Goal: Task Accomplishment & Management: Manage account settings

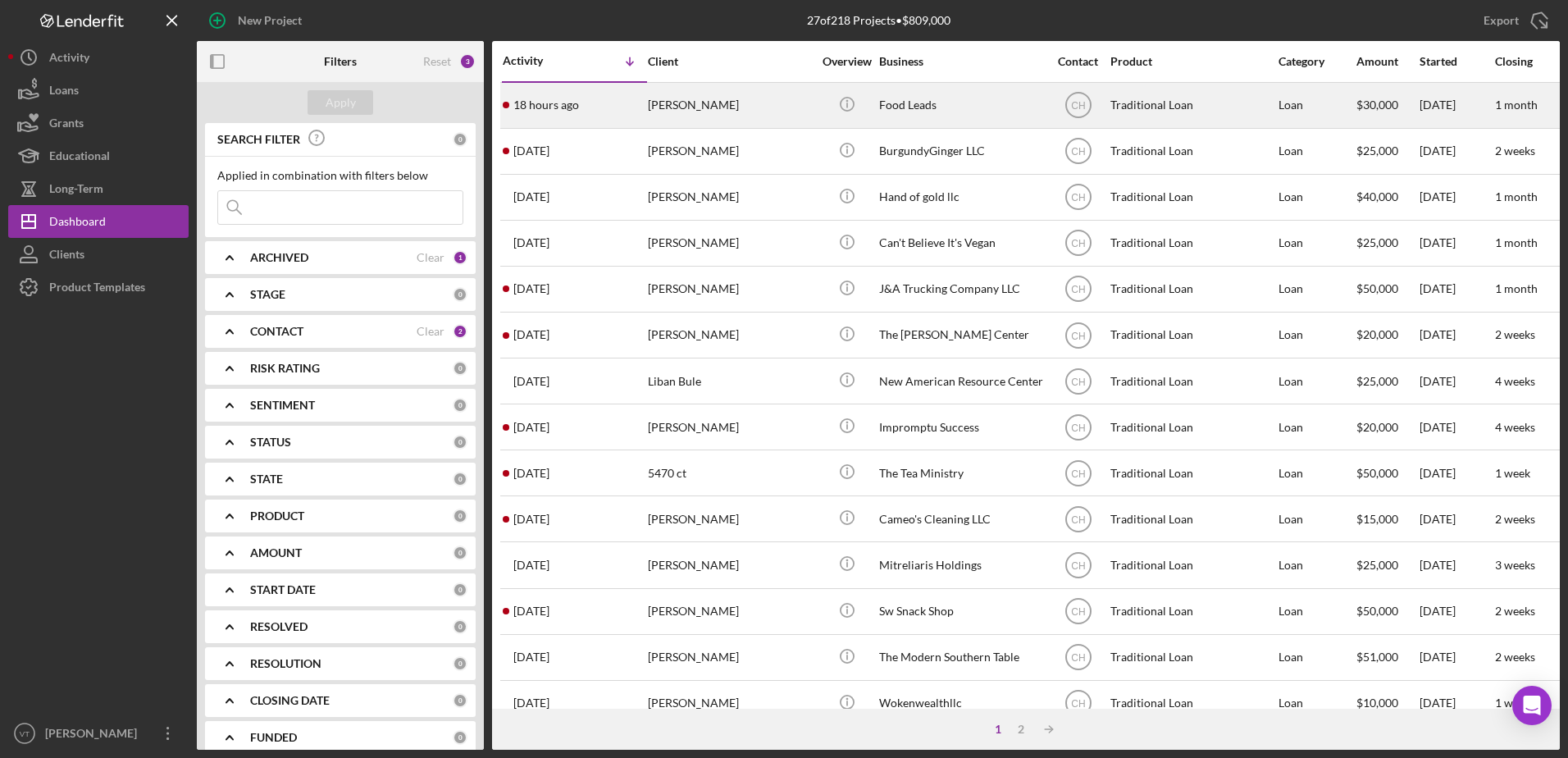
click at [608, 106] on div "18 hours ago [PERSON_NAME]" at bounding box center [574, 105] width 143 height 44
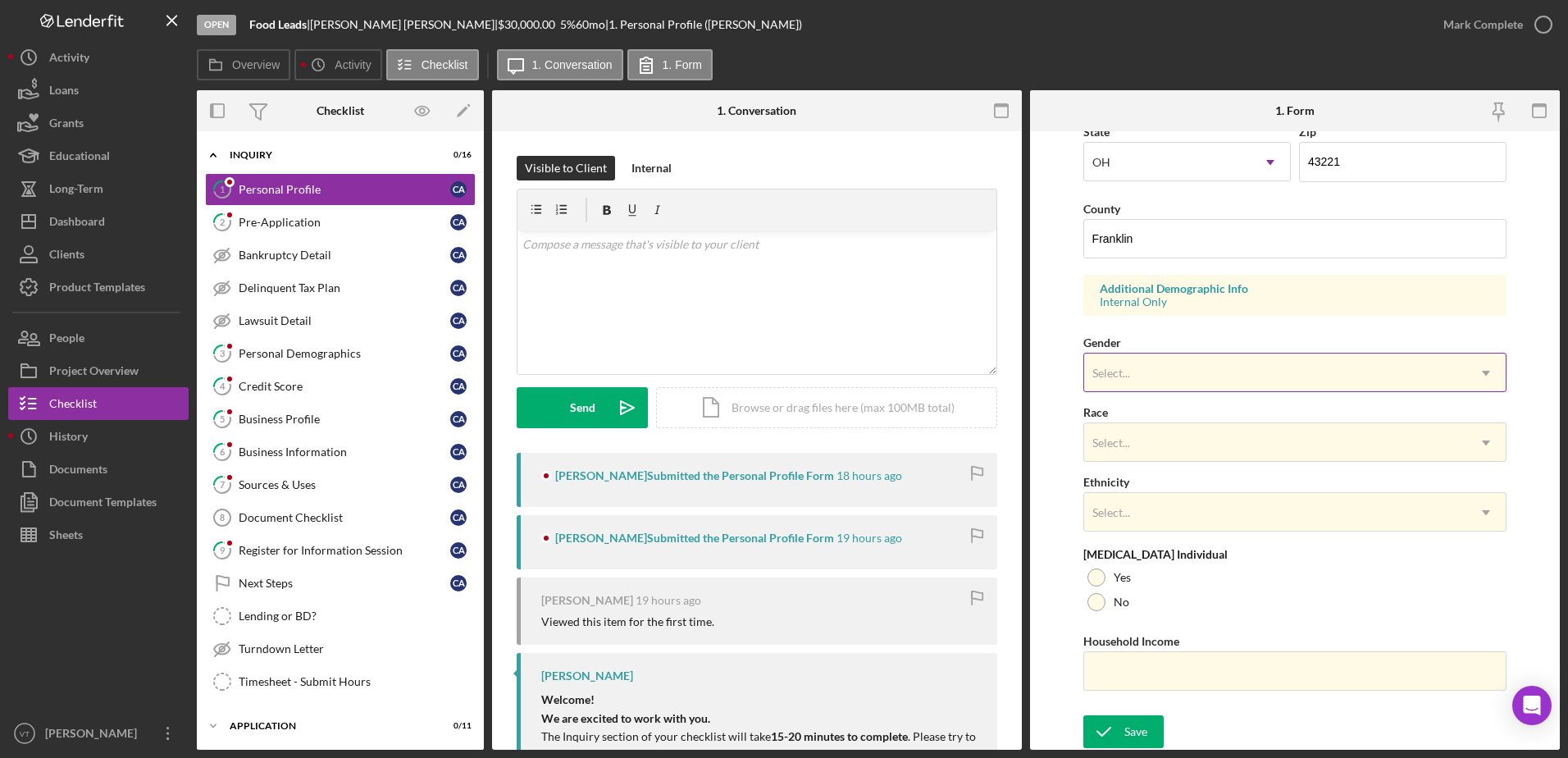
scroll to position [477, 0]
click at [326, 353] on div "Personal Demographics" at bounding box center [345, 353] width 212 height 13
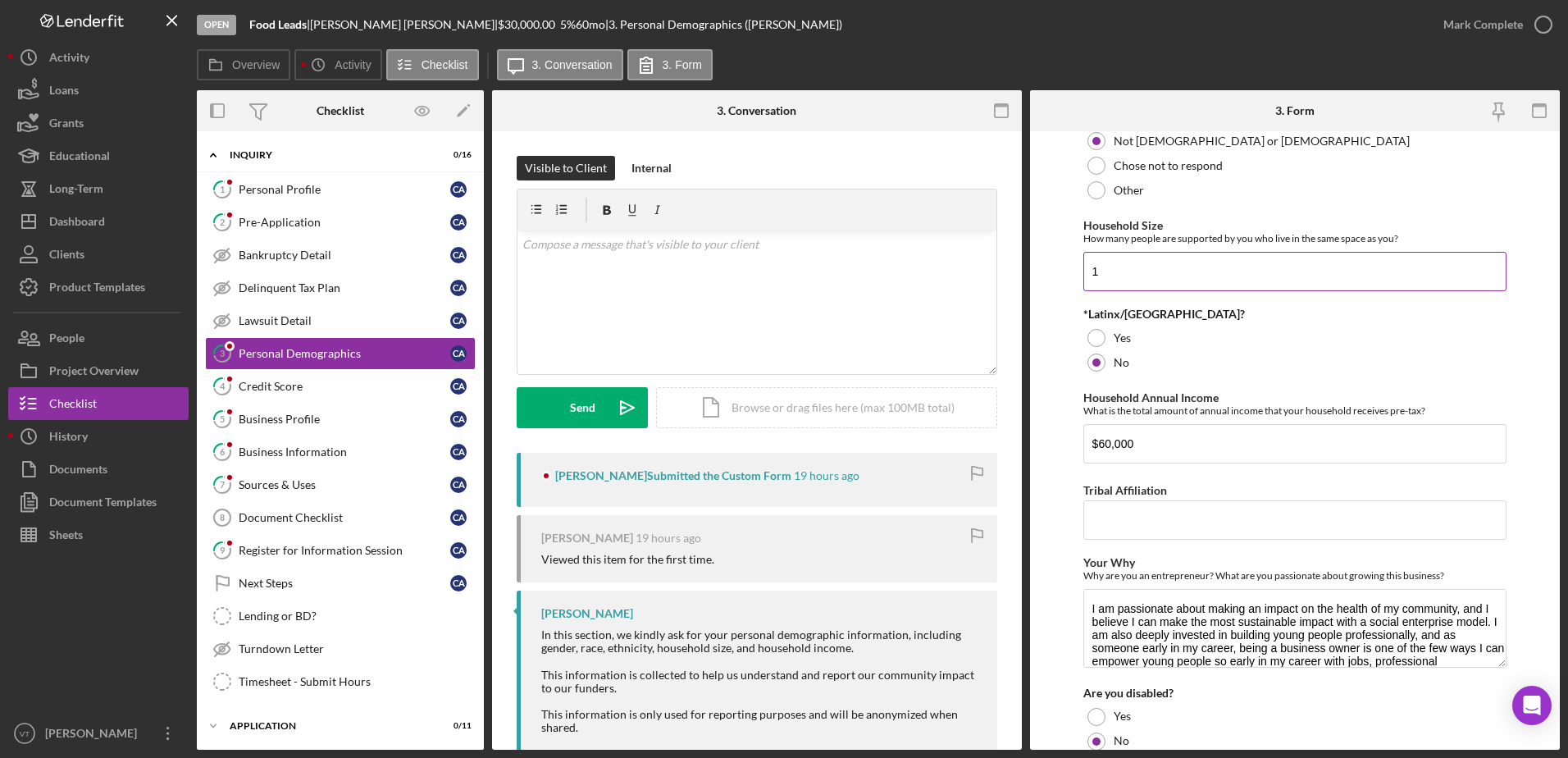
scroll to position [575, 0]
click at [283, 192] on div "Personal Profile" at bounding box center [345, 190] width 212 height 13
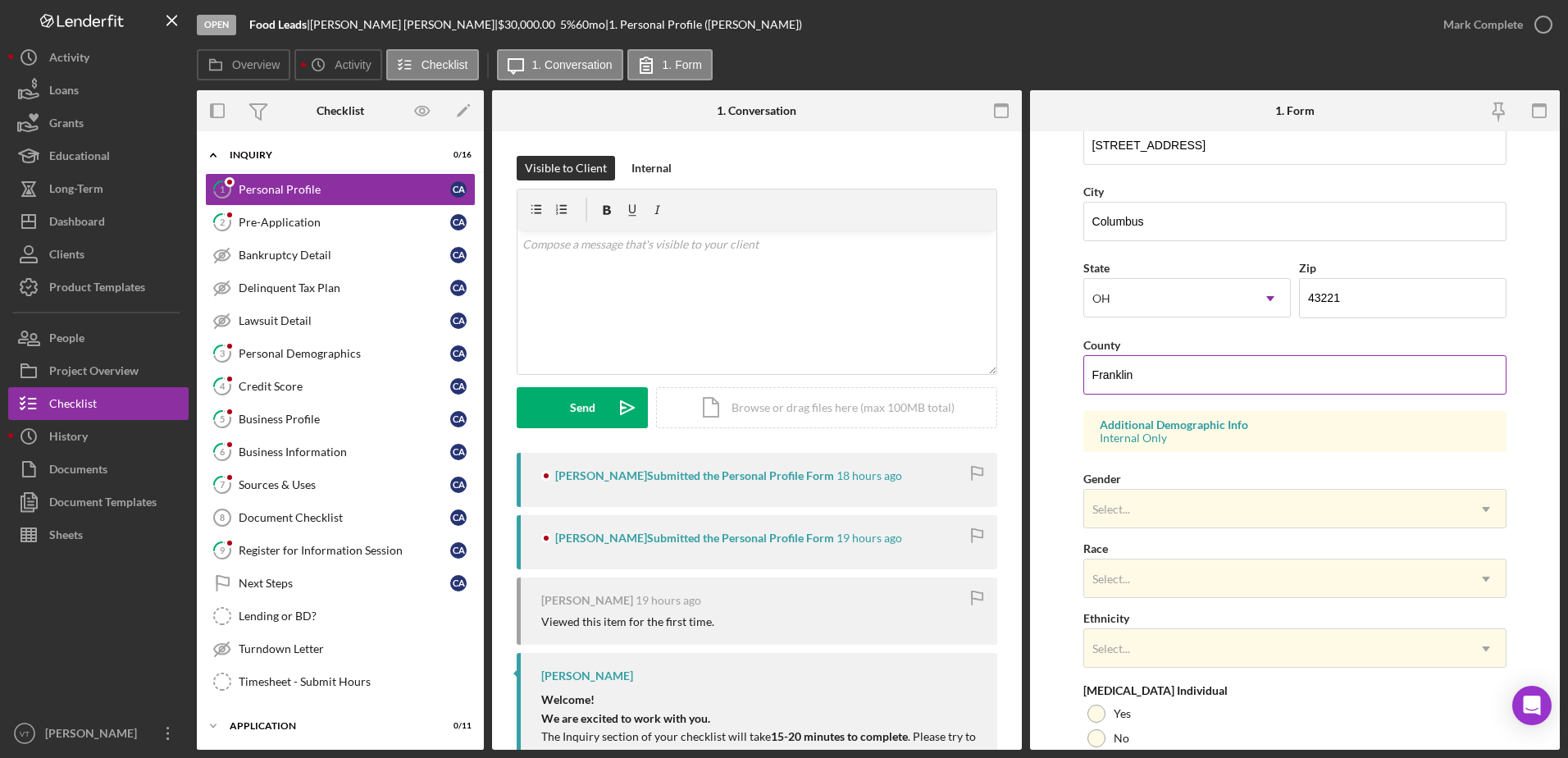
scroll to position [477, 0]
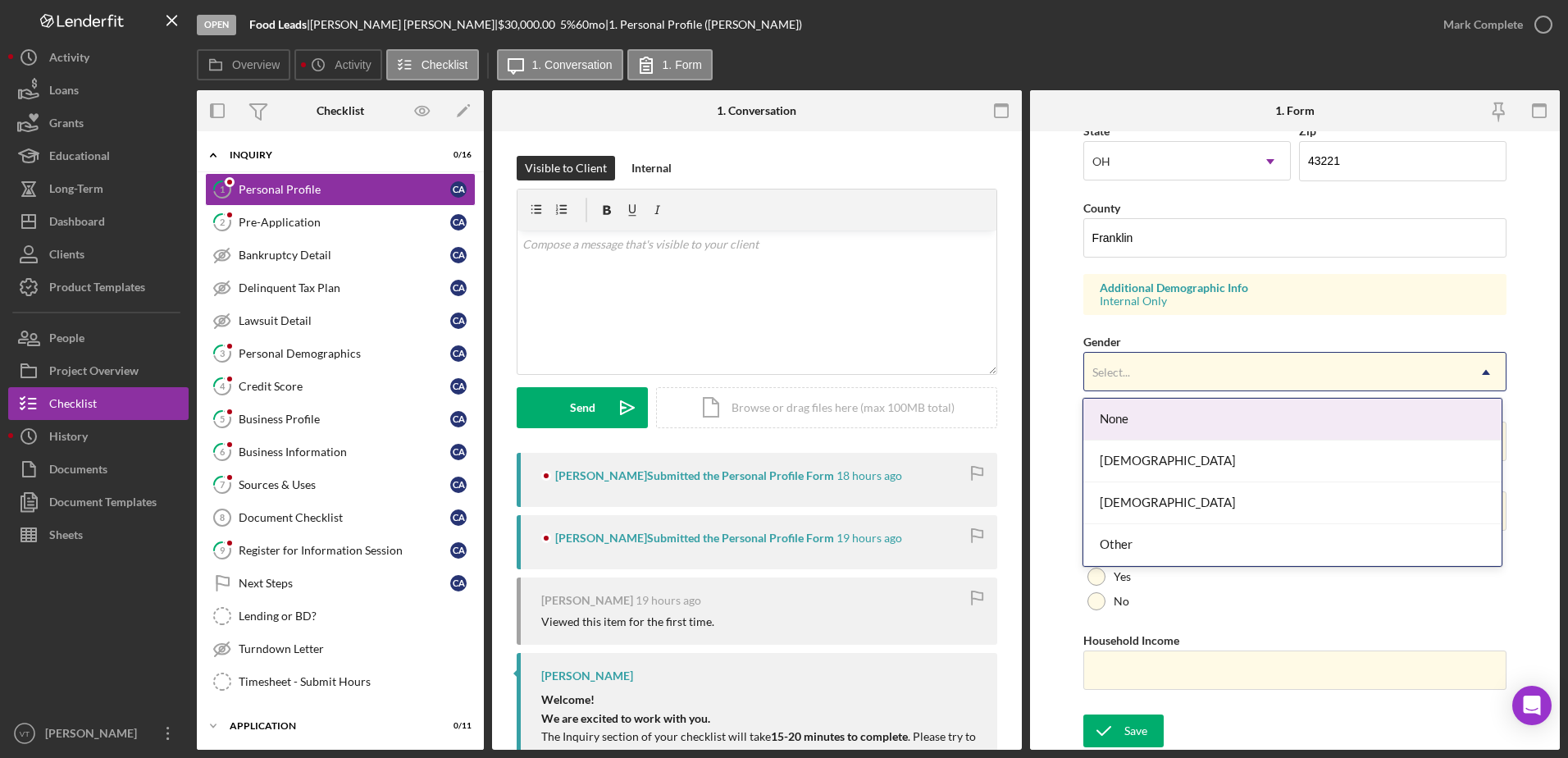
click at [1166, 374] on div "Select..." at bounding box center [1275, 372] width 383 height 38
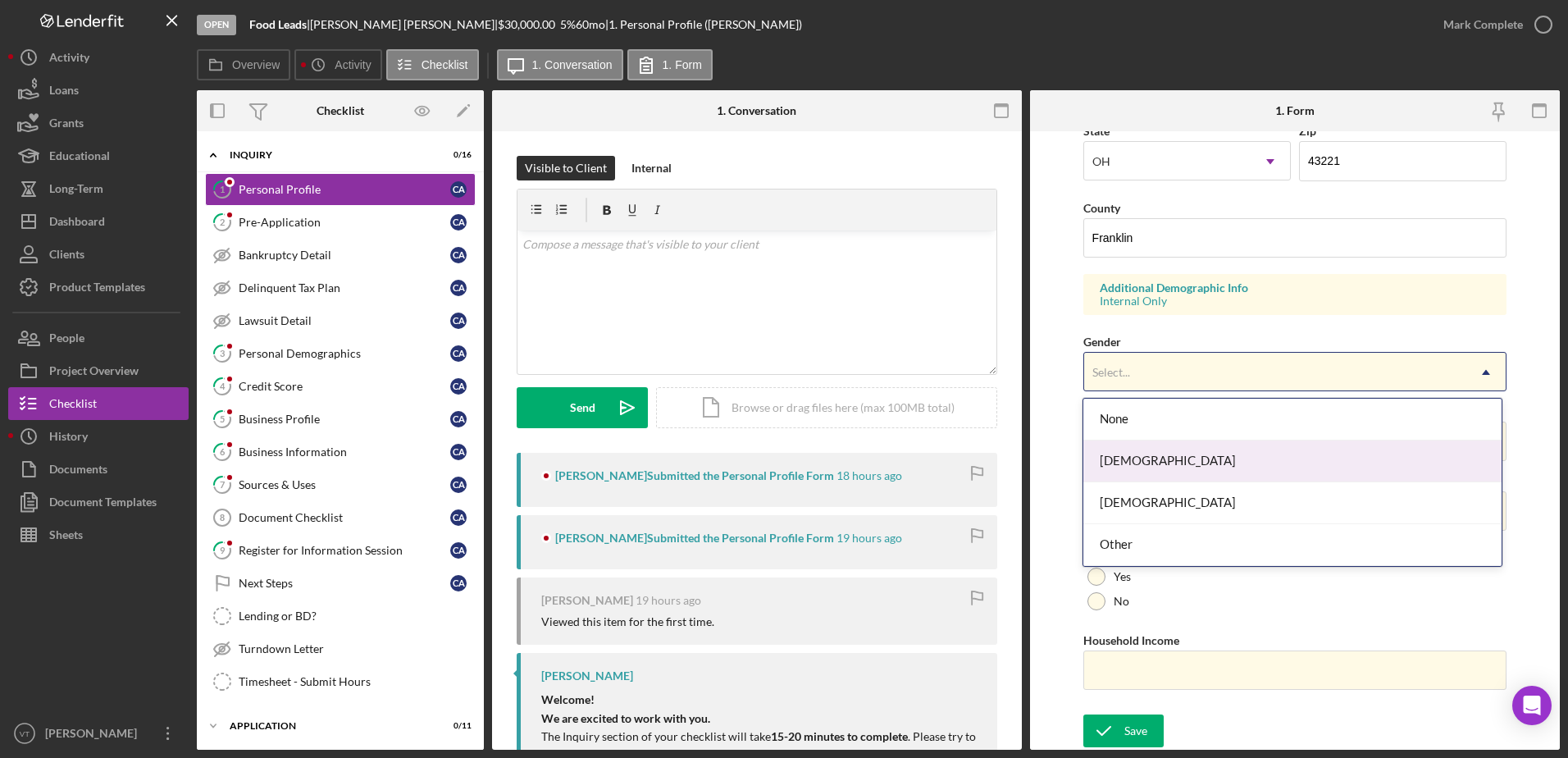
click at [1151, 476] on div "[DEMOGRAPHIC_DATA]" at bounding box center [1293, 461] width 418 height 42
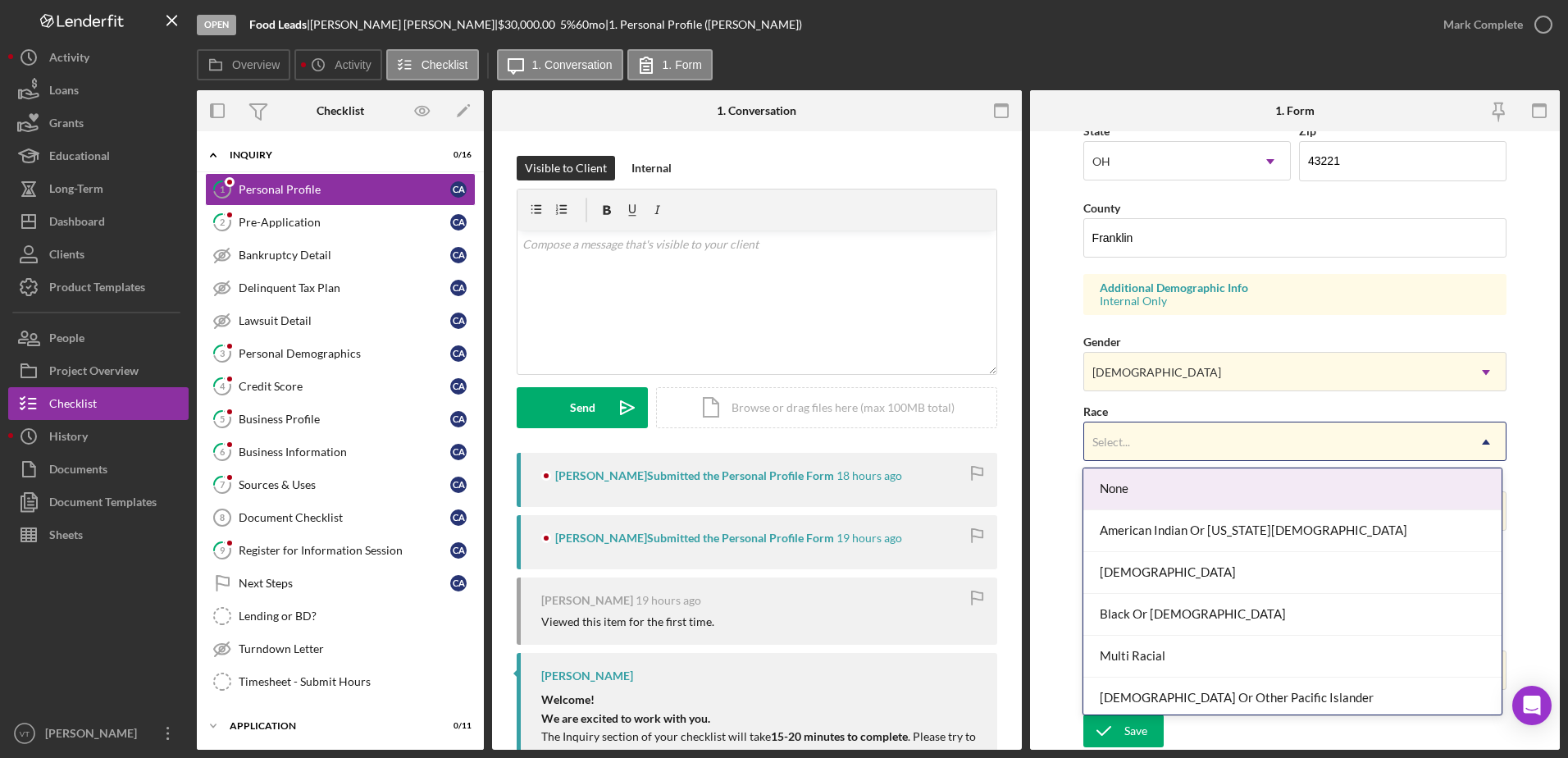
click at [1150, 443] on div "Select..." at bounding box center [1275, 442] width 383 height 38
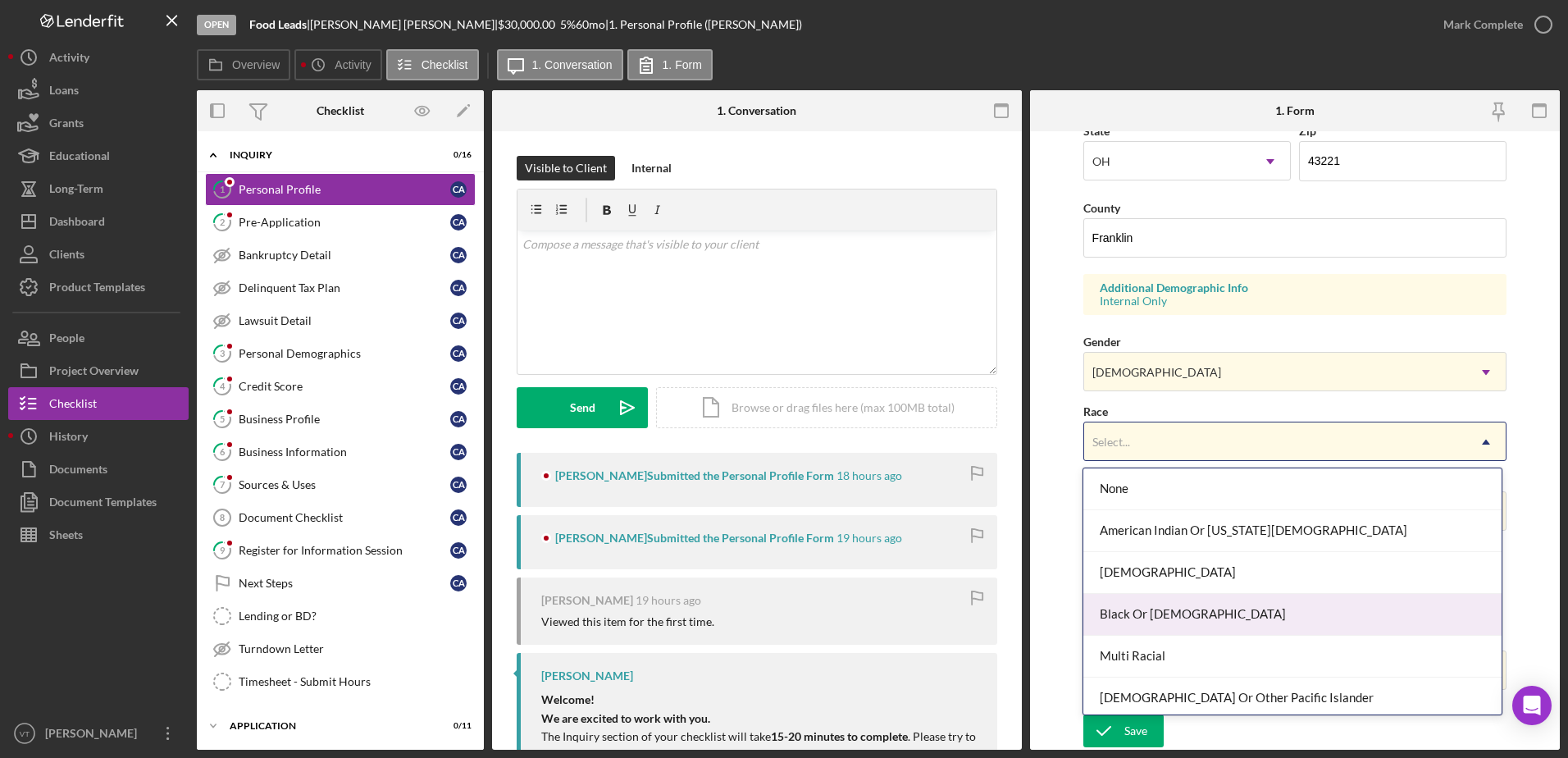
click at [1138, 611] on div "Black Or [DEMOGRAPHIC_DATA]" at bounding box center [1293, 615] width 418 height 42
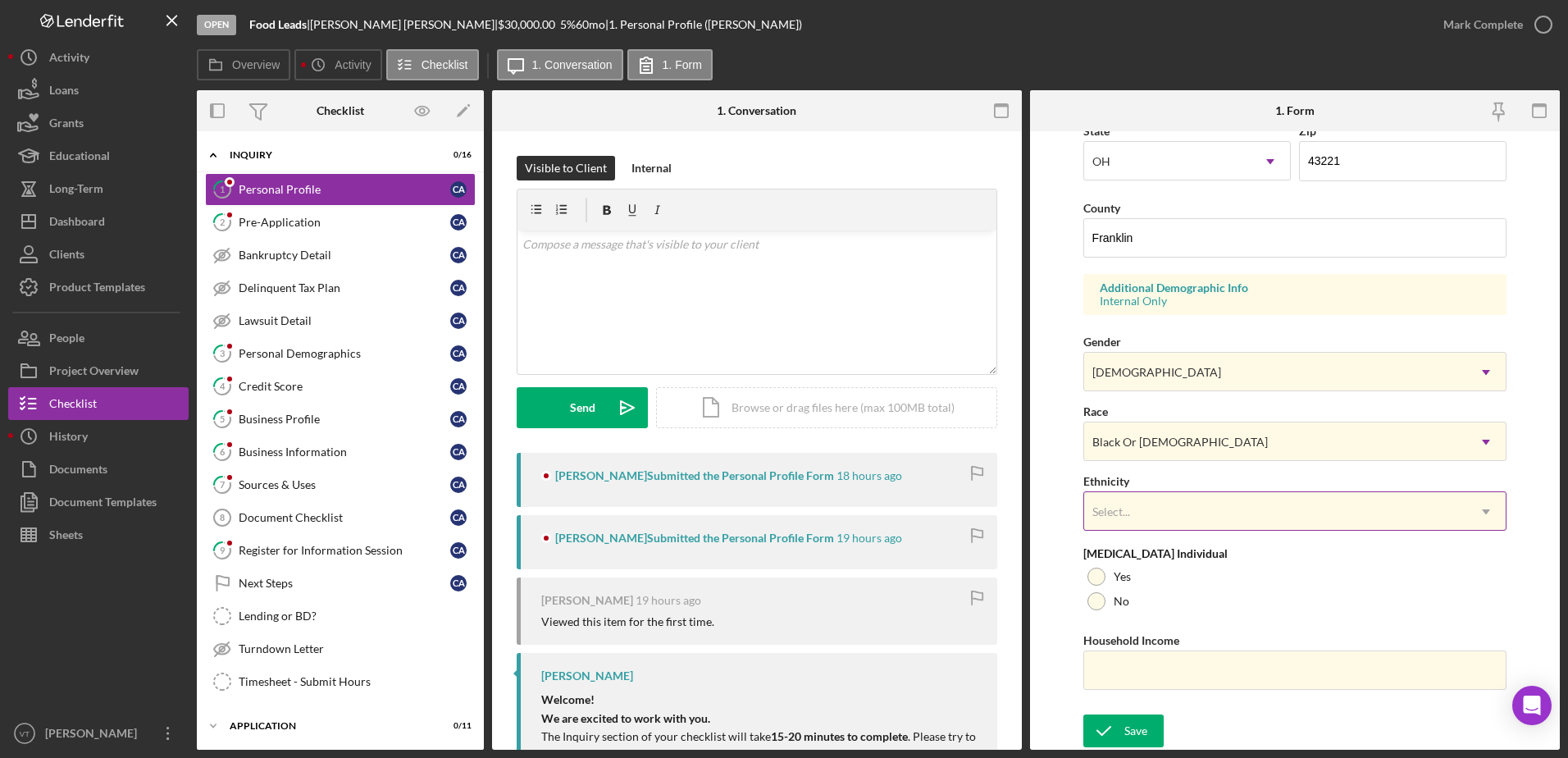
click at [1138, 519] on div "Select..." at bounding box center [1275, 512] width 383 height 38
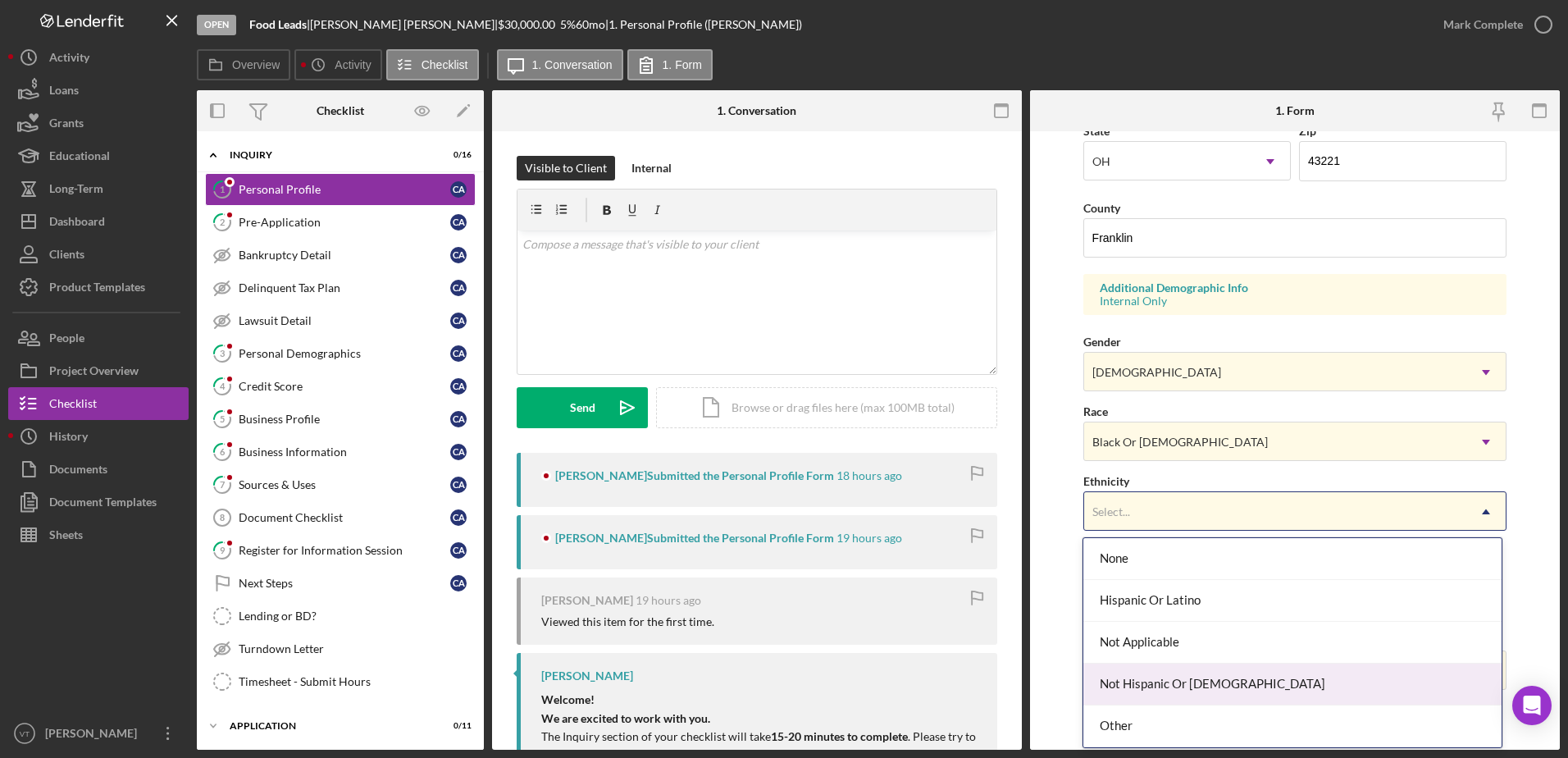
click at [1138, 677] on div "Not Hispanic Or [DEMOGRAPHIC_DATA]" at bounding box center [1293, 685] width 418 height 42
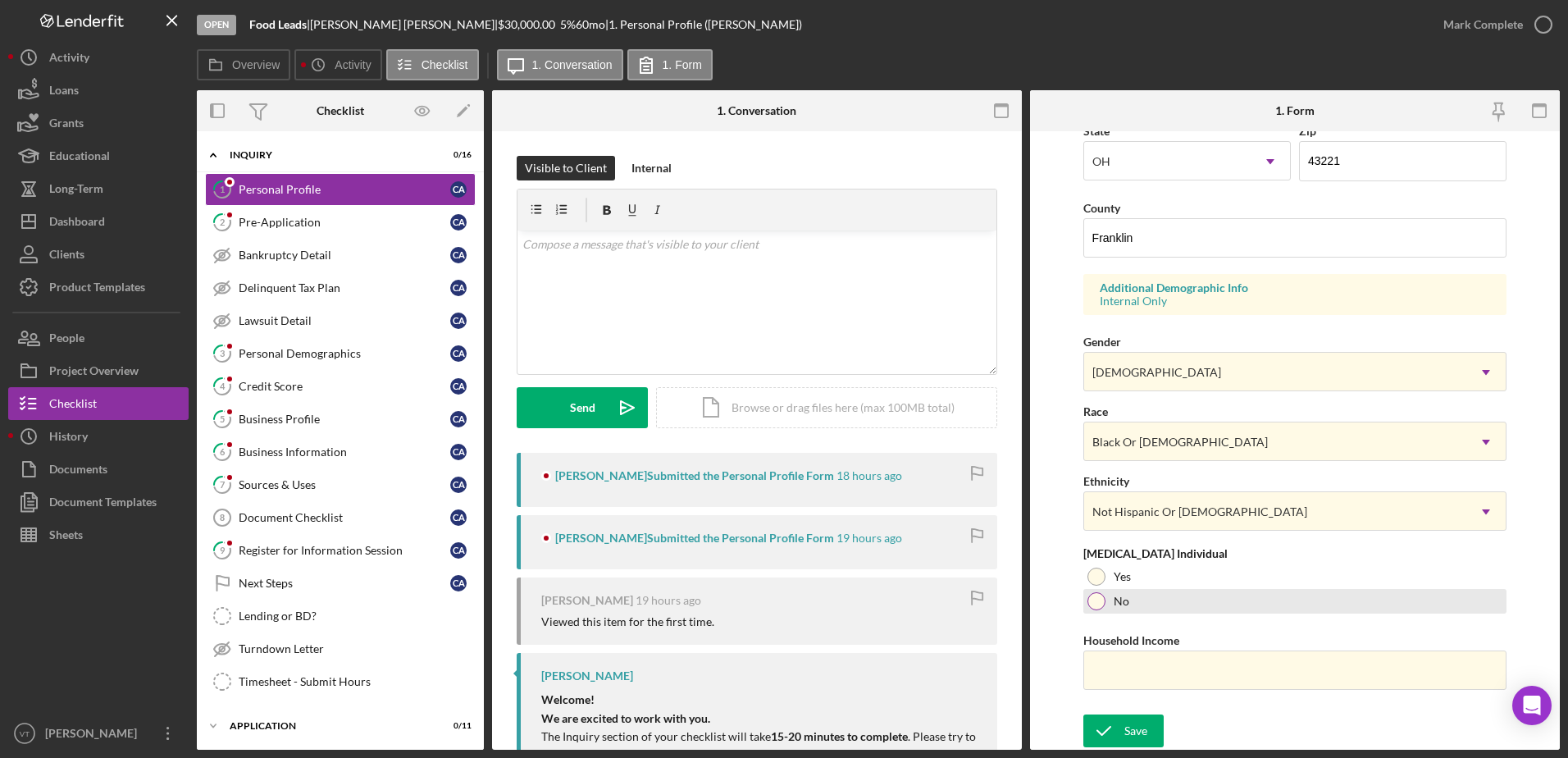
click at [1119, 607] on label "No" at bounding box center [1121, 602] width 16 height 13
click at [1132, 655] on input "Household Income" at bounding box center [1296, 671] width 424 height 39
type input "$60,000"
click at [1118, 738] on icon "submit" at bounding box center [1104, 731] width 41 height 41
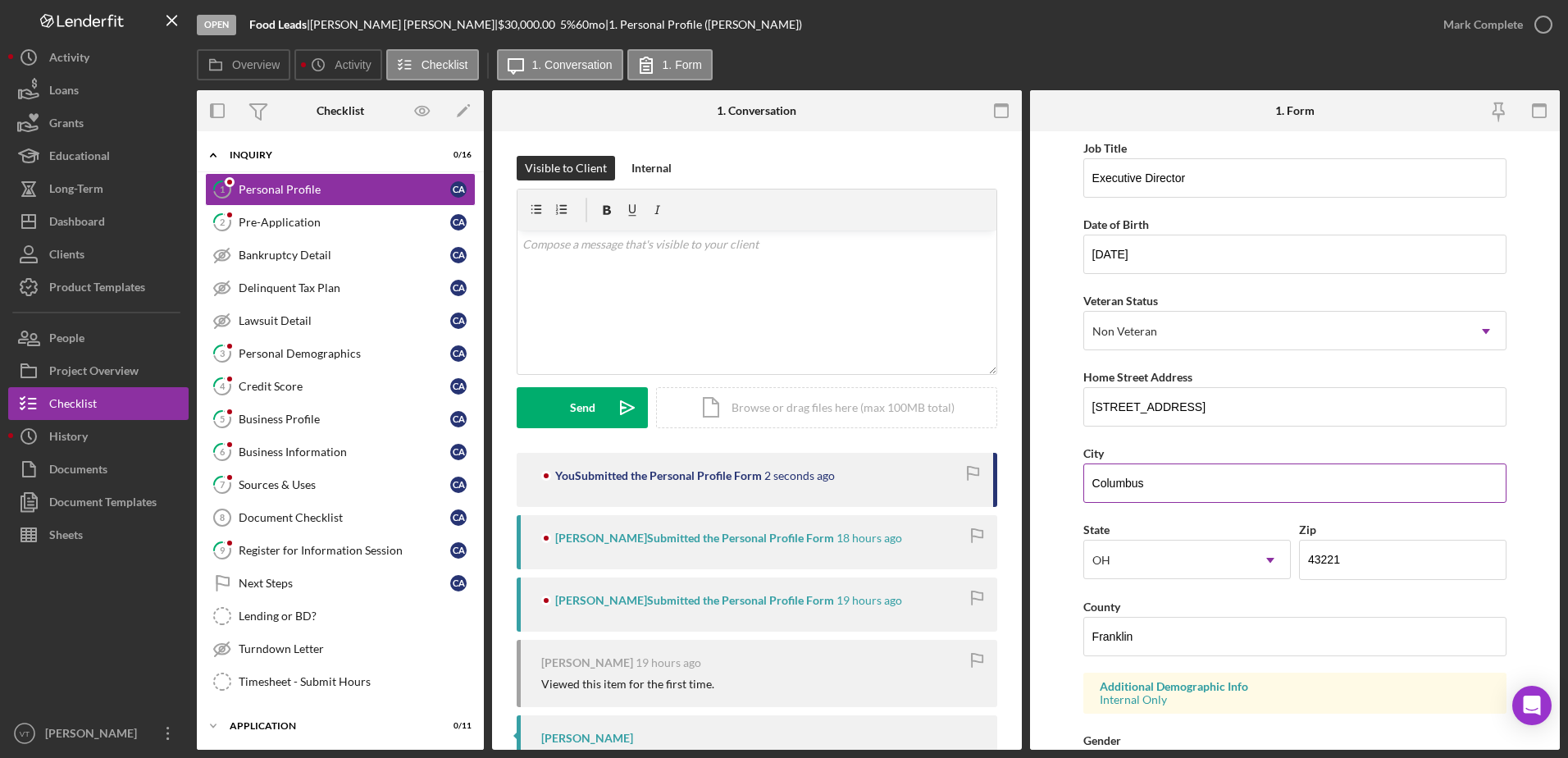
scroll to position [0, 0]
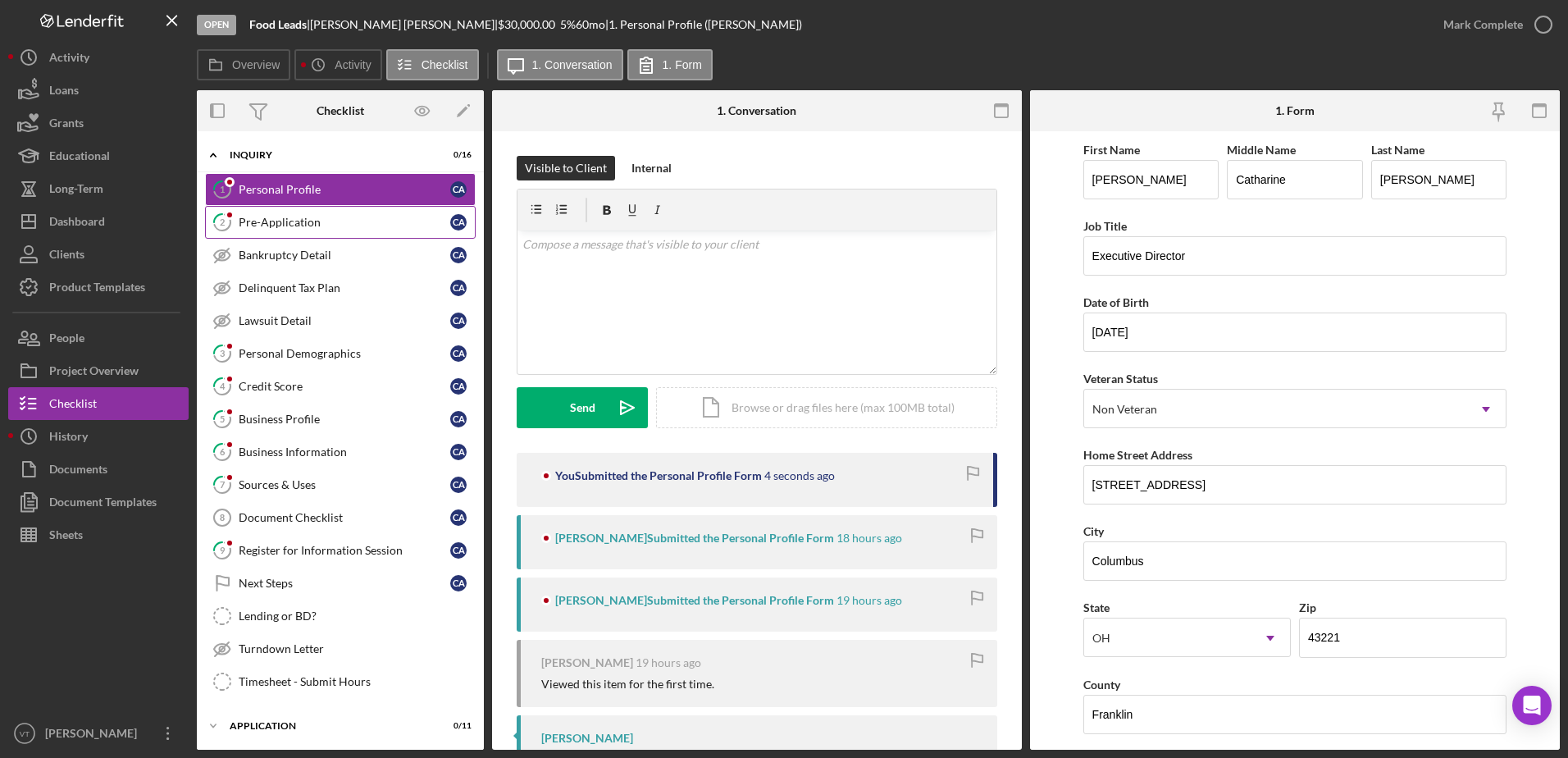
drag, startPoint x: 309, startPoint y: 221, endPoint x: 357, endPoint y: 228, distance: 48.5
click at [309, 222] on div "Pre-Application" at bounding box center [345, 222] width 212 height 13
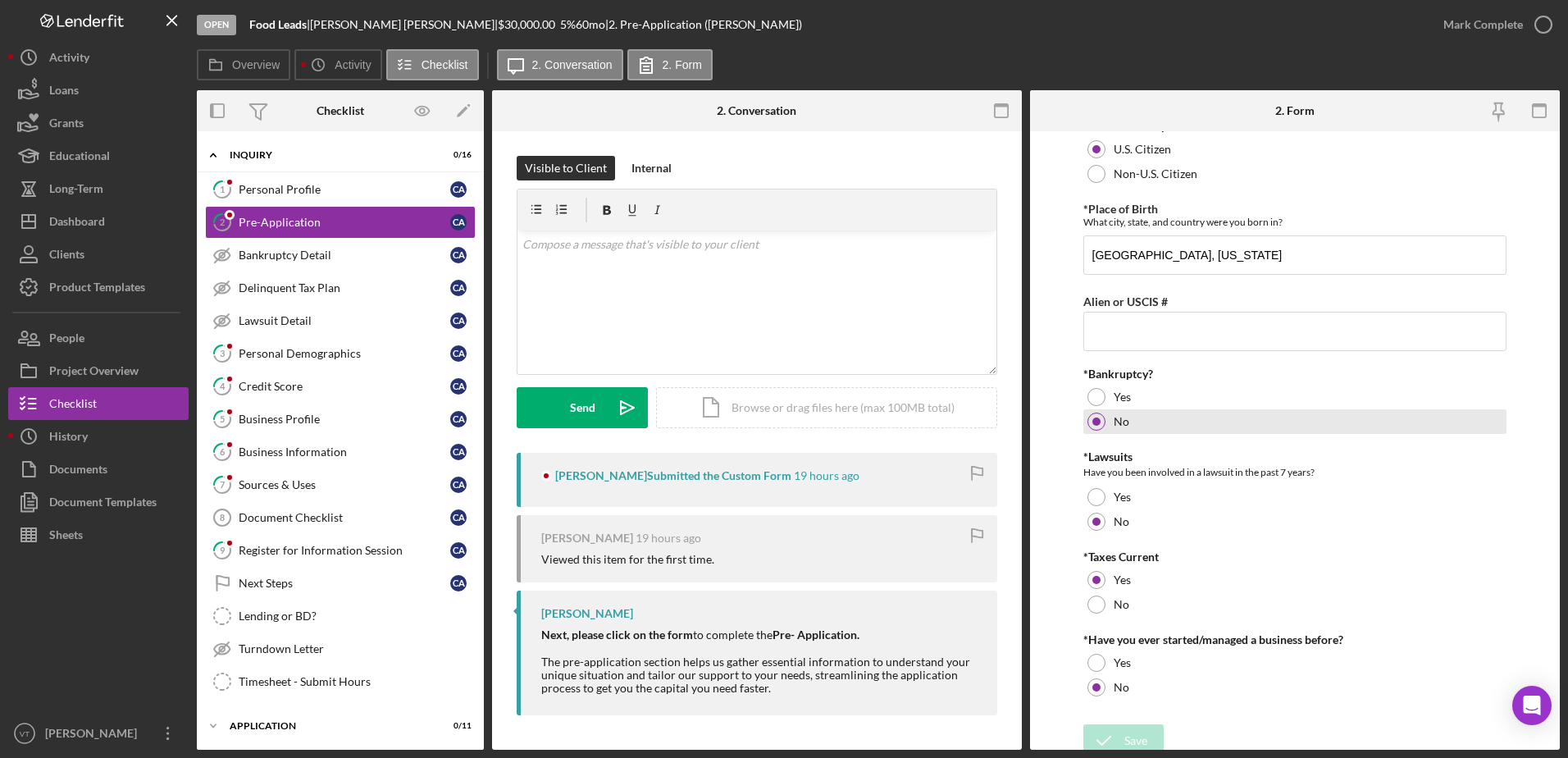
scroll to position [30, 0]
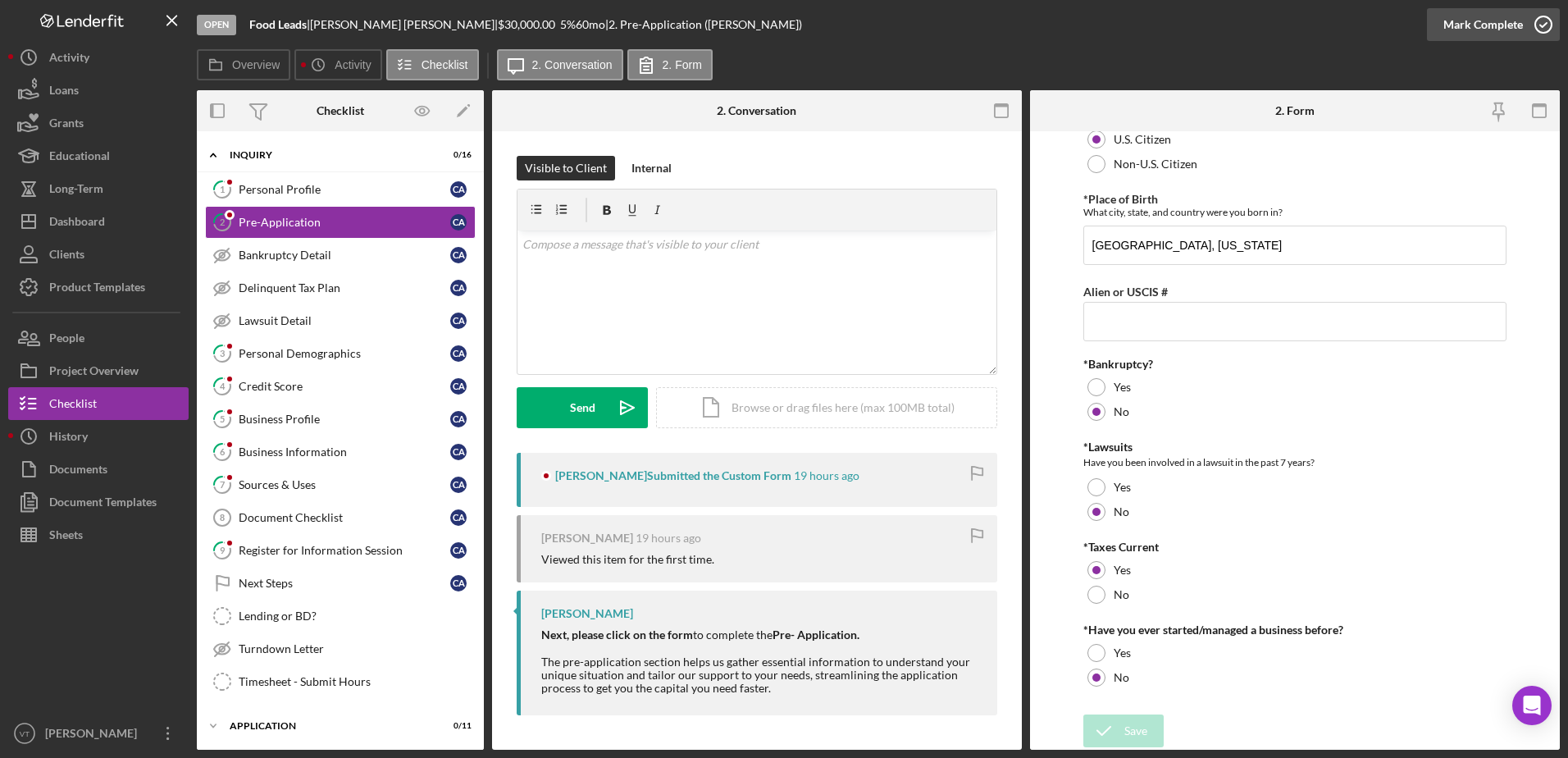
click at [1543, 29] on icon "button" at bounding box center [1543, 24] width 41 height 41
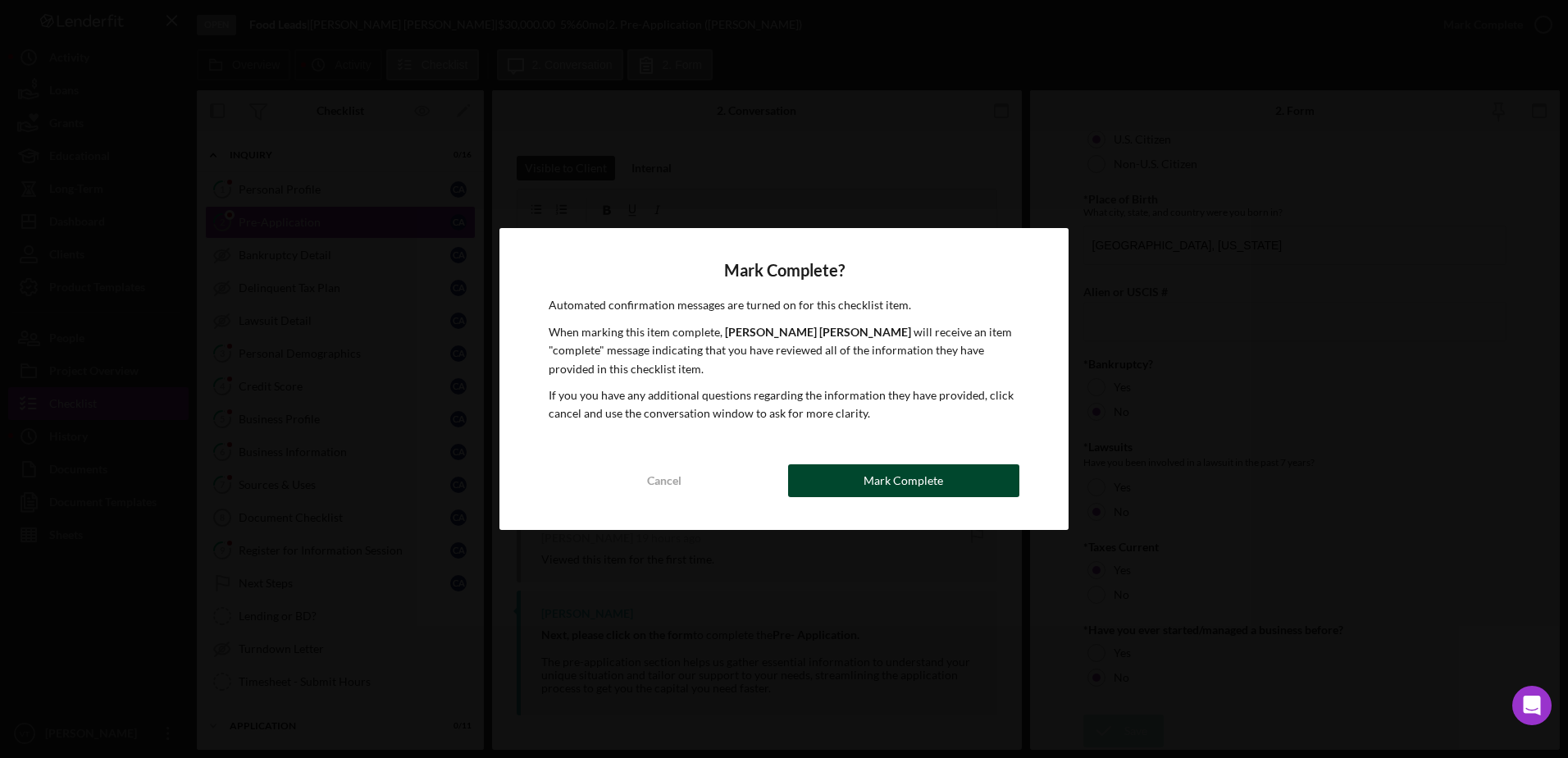
click at [861, 492] on button "Mark Complete" at bounding box center [903, 480] width 231 height 33
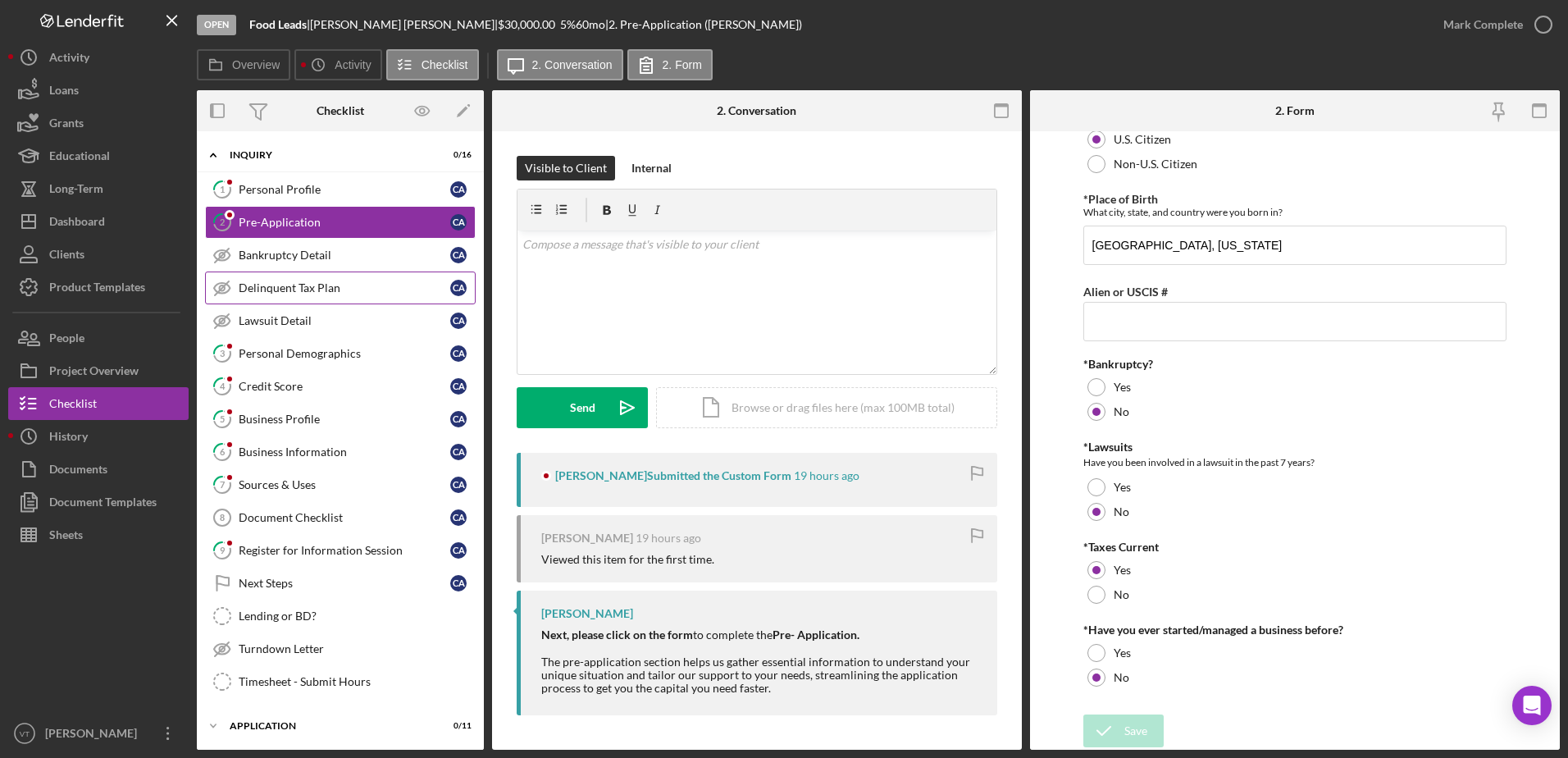
scroll to position [95, 0]
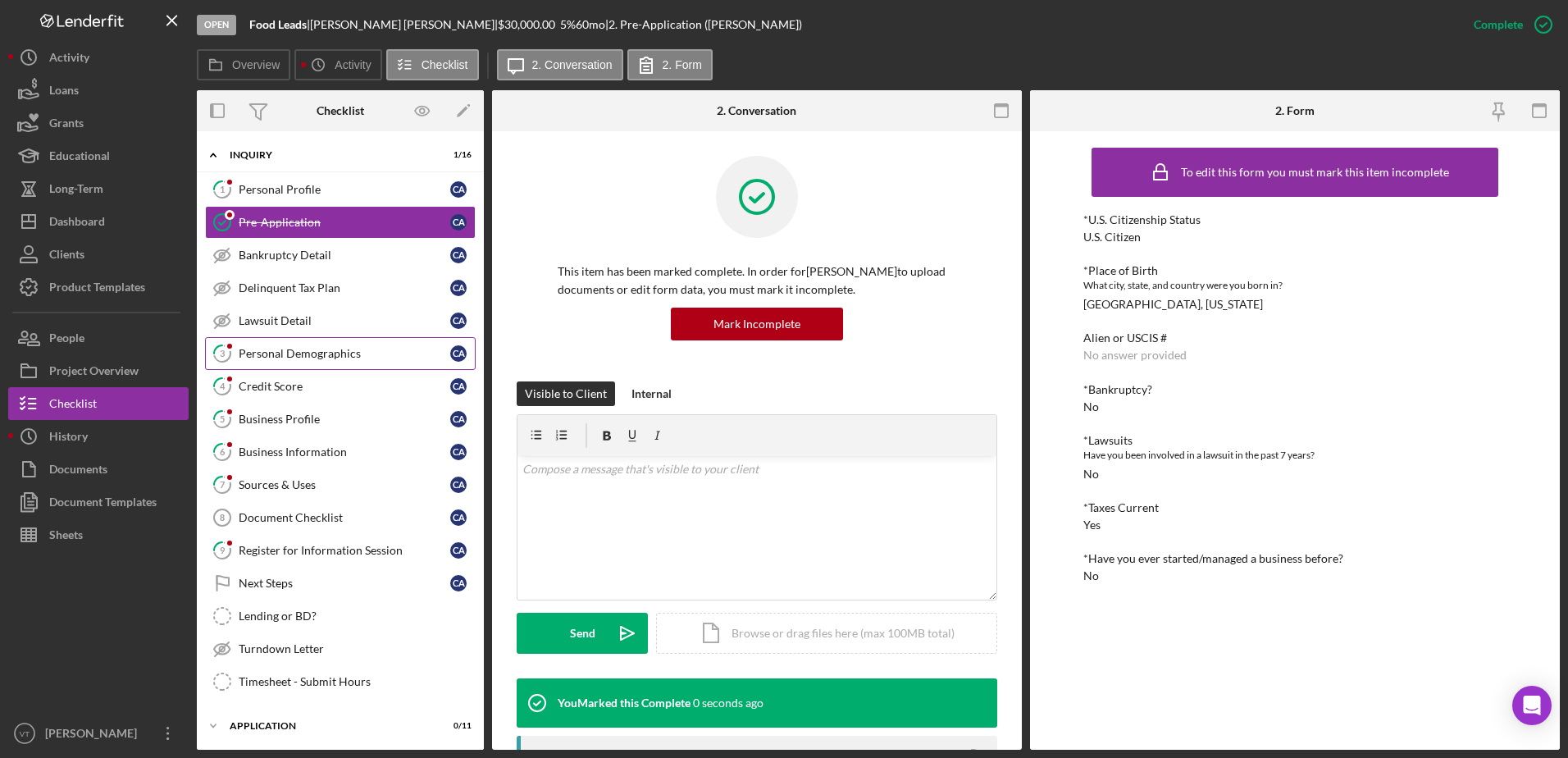
click at [270, 351] on div "Personal Demographics" at bounding box center [345, 353] width 212 height 13
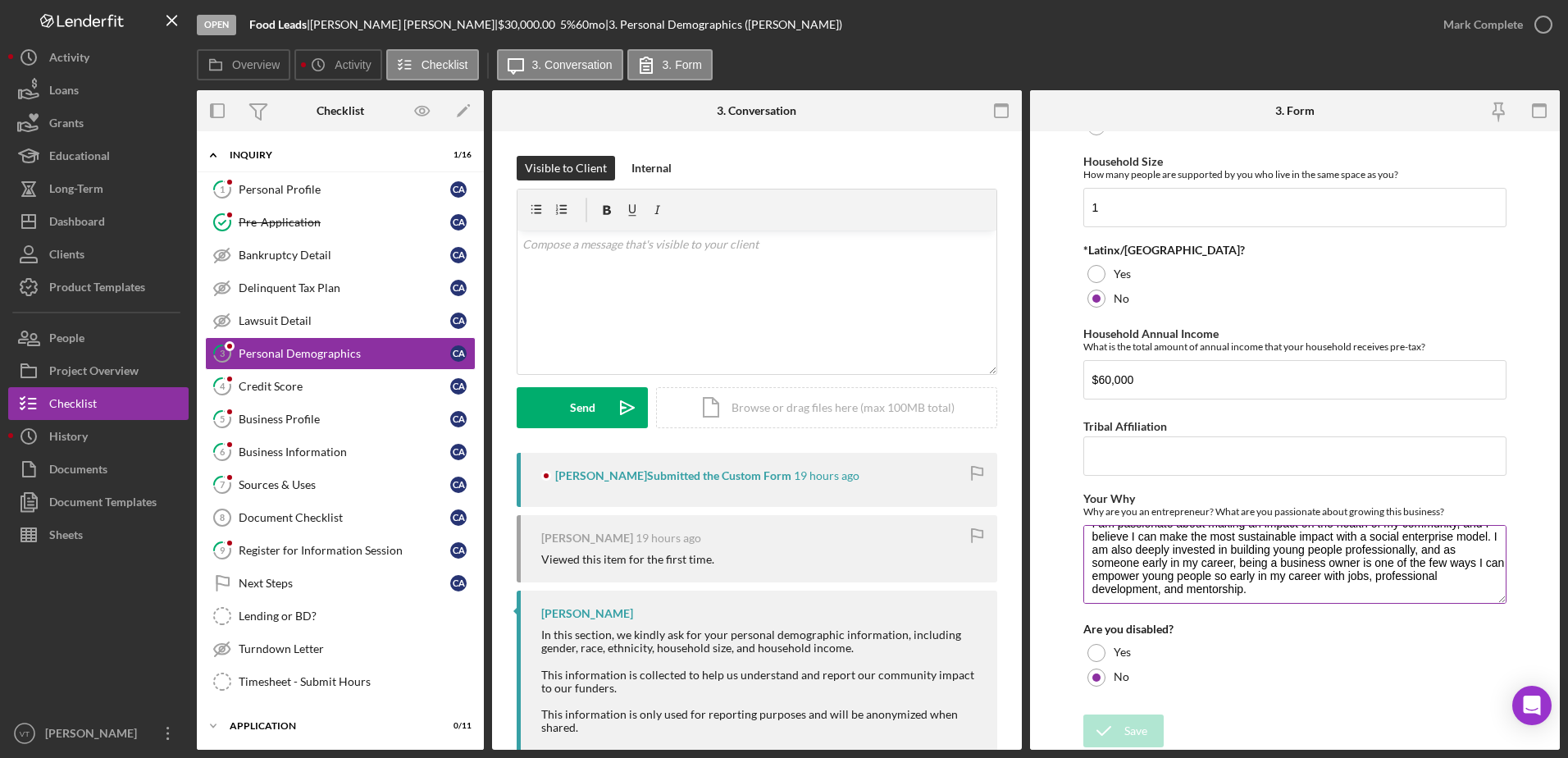
scroll to position [27, 0]
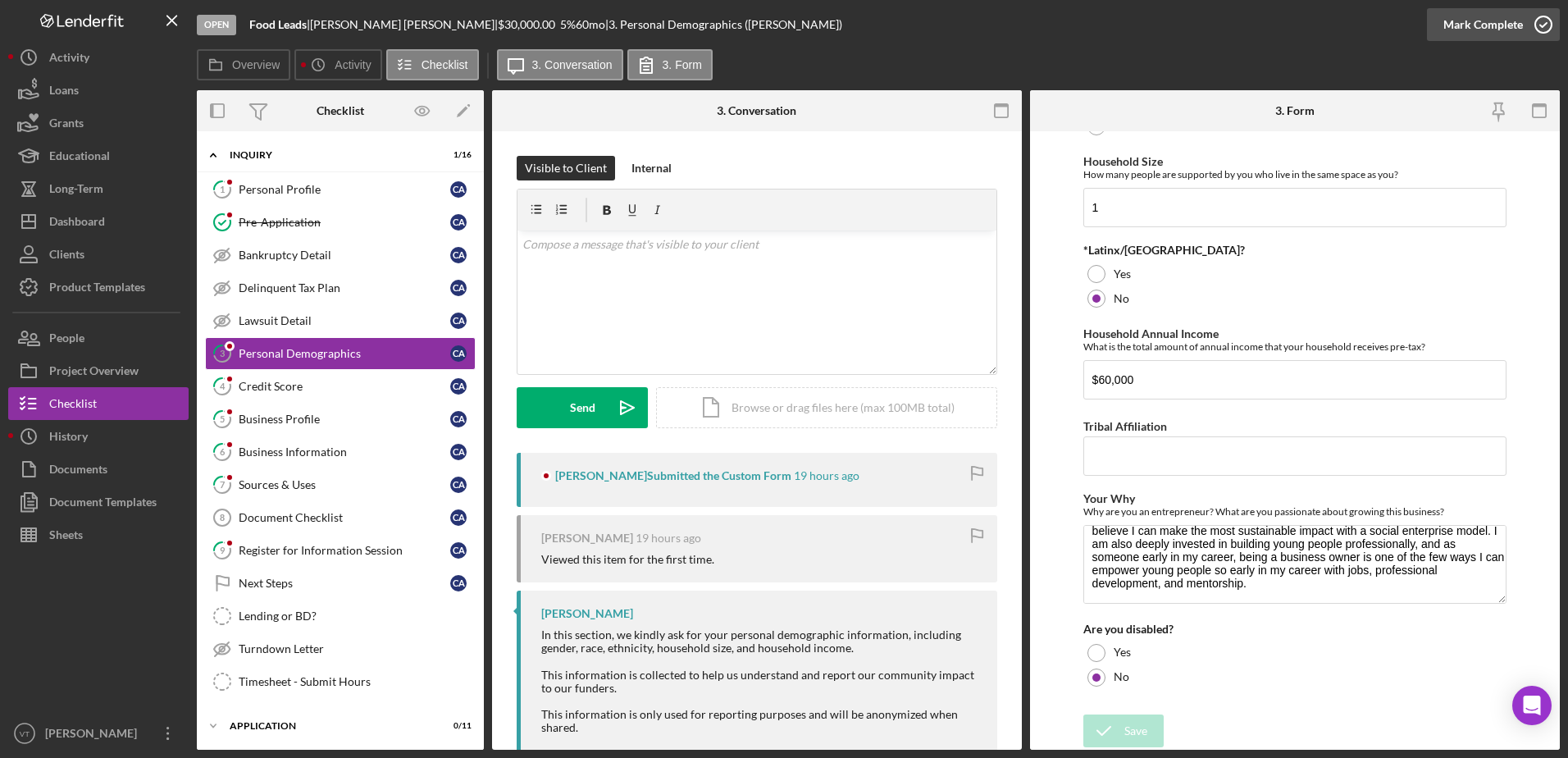
click at [1541, 22] on icon "button" at bounding box center [1543, 24] width 41 height 41
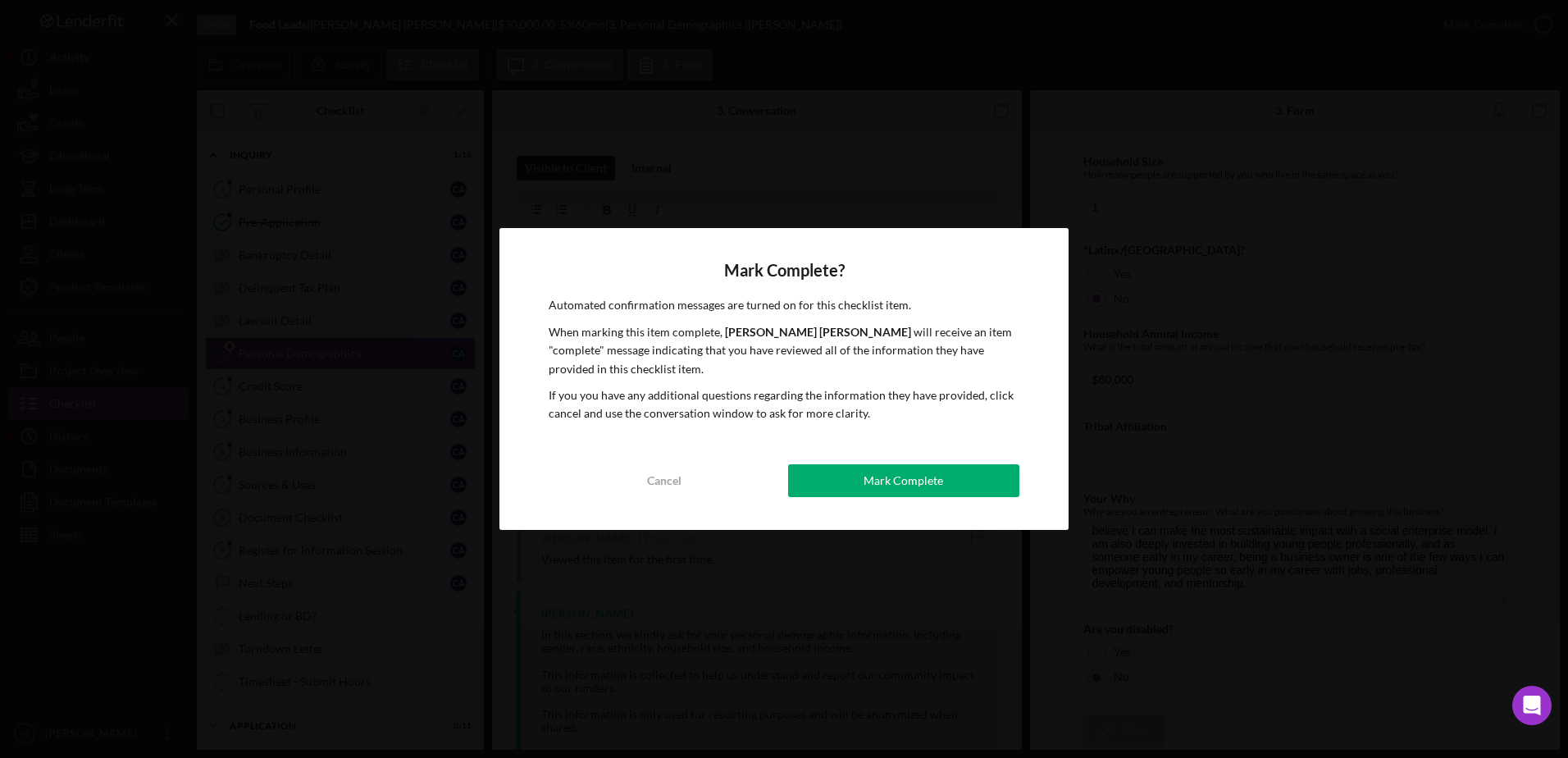
click at [961, 474] on button "Mark Complete" at bounding box center [903, 480] width 231 height 33
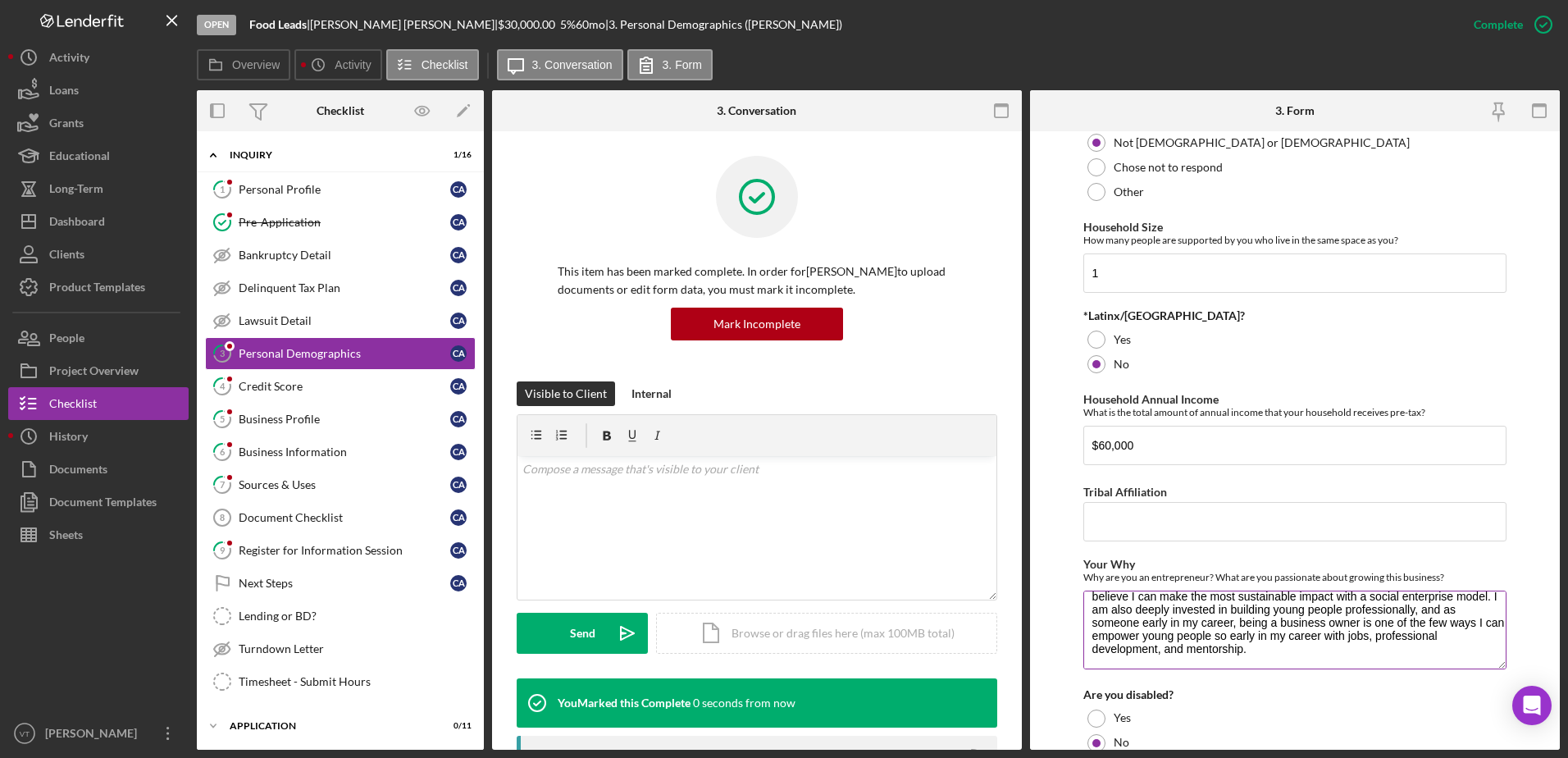
scroll to position [700, 0]
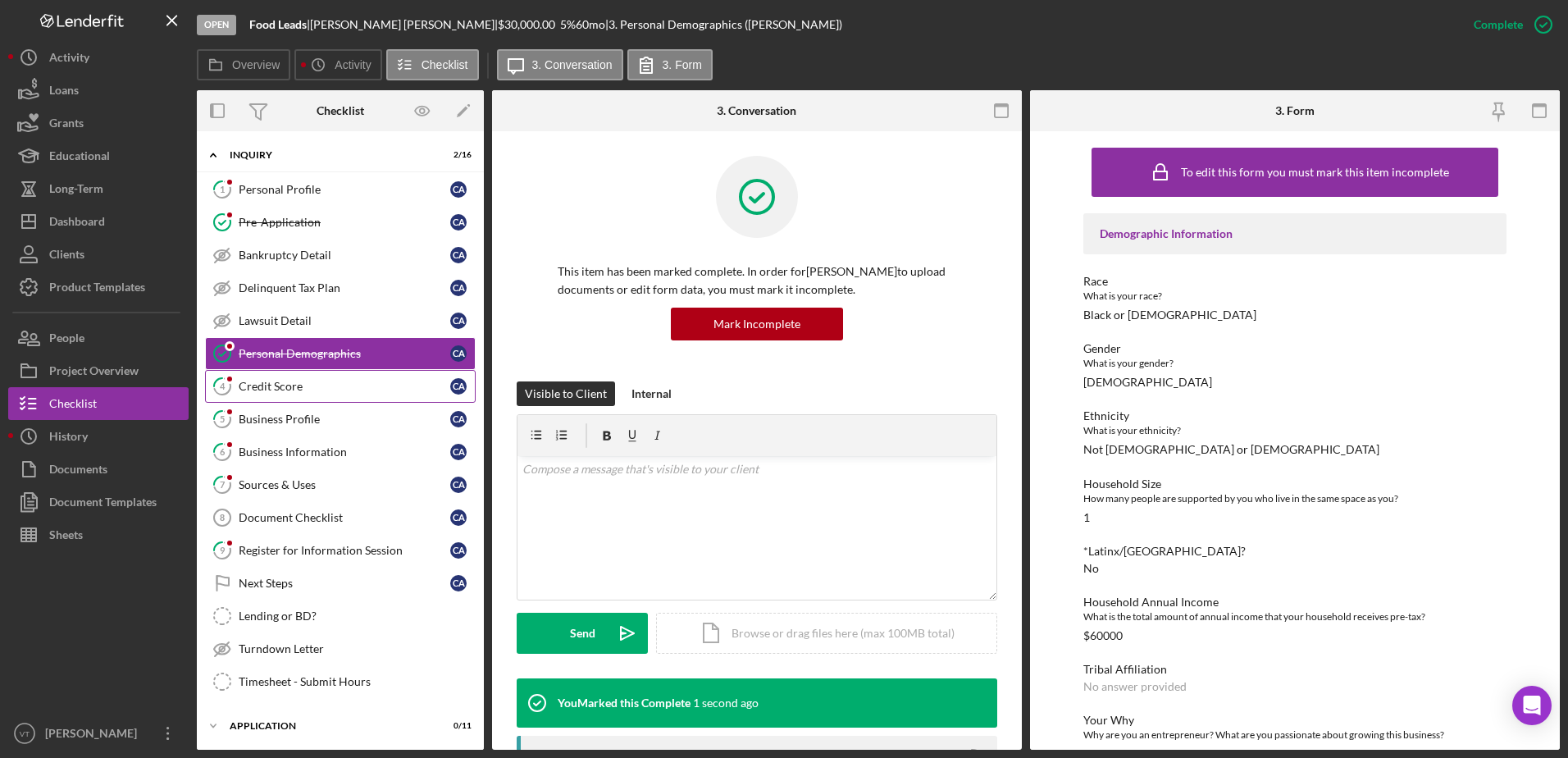
click at [285, 384] on div "Credit Score" at bounding box center [345, 386] width 212 height 13
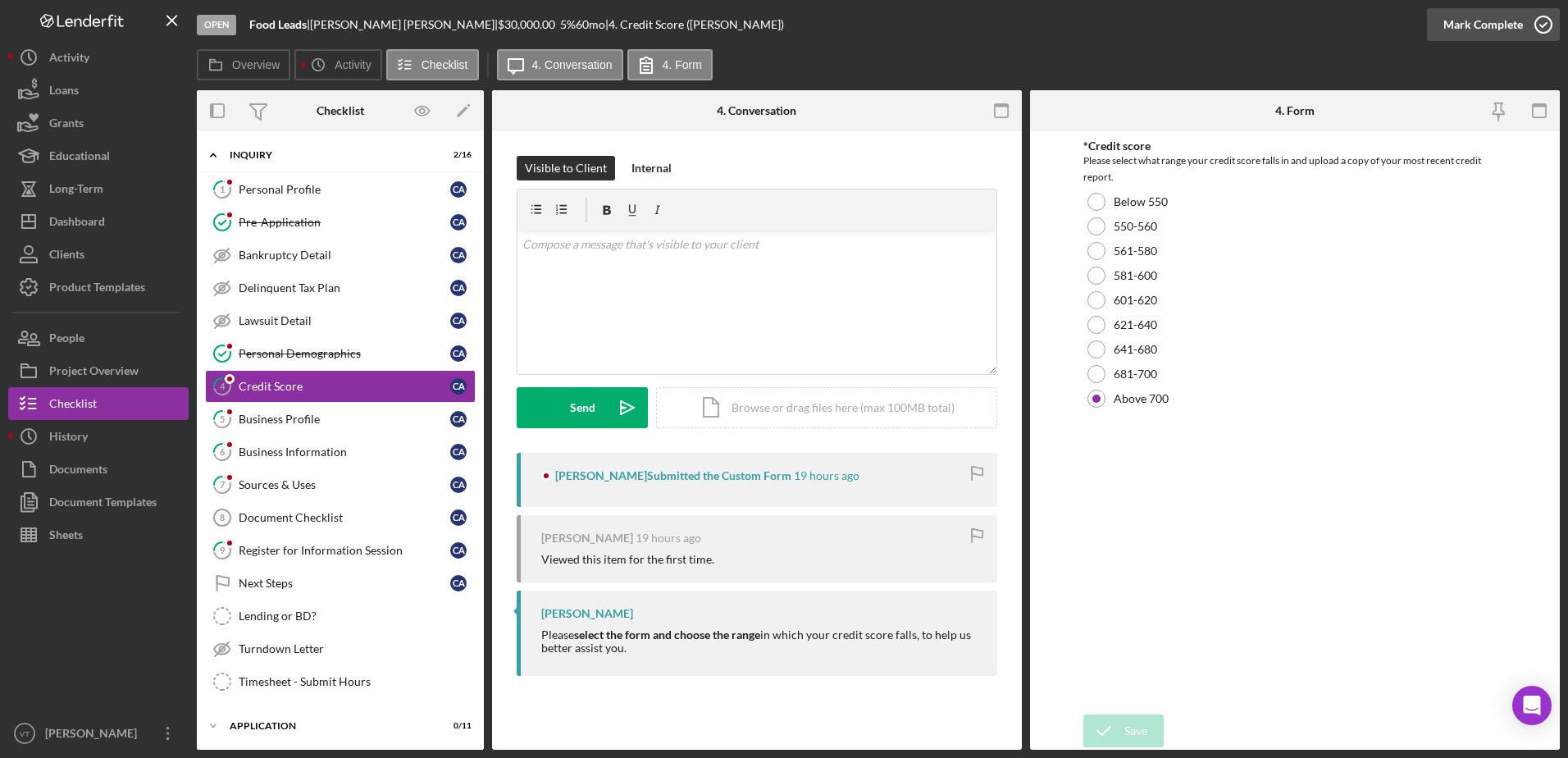
click at [1538, 25] on icon "button" at bounding box center [1543, 24] width 41 height 41
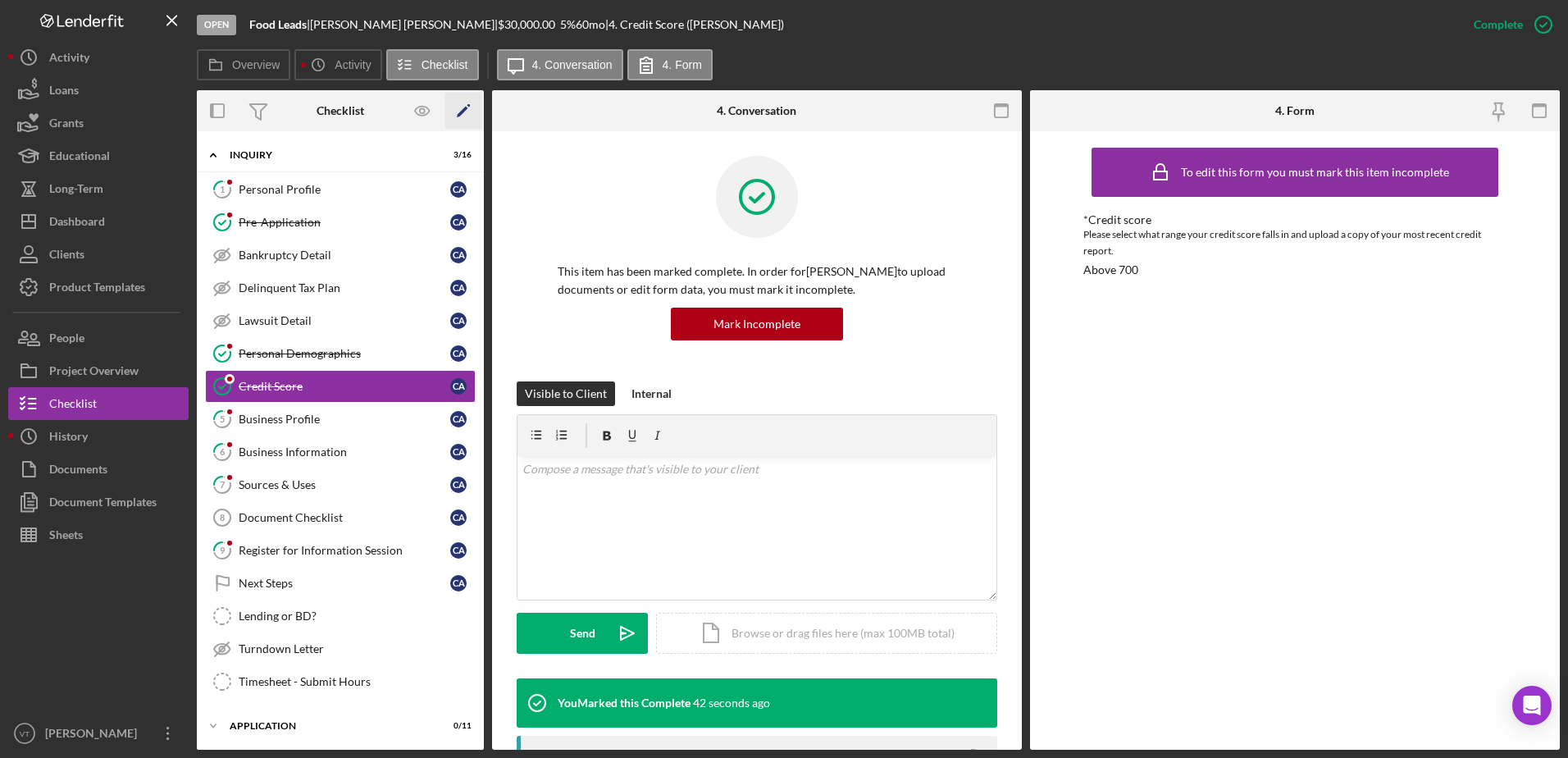
click at [462, 104] on icon "Icon/Edit" at bounding box center [464, 112] width 37 height 37
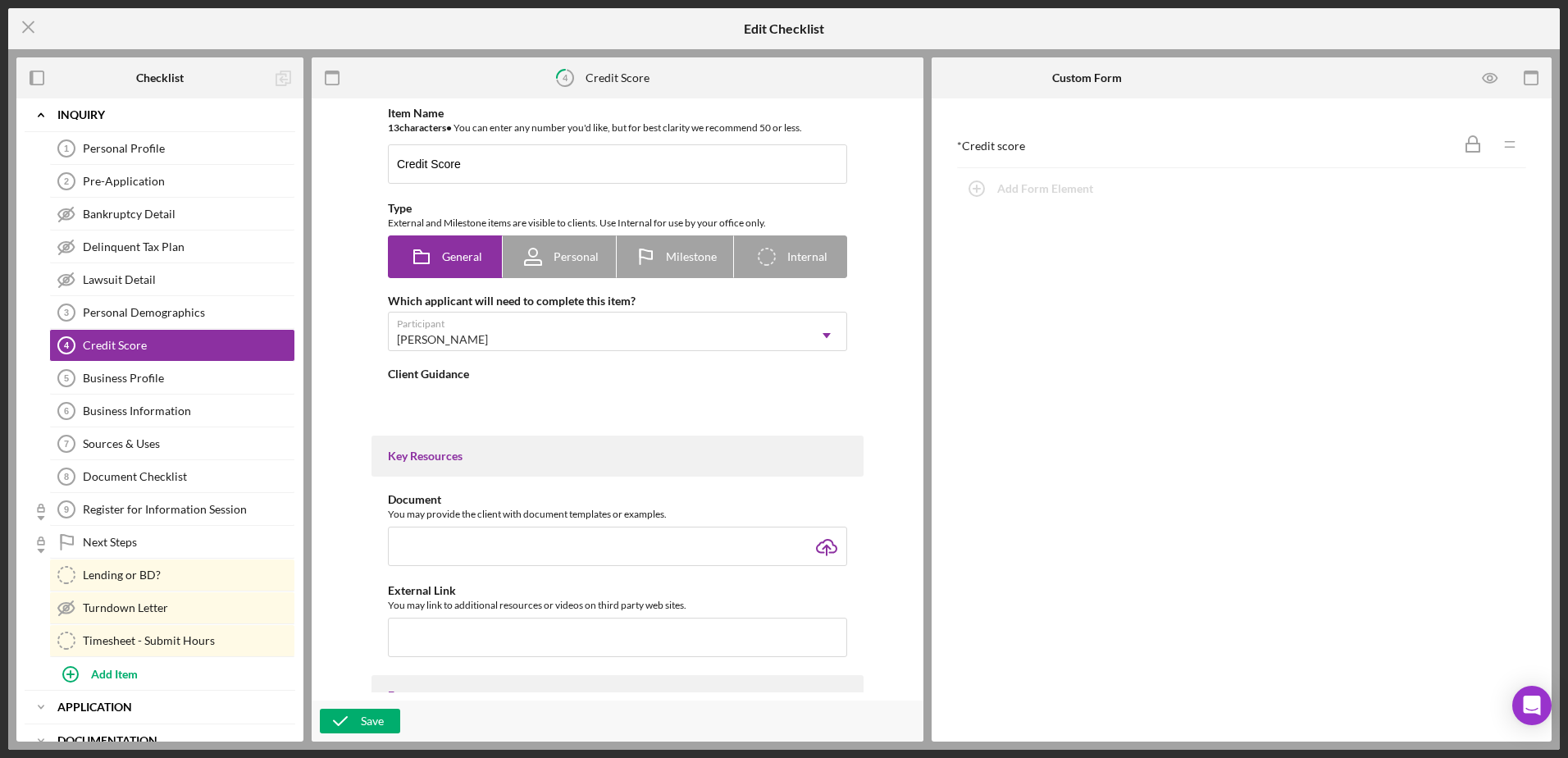
type textarea "<div>Please <strong>select the form and choose the range</strong> in which your…"
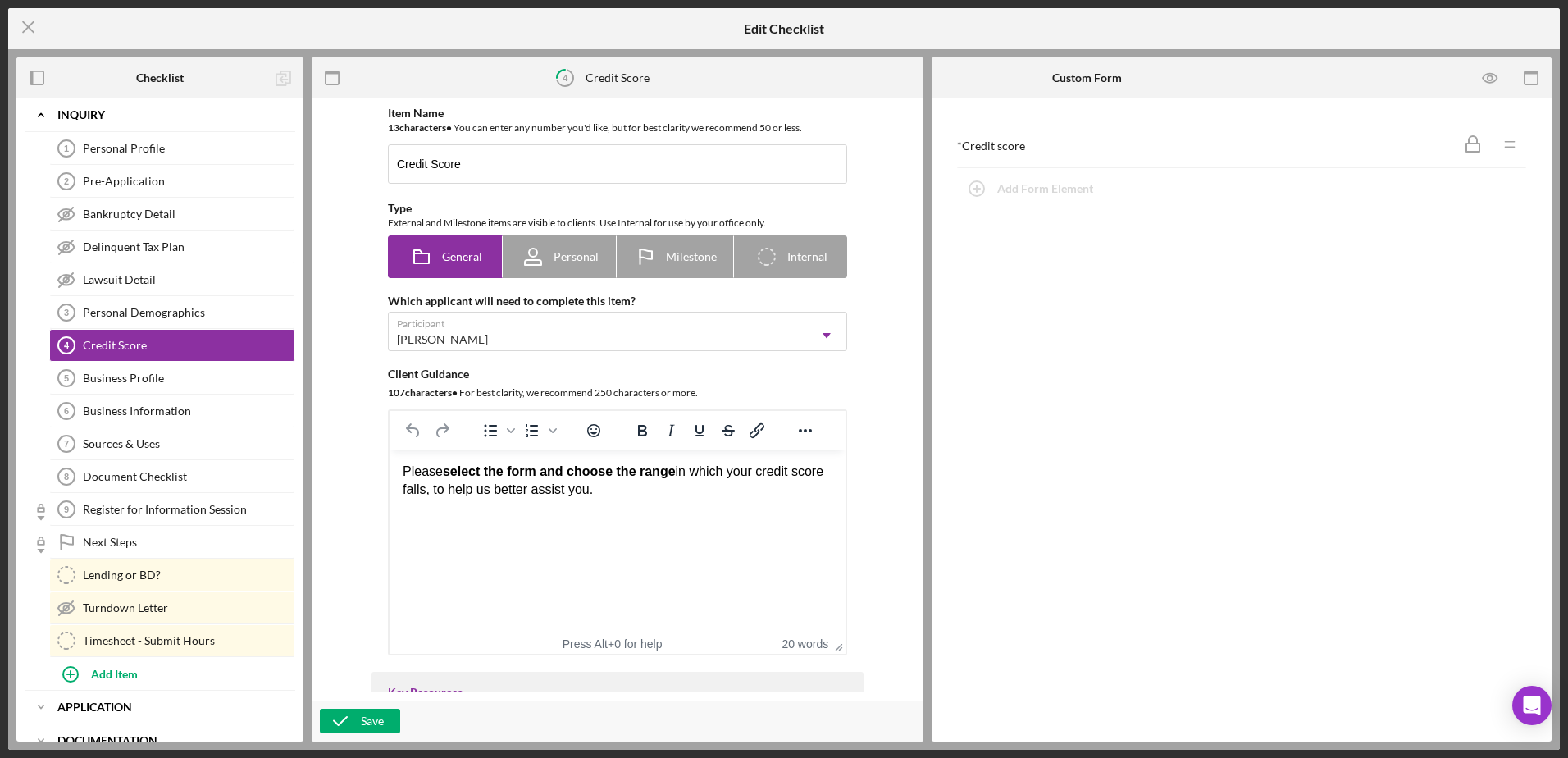
click at [150, 78] on b "Checklist" at bounding box center [159, 78] width 47 height 13
drag, startPoint x: 192, startPoint y: 72, endPoint x: 180, endPoint y: 80, distance: 14.4
click at [191, 73] on div "Checklist" at bounding box center [160, 78] width 96 height 41
click at [180, 80] on b "Checklist" at bounding box center [159, 78] width 47 height 13
click at [32, 24] on line at bounding box center [28, 27] width 10 height 10
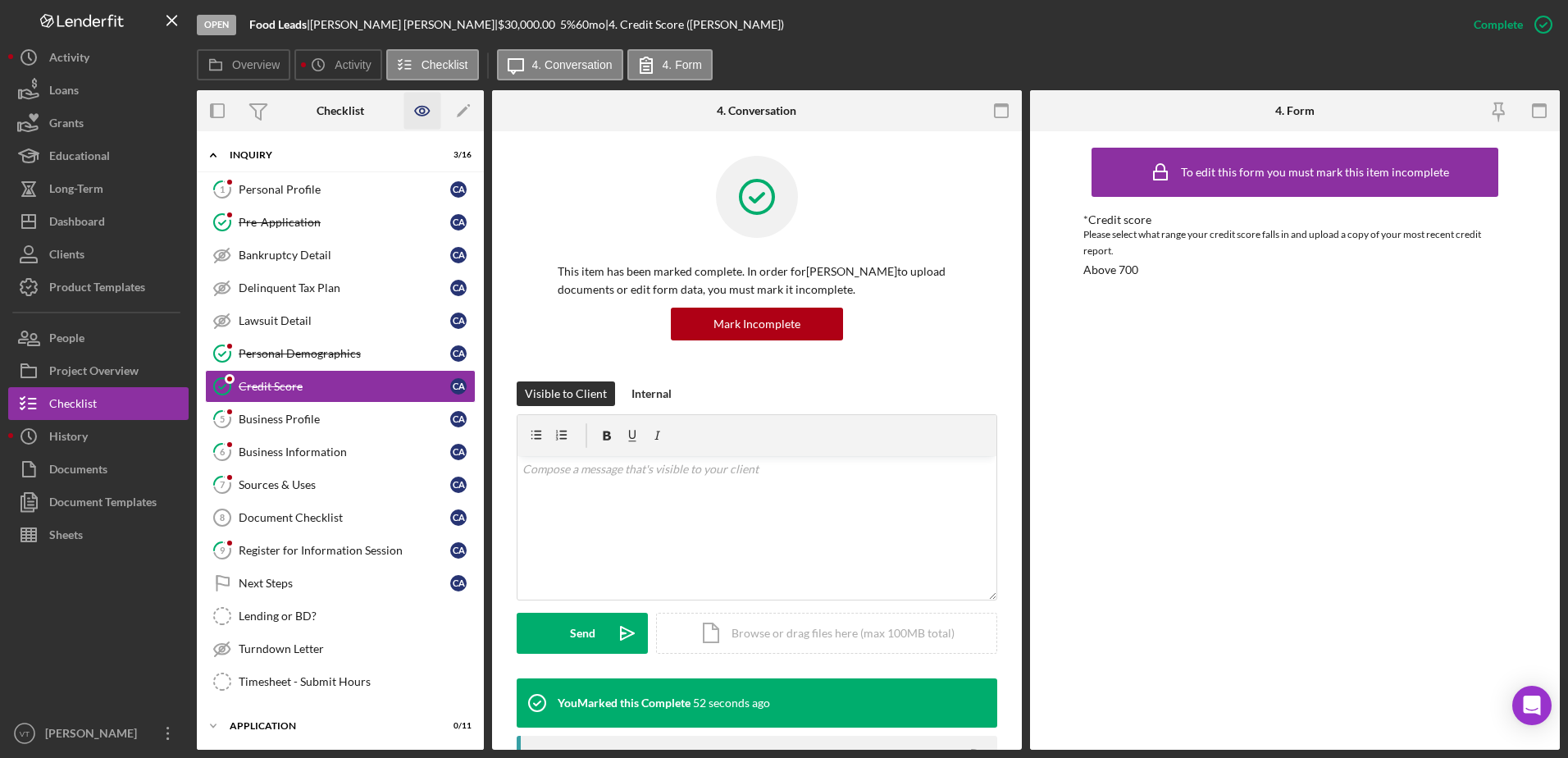
click at [435, 108] on icon "button" at bounding box center [423, 112] width 37 height 37
click at [331, 185] on div "Personal Profile" at bounding box center [345, 190] width 212 height 13
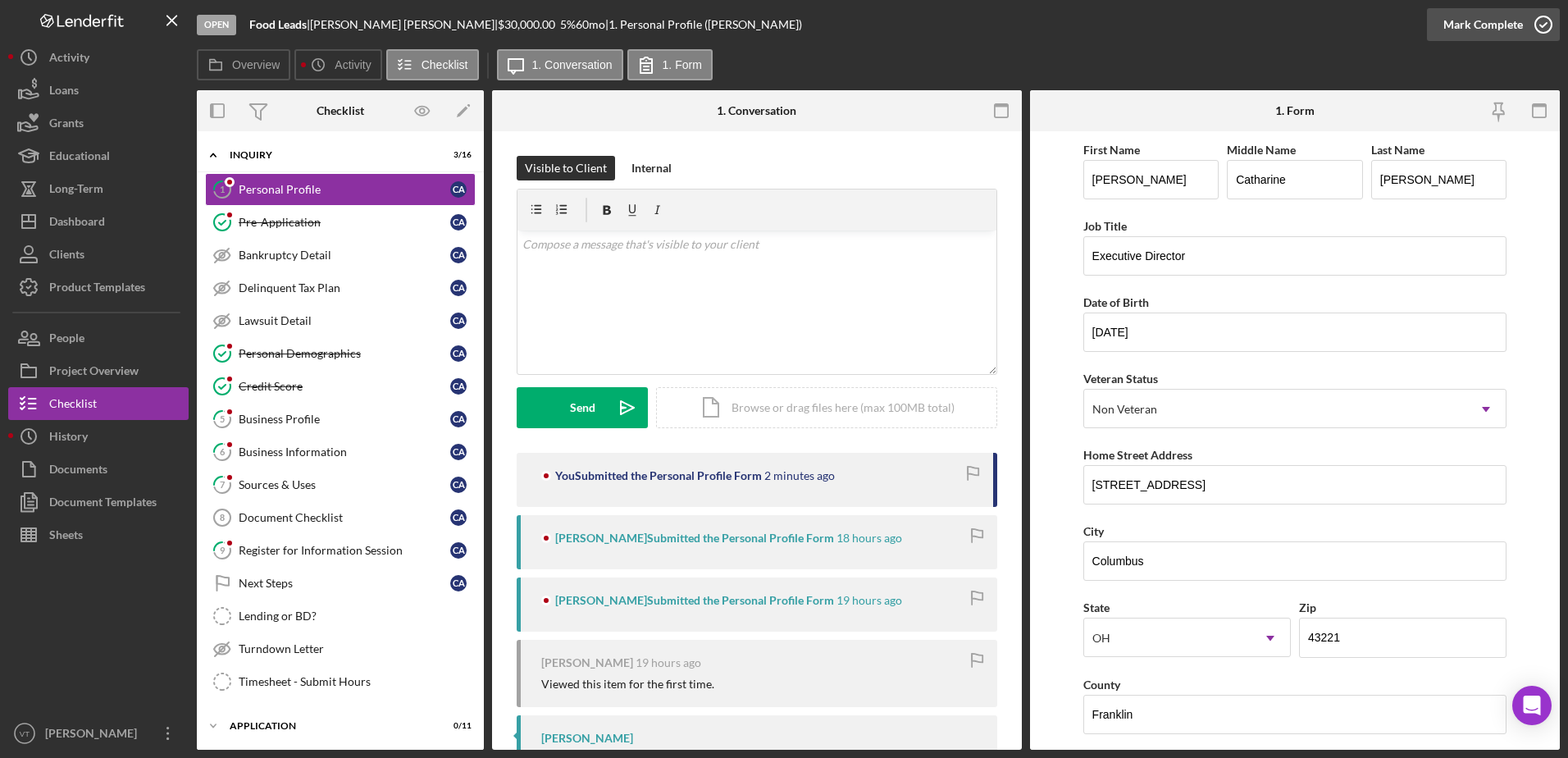
click at [1550, 27] on icon "button" at bounding box center [1543, 24] width 41 height 41
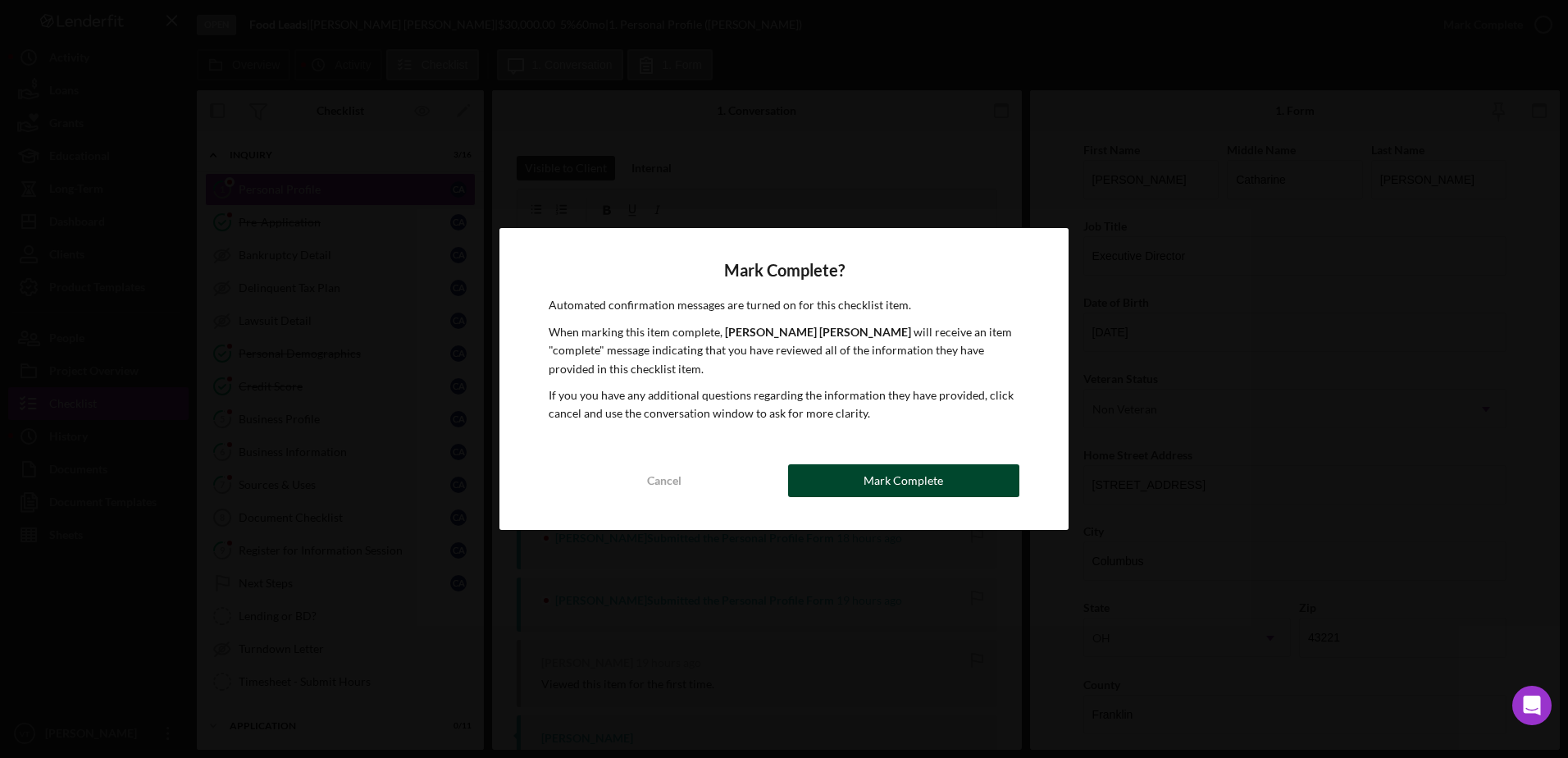
click at [904, 484] on div "Mark Complete" at bounding box center [903, 480] width 80 height 33
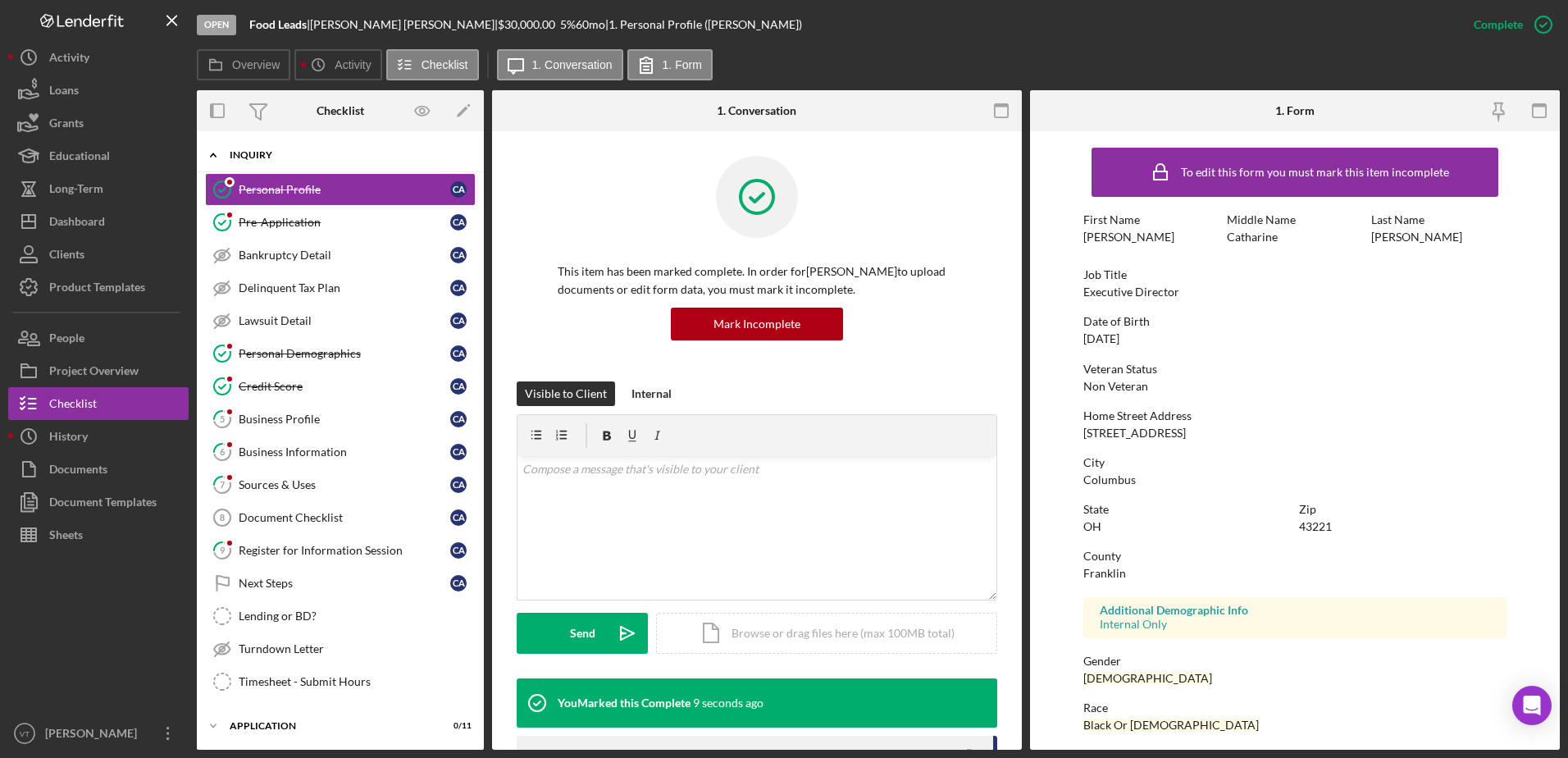
click at [310, 146] on div "Icon/Expander Inquiry 4 / 16" at bounding box center [340, 155] width 287 height 33
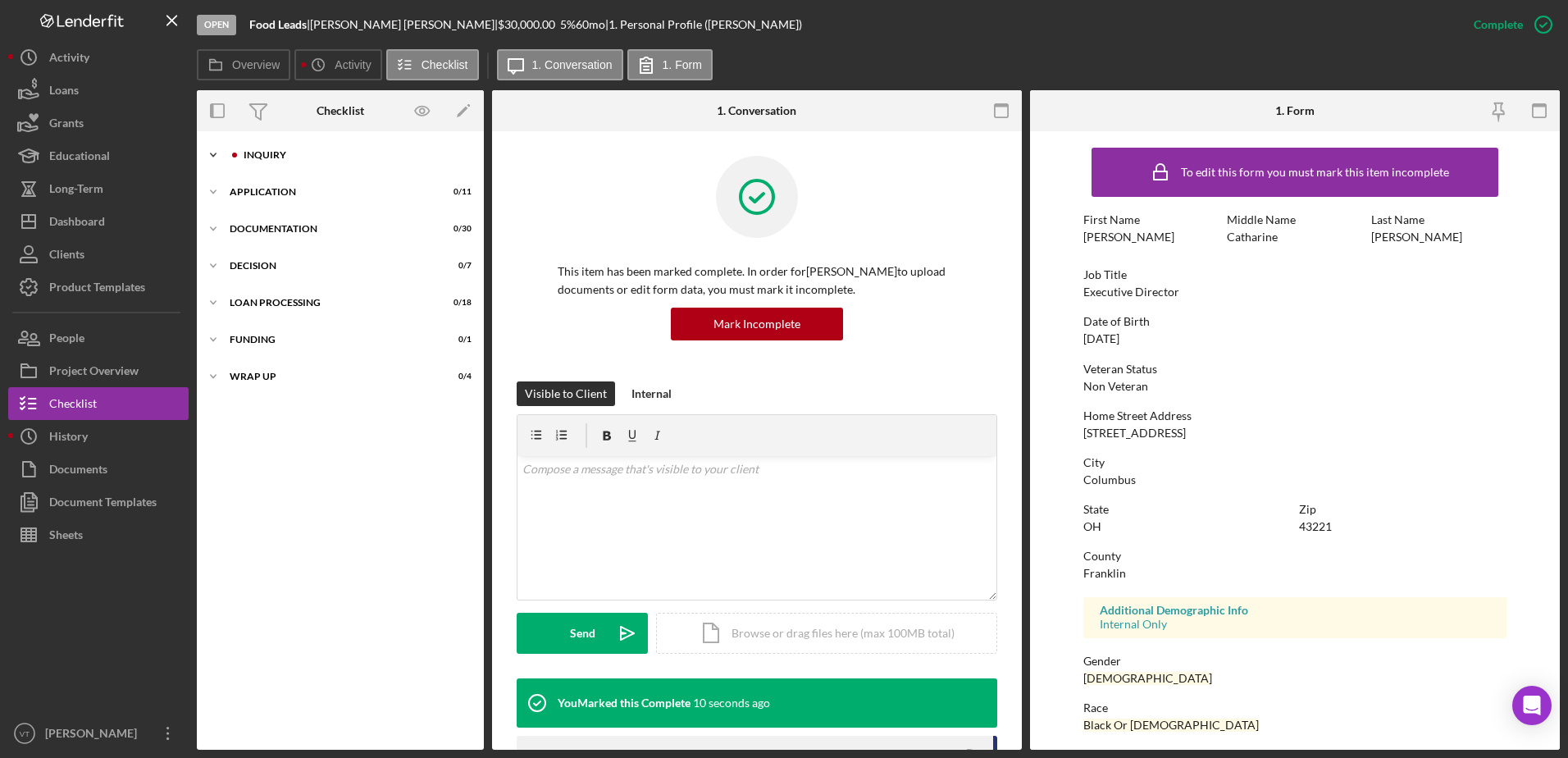
click at [315, 145] on div "Icon/Expander Inquiry 4 / 16" at bounding box center [340, 154] width 287 height 33
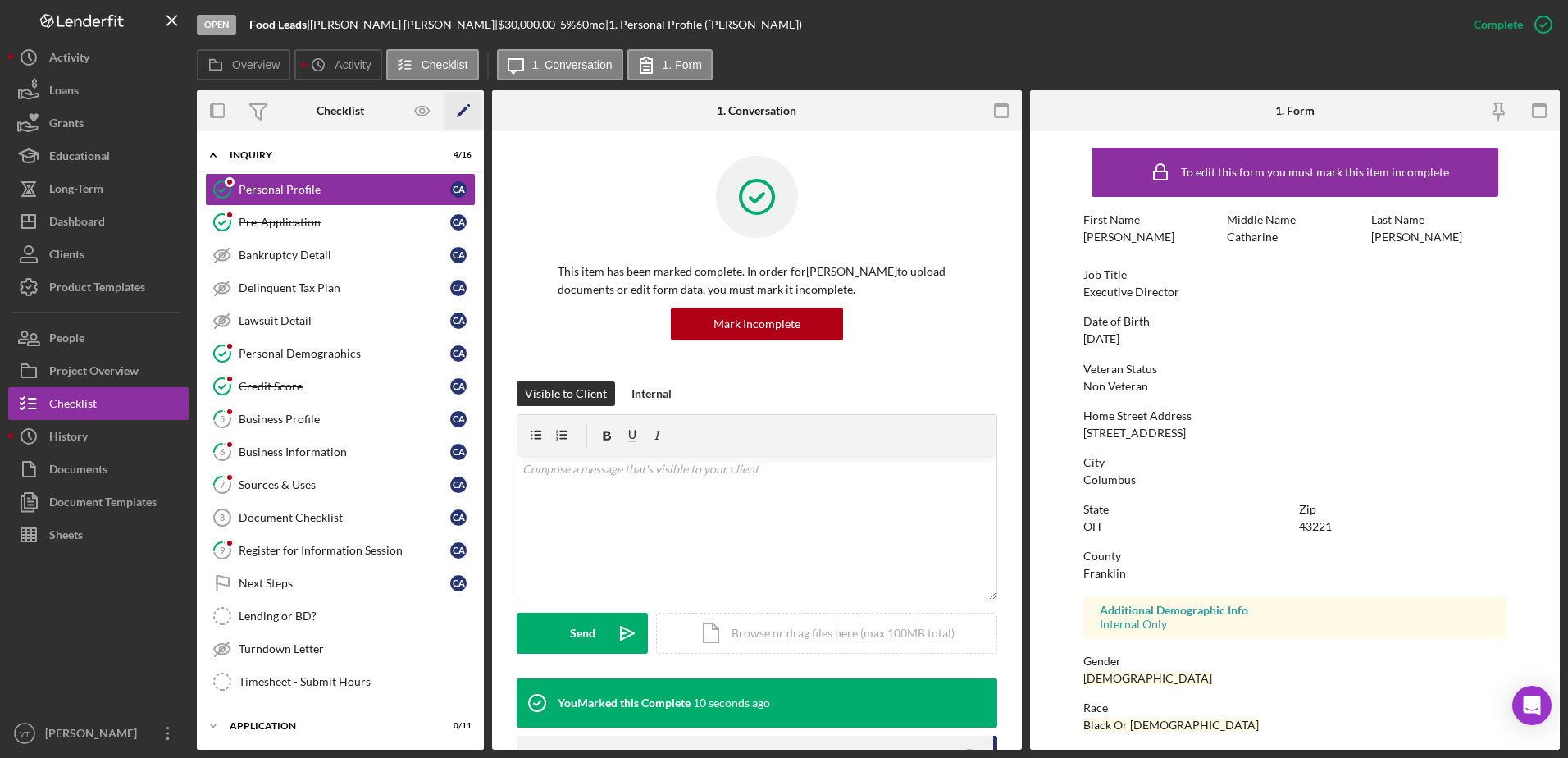
click at [462, 103] on icon "Icon/Edit" at bounding box center [464, 112] width 37 height 37
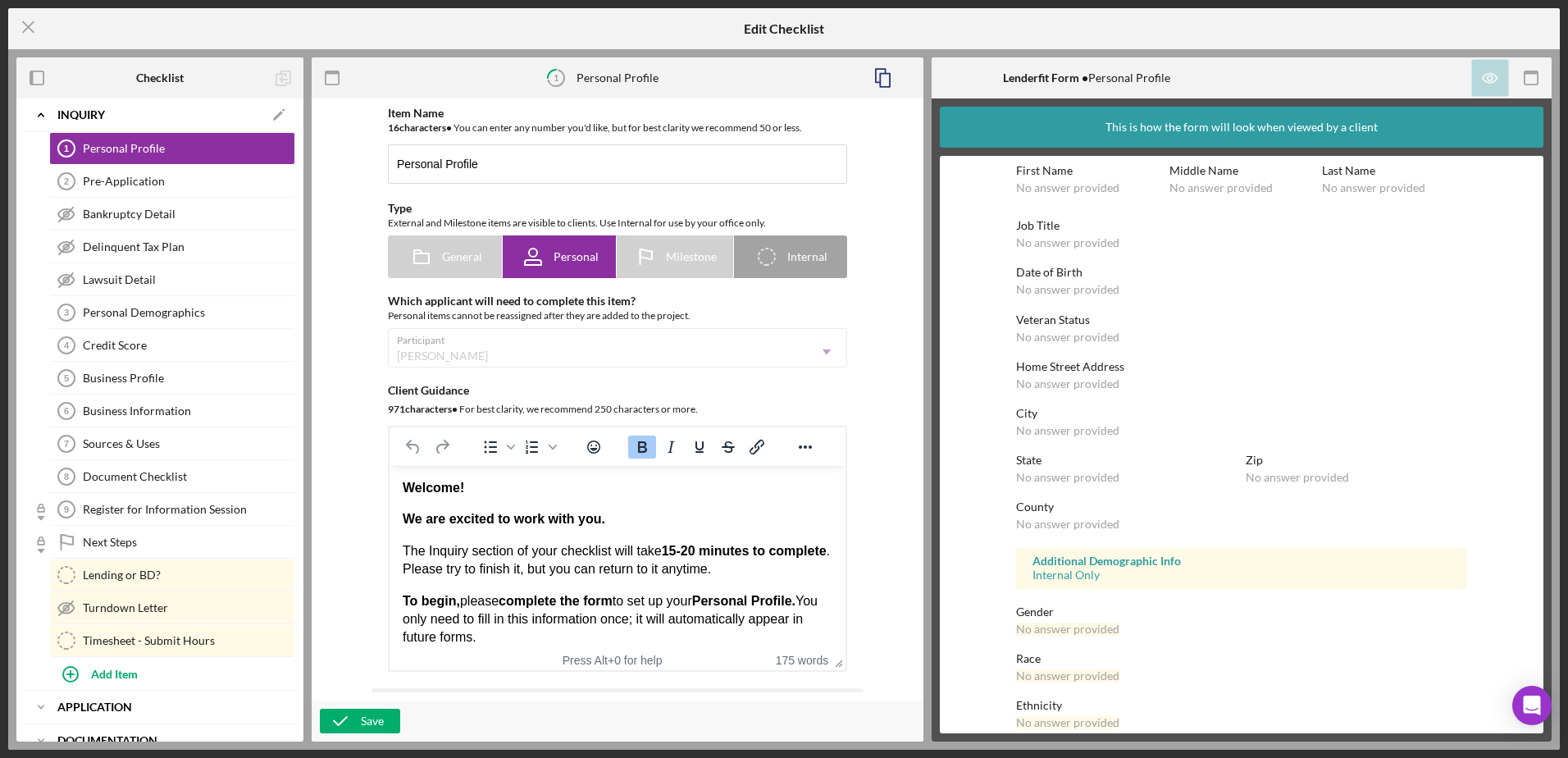
click at [168, 112] on div "Inquiry" at bounding box center [160, 114] width 205 height 10
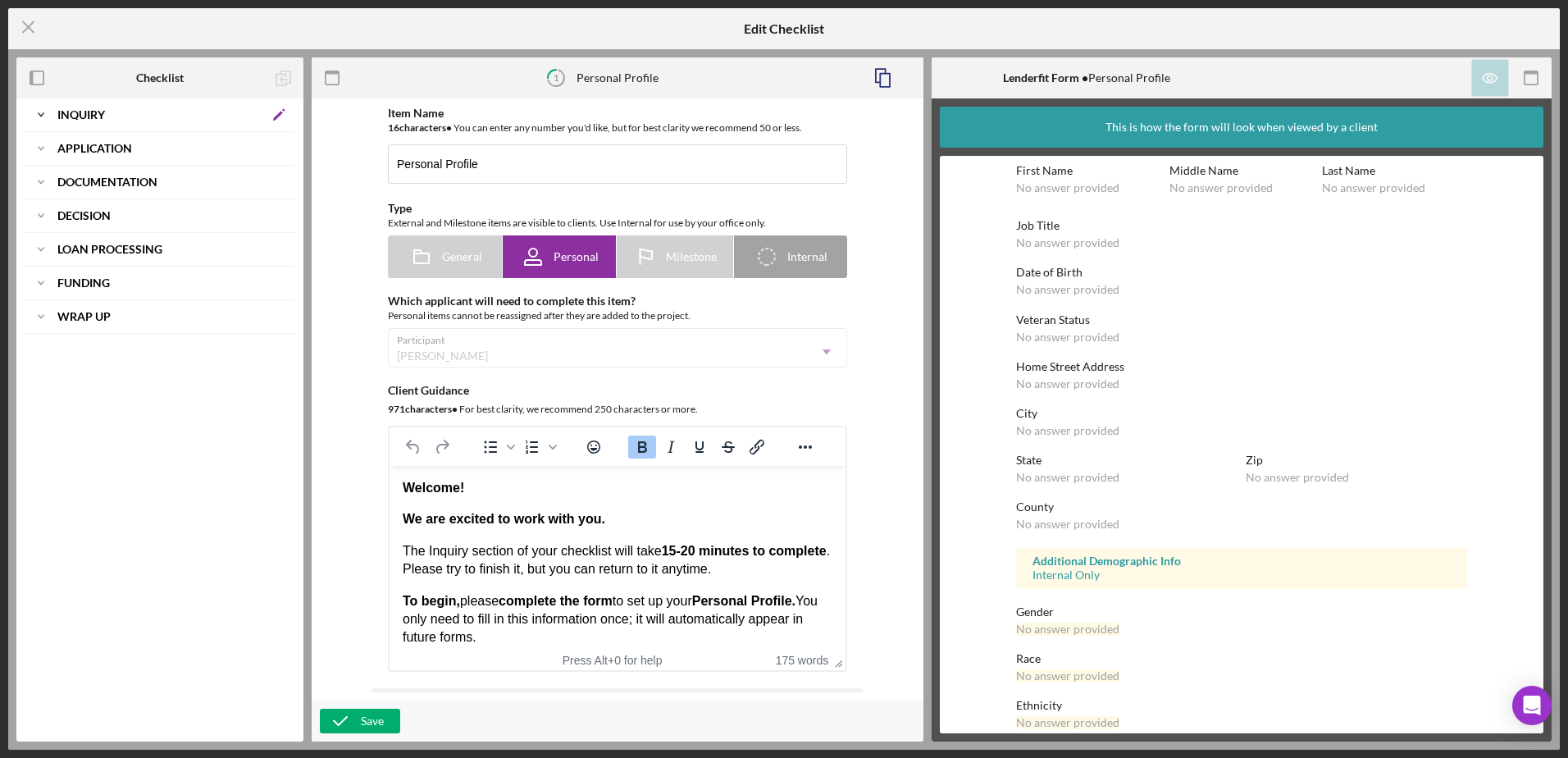
click at [286, 110] on icon "Icon/Edit" at bounding box center [278, 114] width 33 height 33
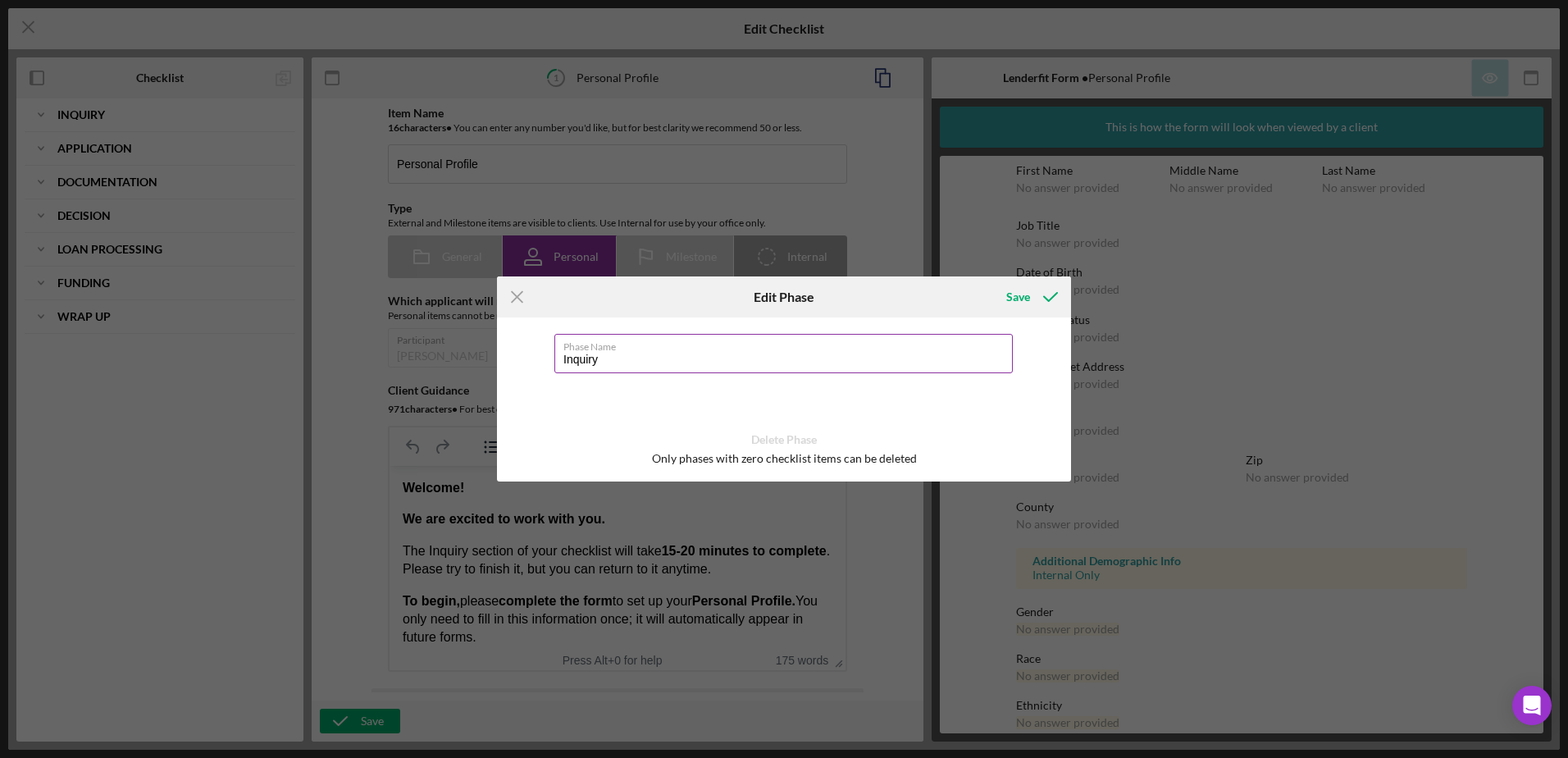
click at [681, 371] on input "Inquiry" at bounding box center [783, 353] width 458 height 39
type input "Inquiry Accelerate Her"
click at [1040, 291] on icon "submit" at bounding box center [1050, 297] width 41 height 41
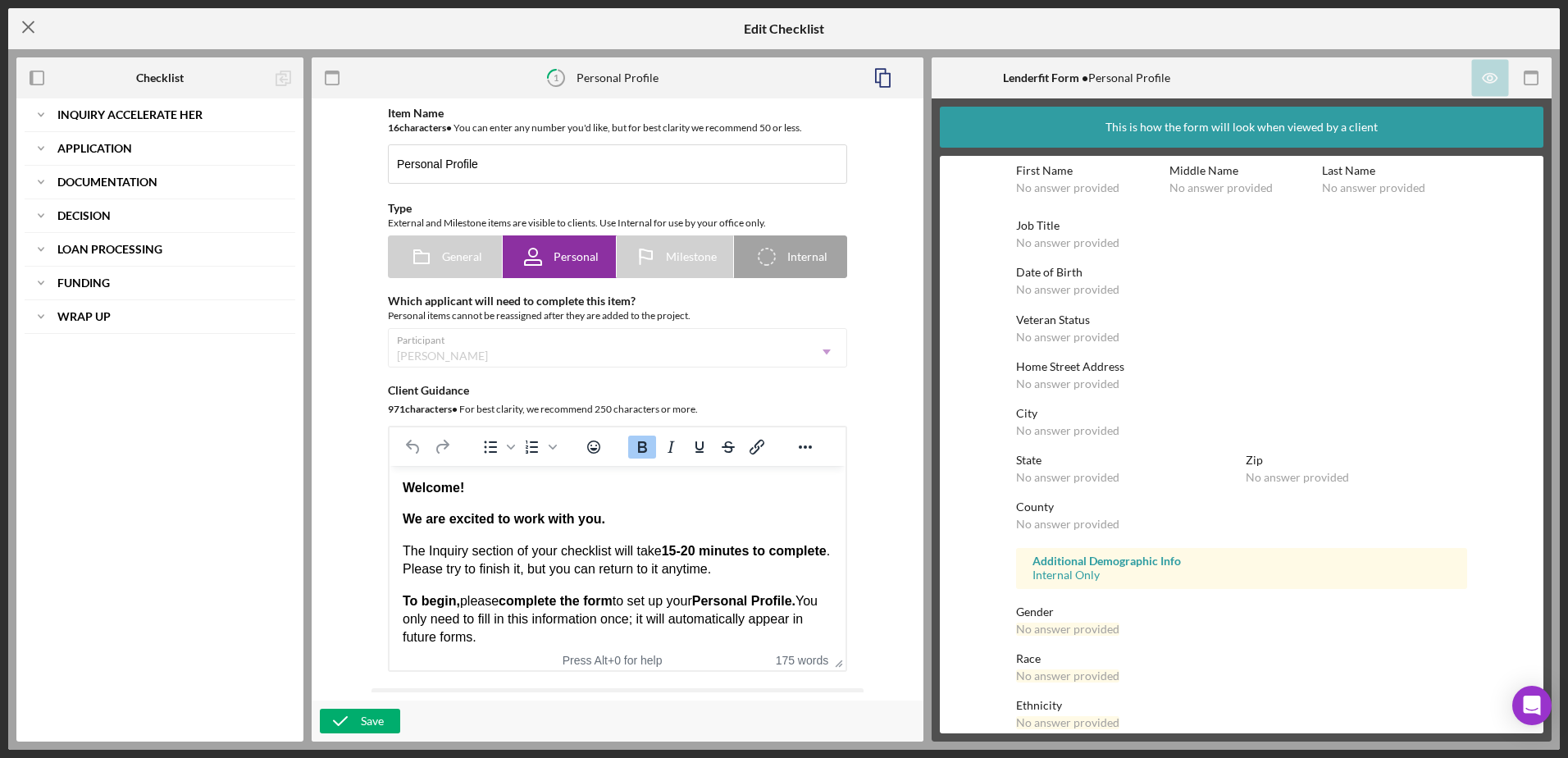
click at [24, 42] on icon "Icon/Menu Close" at bounding box center [29, 27] width 41 height 41
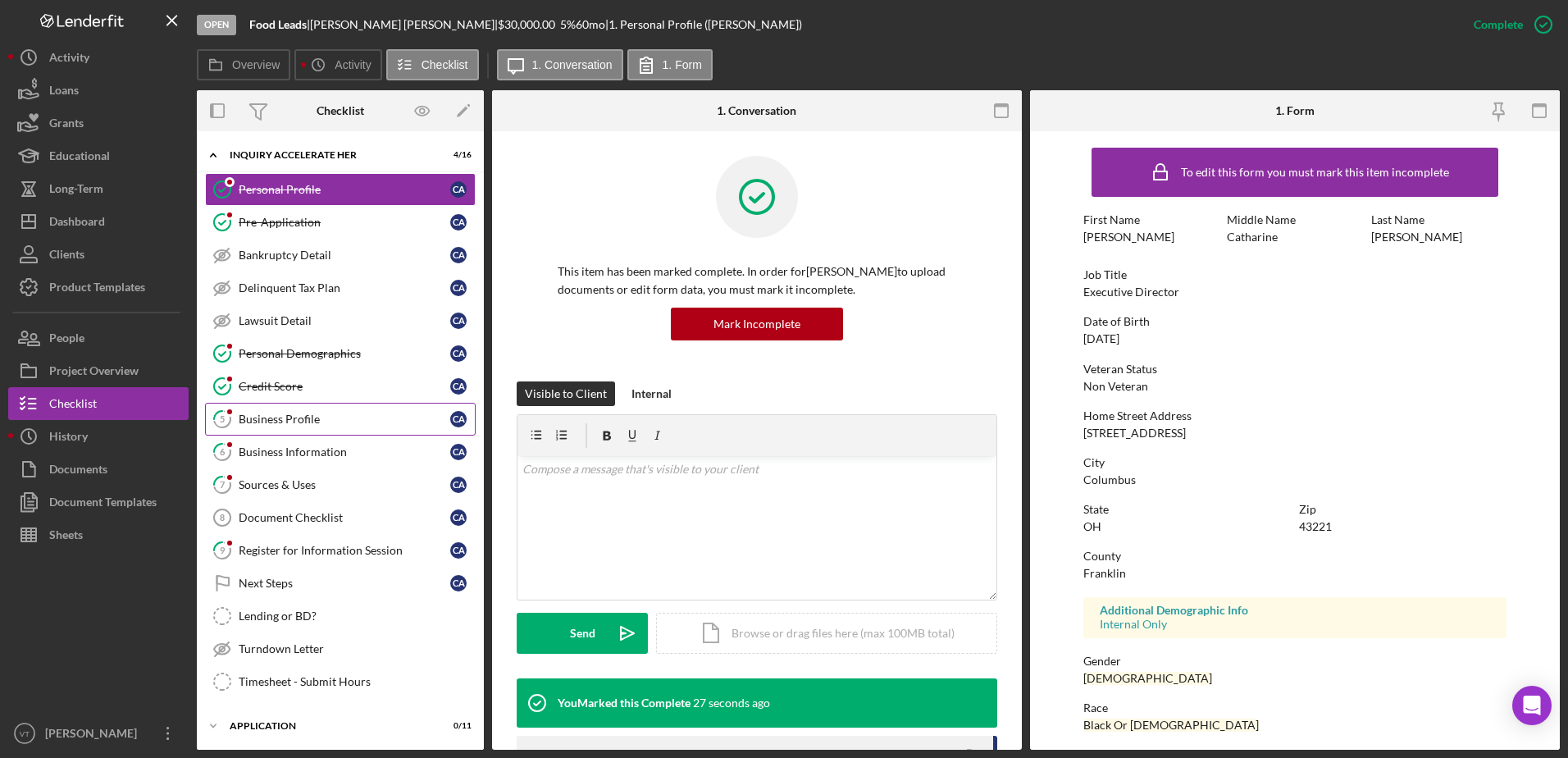
click at [348, 417] on div "Business Profile" at bounding box center [345, 419] width 212 height 13
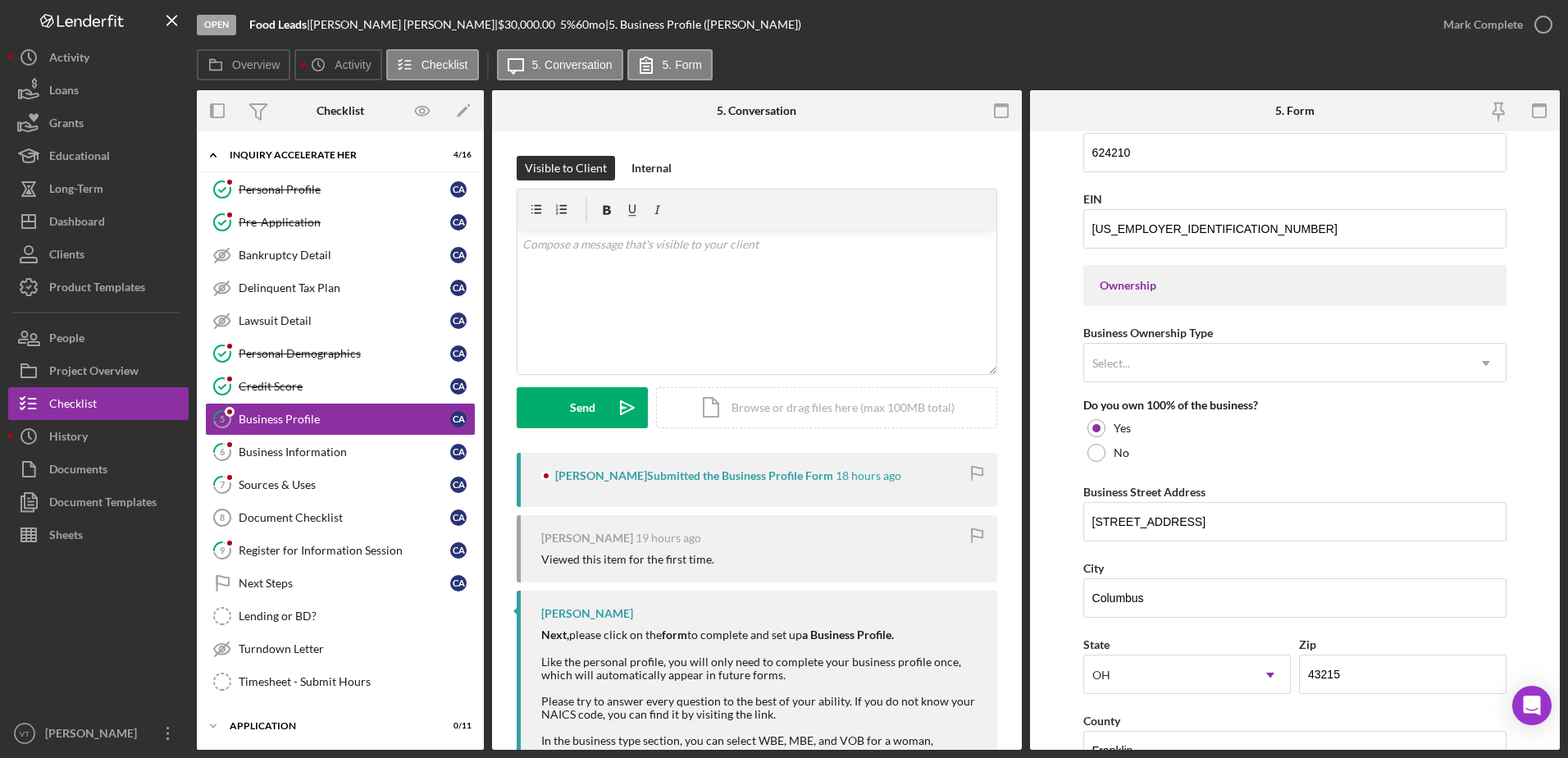
scroll to position [657, 0]
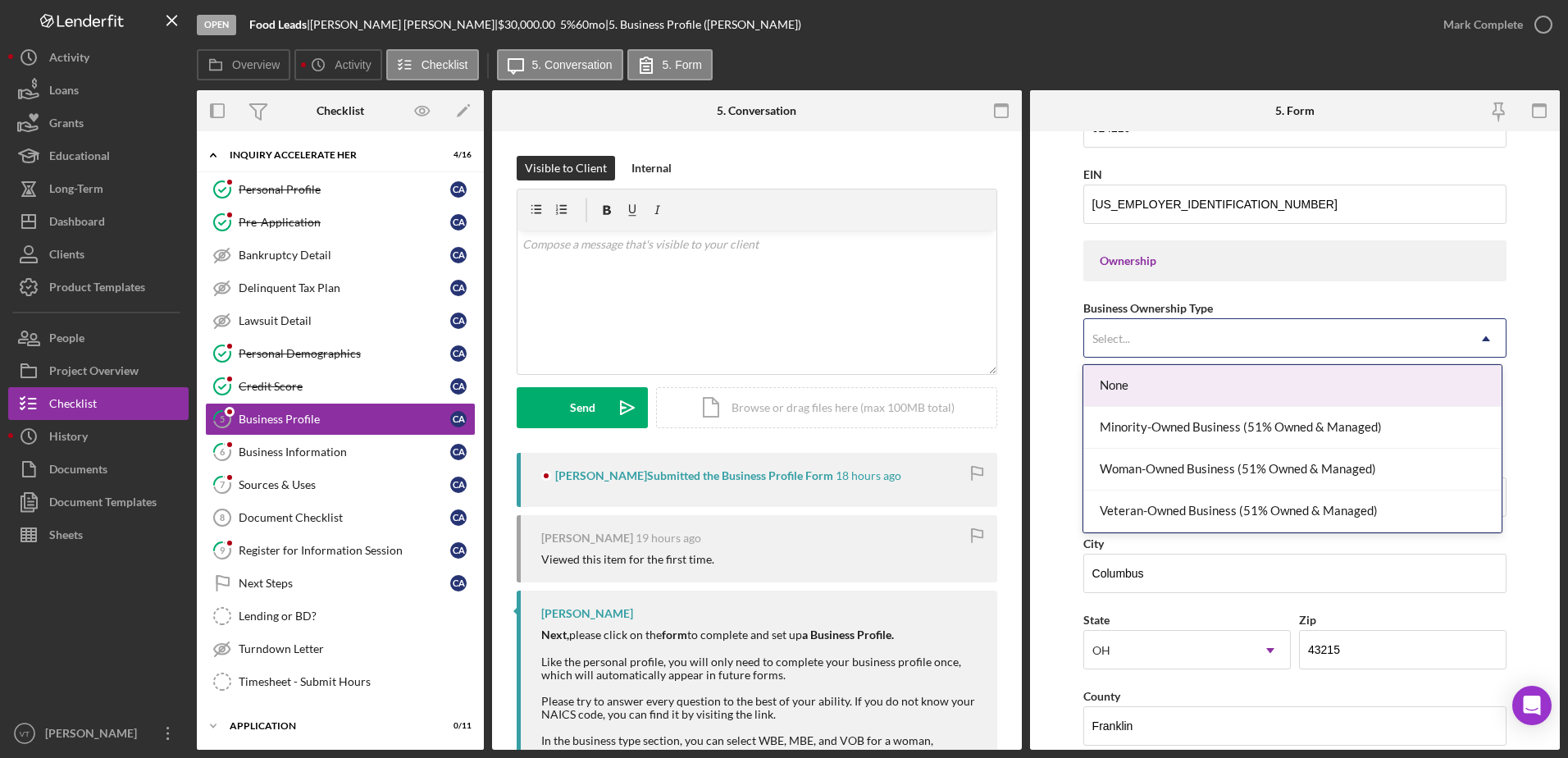
click at [1130, 334] on div "Select..." at bounding box center [1111, 339] width 42 height 13
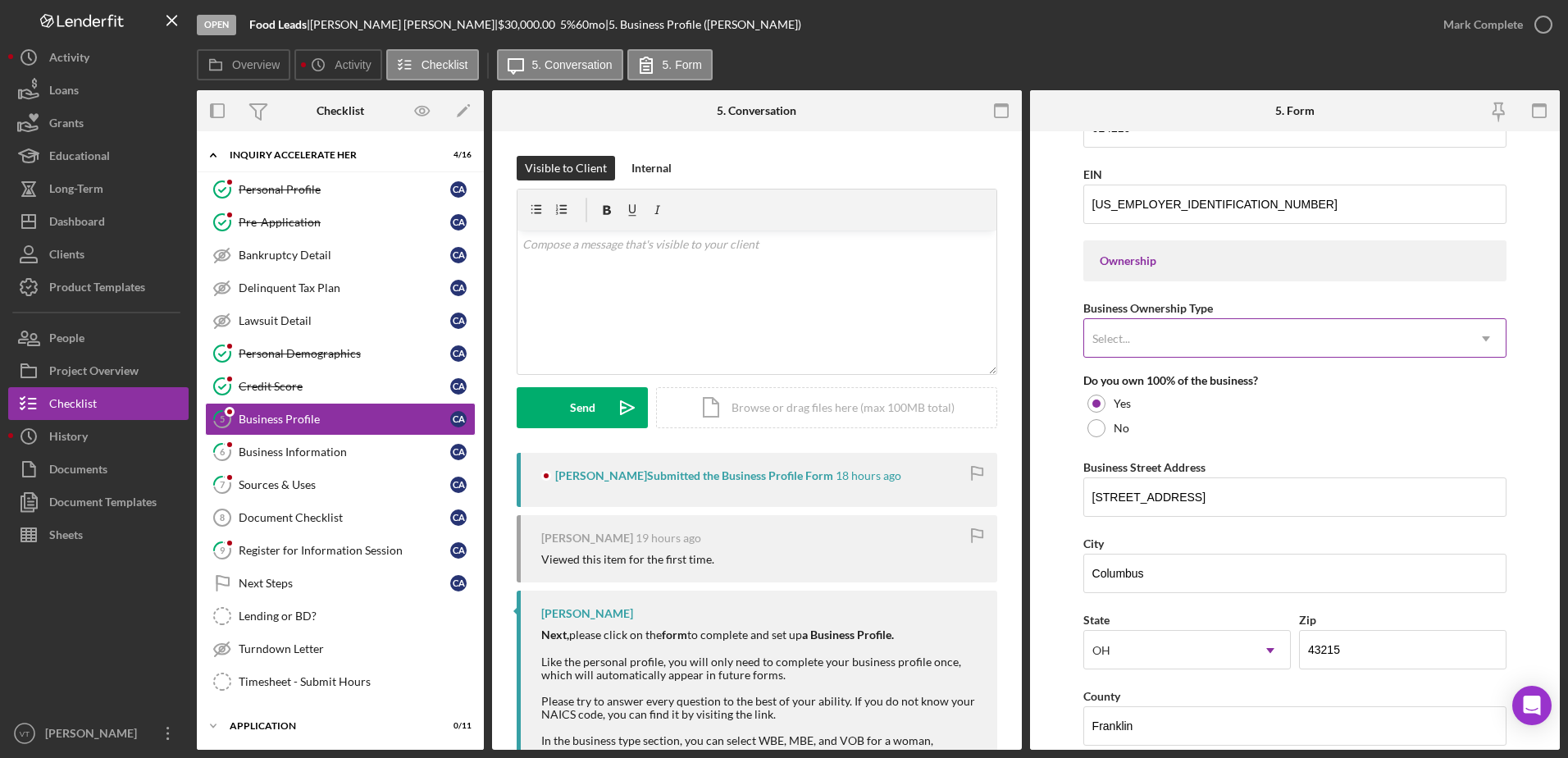
click at [1130, 334] on div "Select..." at bounding box center [1111, 339] width 42 height 13
drag, startPoint x: 1233, startPoint y: 303, endPoint x: 1082, endPoint y: 305, distance: 151.0
click at [1082, 305] on form "Business Name Food Leads DBA Business Start Date [DATE] Legal Structure 501(c)(…" at bounding box center [1295, 440] width 530 height 618
copy div "Business Ownership Type"
click at [625, 301] on div "v Color teal Color pink Remove color Add row above Add row below Add column bef…" at bounding box center [757, 302] width 479 height 143
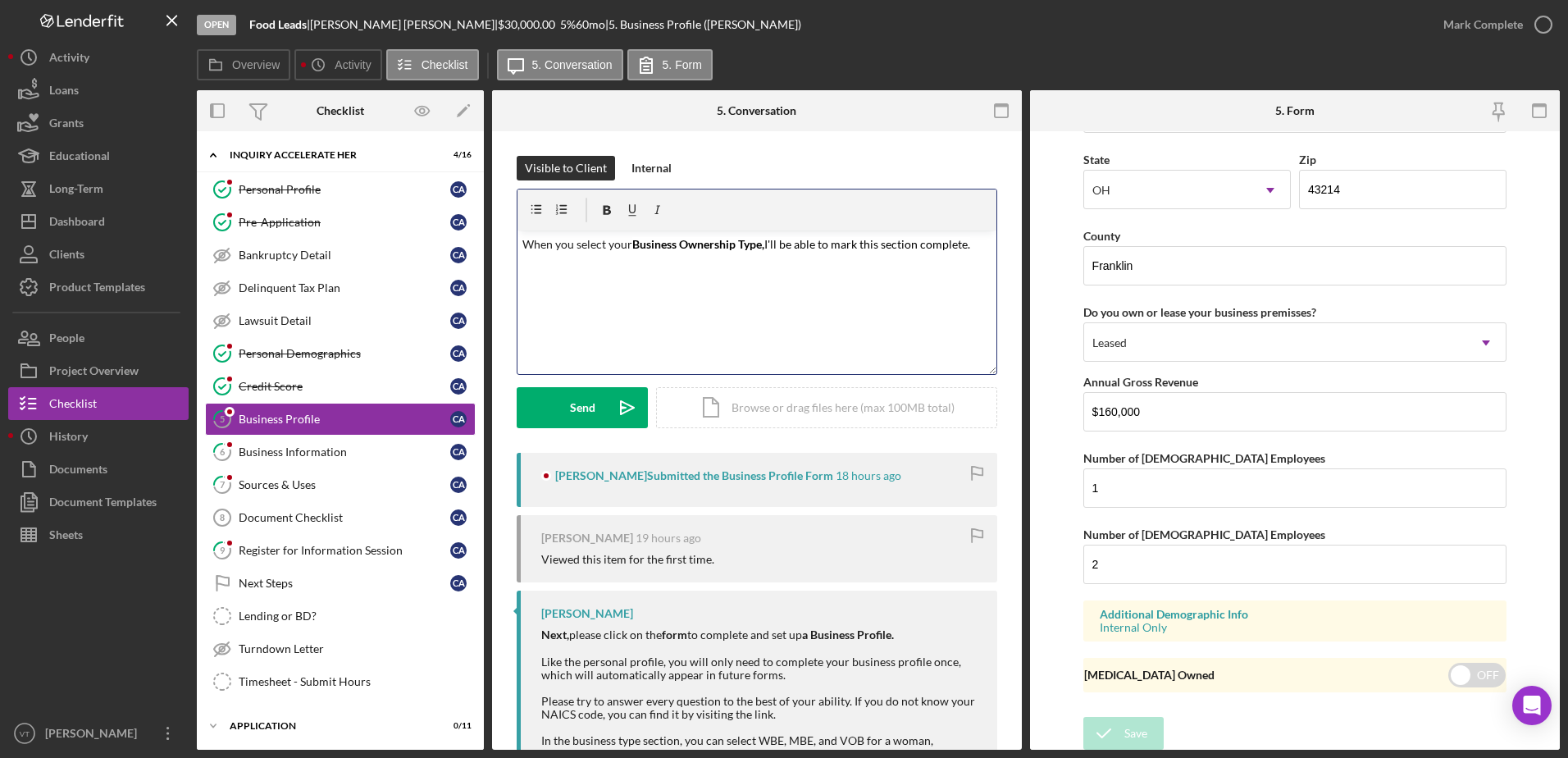
scroll to position [1509, 0]
click at [975, 241] on p "When you select your Business Ownership Type, I'll be able to mark this section…" at bounding box center [758, 244] width 470 height 18
click at [578, 415] on div "Send" at bounding box center [582, 407] width 25 height 41
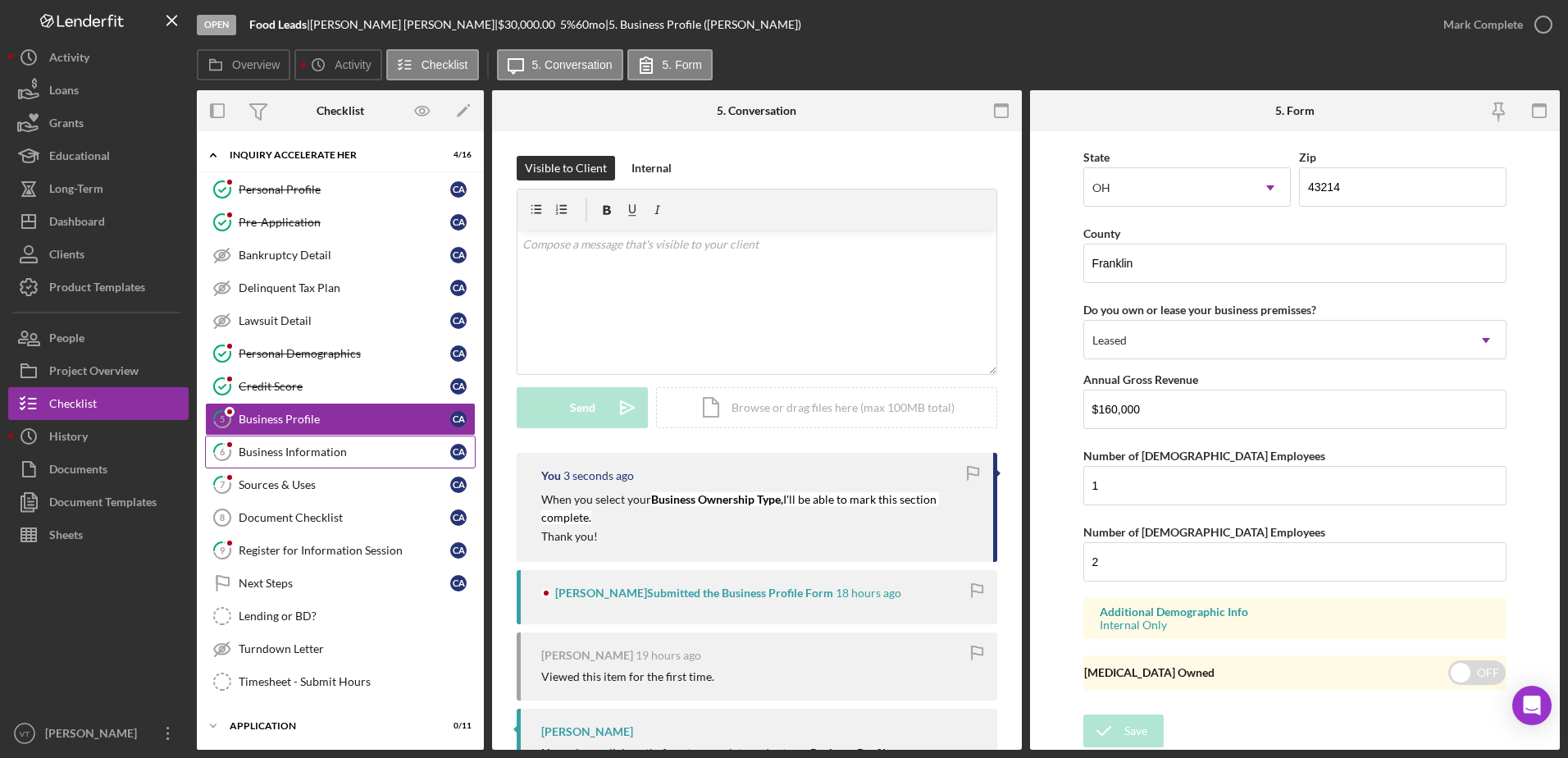
click at [316, 448] on div "Business Information" at bounding box center [345, 452] width 212 height 13
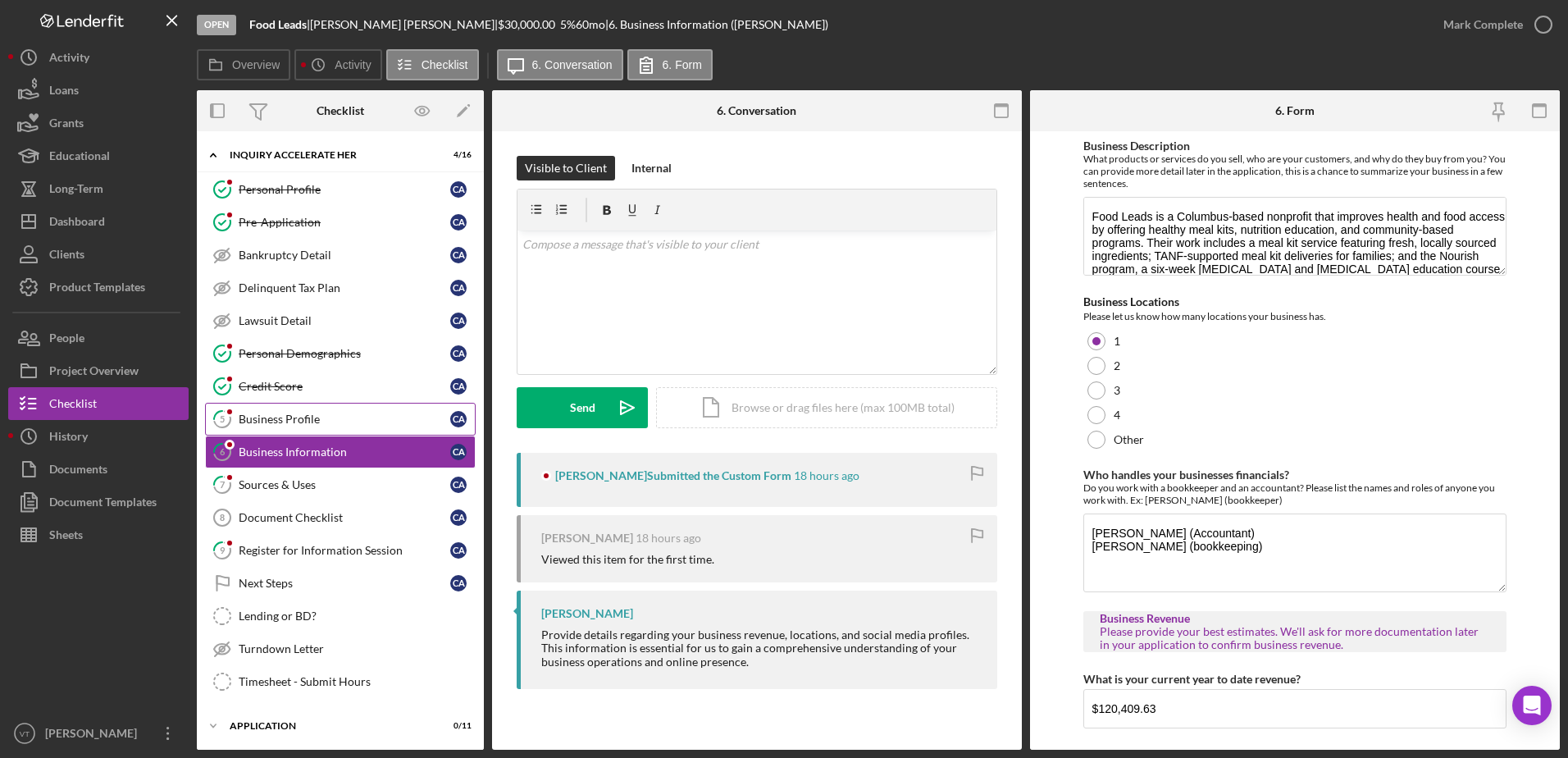
click at [397, 431] on link "5 Business Profile C A" at bounding box center [340, 419] width 270 height 33
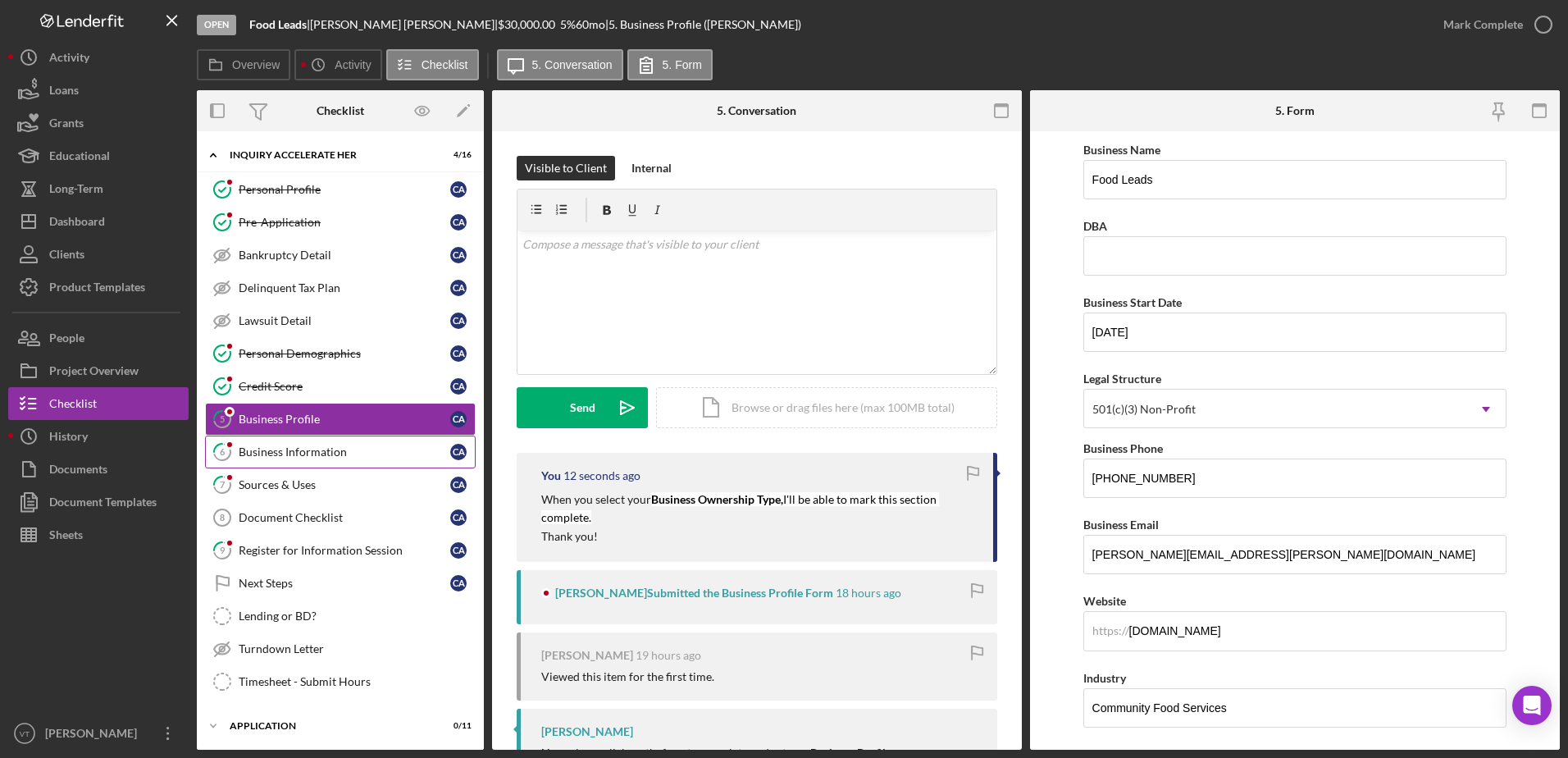
drag, startPoint x: 365, startPoint y: 465, endPoint x: 376, endPoint y: 459, distance: 12.5
click at [370, 467] on link "6 Business Information C A" at bounding box center [340, 451] width 270 height 33
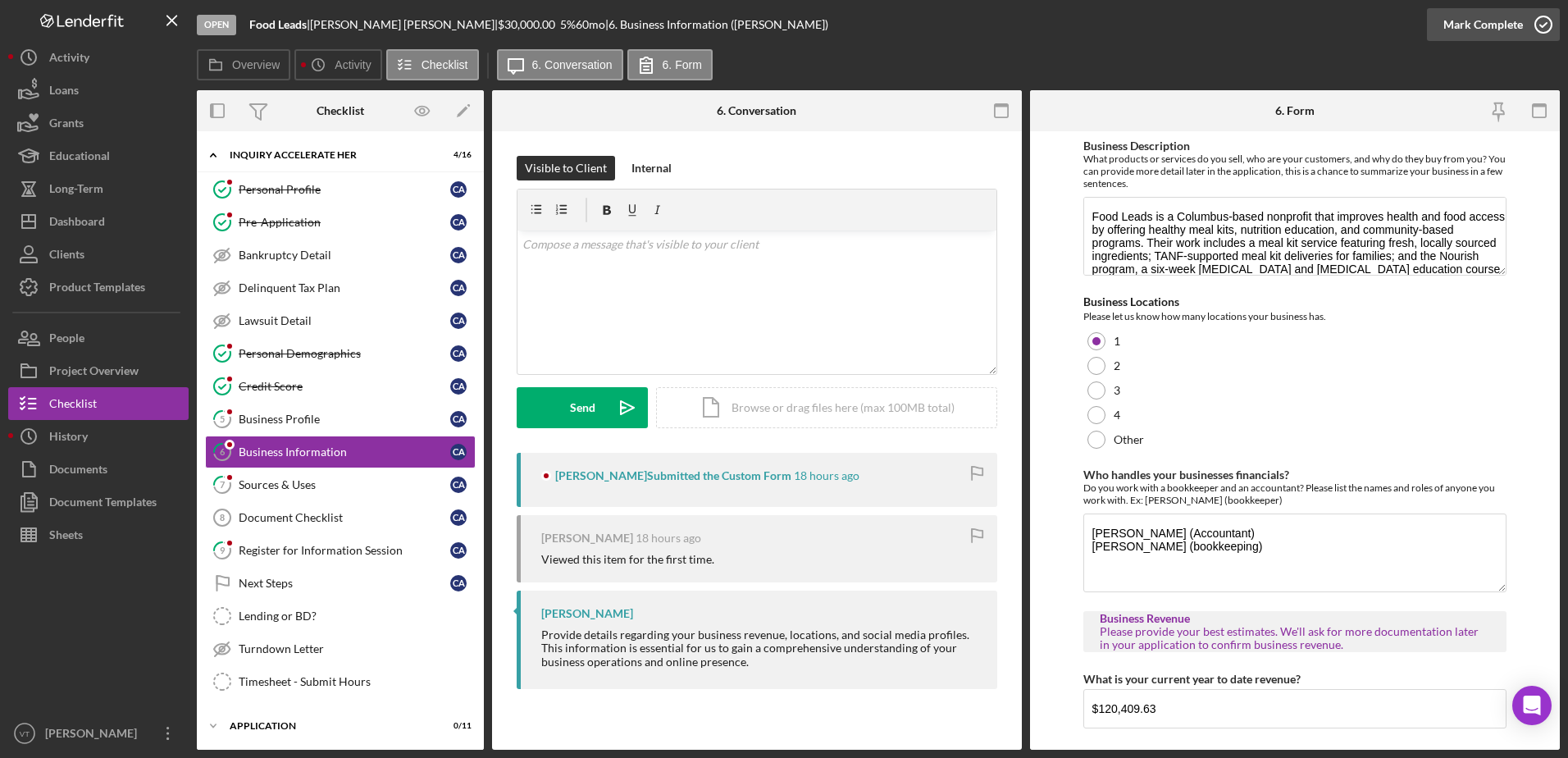
click at [1536, 21] on icon "button" at bounding box center [1543, 24] width 41 height 41
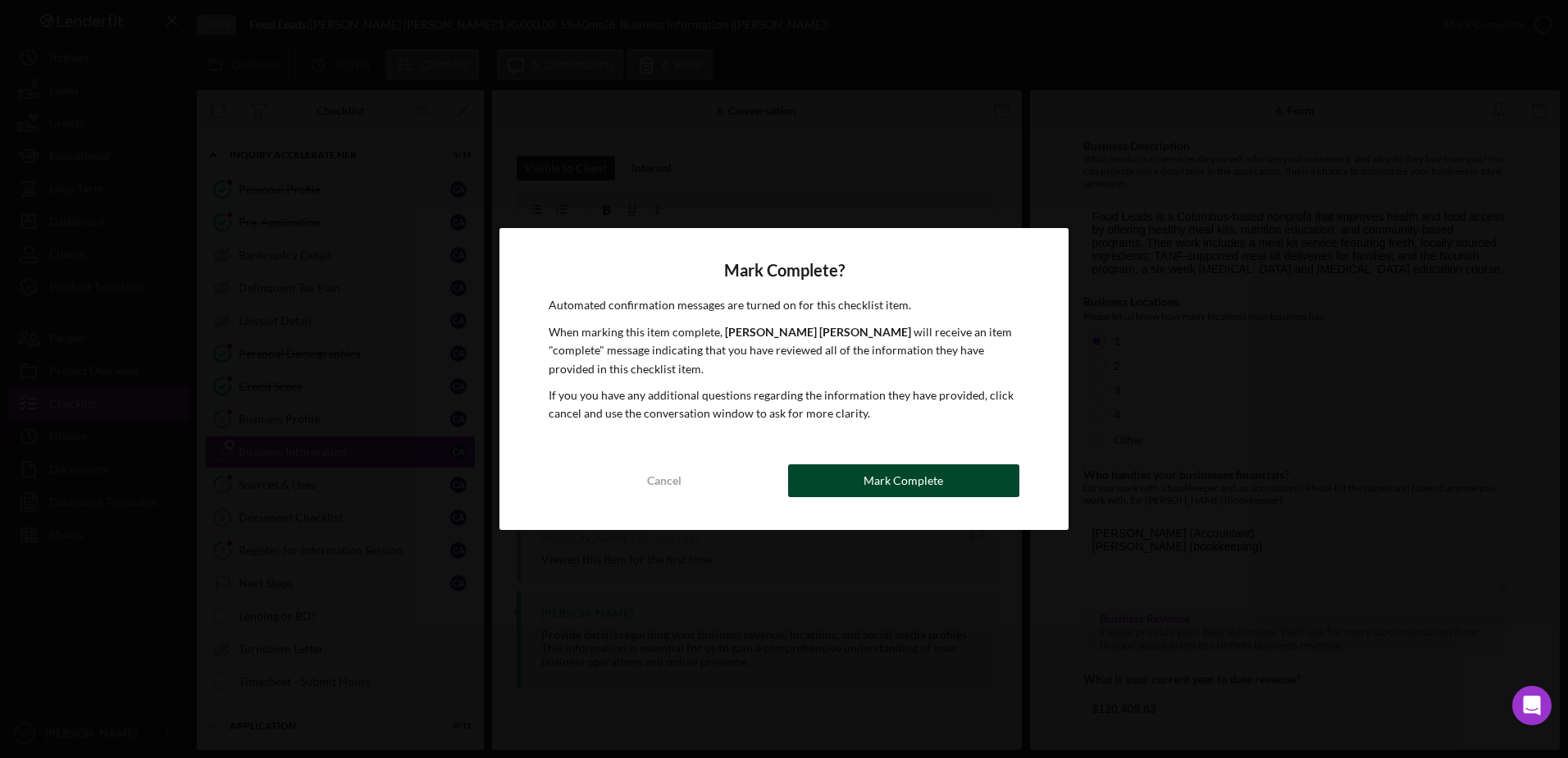
click at [937, 470] on div "Mark Complete" at bounding box center [903, 480] width 80 height 33
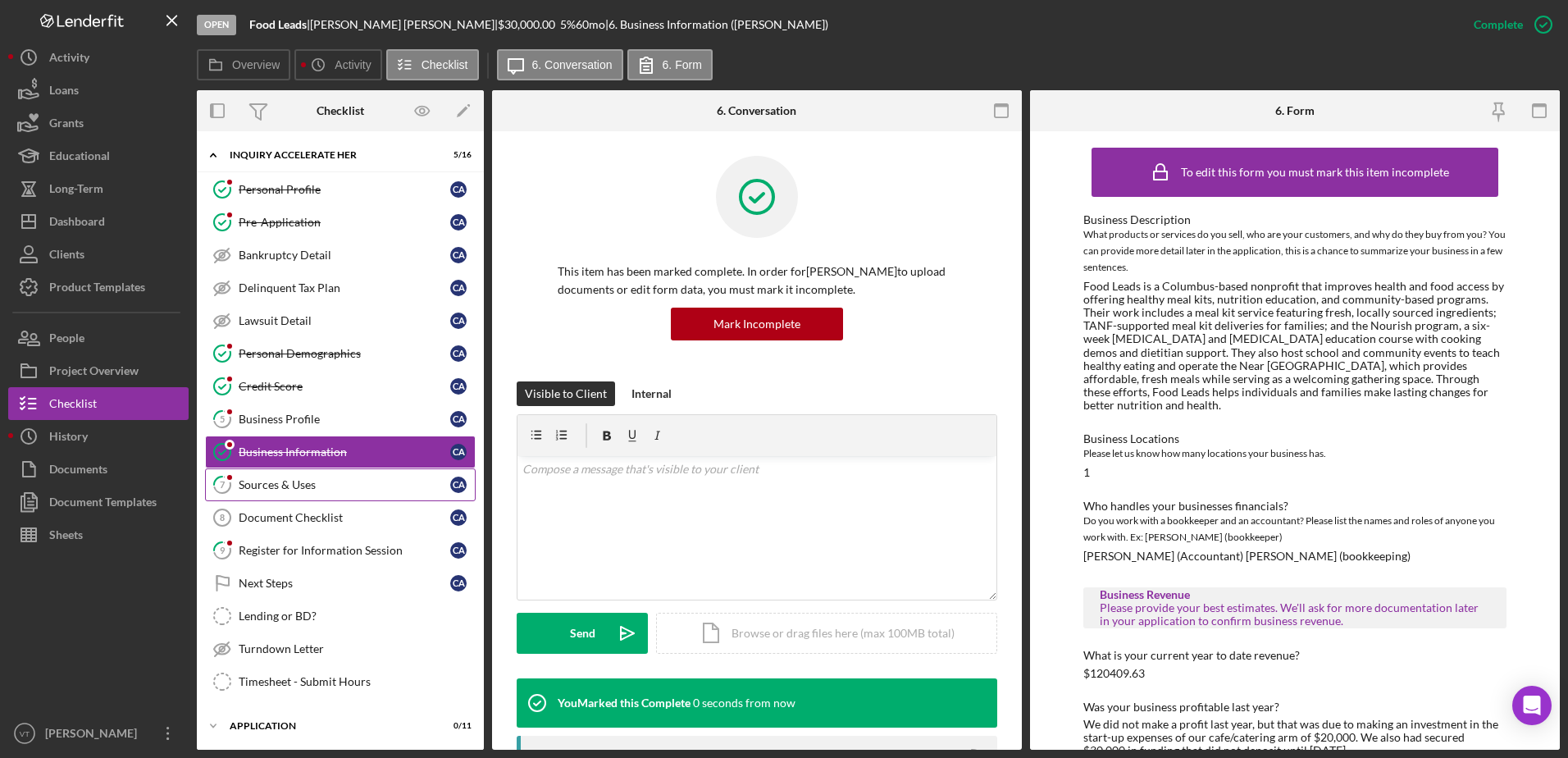
click at [372, 485] on div "Sources & Uses" at bounding box center [345, 485] width 212 height 13
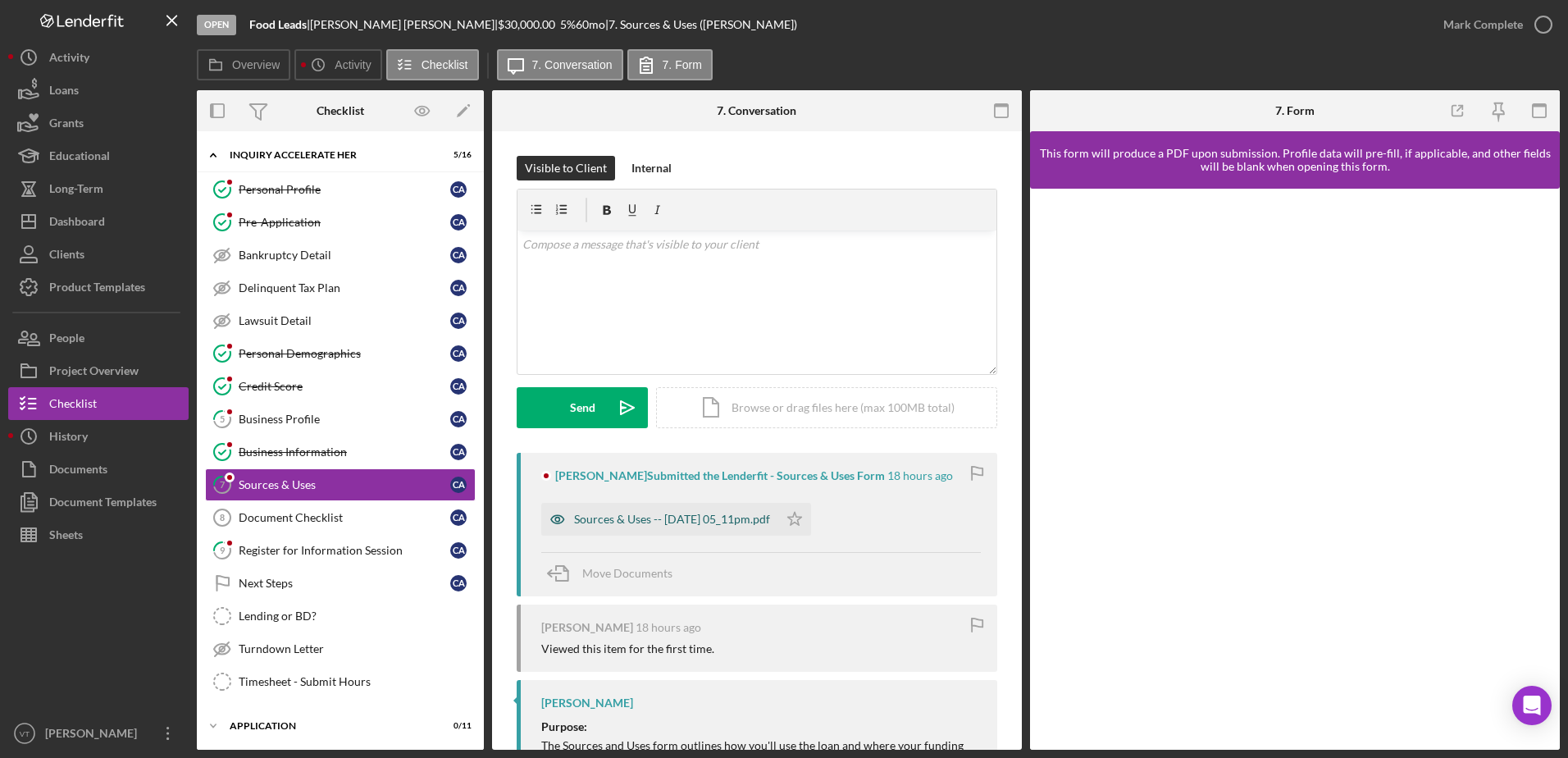
click at [682, 516] on div "Sources & Uses -- [DATE] 05_11pm.pdf" at bounding box center [672, 519] width 196 height 13
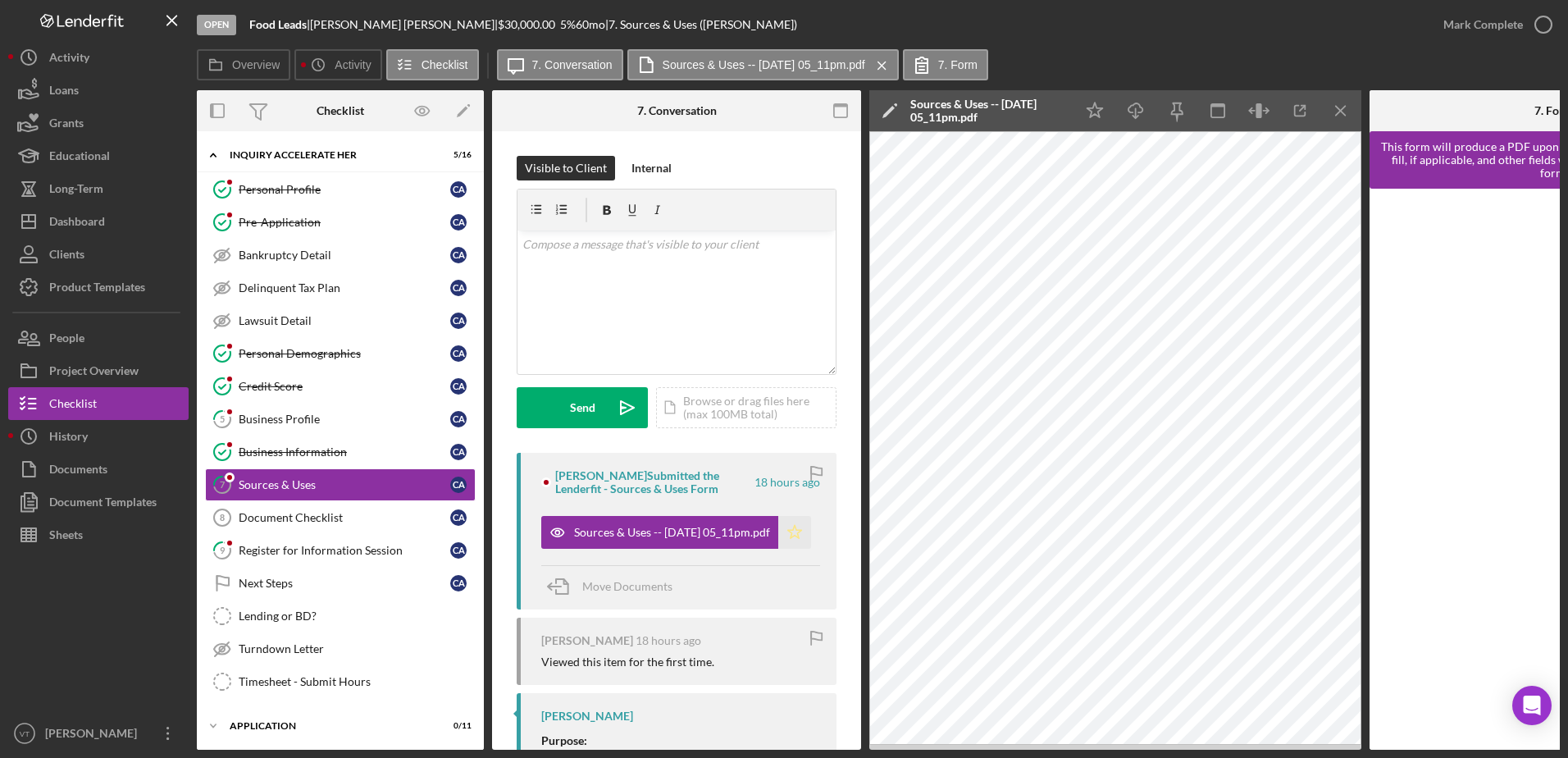
click at [791, 526] on icon "Icon/Star" at bounding box center [794, 532] width 33 height 33
click at [1543, 23] on icon "button" at bounding box center [1543, 24] width 41 height 41
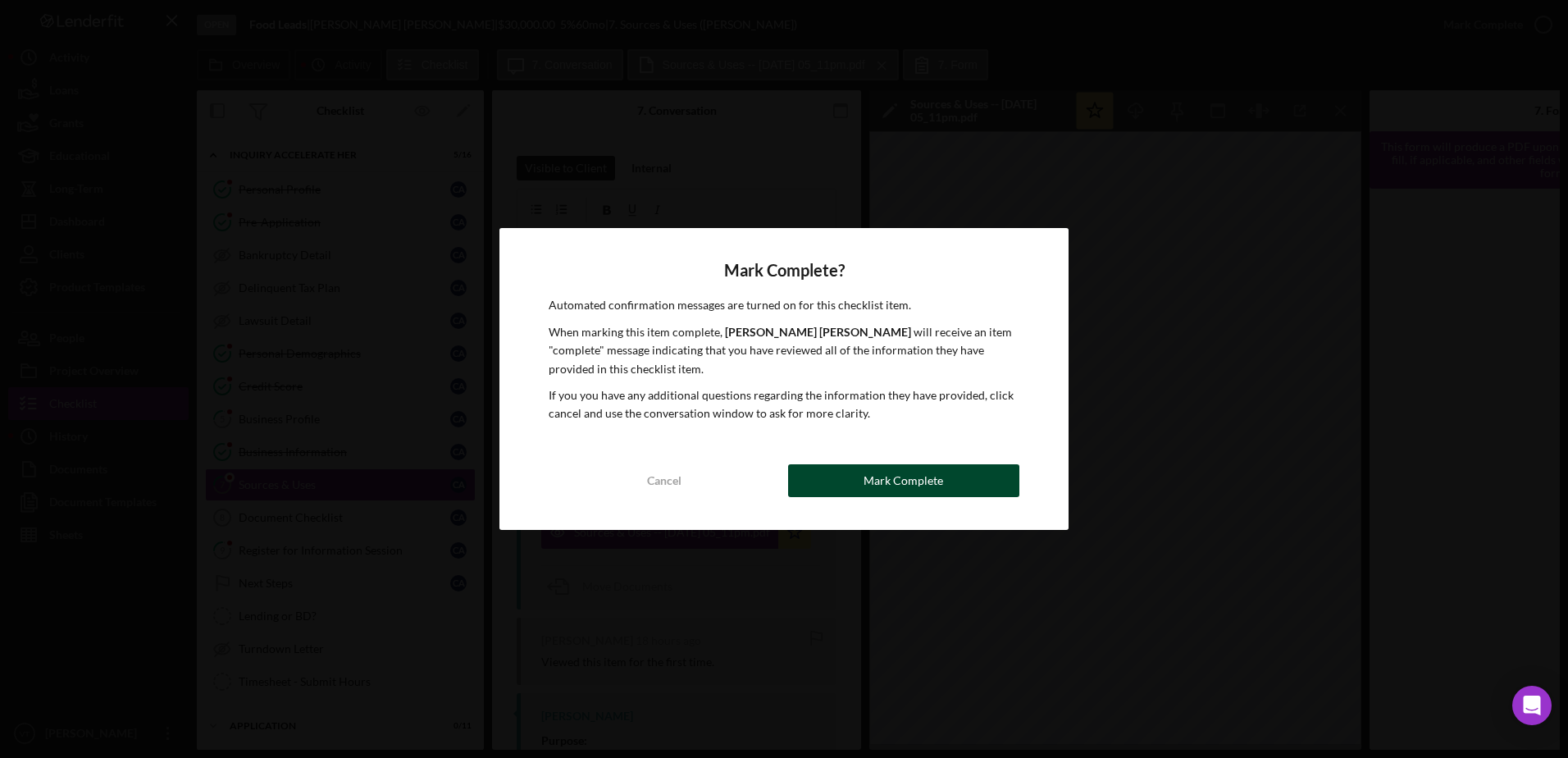
click at [940, 468] on div "Mark Complete" at bounding box center [903, 480] width 80 height 33
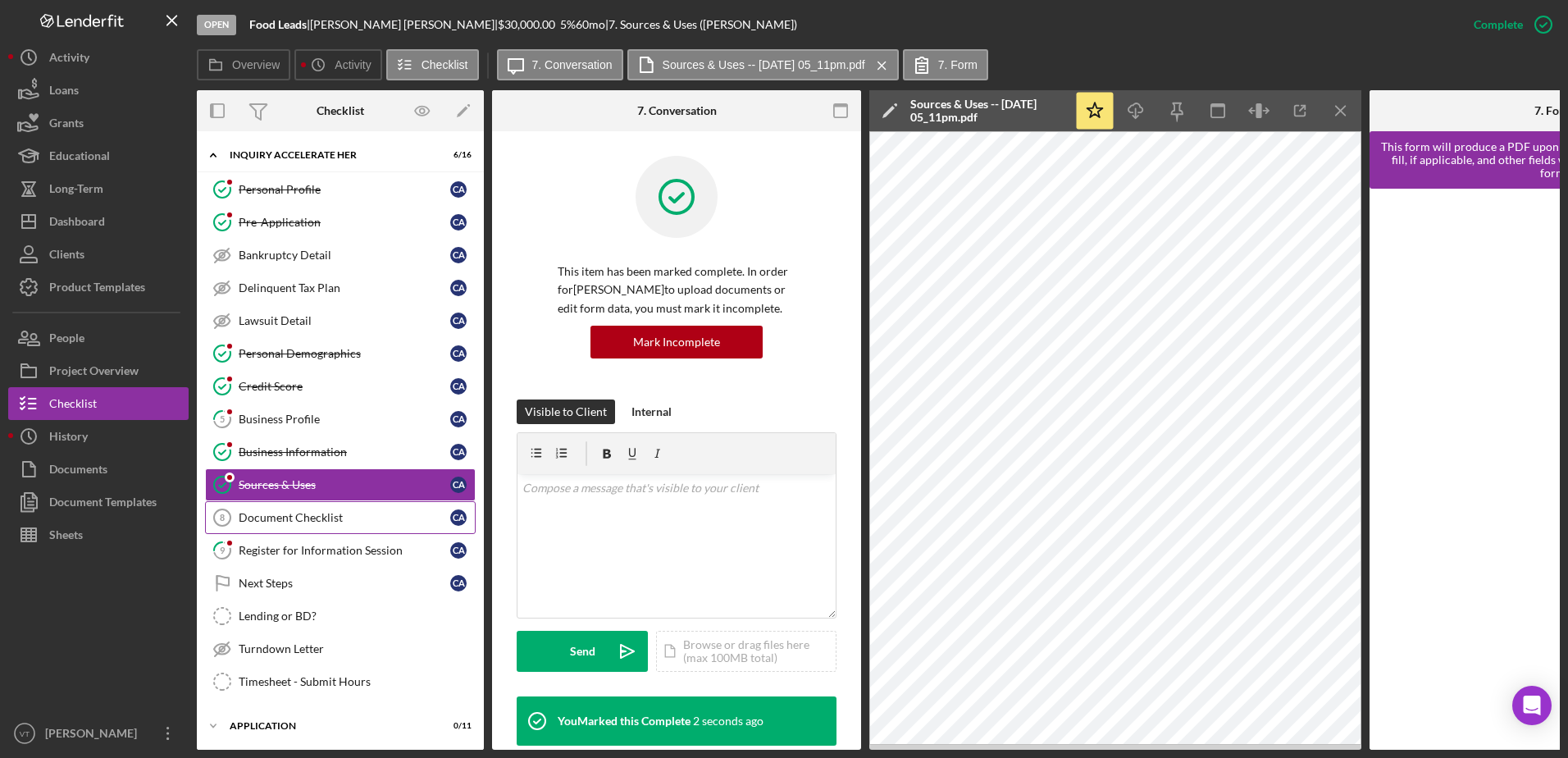
click at [287, 526] on link "Document Checklist 8 Document Checklist C A" at bounding box center [340, 517] width 270 height 33
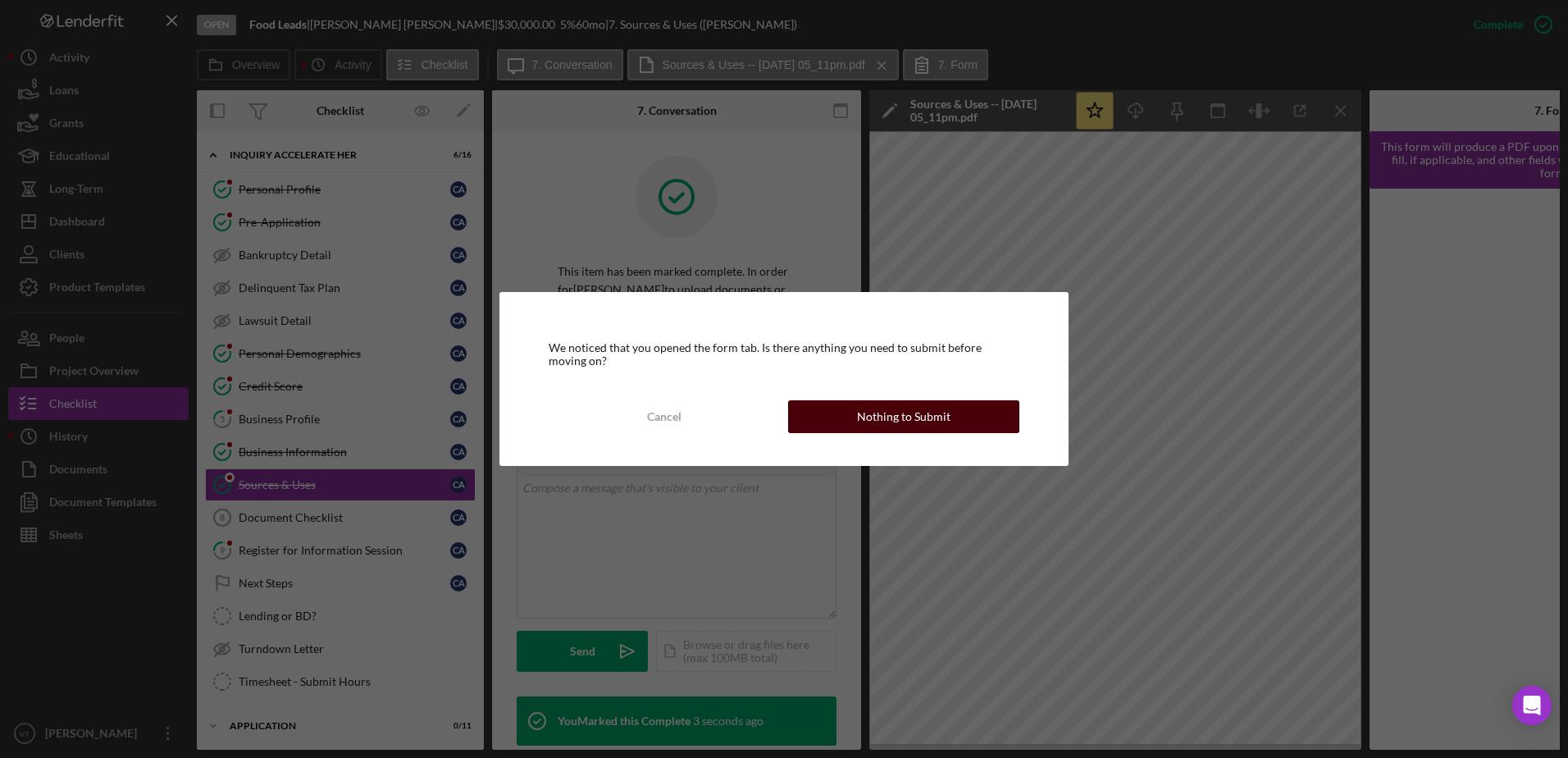
click at [1000, 416] on button "Nothing to Submit" at bounding box center [903, 417] width 231 height 33
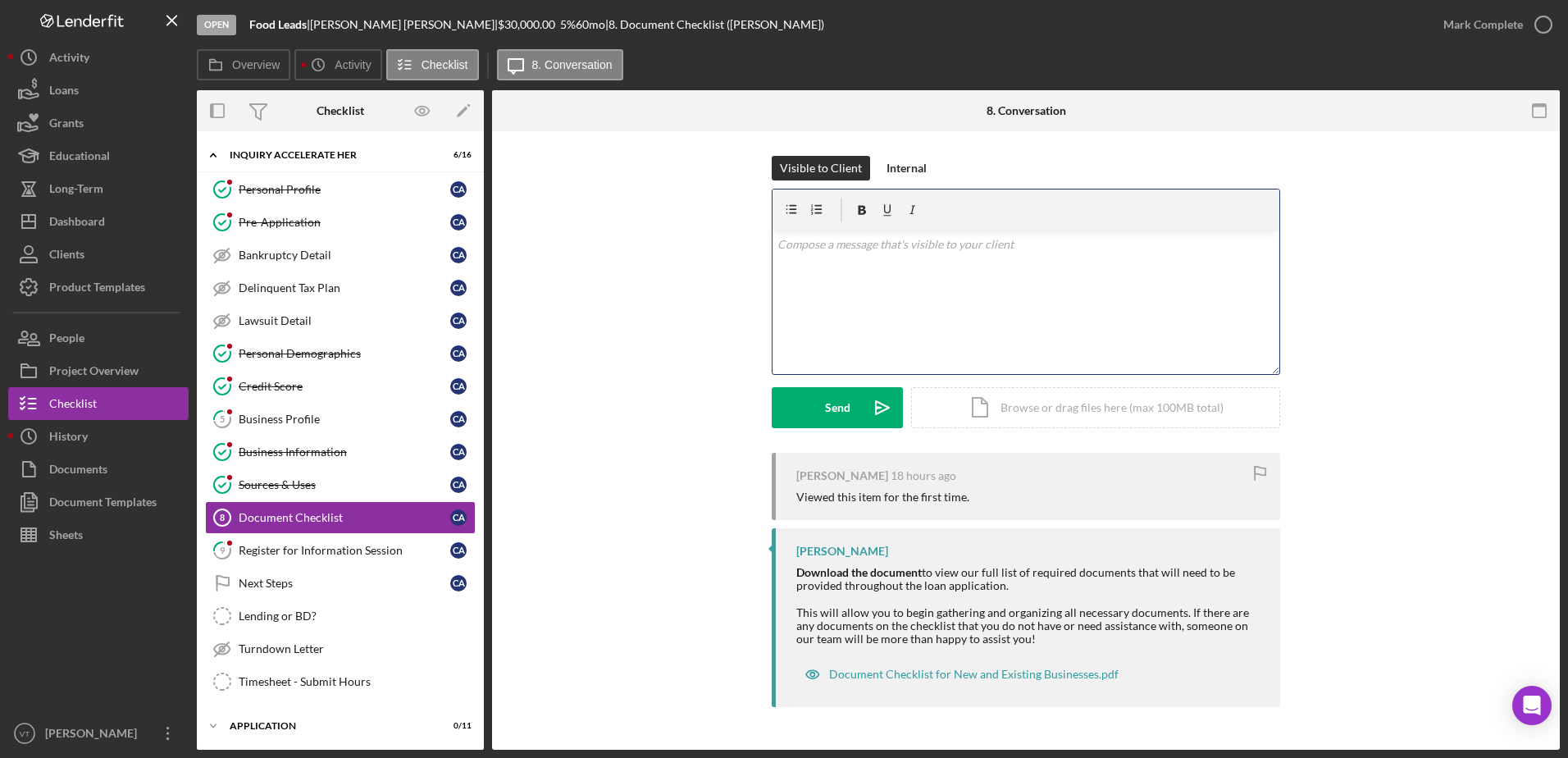
click at [868, 276] on div "v Color teal Color pink Remove color Add row above Add row below Add column bef…" at bounding box center [1025, 302] width 507 height 143
drag, startPoint x: 1545, startPoint y: 23, endPoint x: 1498, endPoint y: 51, distance: 54.7
click at [0, 0] on icon "button" at bounding box center [0, 0] width 0 height 0
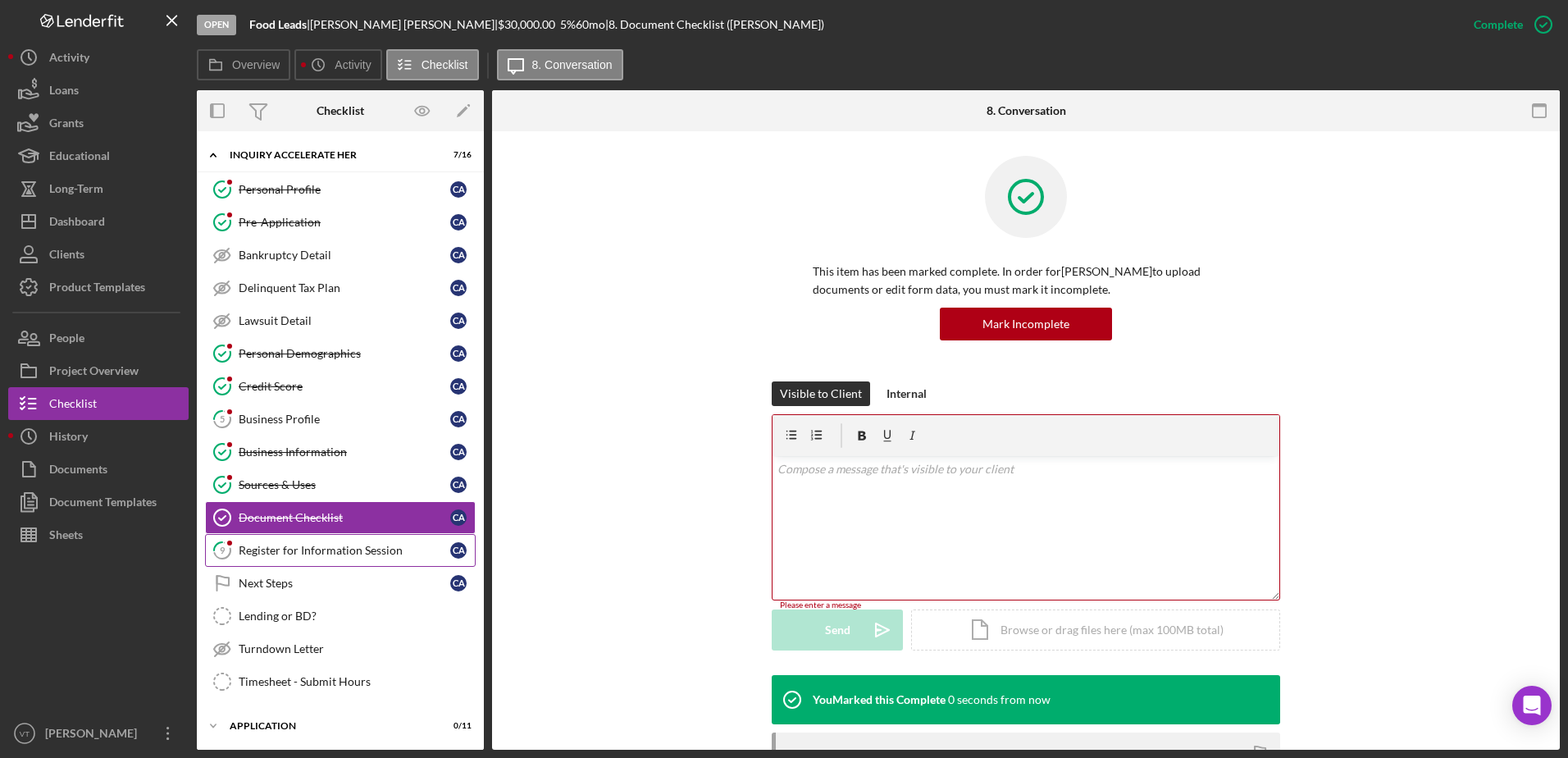
click at [314, 555] on div "Register for Information Session" at bounding box center [345, 551] width 212 height 13
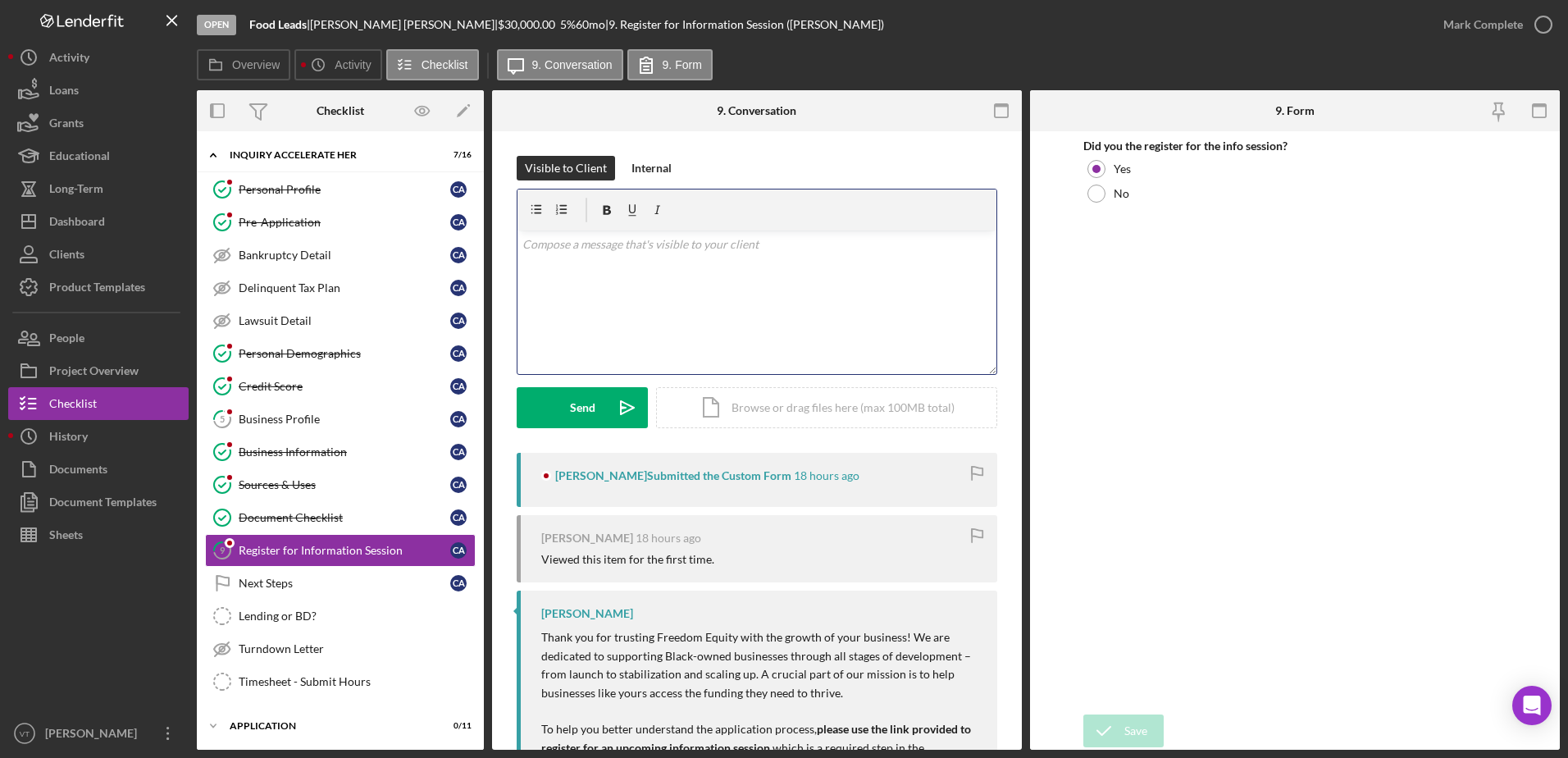
click at [707, 306] on div "v Color teal Color pink Remove color Add row above Add row below Add column bef…" at bounding box center [757, 302] width 479 height 143
click at [587, 401] on div "Send" at bounding box center [582, 407] width 25 height 41
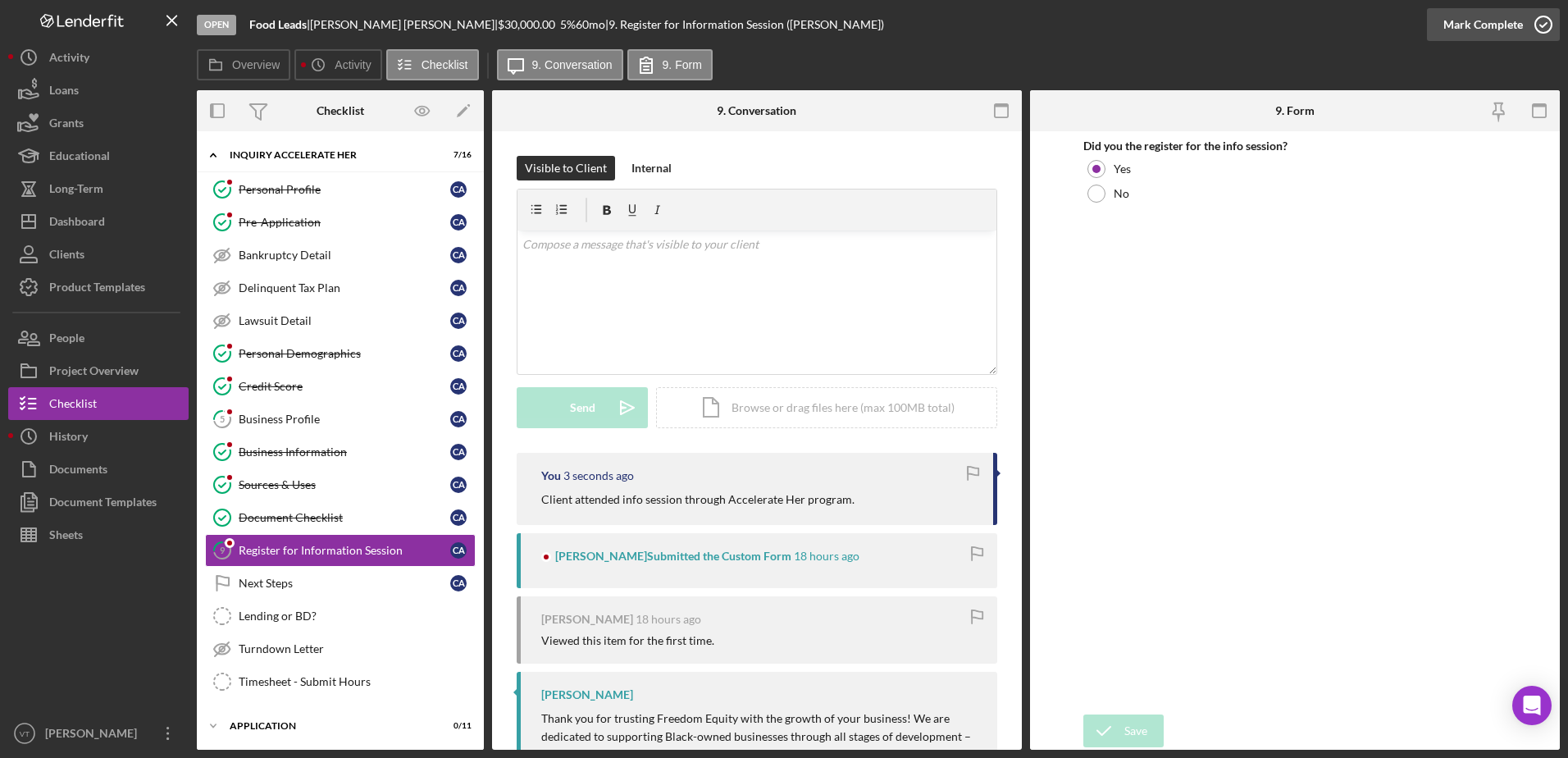
click at [1545, 24] on icon "button" at bounding box center [1543, 24] width 41 height 41
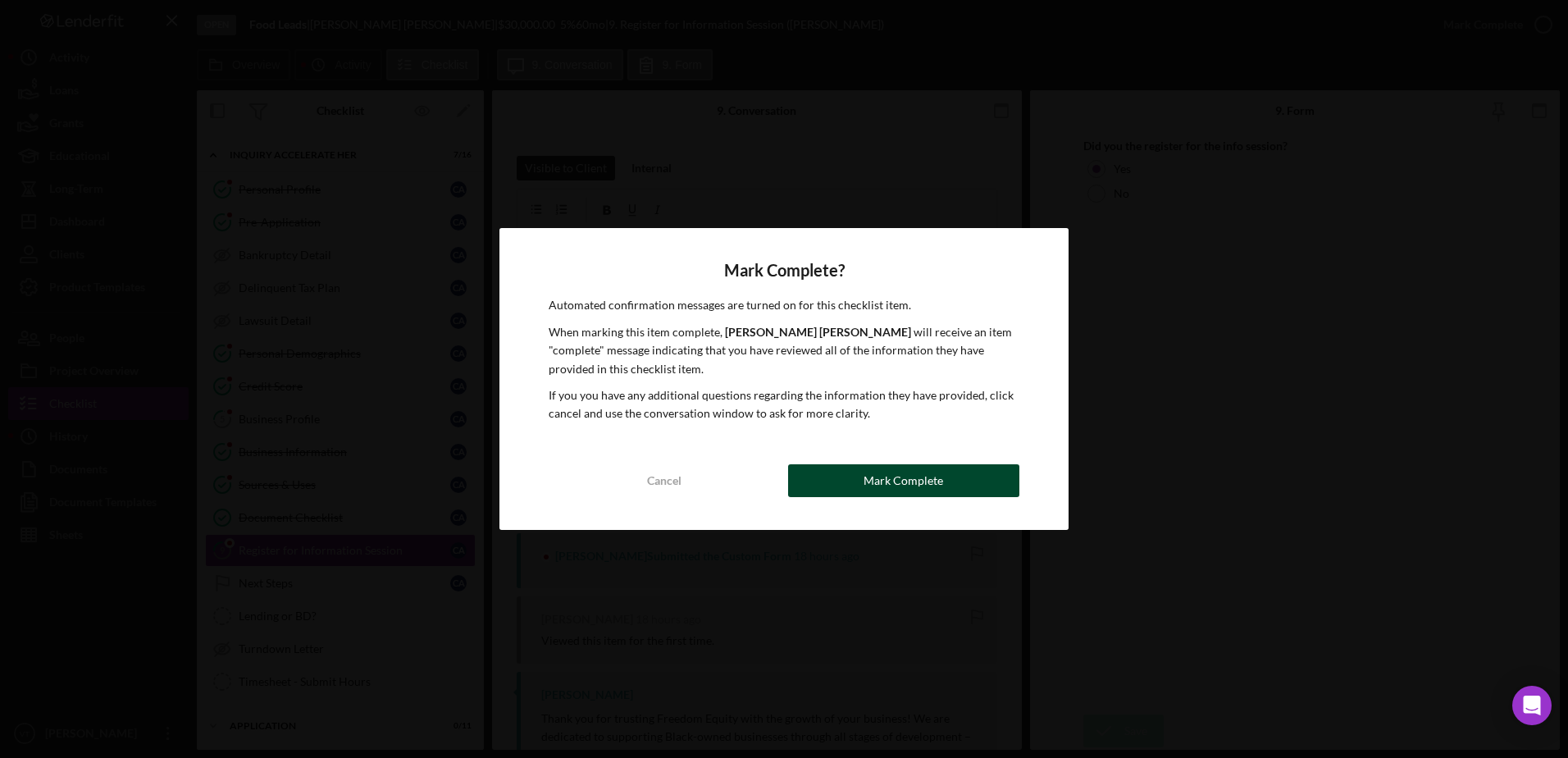
click at [874, 477] on div "Mark Complete" at bounding box center [903, 480] width 80 height 33
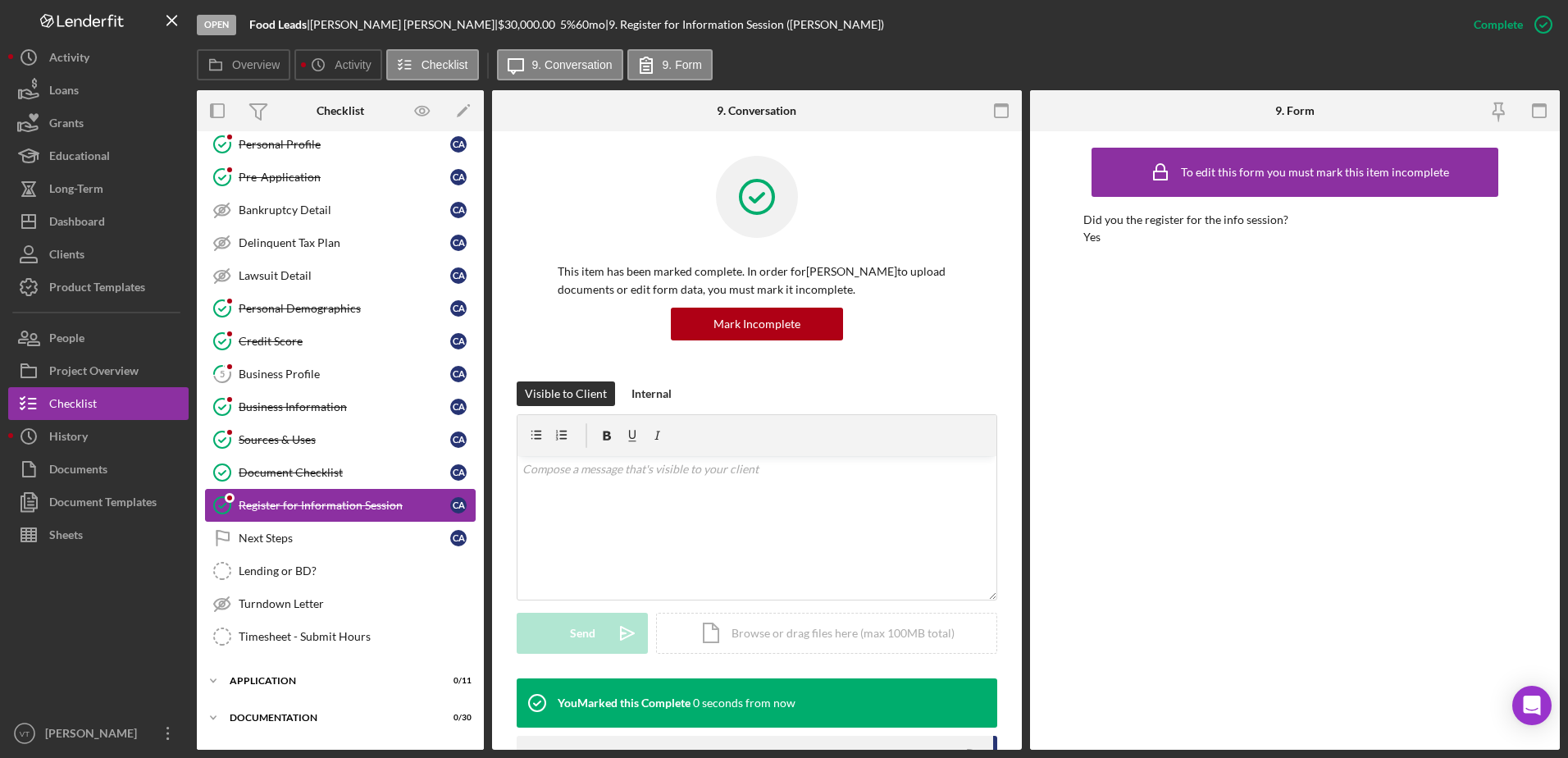
scroll to position [164, 0]
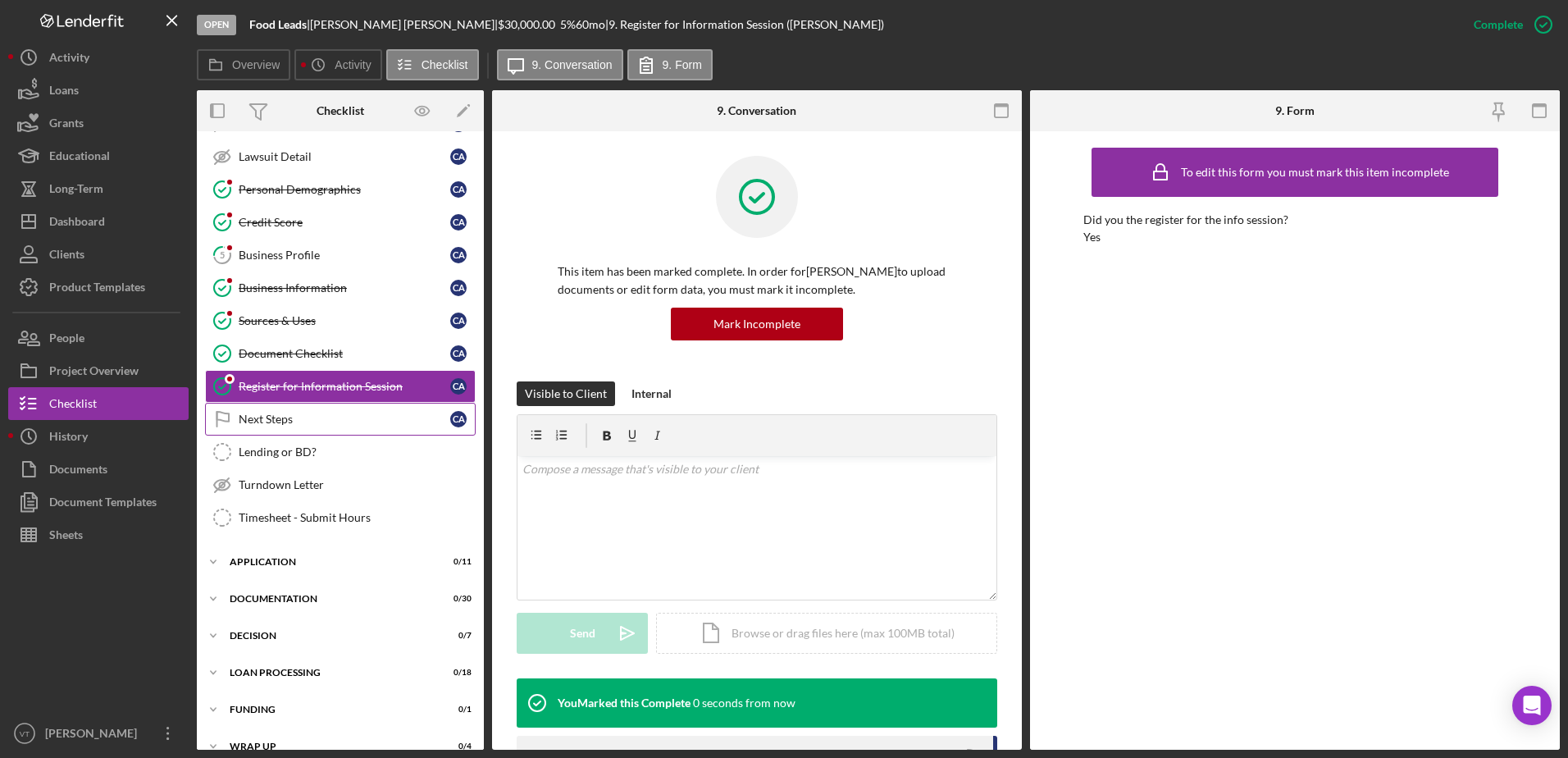
click at [340, 417] on div "Next Steps" at bounding box center [345, 419] width 212 height 13
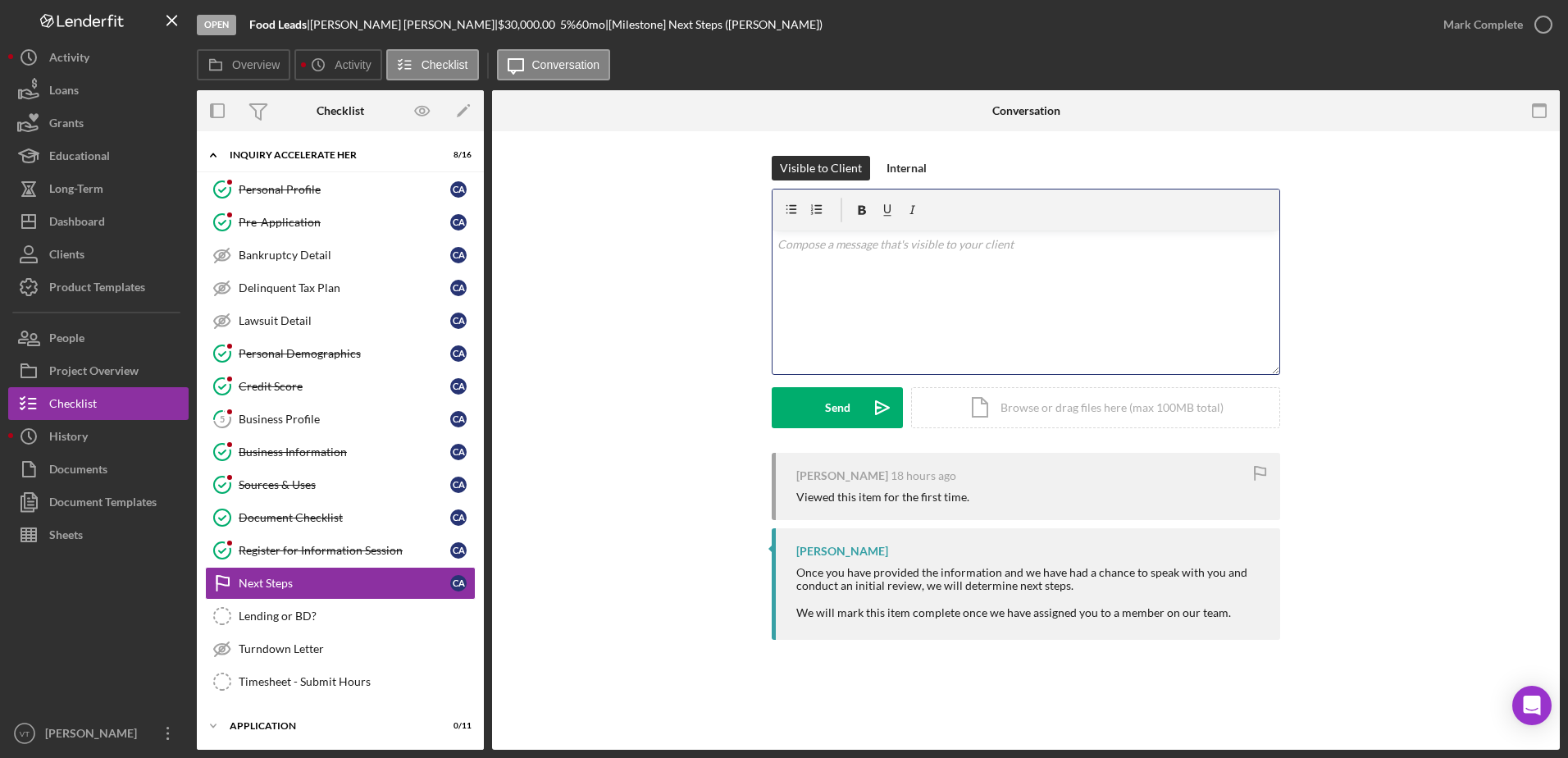
click at [865, 299] on div "v Color teal Color pink Remove color Add row above Add row below Add column bef…" at bounding box center [1025, 302] width 507 height 143
click at [853, 401] on button "Send Icon/icon-invite-send" at bounding box center [837, 407] width 131 height 41
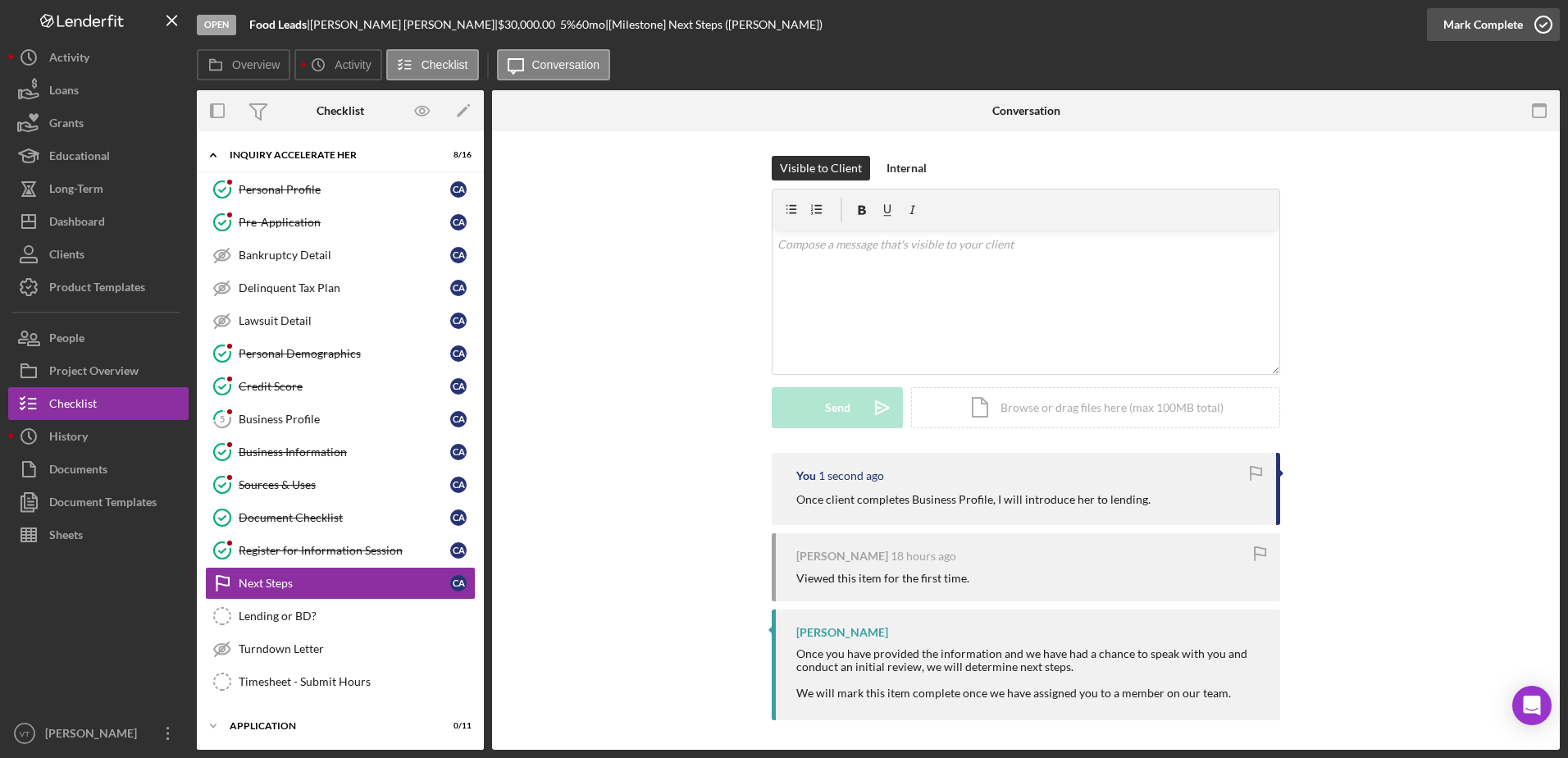
click at [1545, 21] on icon "button" at bounding box center [1543, 24] width 41 height 41
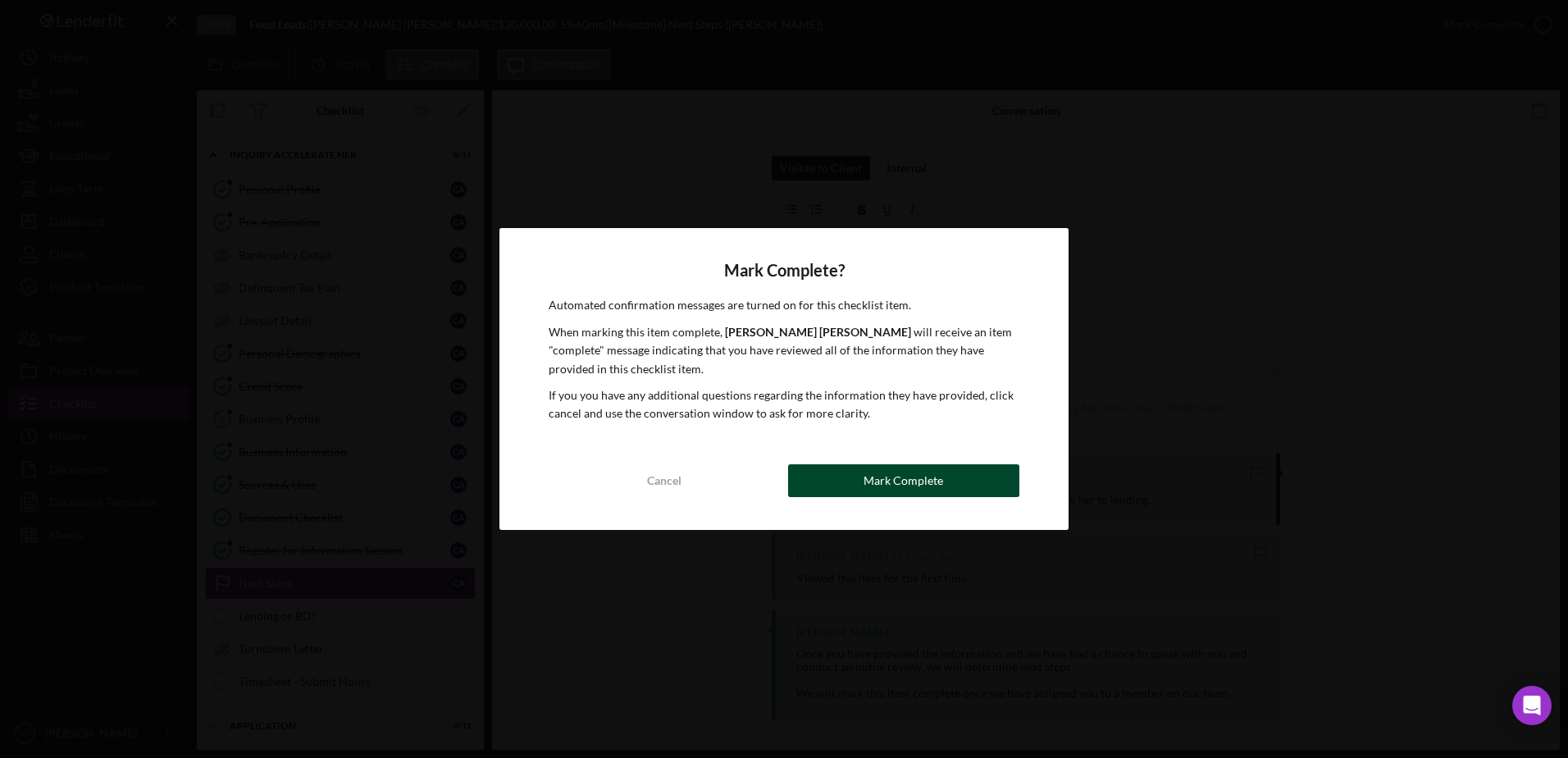
click at [940, 472] on div "Mark Complete" at bounding box center [903, 480] width 80 height 33
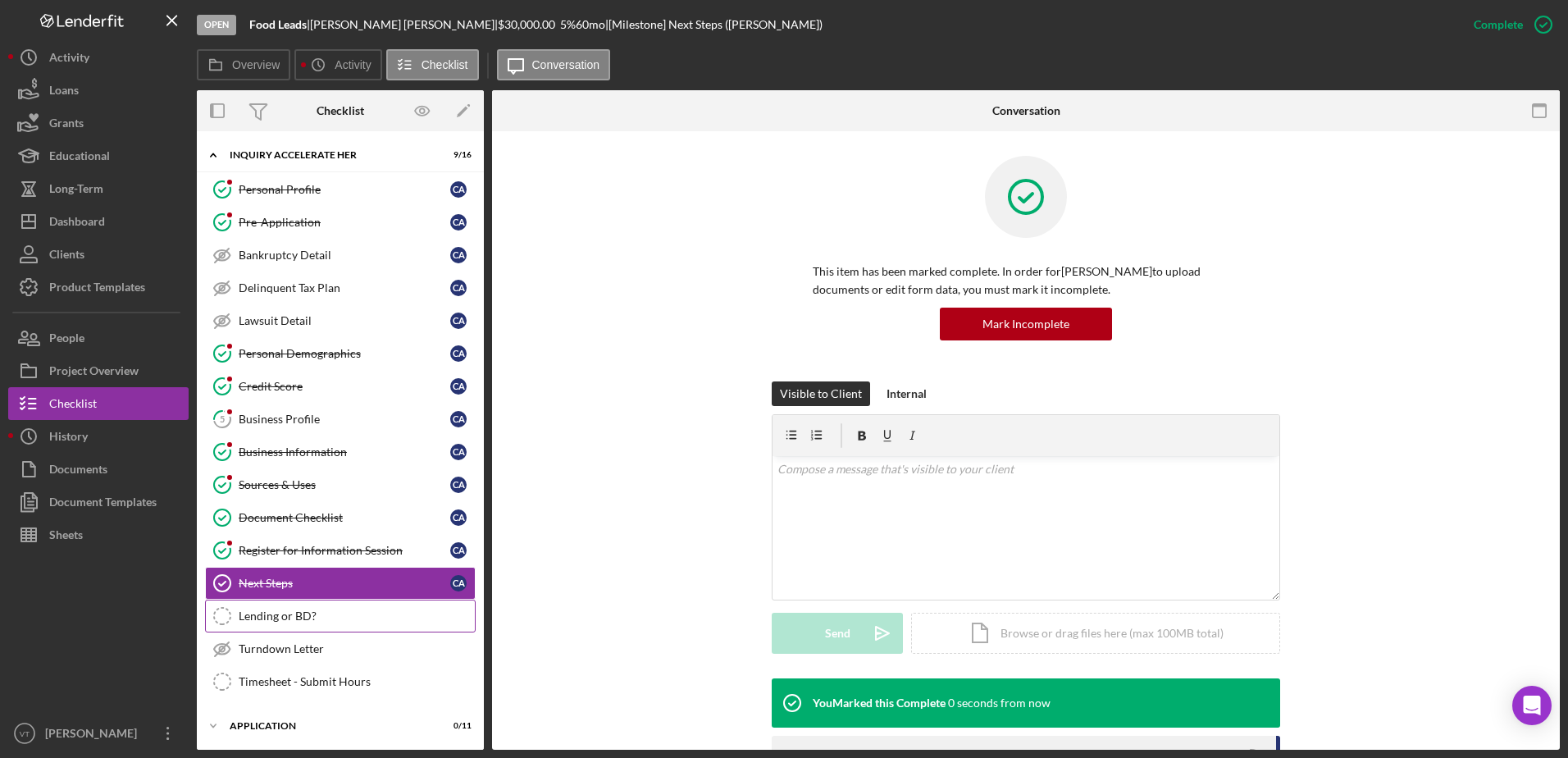
drag, startPoint x: 324, startPoint y: 622, endPoint x: 349, endPoint y: 620, distance: 25.1
click at [324, 623] on div "Lending or BD?" at bounding box center [357, 617] width 236 height 13
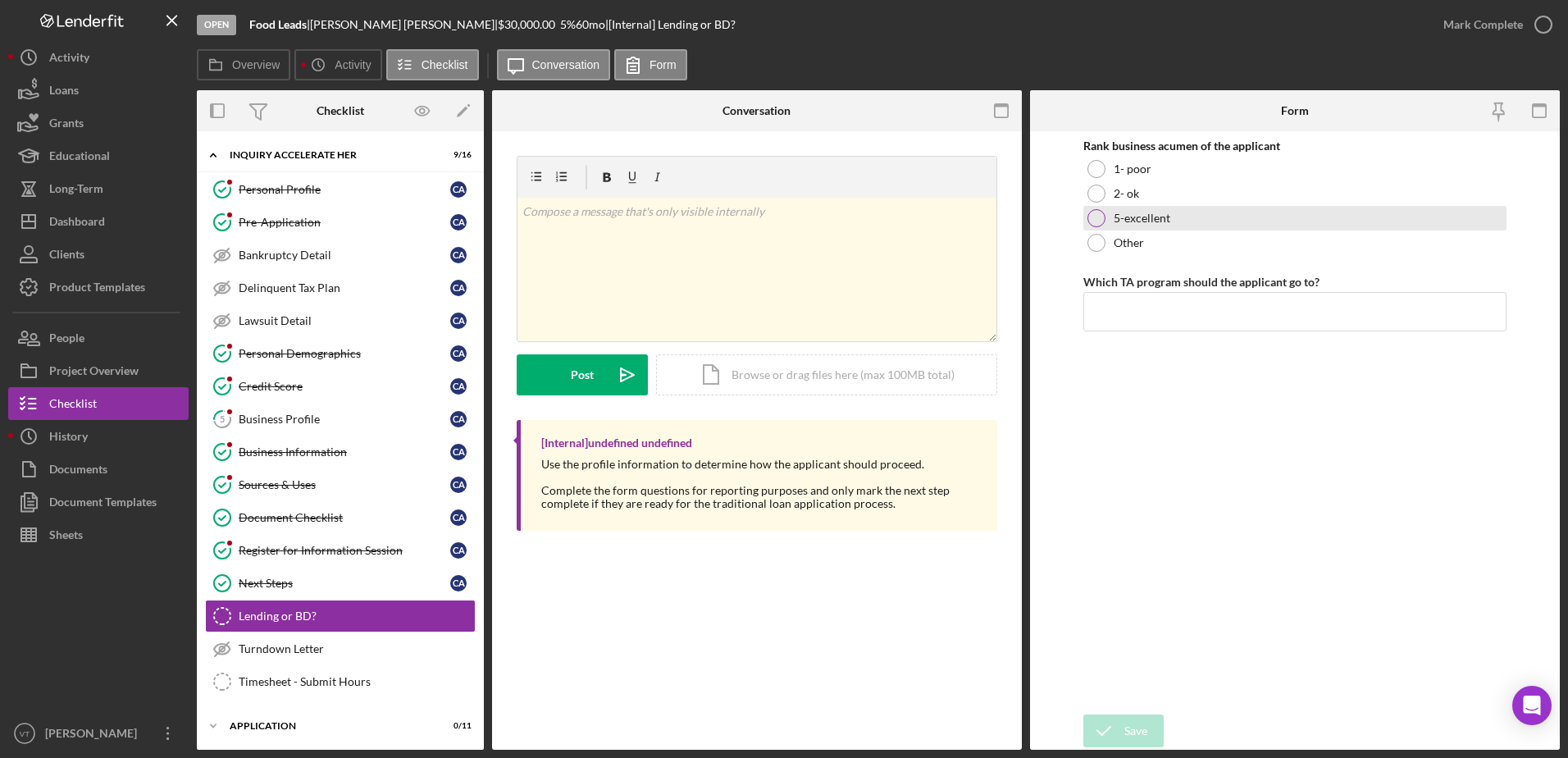
click at [1186, 212] on div "5-excellent" at bounding box center [1296, 218] width 424 height 24
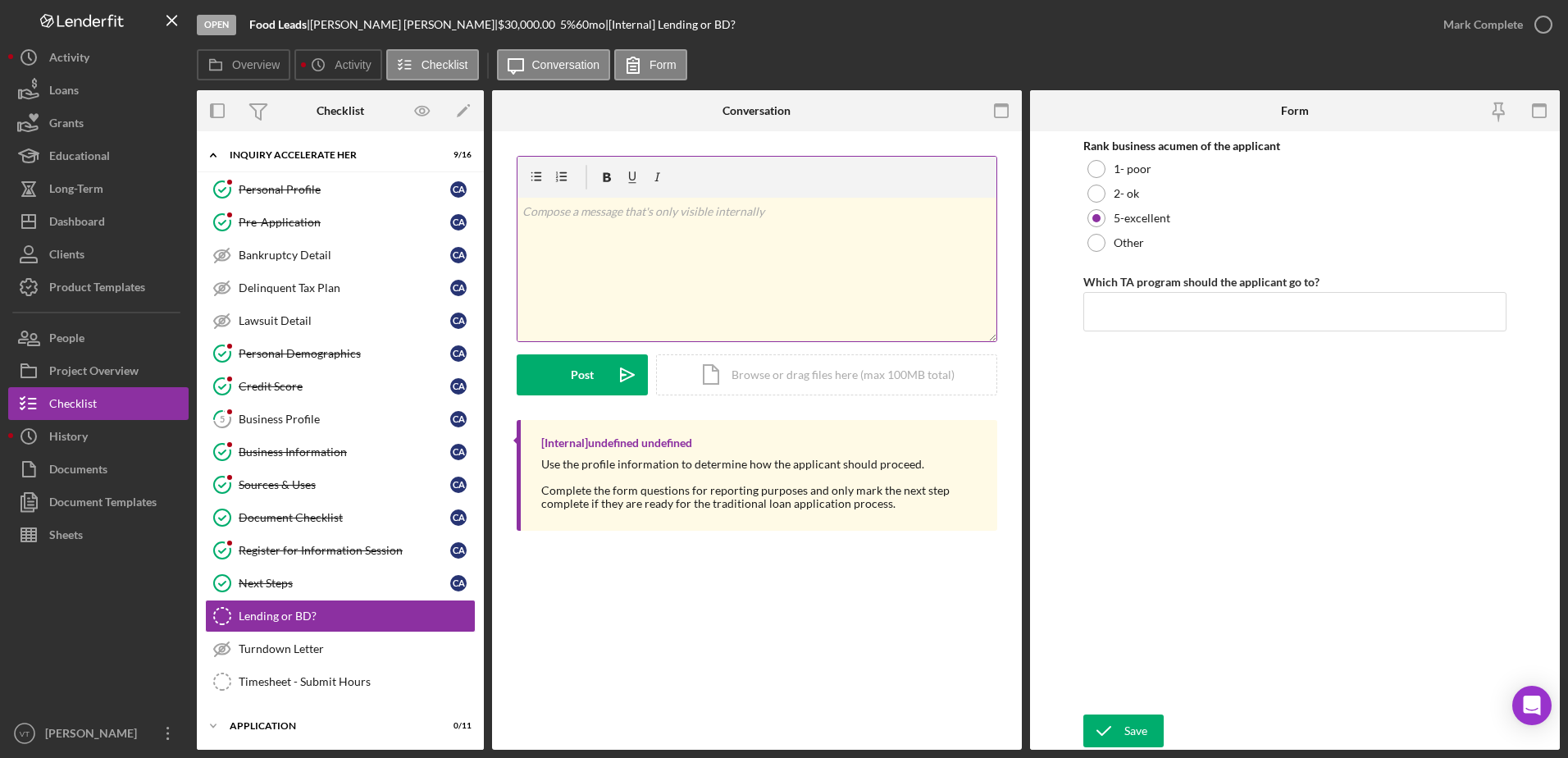
click at [860, 236] on div "v Color teal Color pink Remove color Add row above Add row below Add column bef…" at bounding box center [757, 270] width 479 height 143
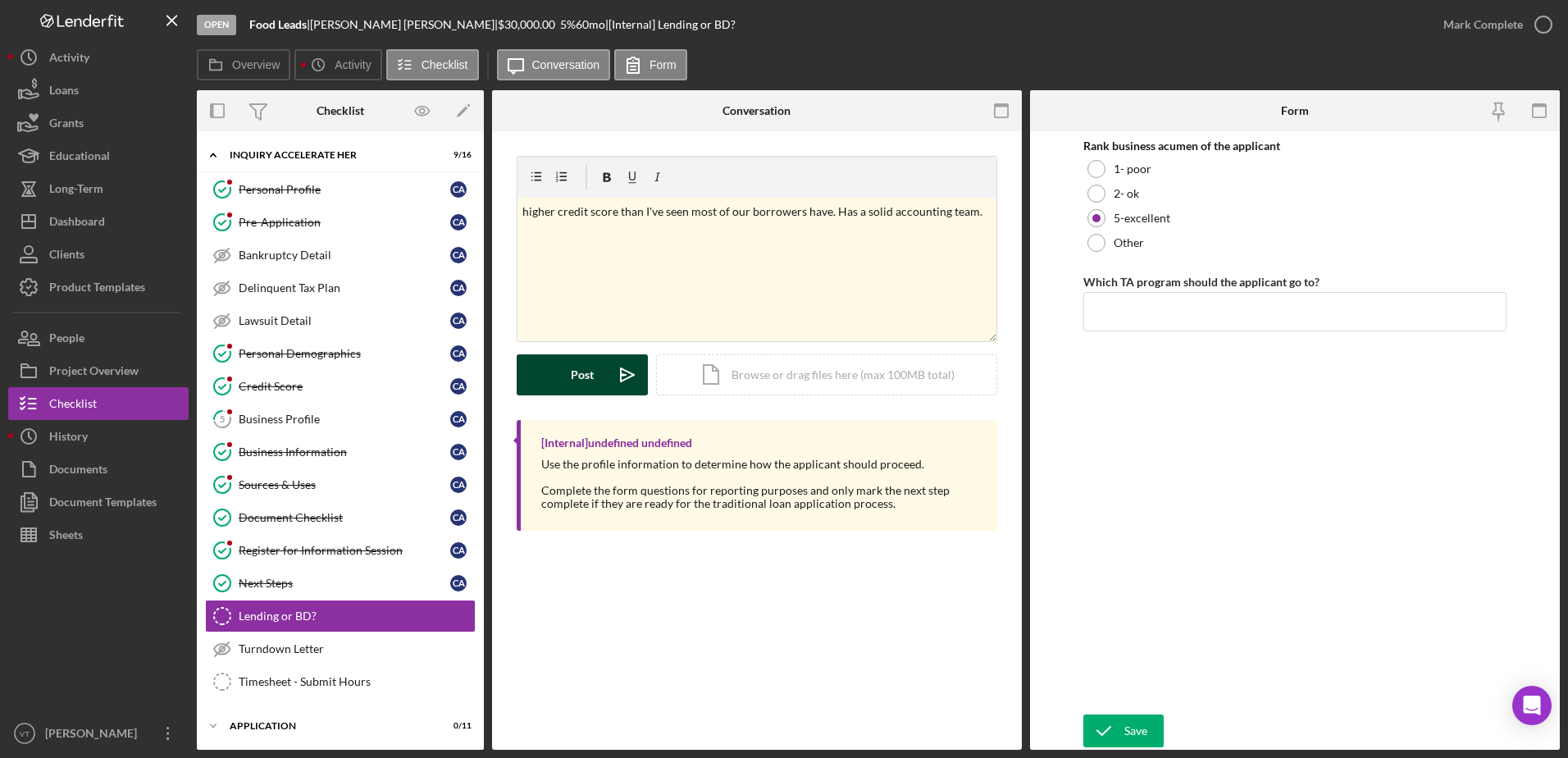
click at [549, 381] on button "Post Icon/icon-invite-send" at bounding box center [582, 375] width 131 height 41
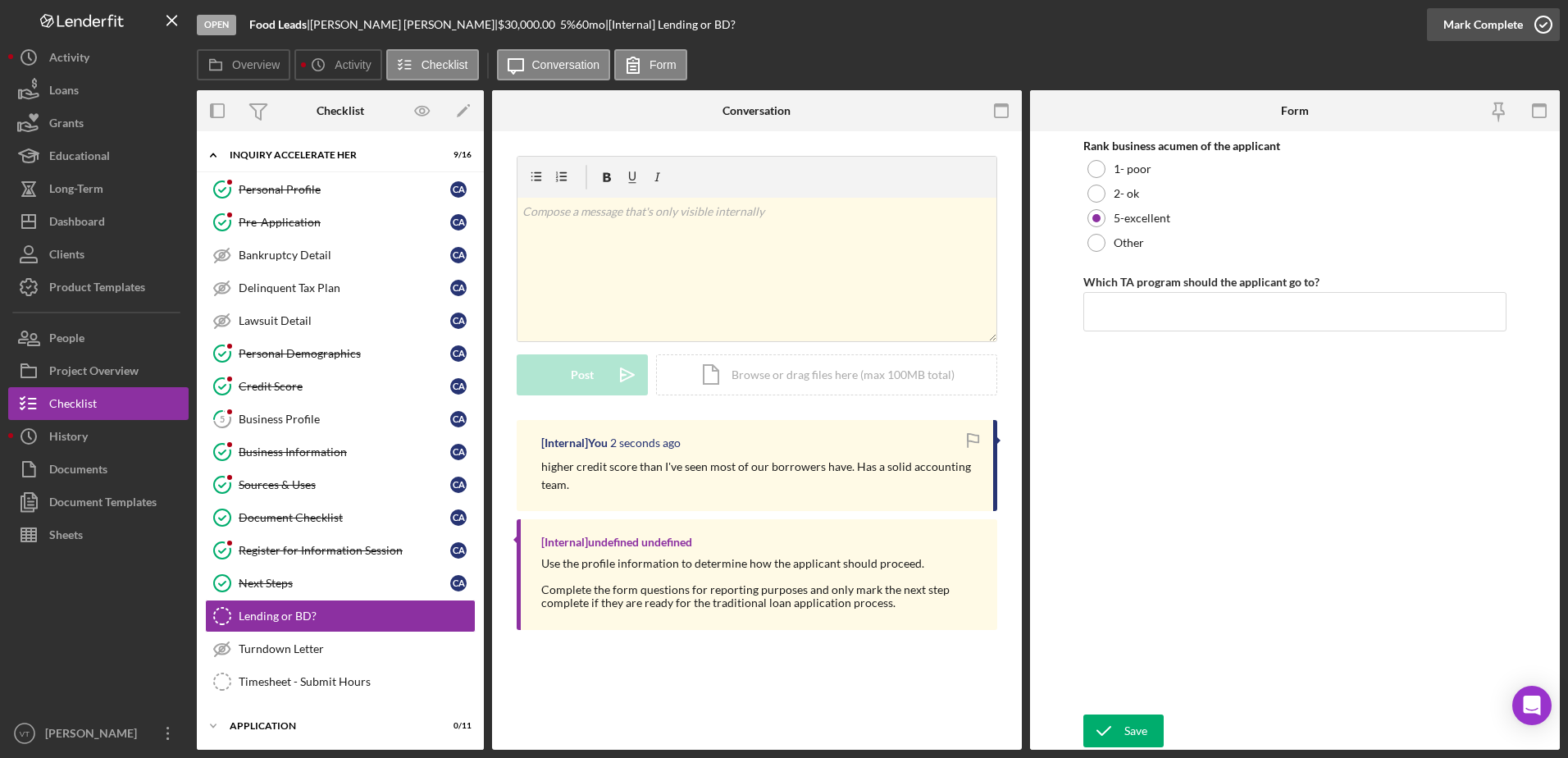
click at [1556, 19] on icon "button" at bounding box center [1543, 24] width 41 height 41
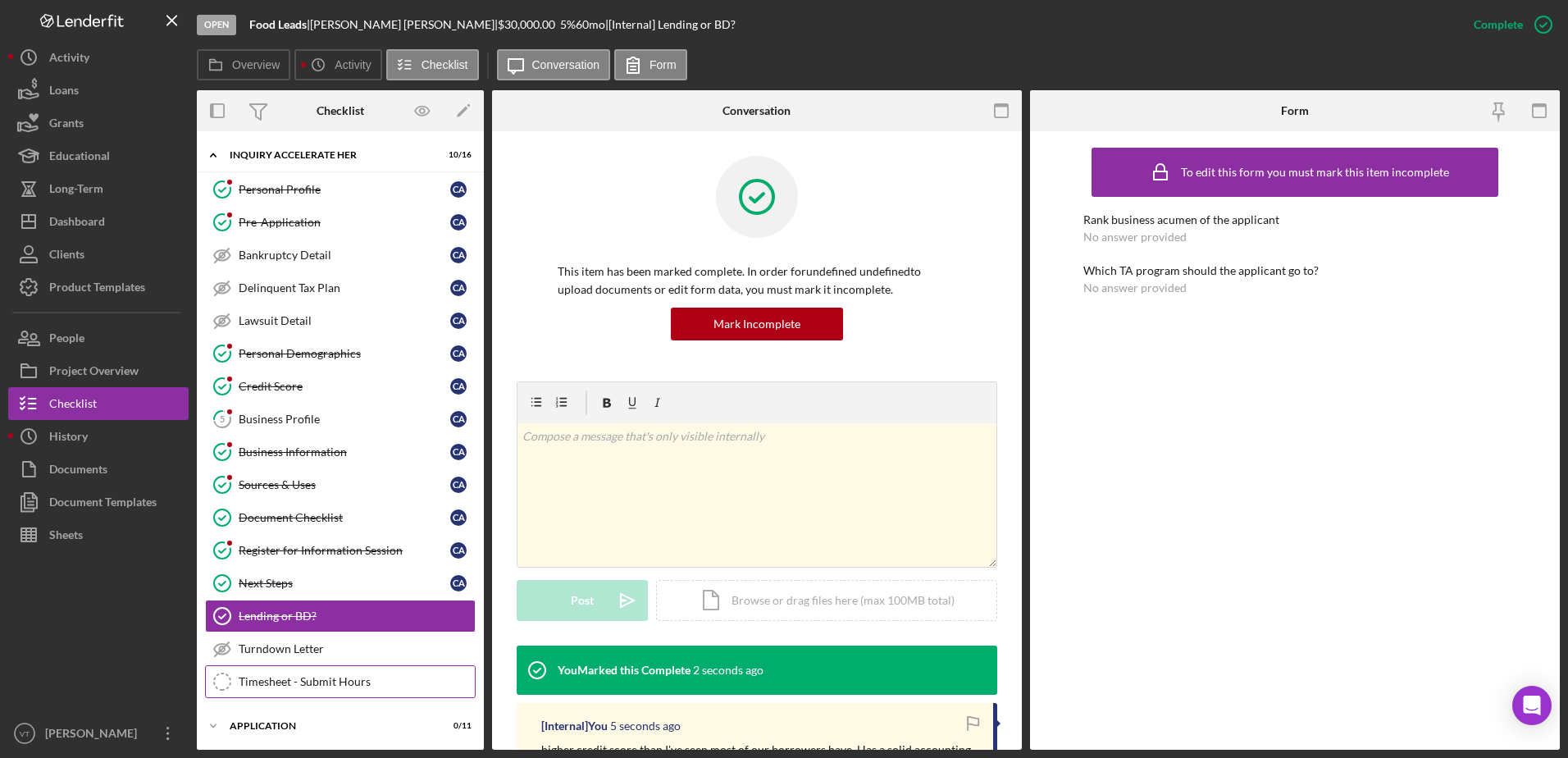
click at [377, 680] on div "Timesheet - Submit Hours" at bounding box center [357, 682] width 236 height 13
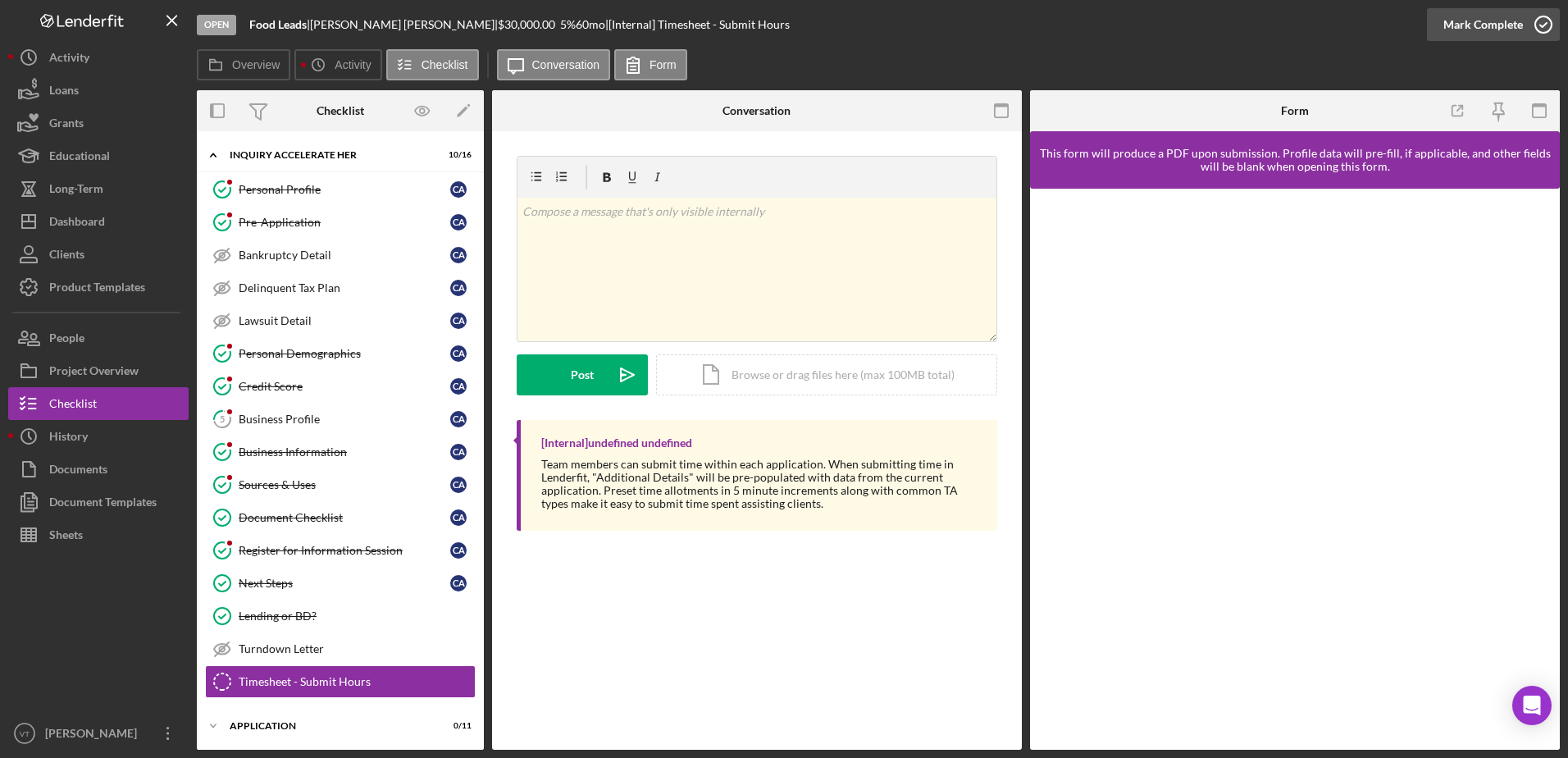
click at [1548, 20] on icon "button" at bounding box center [1543, 24] width 41 height 41
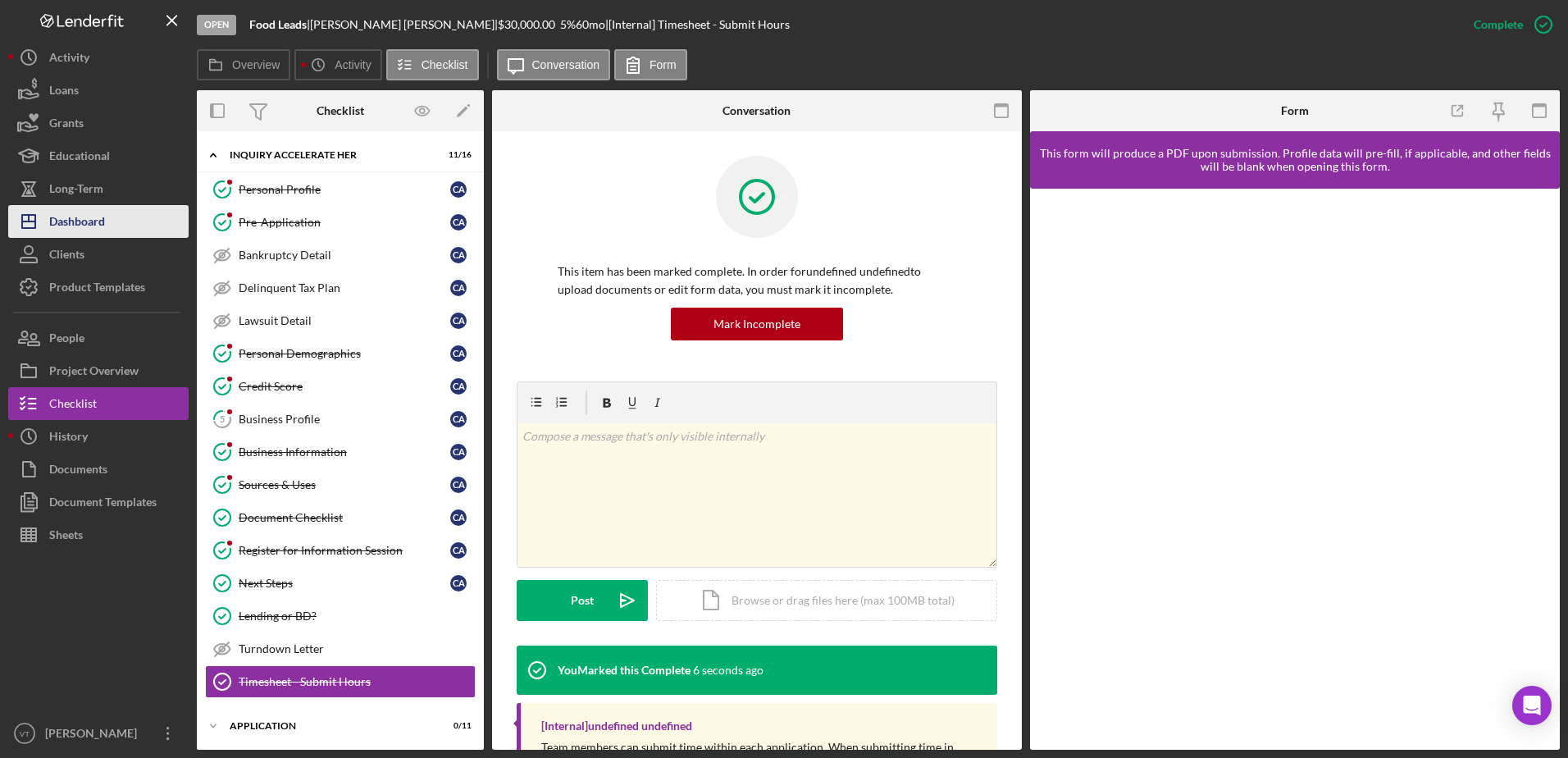
click at [91, 215] on div "Dashboard" at bounding box center [77, 224] width 56 height 37
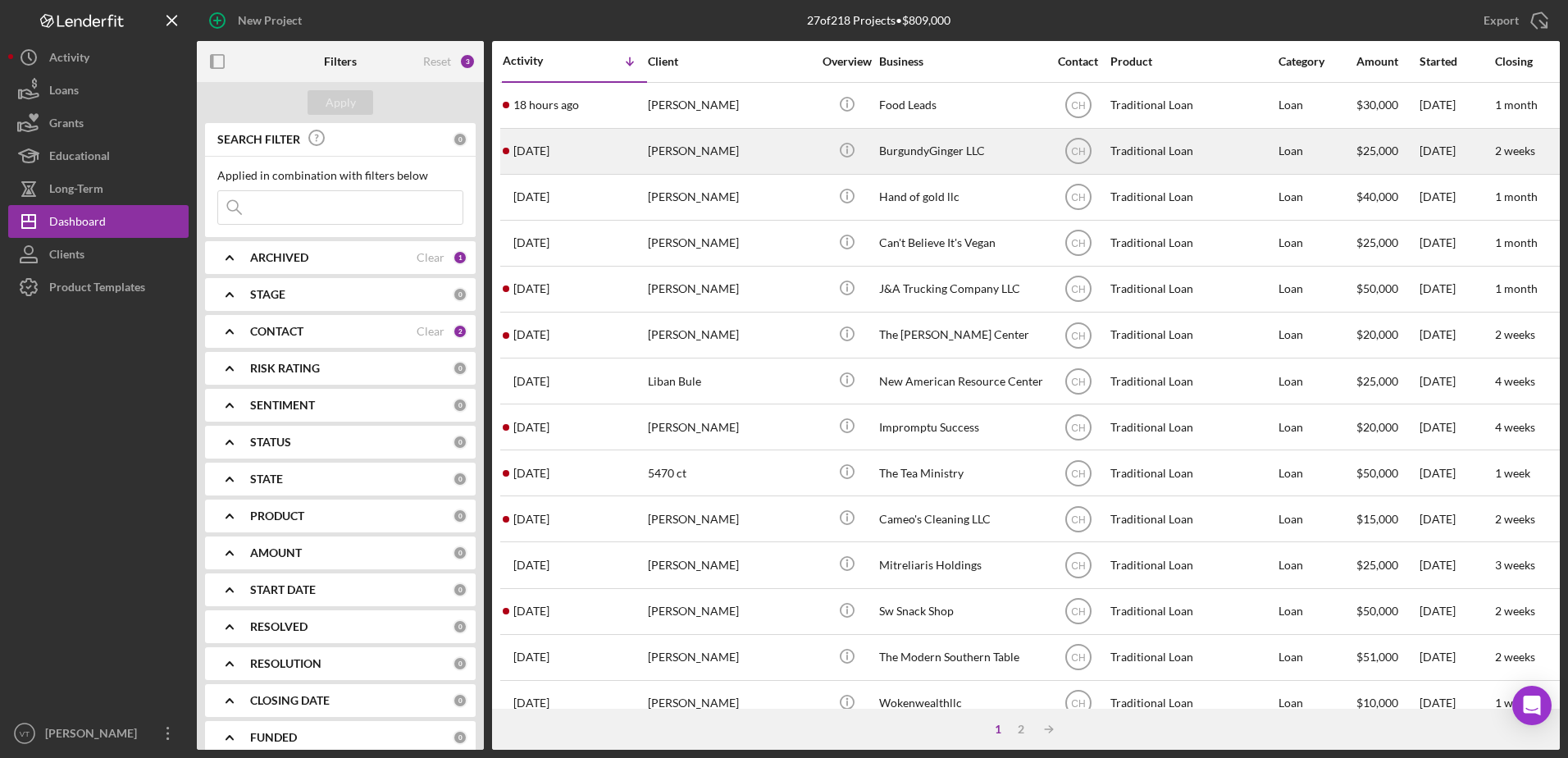
click at [742, 163] on div "[PERSON_NAME]" at bounding box center [730, 151] width 164 height 44
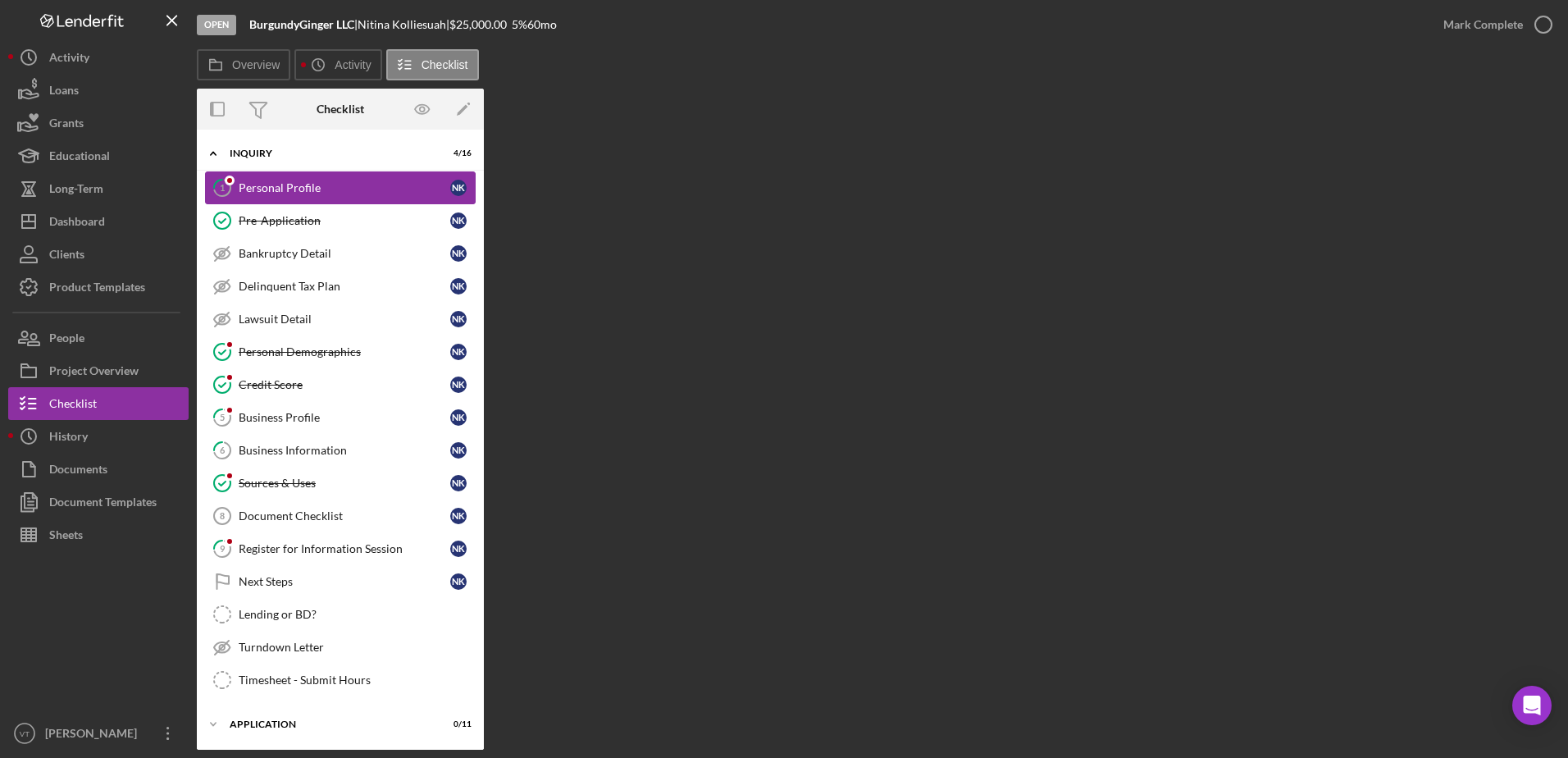
click at [355, 188] on div "Personal Profile" at bounding box center [345, 188] width 212 height 13
click at [352, 230] on link "Pre-Application Pre-Application N K" at bounding box center [340, 220] width 270 height 33
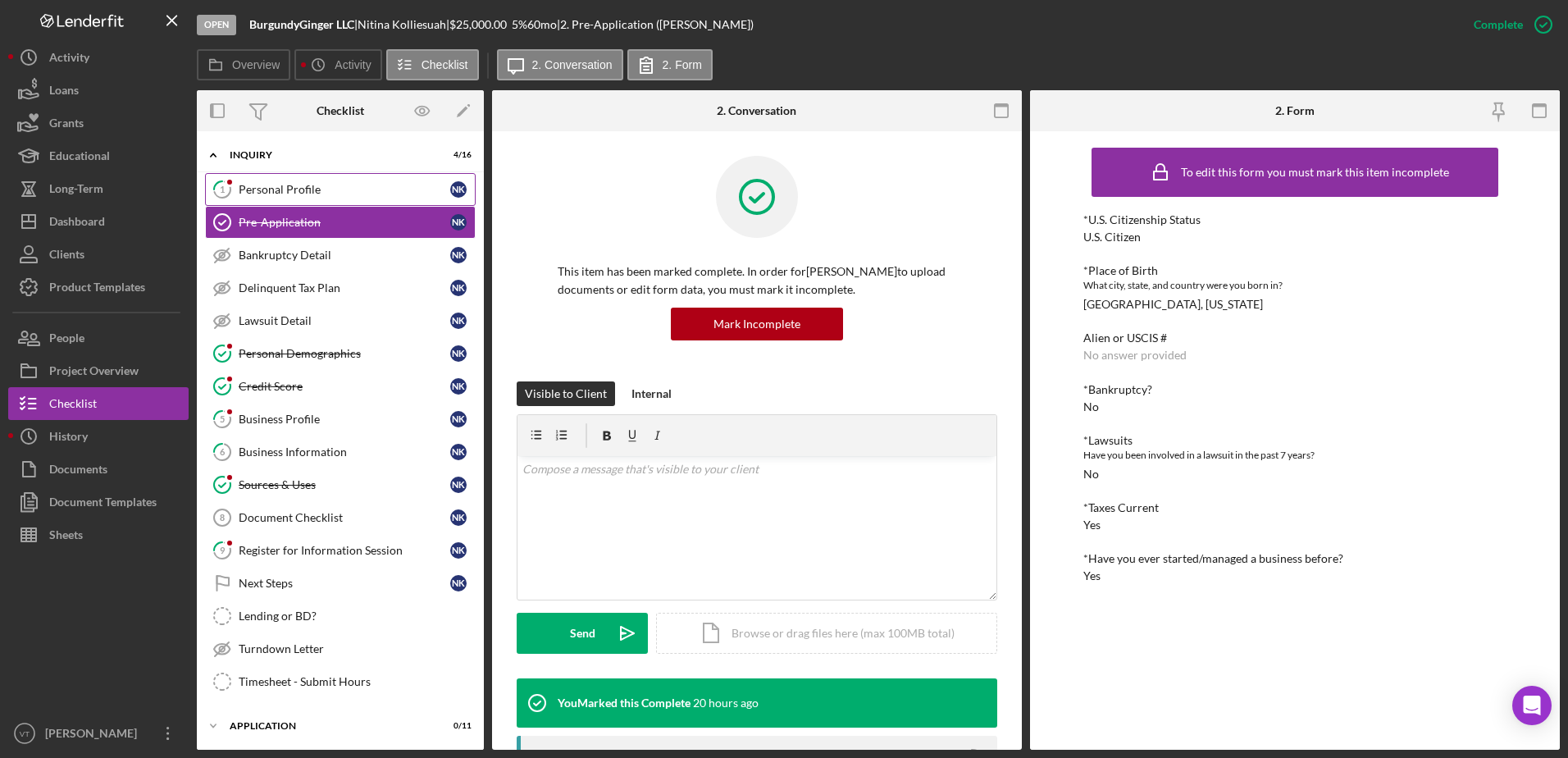
click at [347, 192] on div "Personal Profile" at bounding box center [345, 190] width 212 height 13
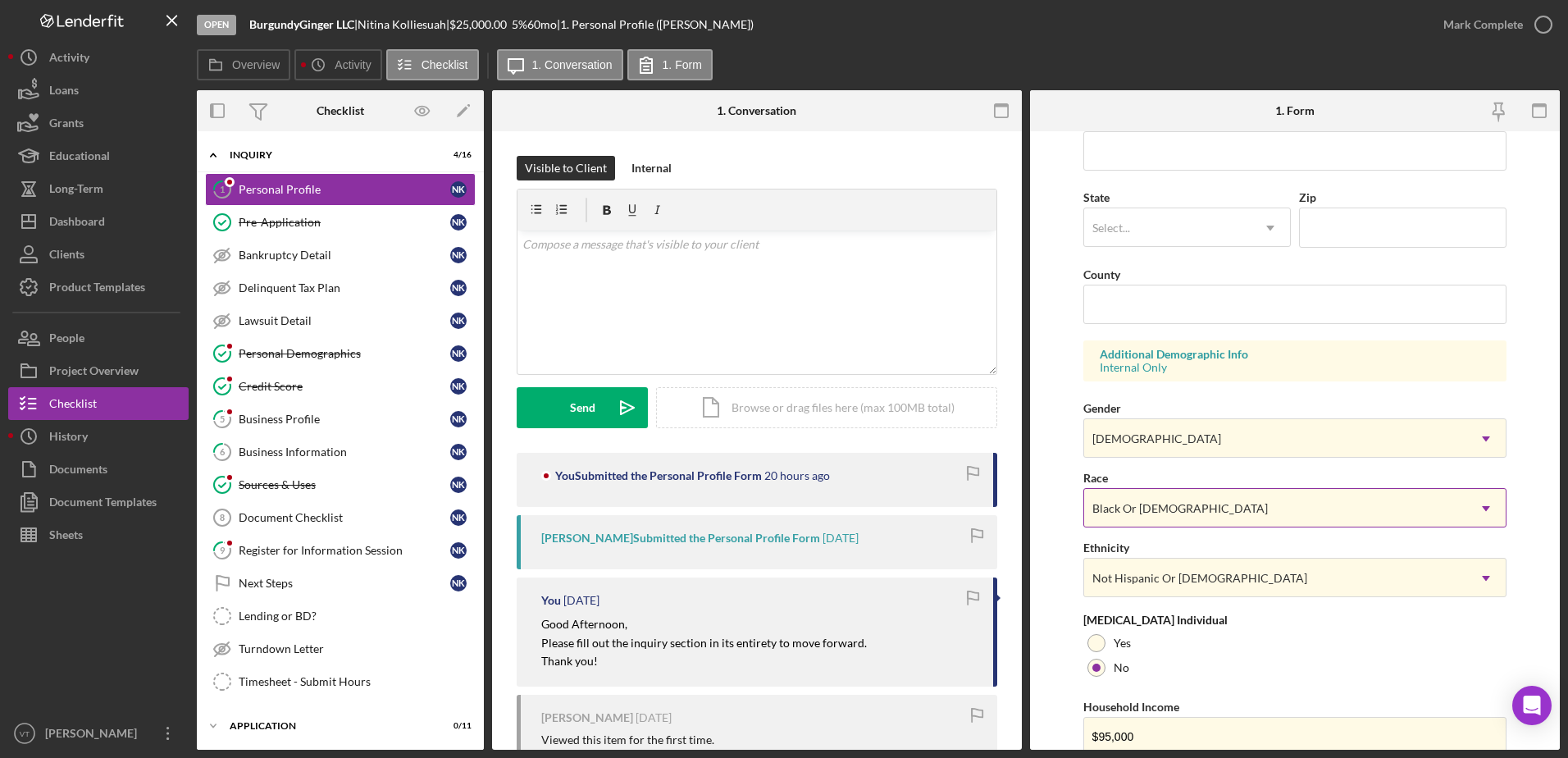
scroll to position [477, 0]
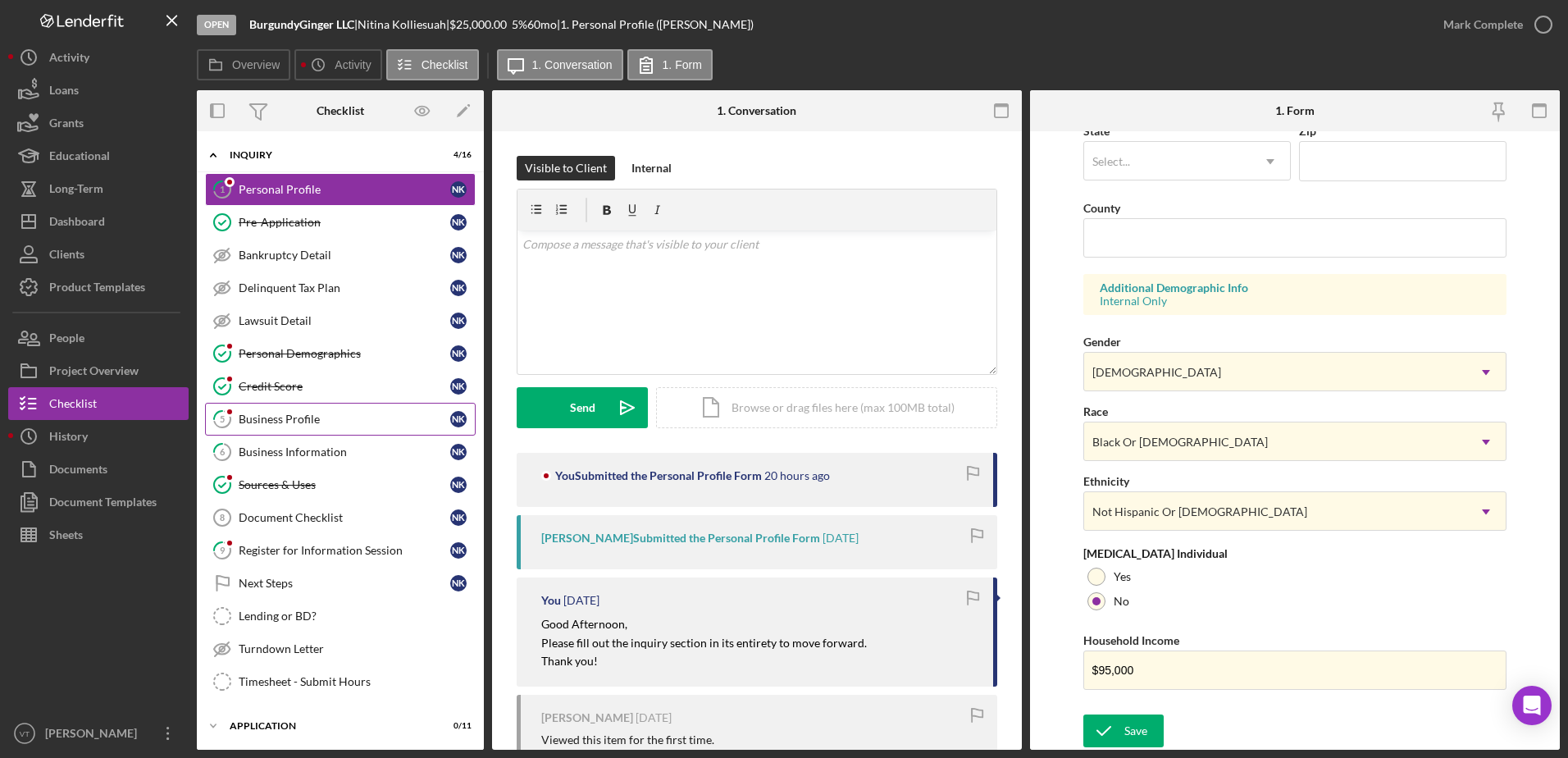
click at [305, 413] on div "Business Profile" at bounding box center [345, 419] width 212 height 13
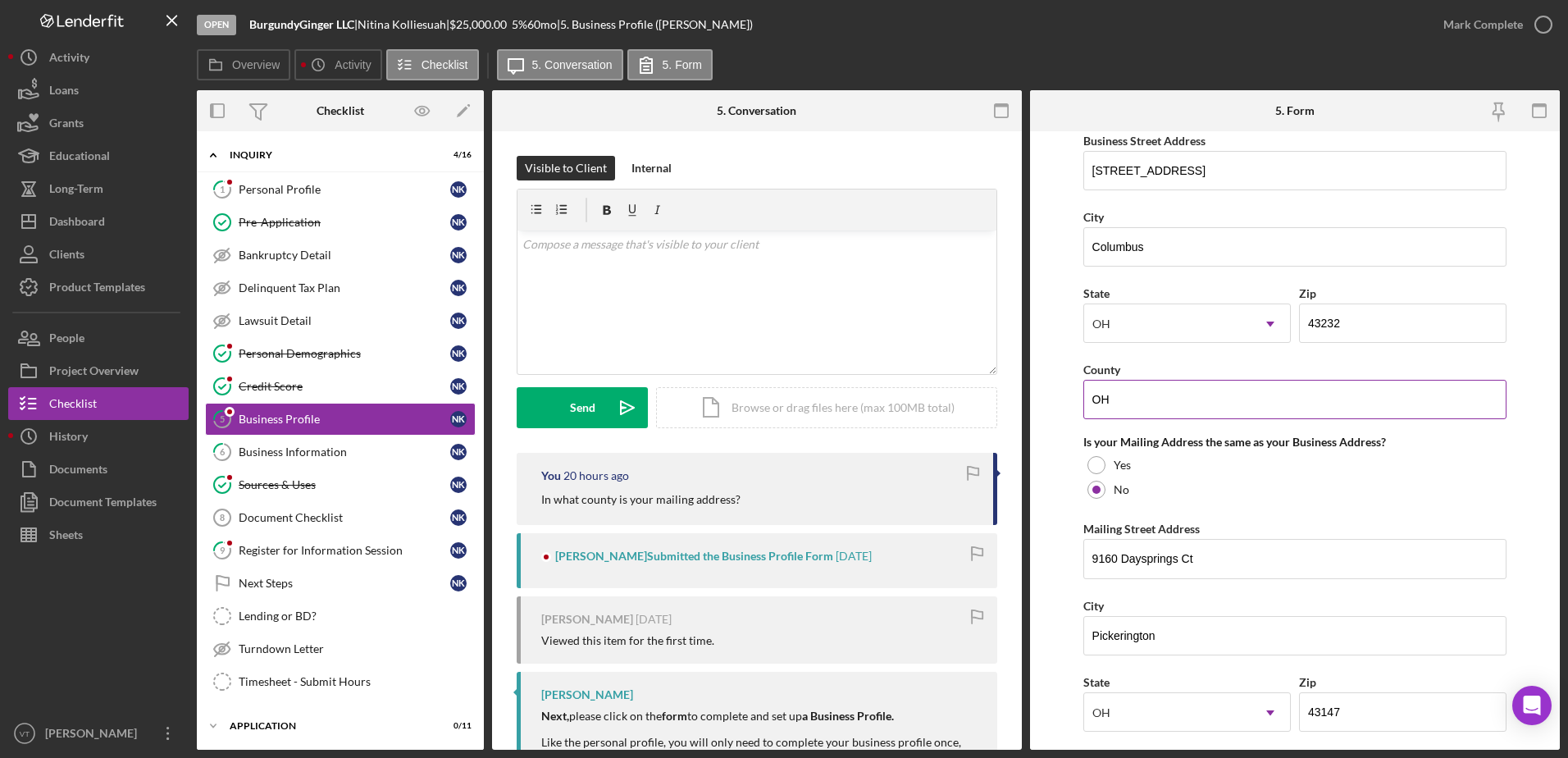
scroll to position [985, 0]
click at [96, 60] on button "Icon/History Activity" at bounding box center [99, 57] width 180 height 33
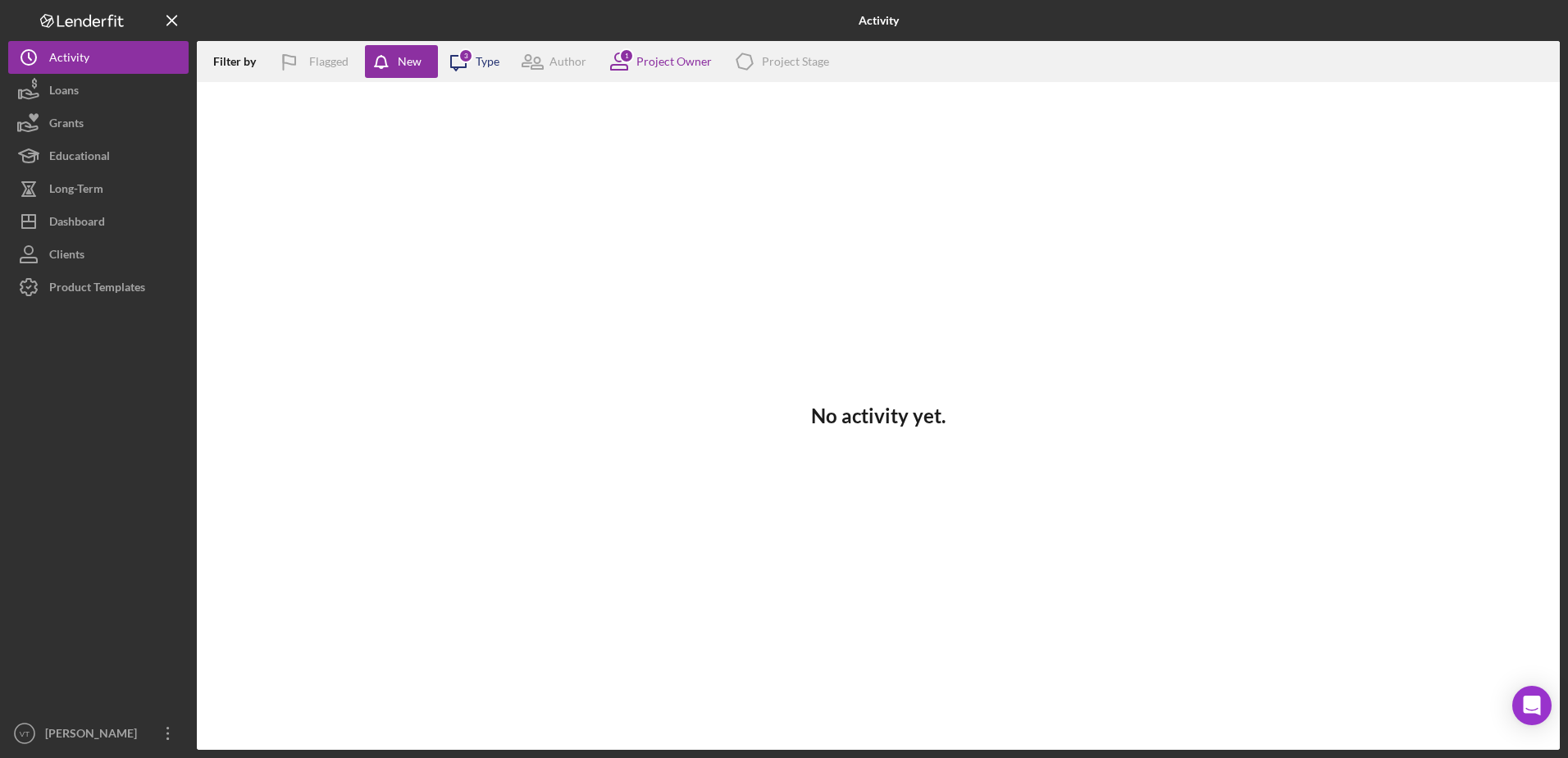
click at [455, 68] on icon at bounding box center [458, 63] width 15 height 15
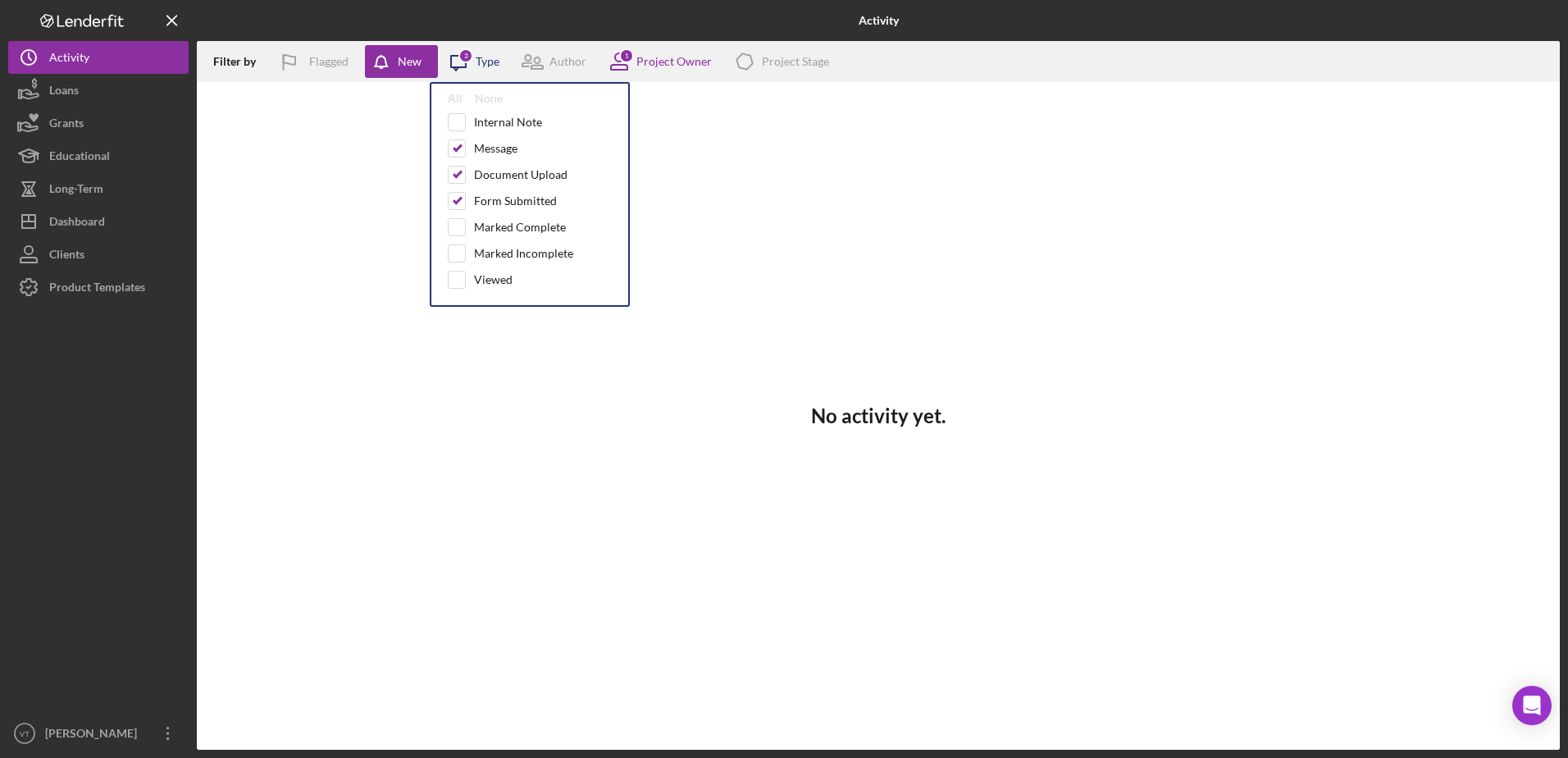
click at [477, 62] on icon "Icon/Message" at bounding box center [458, 61] width 41 height 41
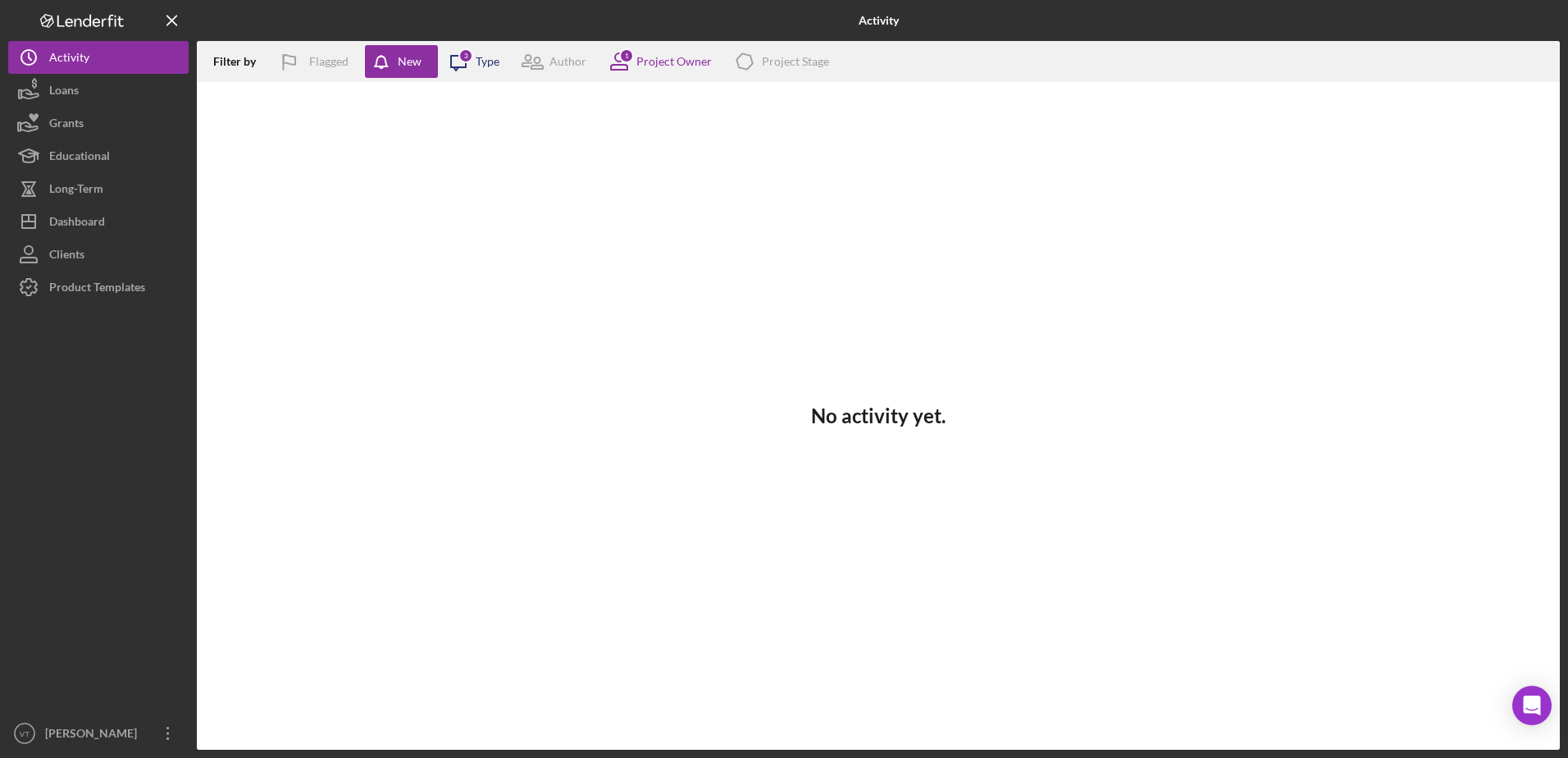
click at [477, 62] on icon "Icon/Message" at bounding box center [458, 61] width 41 height 41
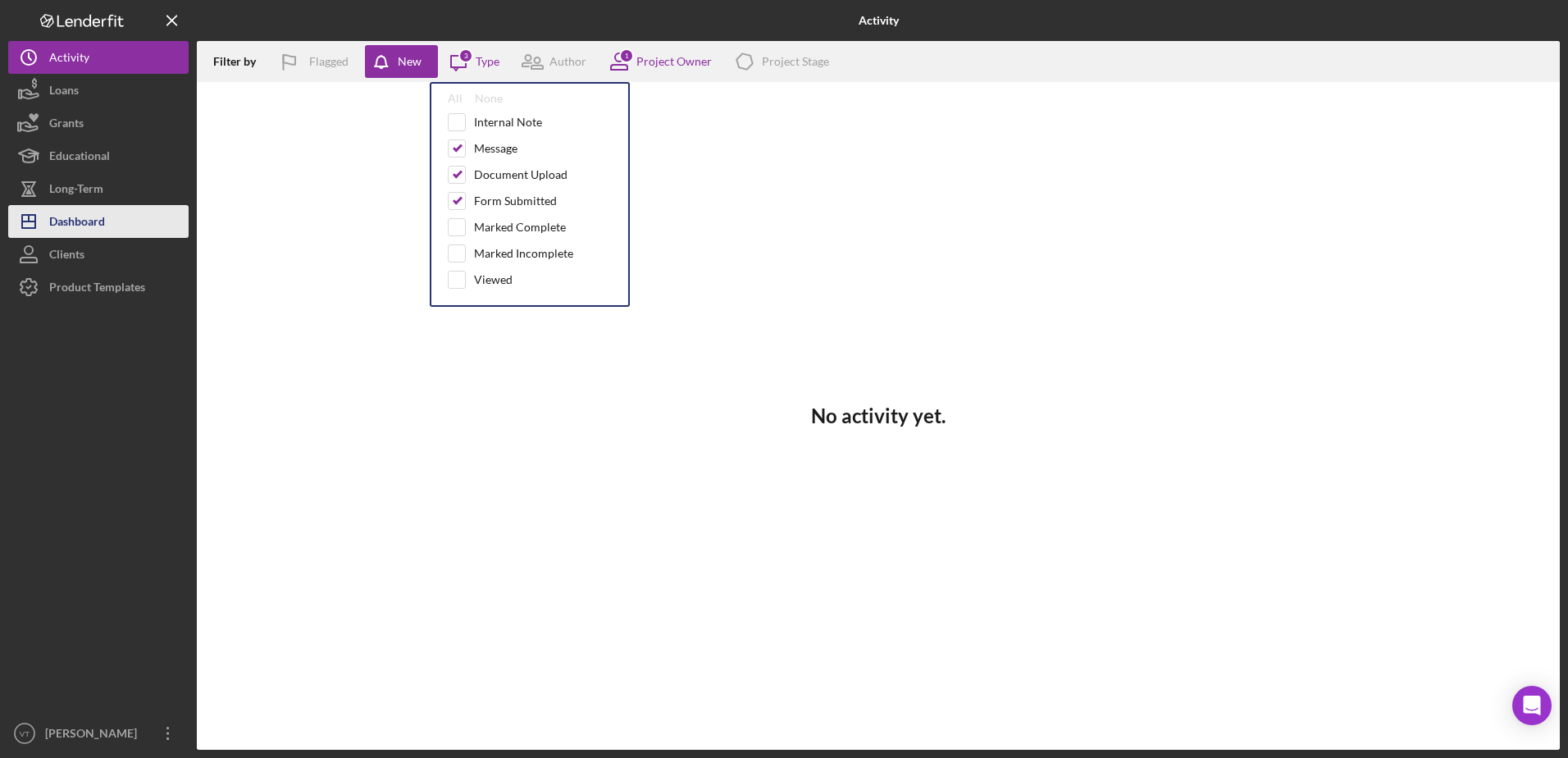
click at [78, 219] on div "Dashboard" at bounding box center [77, 224] width 56 height 37
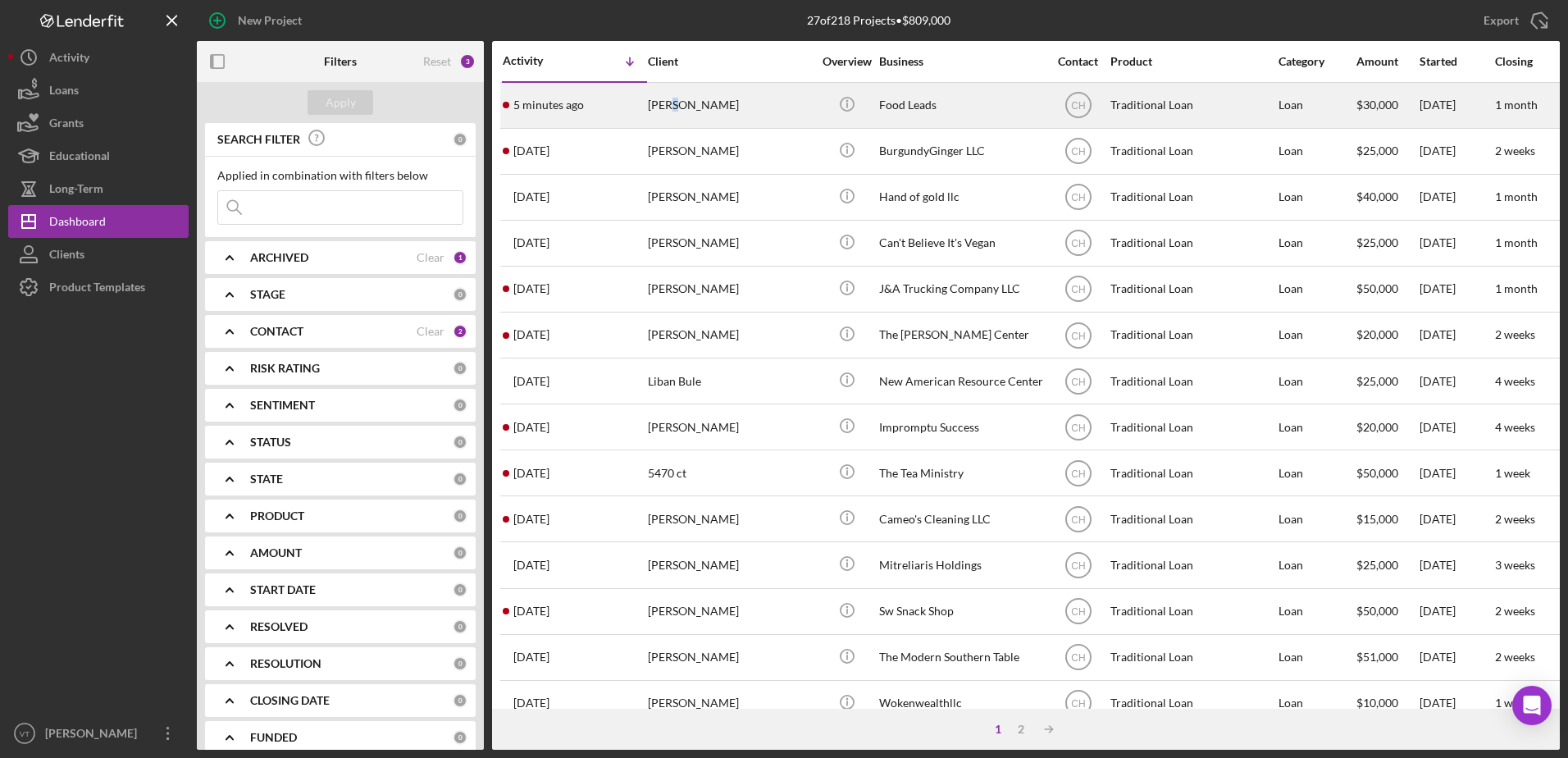
click at [674, 101] on div "[PERSON_NAME]" at bounding box center [730, 105] width 164 height 44
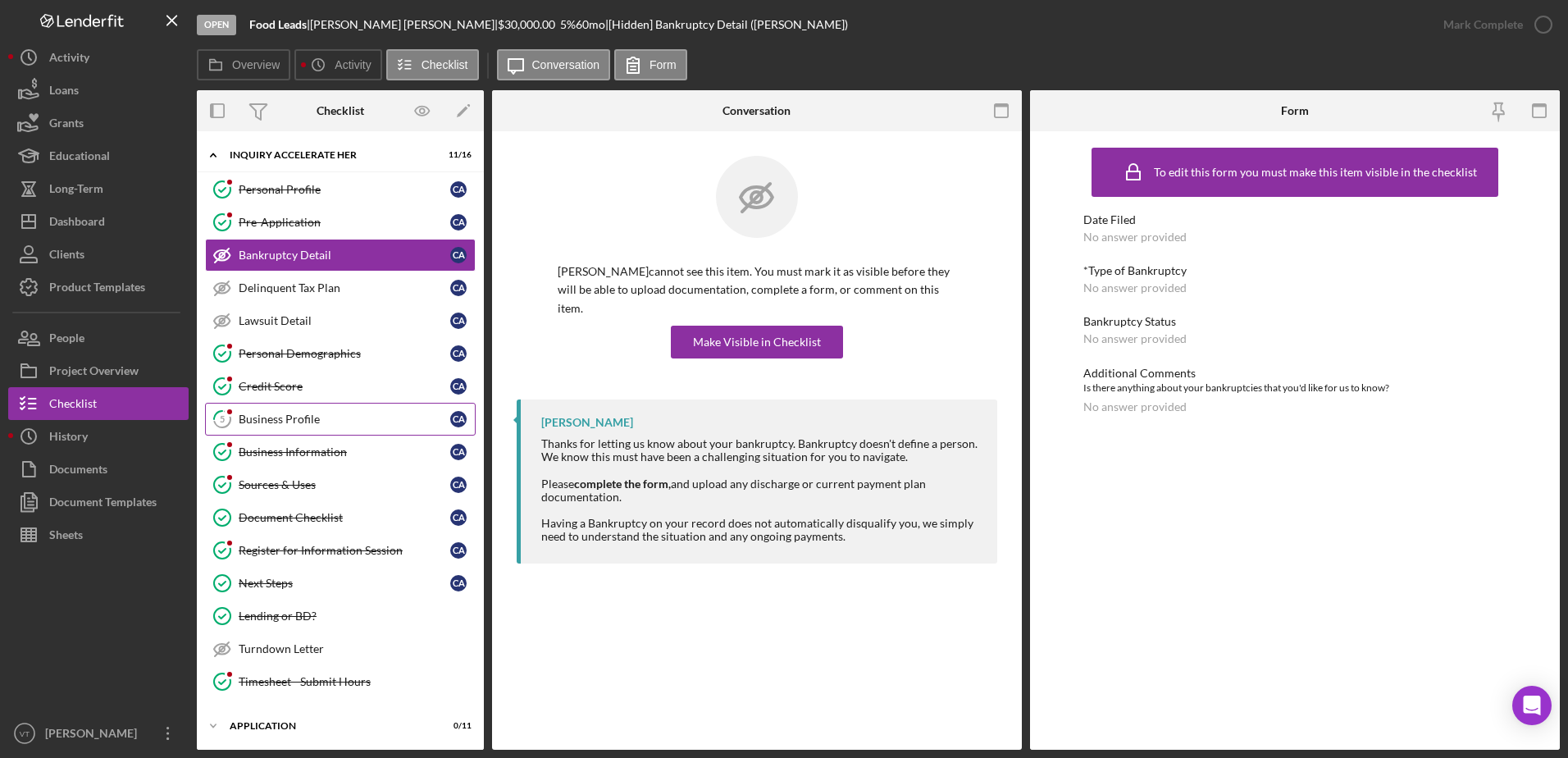
click at [334, 428] on link "5 Business Profile C A" at bounding box center [340, 419] width 270 height 33
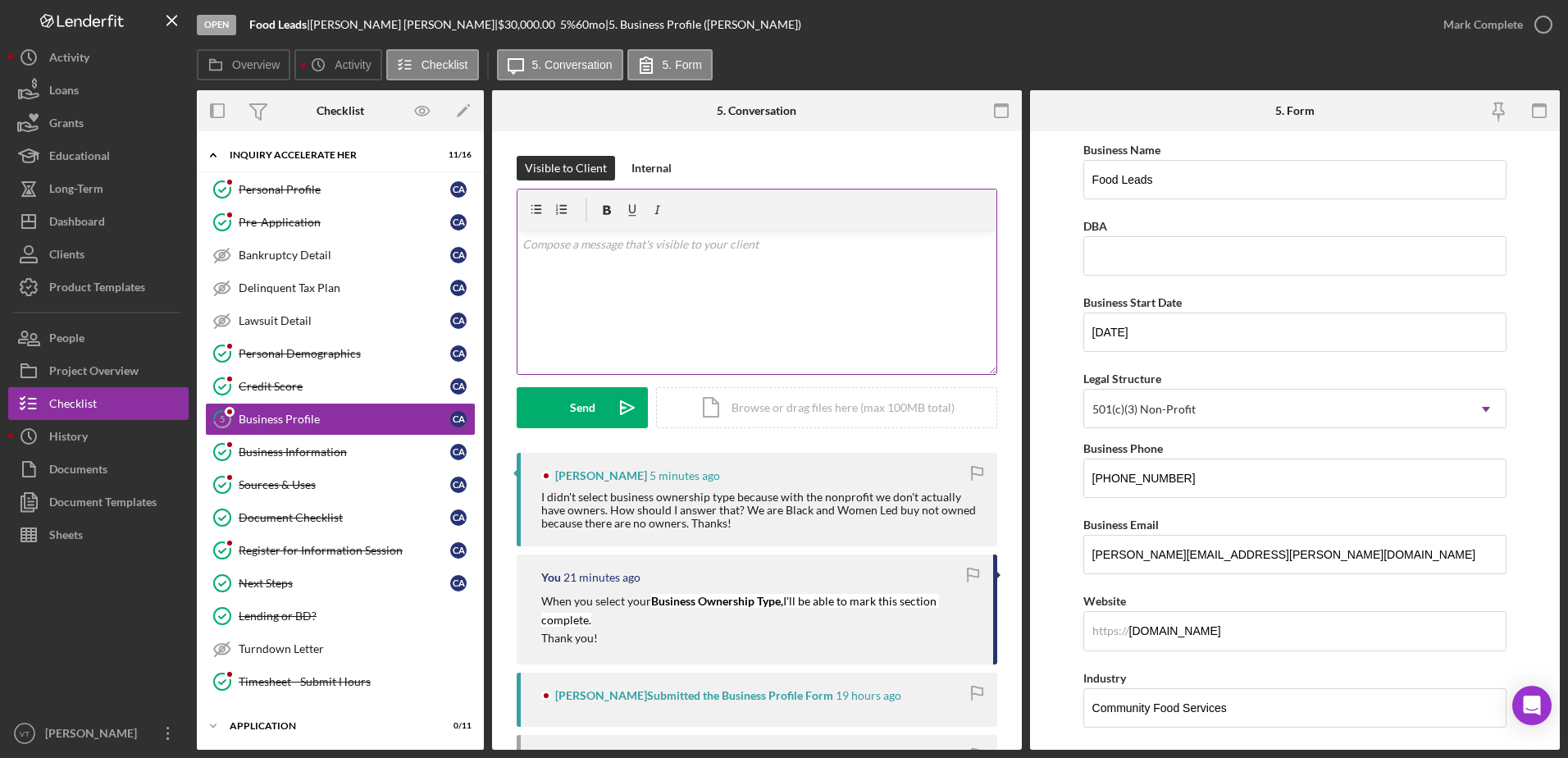
click at [602, 313] on div "v Color teal Color pink Remove color Add row above Add row below Add column bef…" at bounding box center [757, 302] width 479 height 143
click at [601, 413] on button "Send Icon/icon-invite-send" at bounding box center [582, 407] width 131 height 41
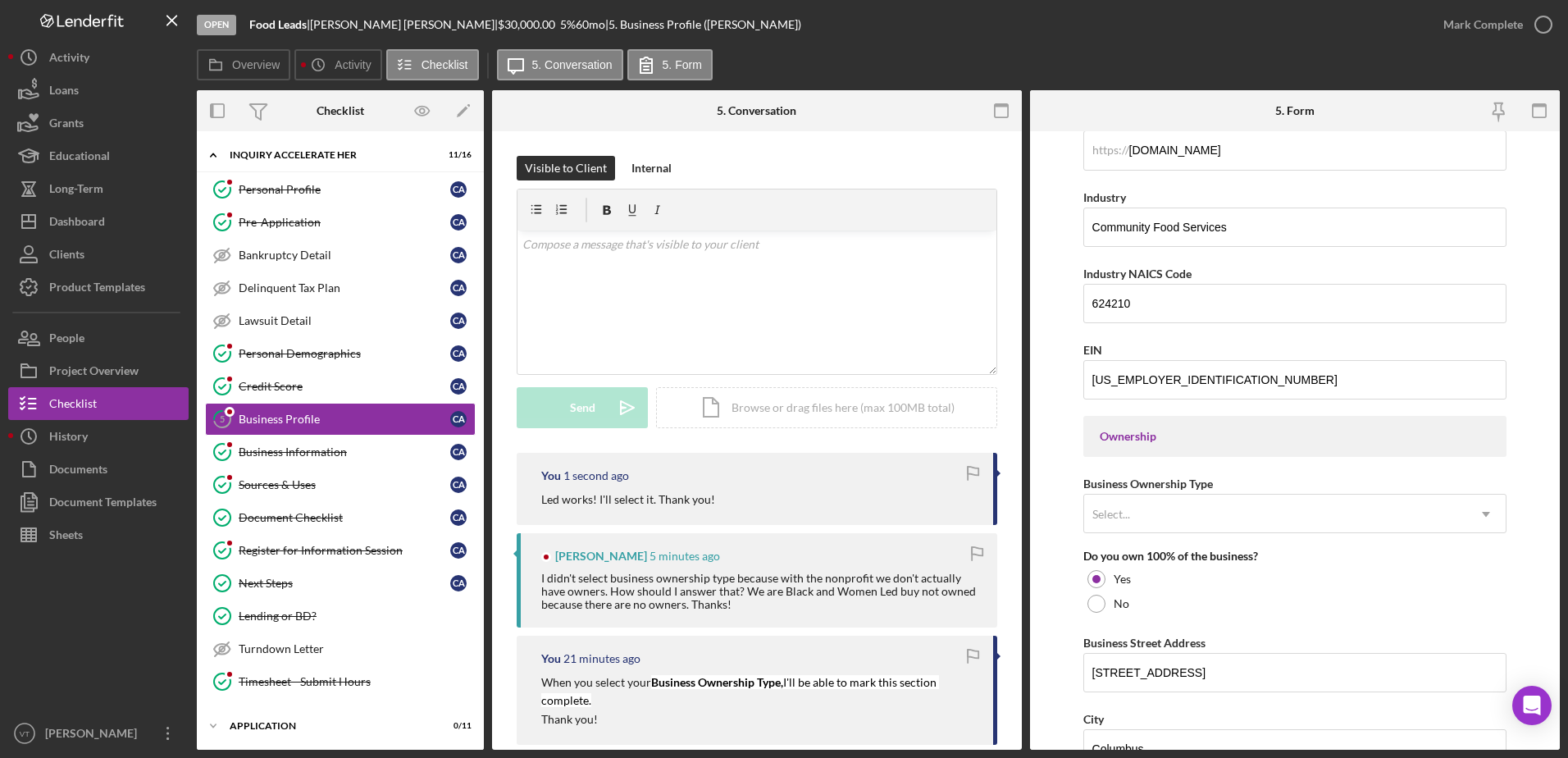
scroll to position [575, 0]
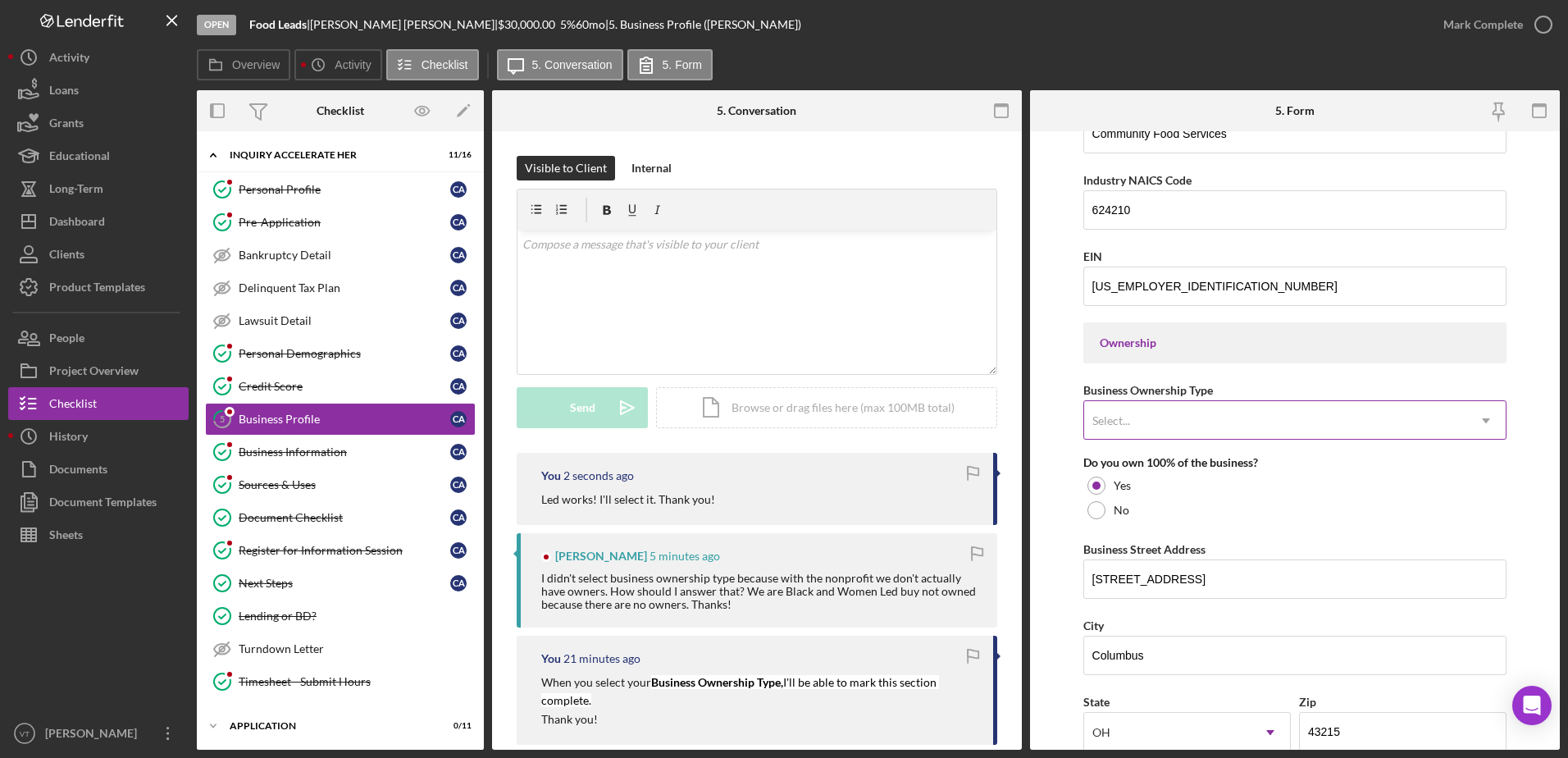
click at [1165, 406] on div "Select..." at bounding box center [1275, 420] width 383 height 38
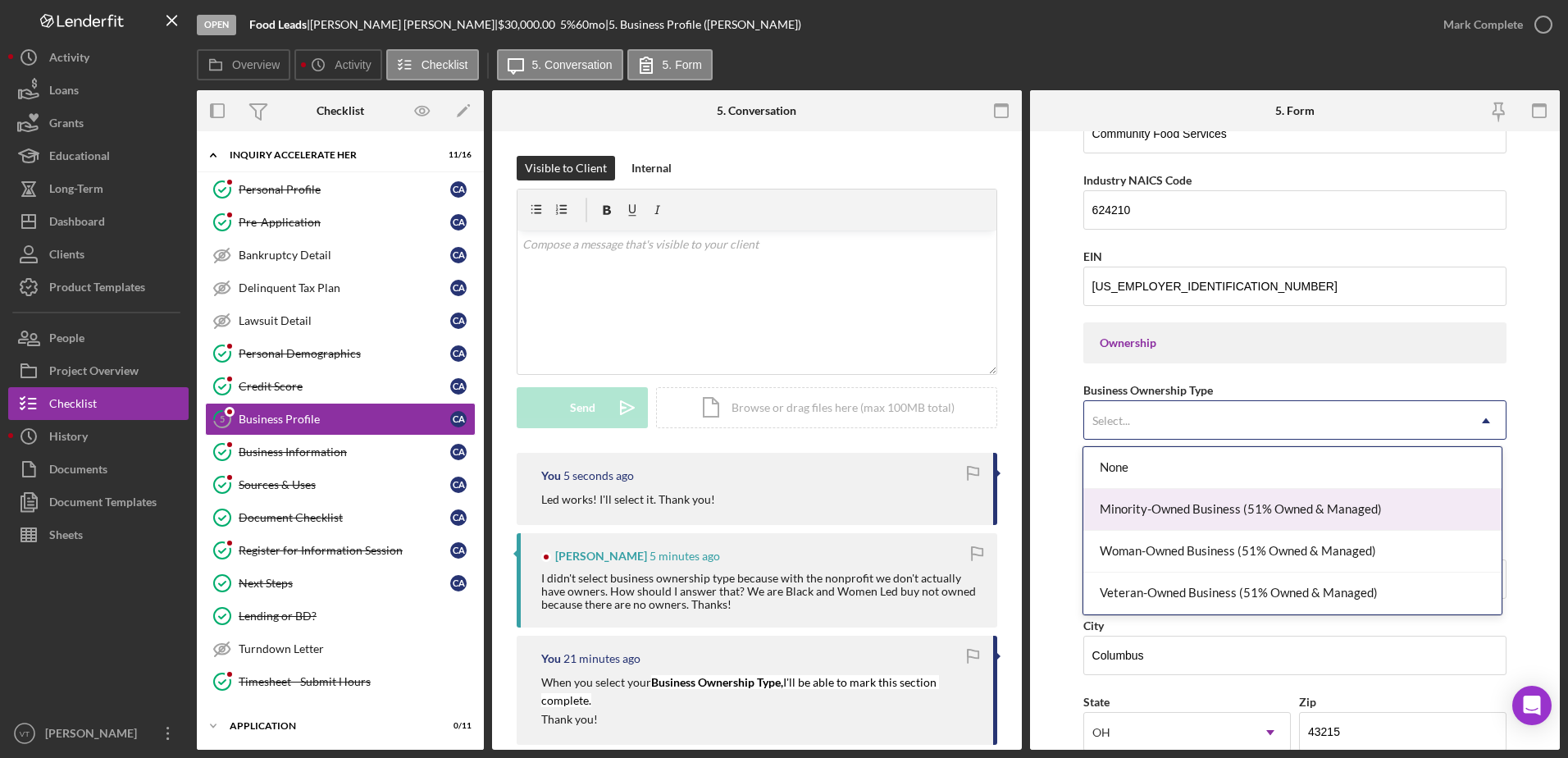
click at [1205, 511] on div "Minority-Owned Business (51% Owned & Managed)" at bounding box center [1293, 510] width 418 height 42
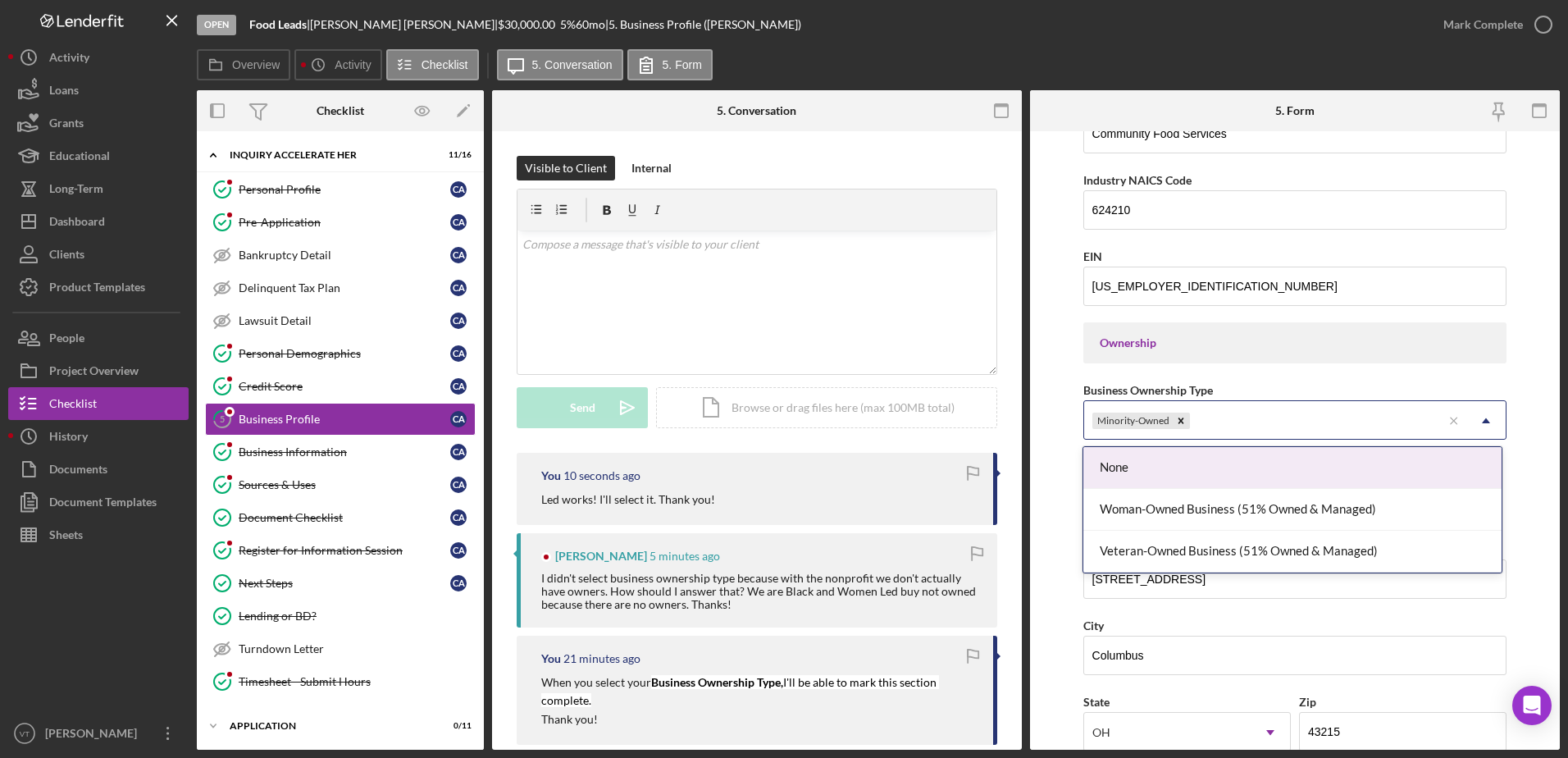
click at [1229, 419] on div "Minority-Owned" at bounding box center [1263, 420] width 359 height 38
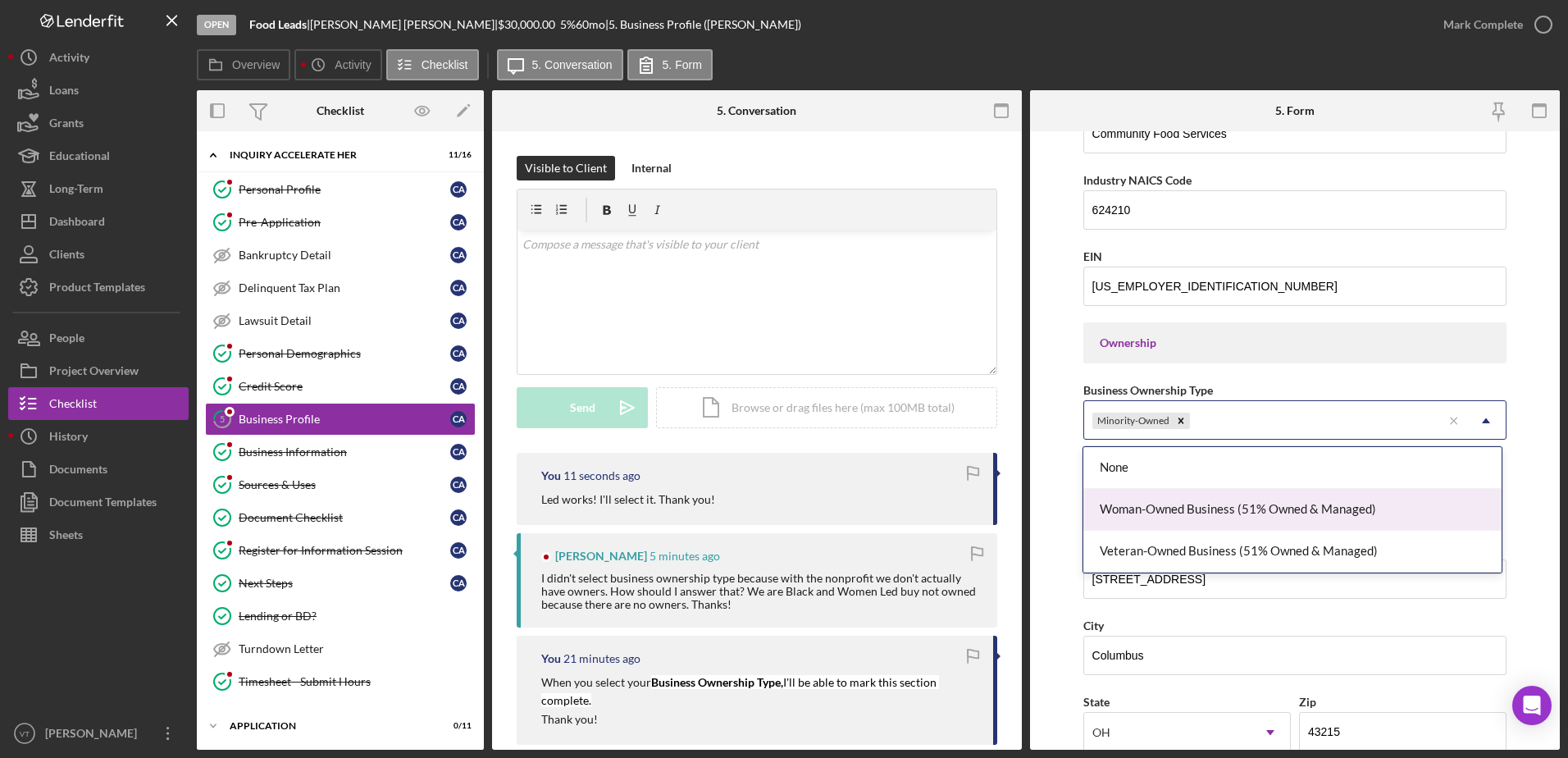
click at [1249, 520] on div "Woman-Owned Business (51% Owned & Managed)" at bounding box center [1293, 510] width 418 height 42
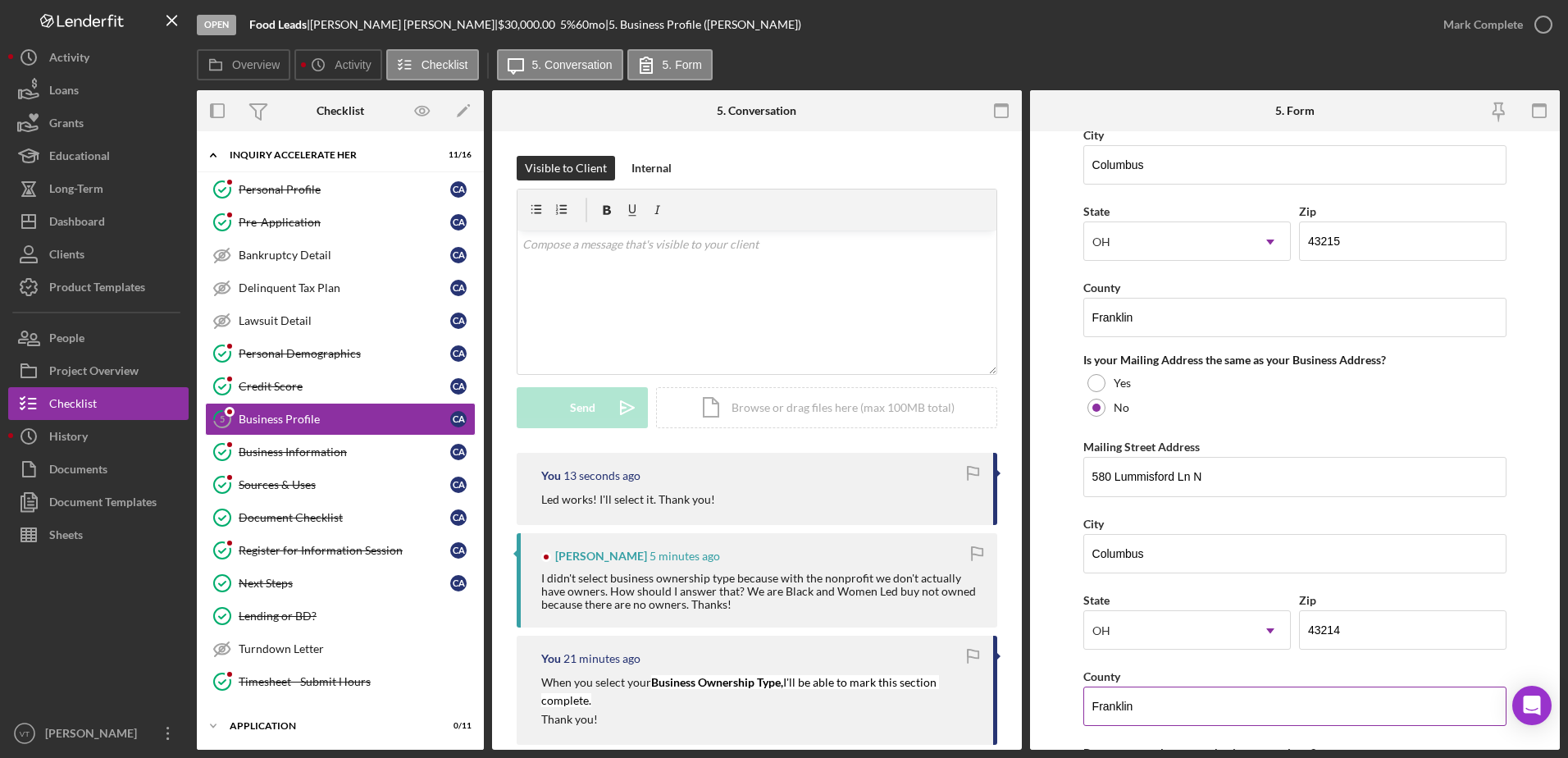
scroll to position [1149, 0]
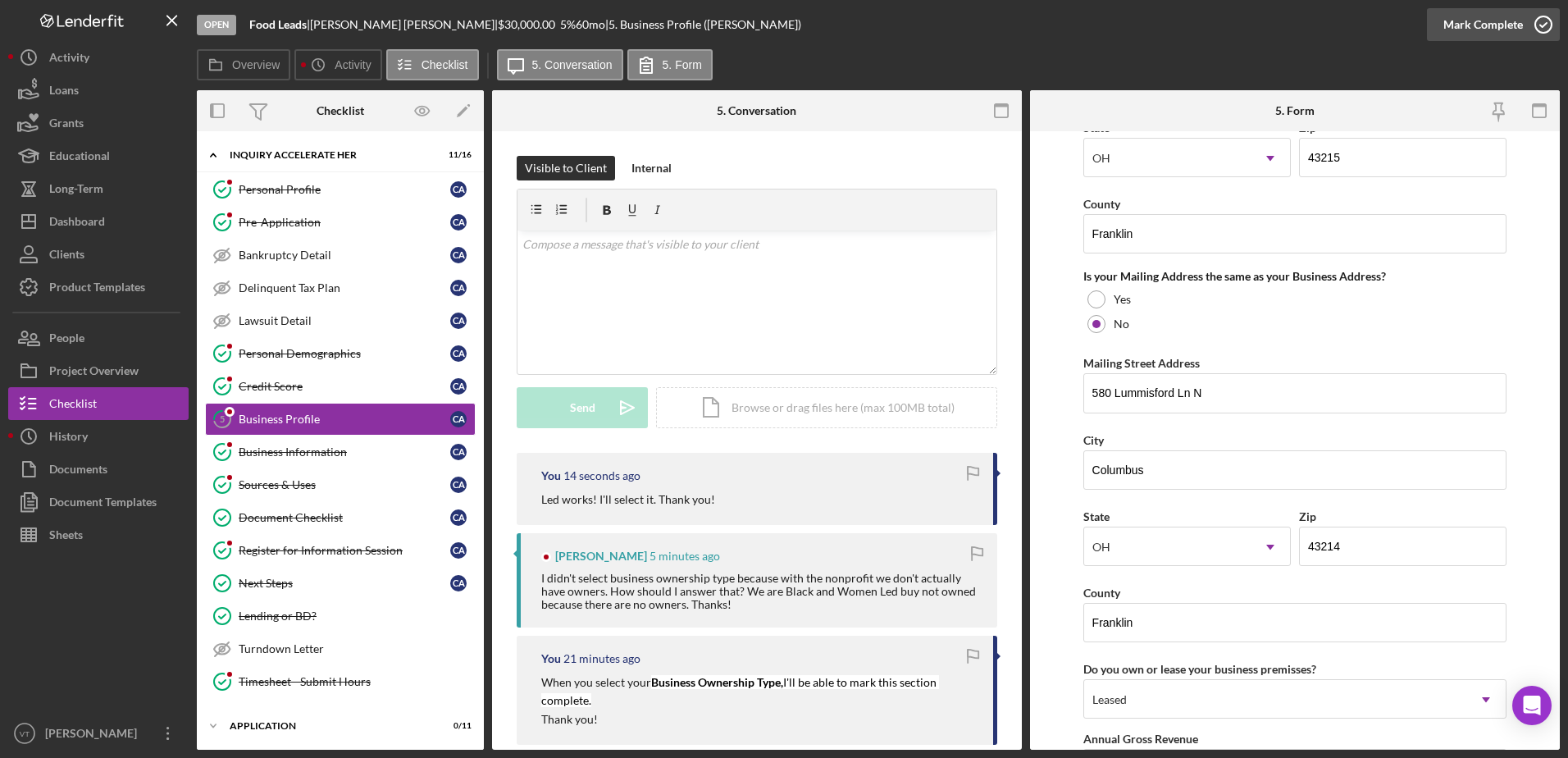
click at [1523, 24] on icon "button" at bounding box center [1543, 24] width 41 height 41
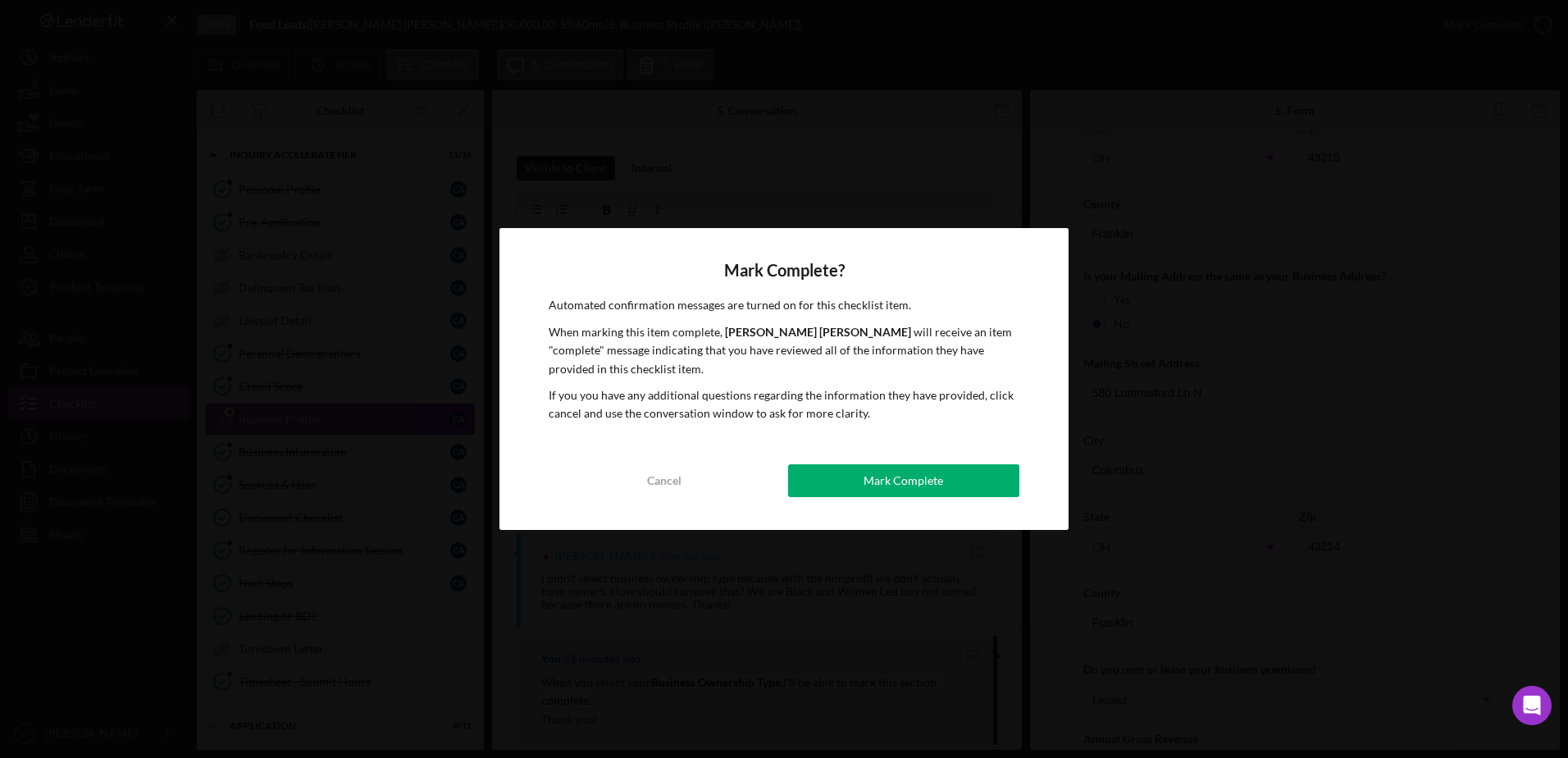
click at [957, 472] on button "Mark Complete" at bounding box center [903, 480] width 231 height 33
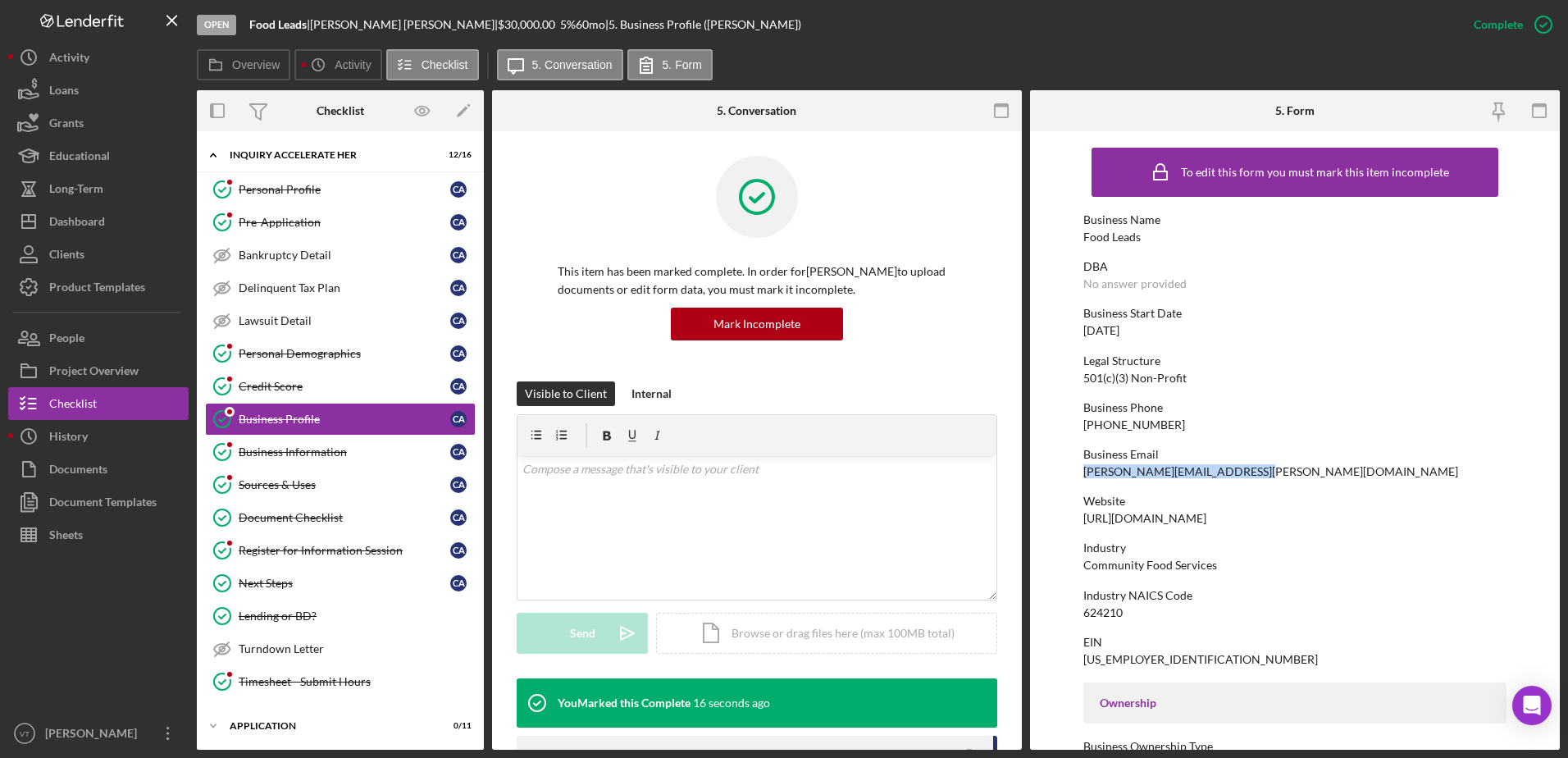
drag, startPoint x: 1248, startPoint y: 469, endPoint x: 1080, endPoint y: 478, distance: 168.2
click at [1080, 478] on form "To edit this form you must mark this item incomplete Business Name Food Leads D…" at bounding box center [1295, 440] width 530 height 618
copy div "[PERSON_NAME][EMAIL_ADDRESS][PERSON_NAME][DOMAIN_NAME]"
click at [303, 183] on div "Personal Profile" at bounding box center [345, 190] width 212 height 13
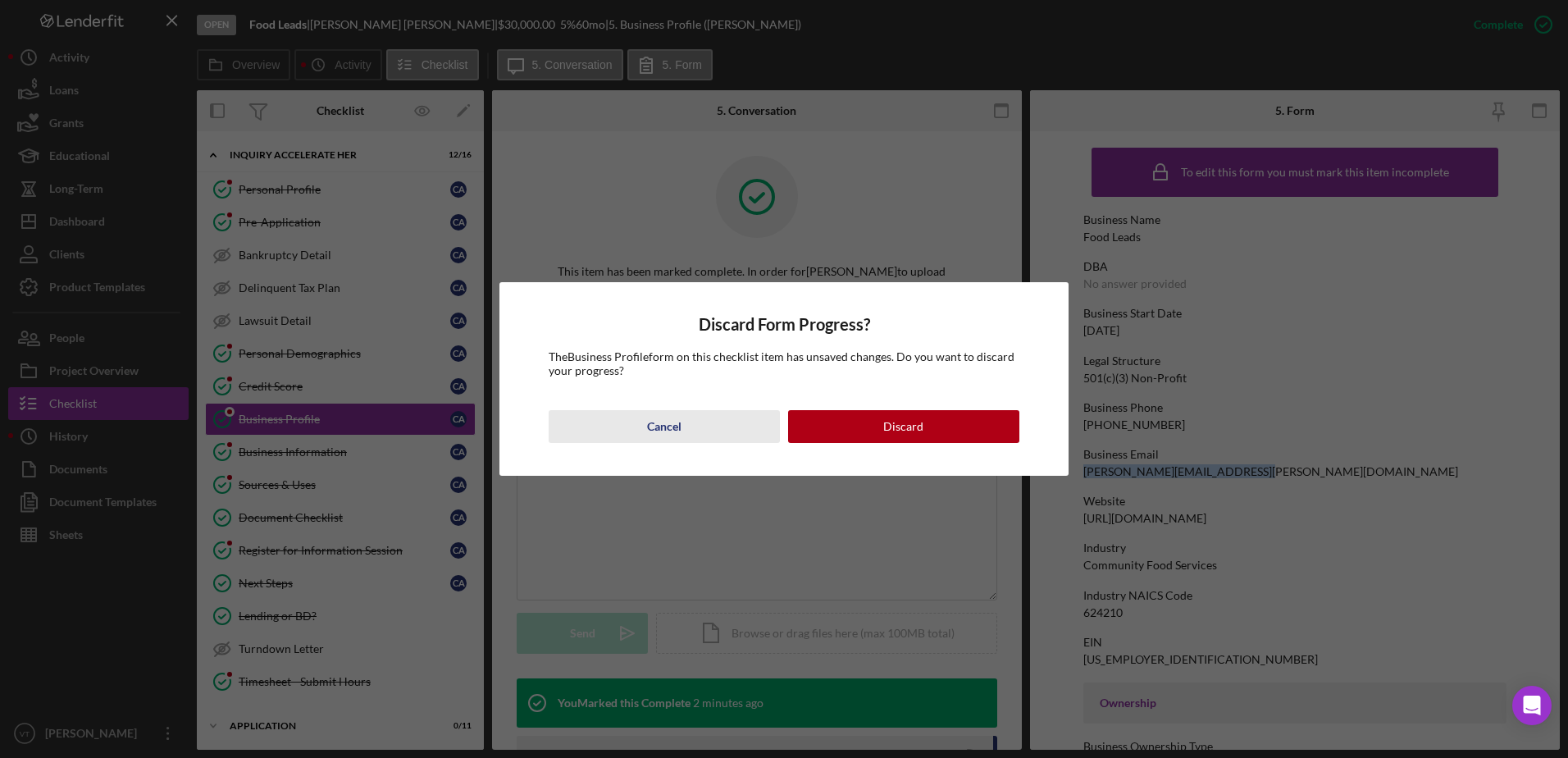
click at [698, 432] on button "Cancel" at bounding box center [664, 426] width 231 height 33
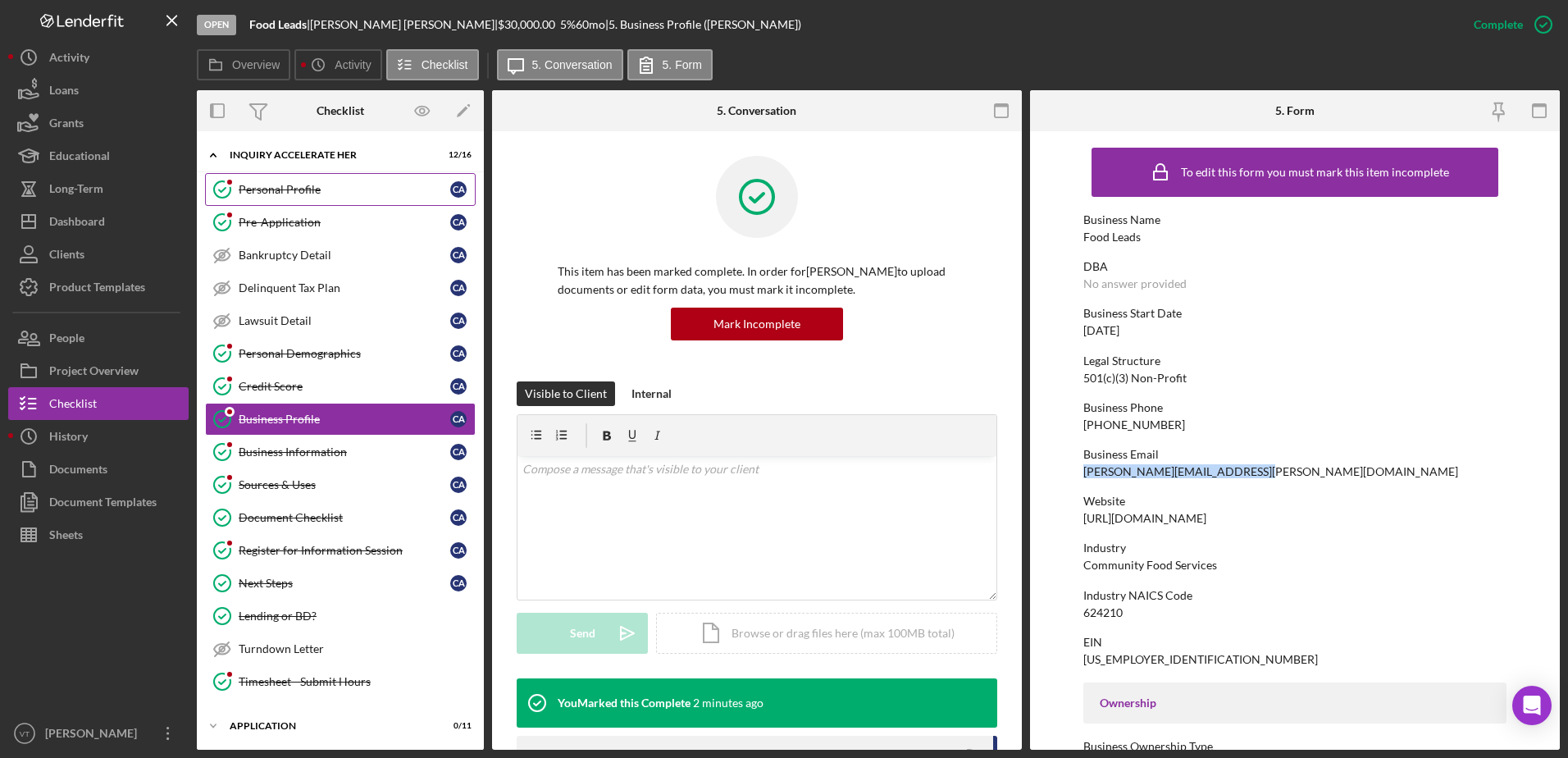
click at [345, 193] on div "Personal Profile" at bounding box center [345, 190] width 212 height 13
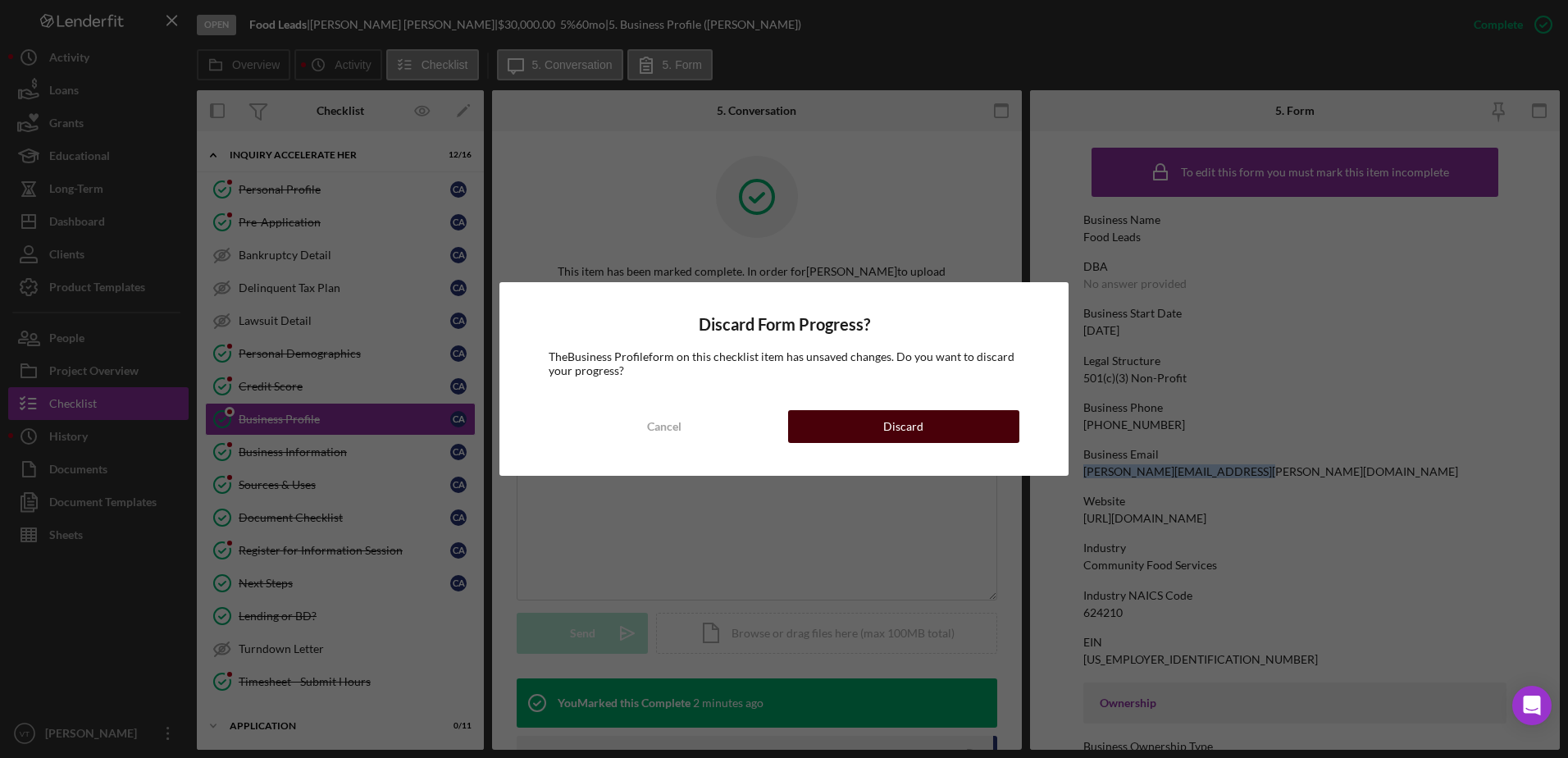
click at [878, 427] on button "Discard" at bounding box center [903, 426] width 231 height 33
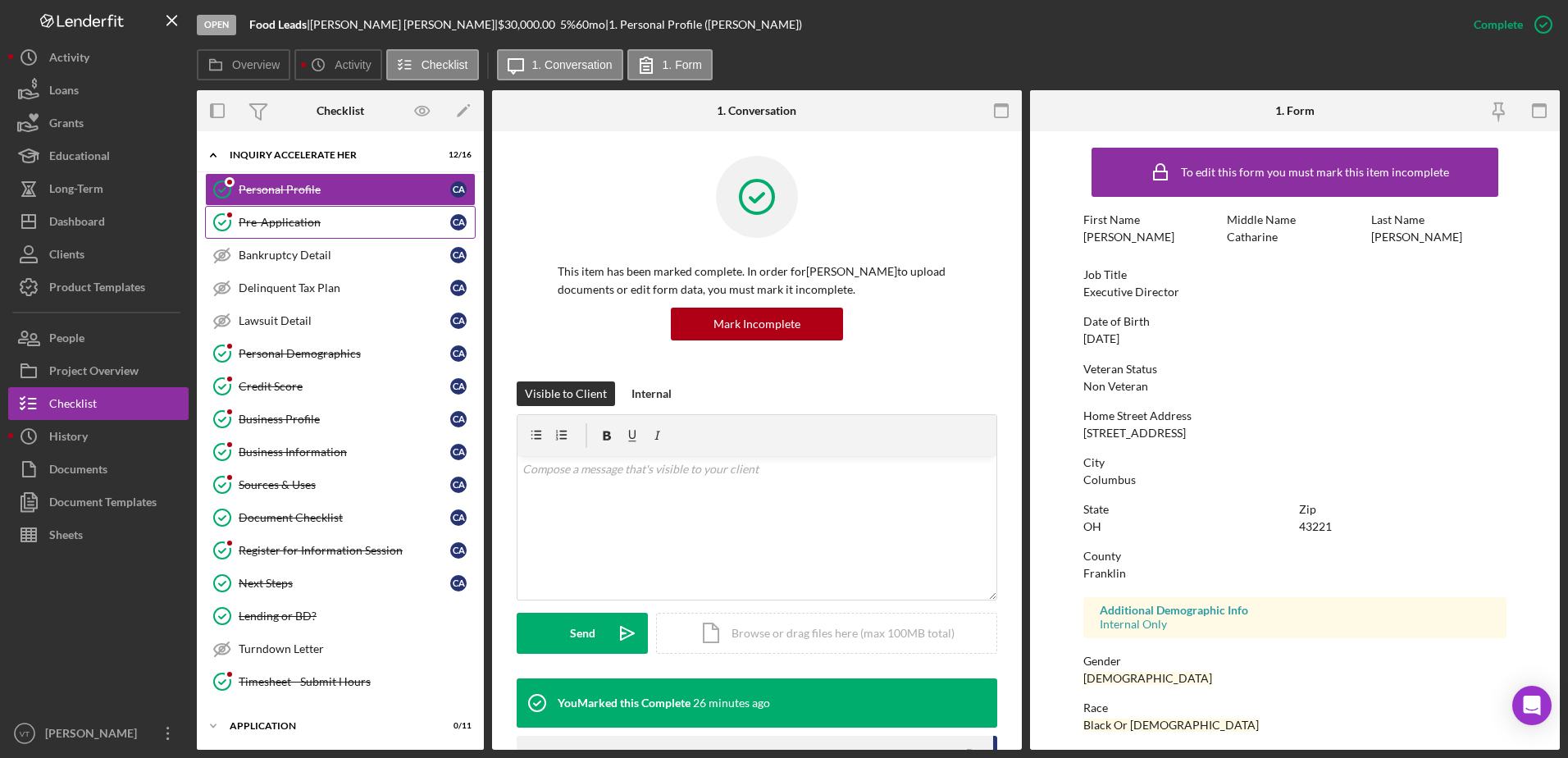
click at [401, 222] on div "Pre-Application" at bounding box center [345, 222] width 212 height 13
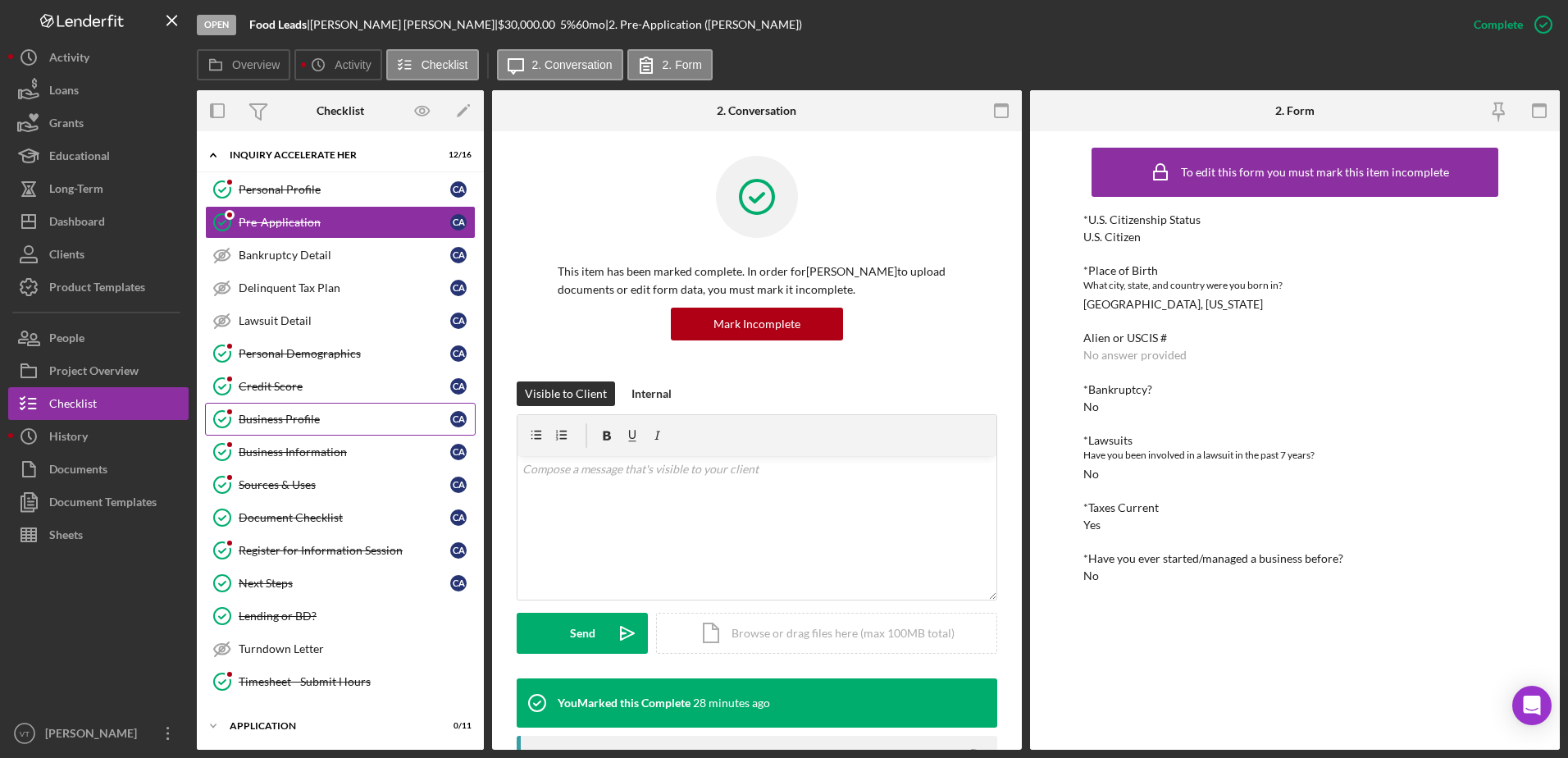
click at [350, 415] on div "Business Profile" at bounding box center [345, 419] width 212 height 13
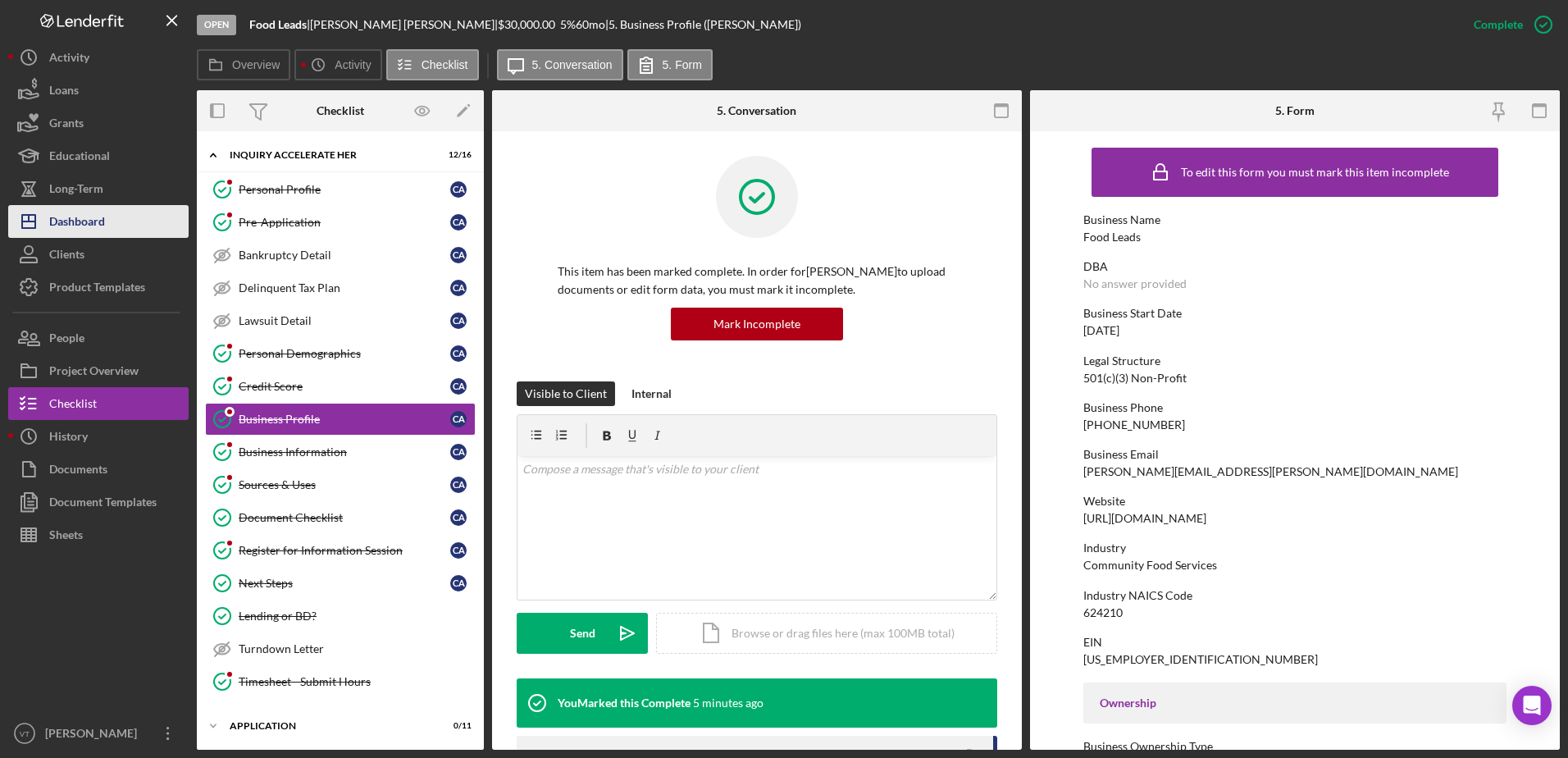
click at [88, 227] on div "Dashboard" at bounding box center [77, 224] width 56 height 37
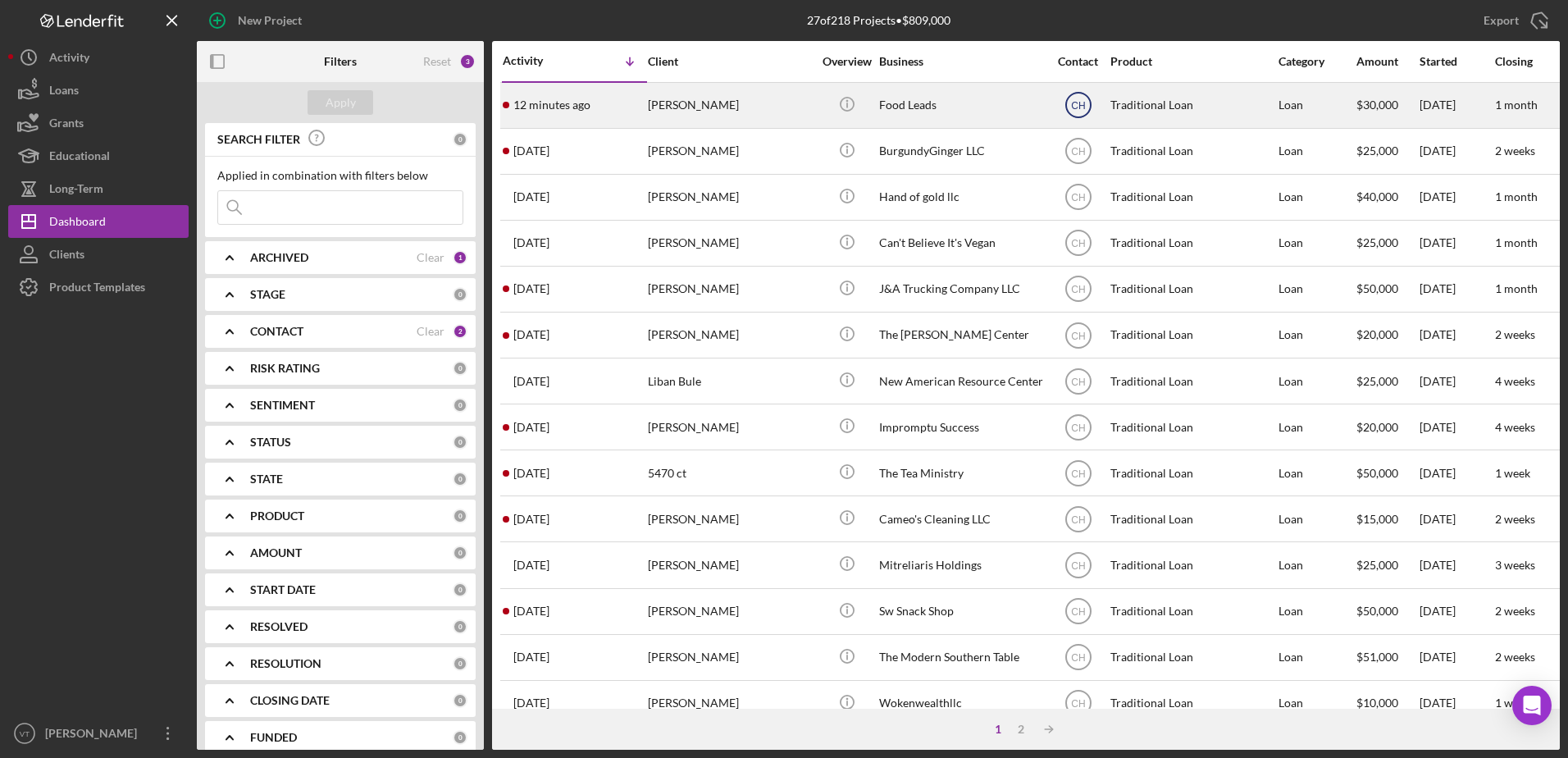
click at [1073, 104] on text "CH" at bounding box center [1077, 106] width 14 height 11
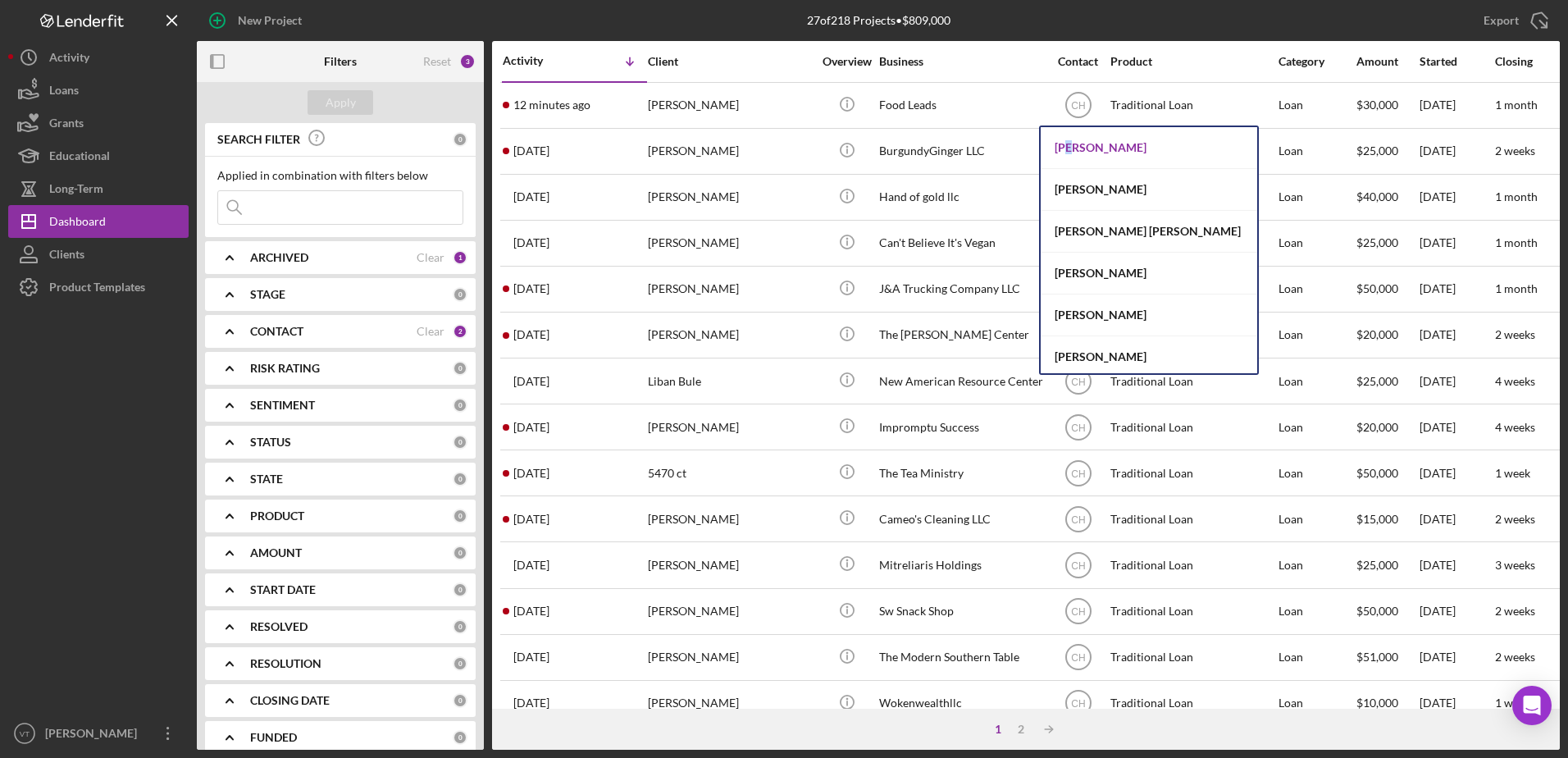
click at [1072, 144] on div "[PERSON_NAME]" at bounding box center [1149, 148] width 217 height 42
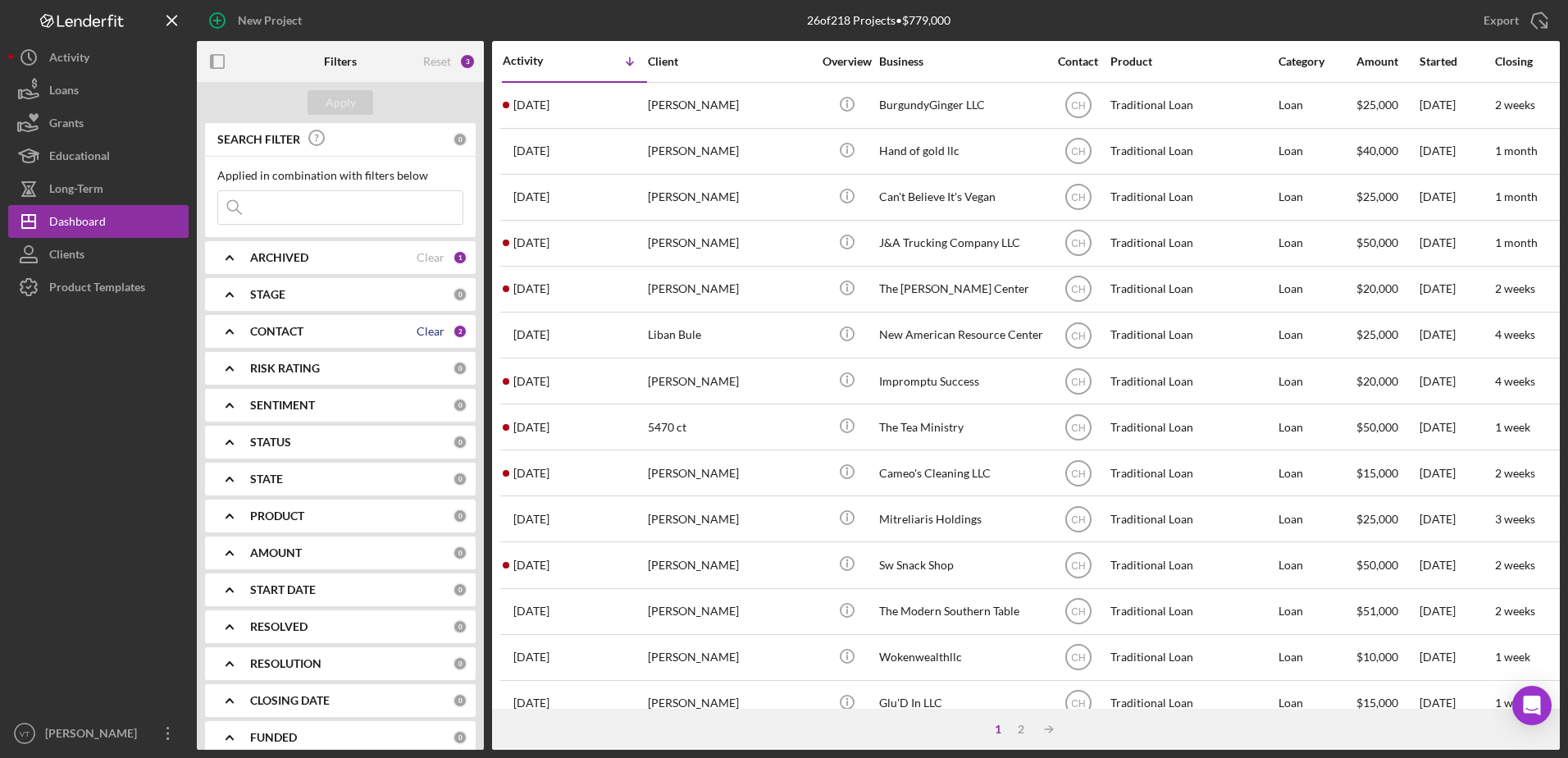
click at [419, 339] on div "Clear" at bounding box center [430, 331] width 28 height 13
click at [417, 339] on div "CONTACT 0" at bounding box center [359, 332] width 217 height 15
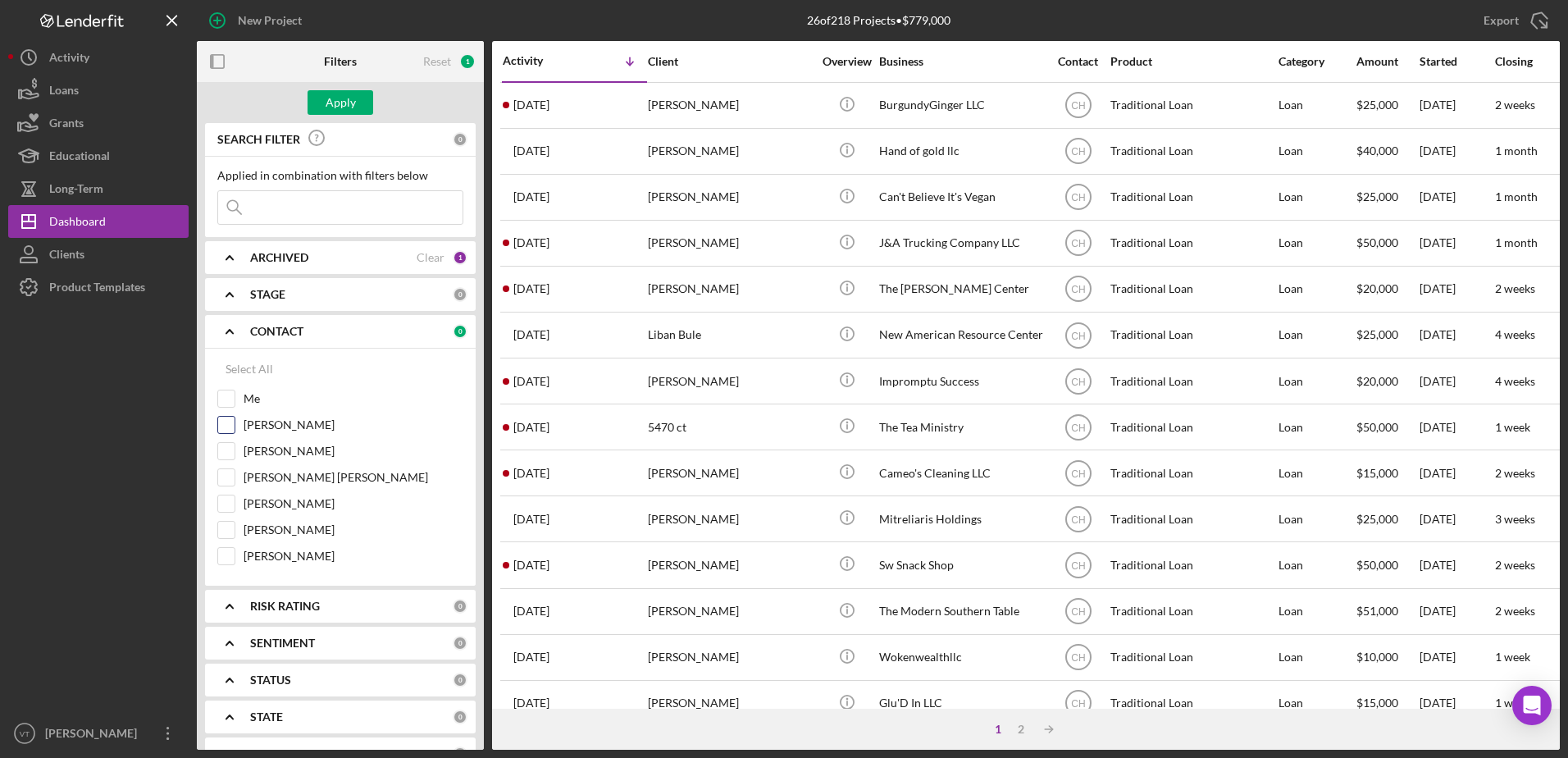
click at [228, 423] on input "[PERSON_NAME]" at bounding box center [227, 425] width 17 height 17
checkbox input "true"
click at [349, 100] on div "Apply" at bounding box center [340, 102] width 31 height 24
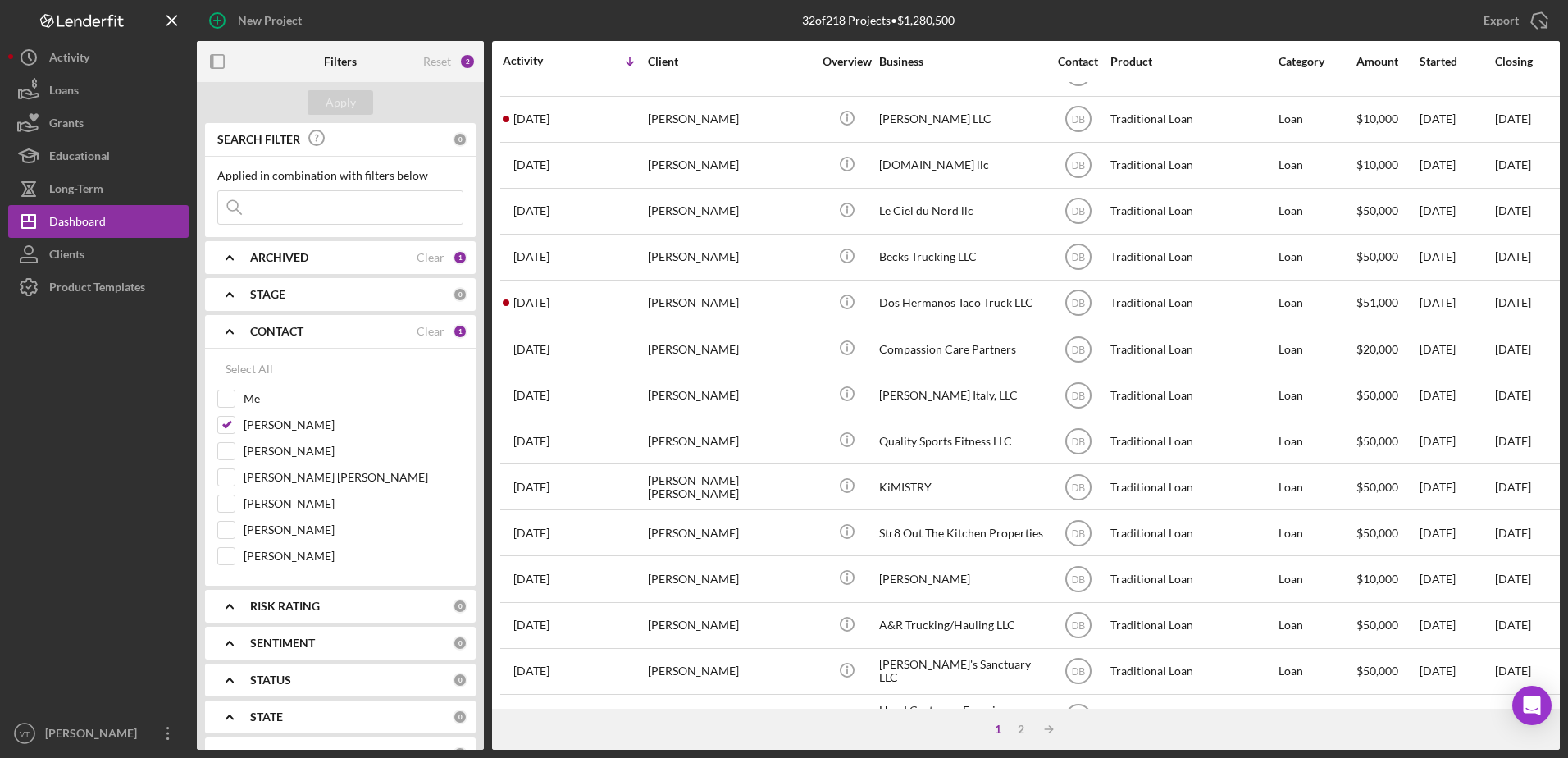
scroll to position [545, 0]
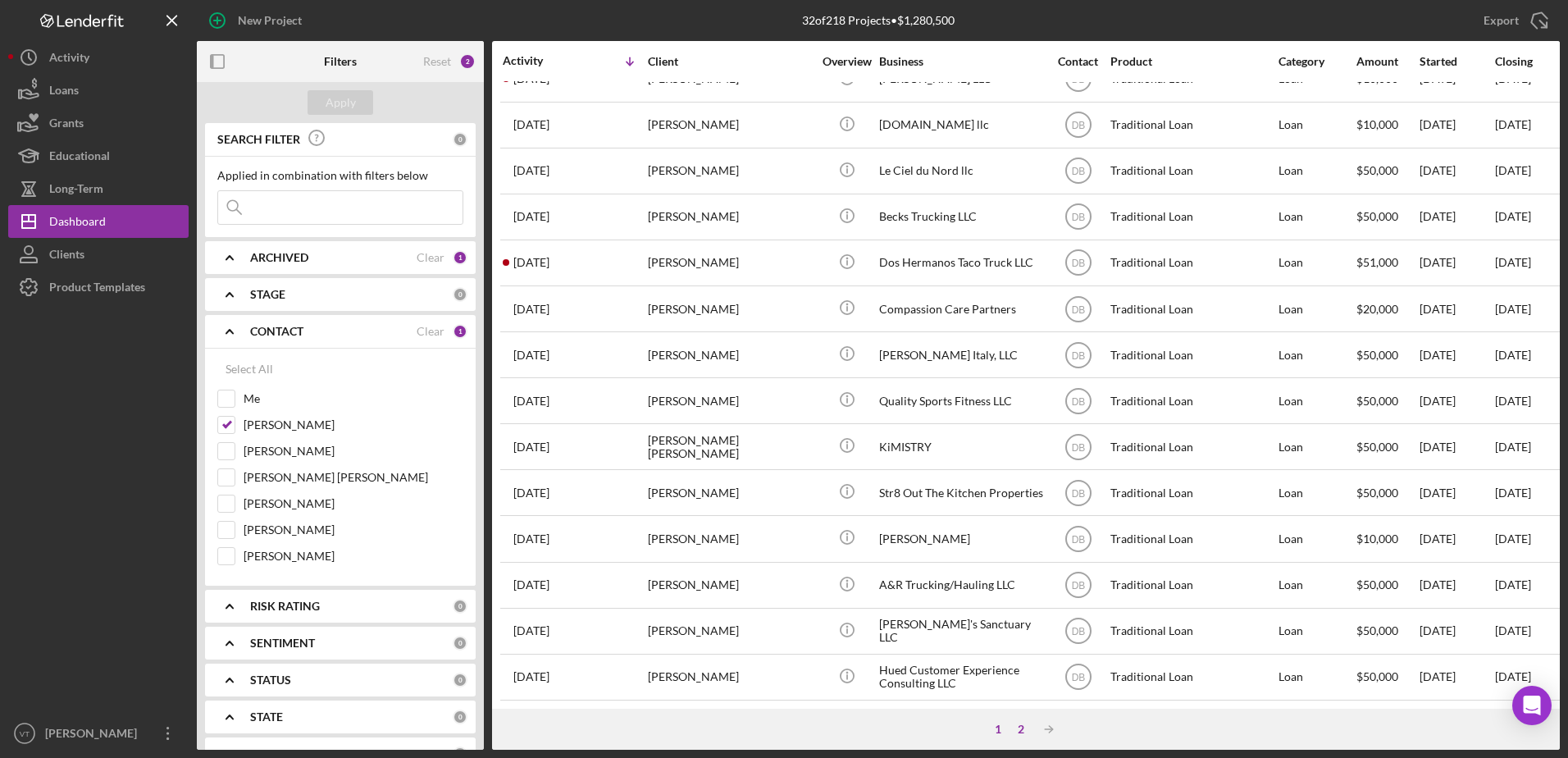
click at [1021, 726] on div "2" at bounding box center [1021, 729] width 23 height 13
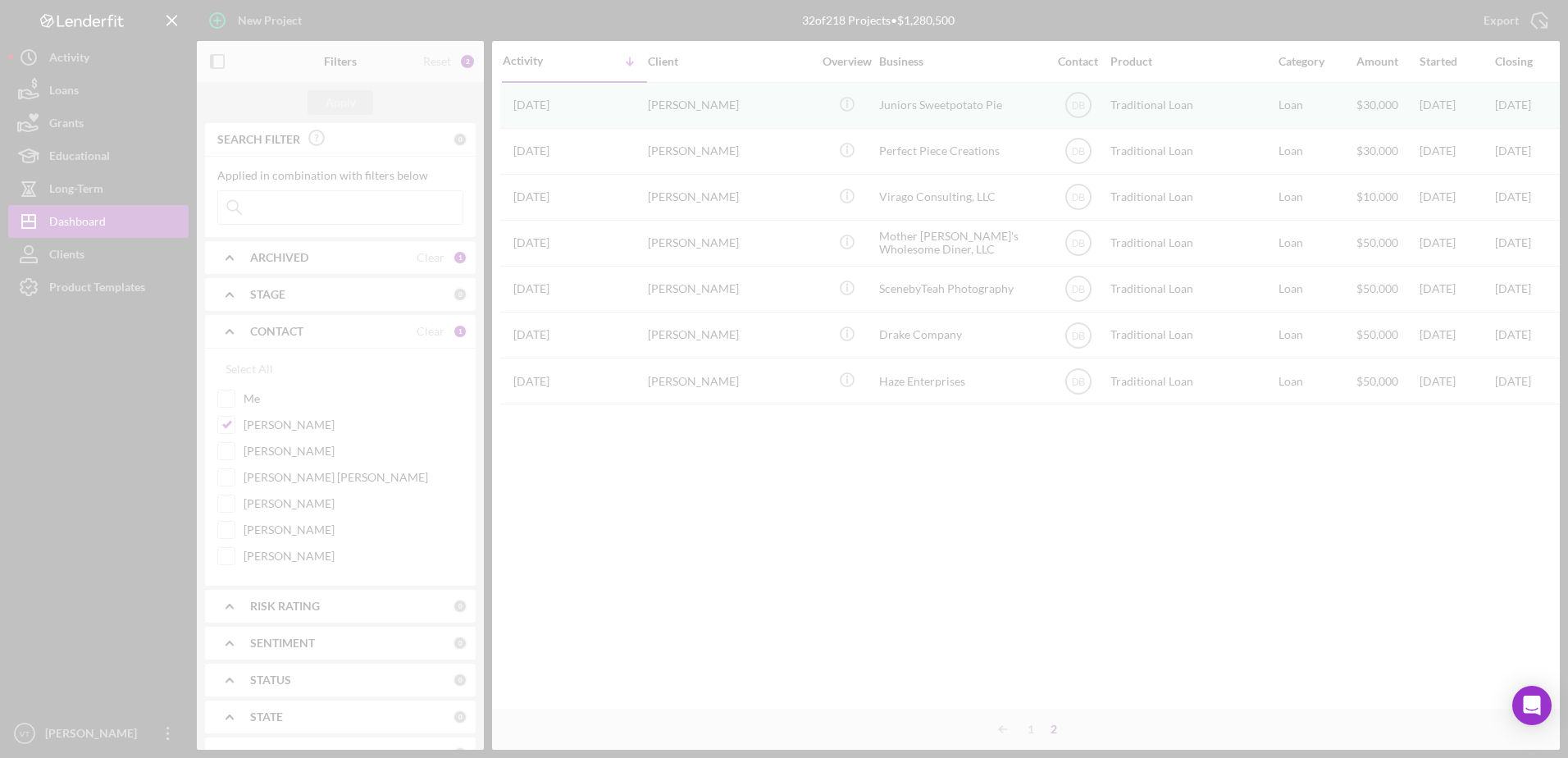
scroll to position [0, 0]
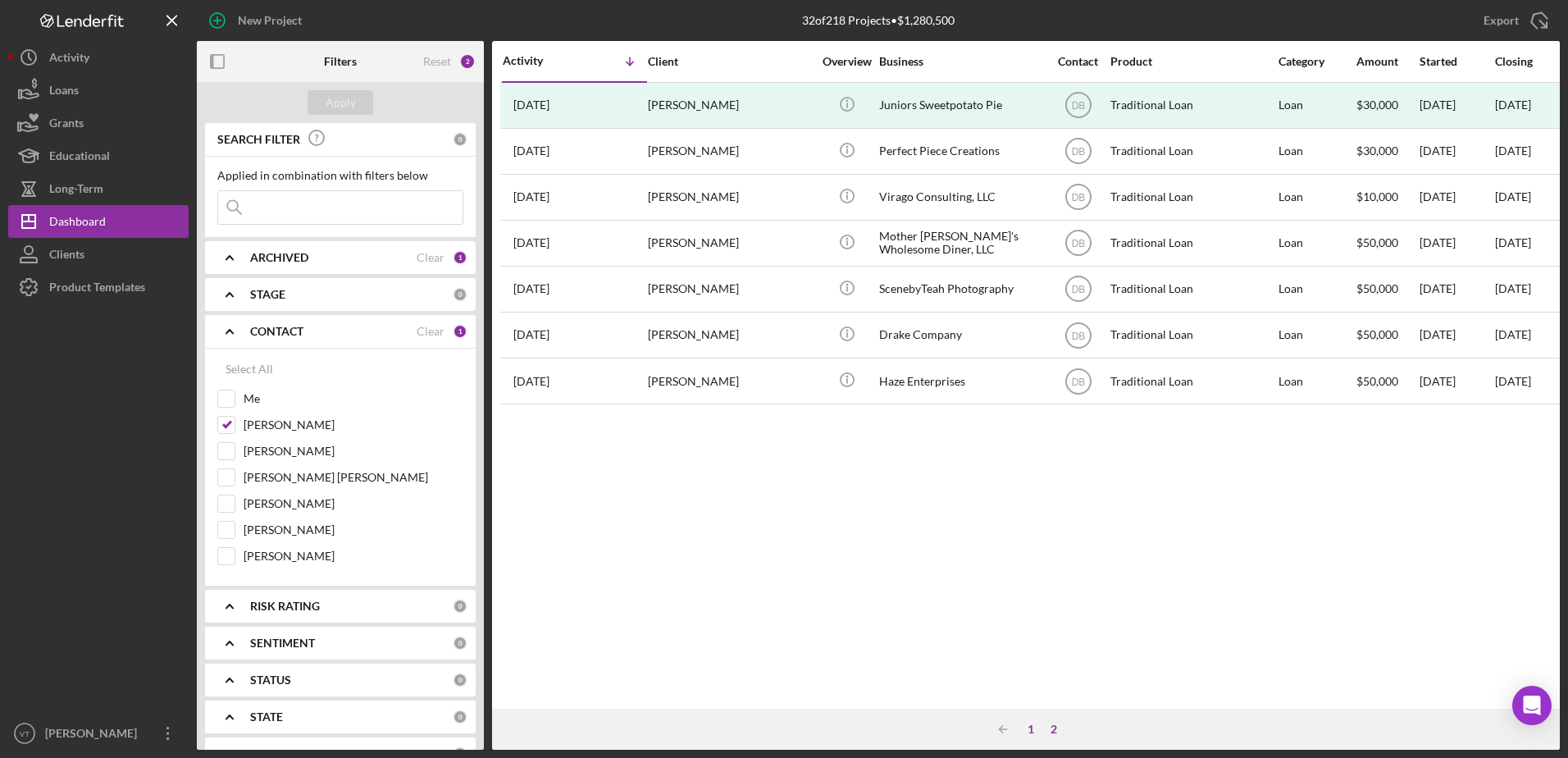
click at [1034, 726] on div "1" at bounding box center [1031, 729] width 23 height 13
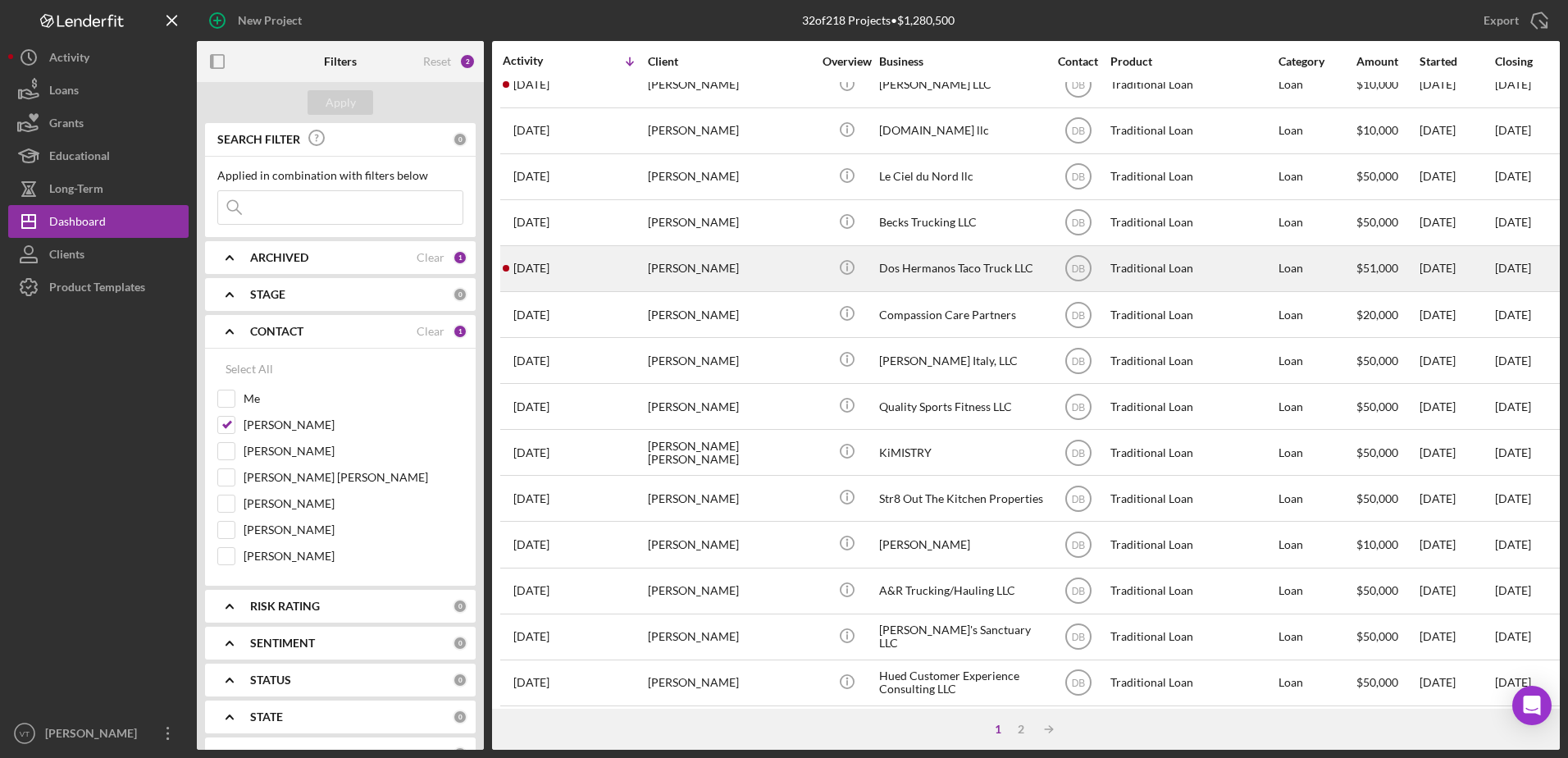
scroll to position [545, 0]
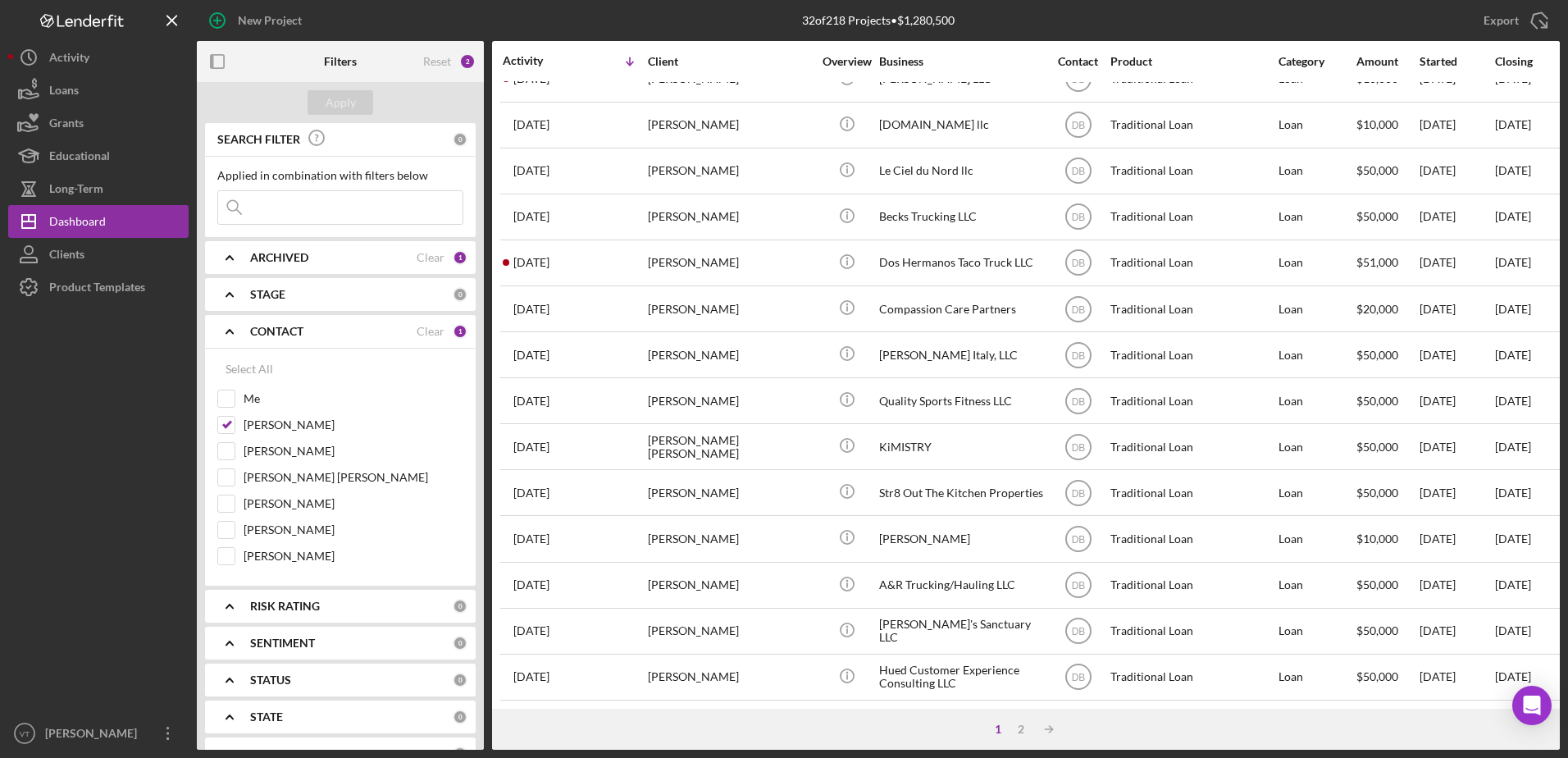
click at [269, 208] on input at bounding box center [340, 207] width 244 height 33
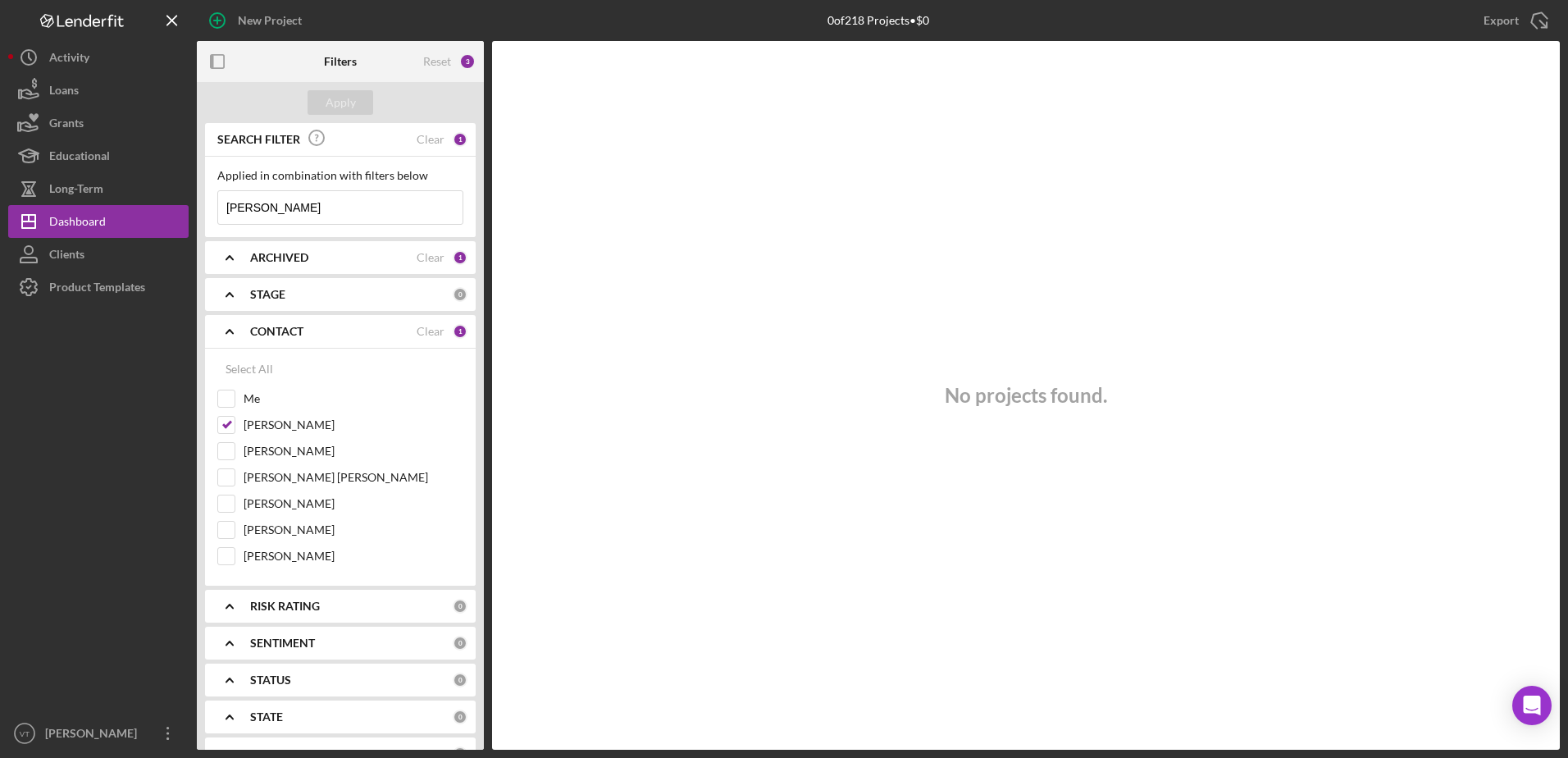
type input "[PERSON_NAME]"
click at [296, 263] on b "ARCHIVED" at bounding box center [279, 258] width 59 height 13
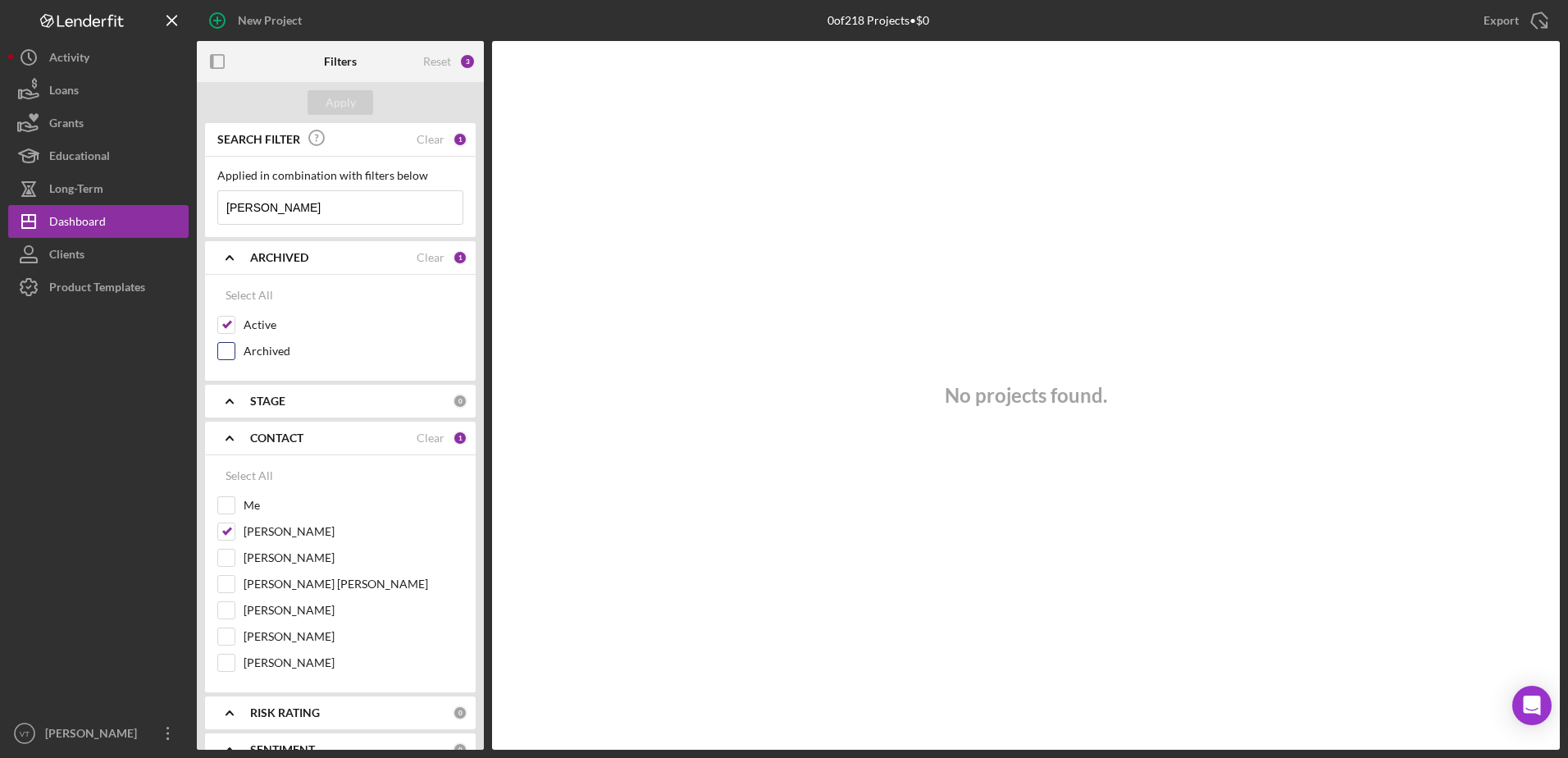
click at [228, 353] on input "Archived" at bounding box center [227, 352] width 17 height 17
checkbox input "true"
click at [340, 103] on div "Apply" at bounding box center [340, 102] width 31 height 24
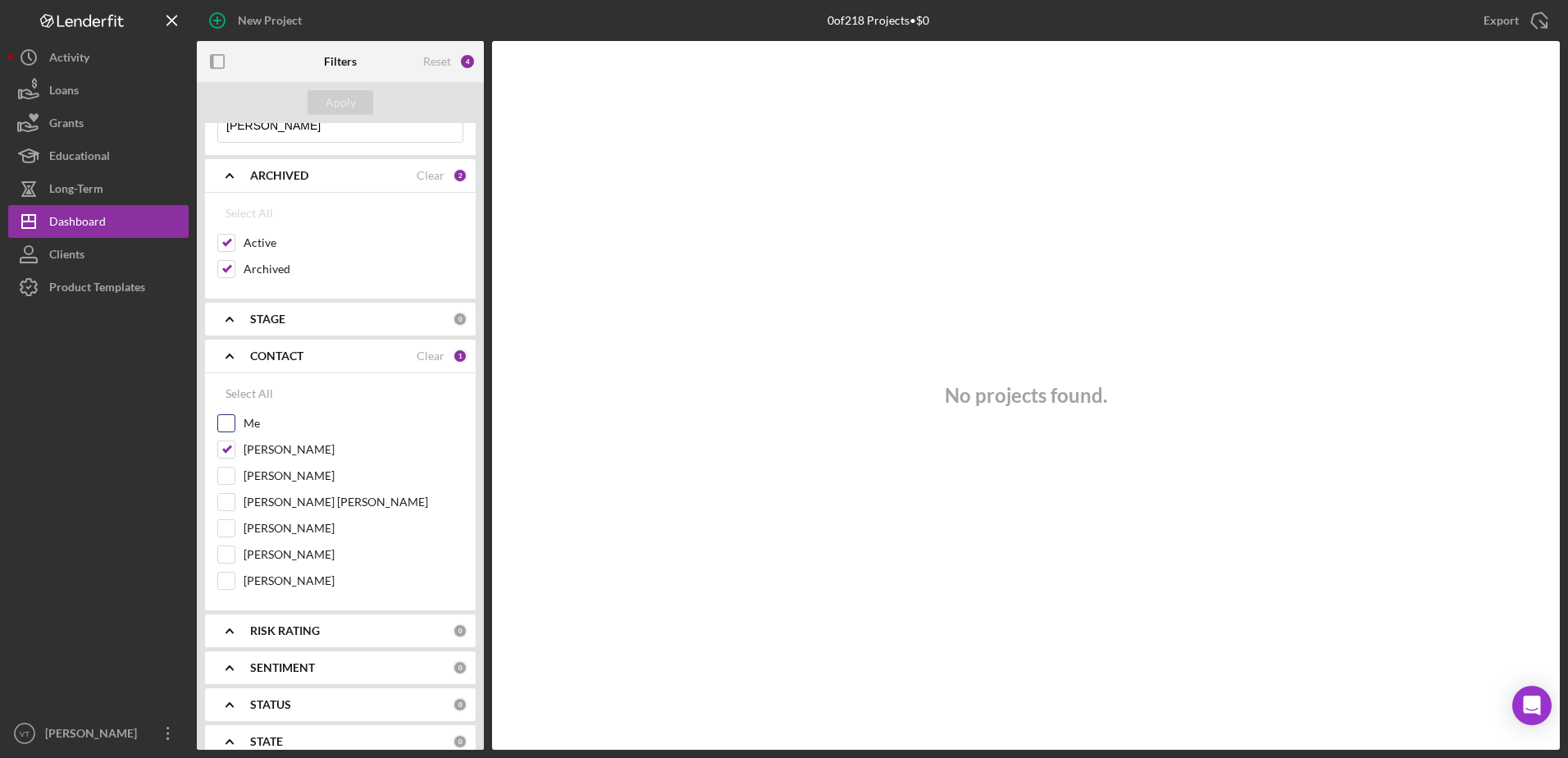
click at [230, 416] on input "Me" at bounding box center [227, 423] width 17 height 17
checkbox input "true"
click at [239, 398] on div "Select All" at bounding box center [249, 393] width 47 height 33
checkbox input "true"
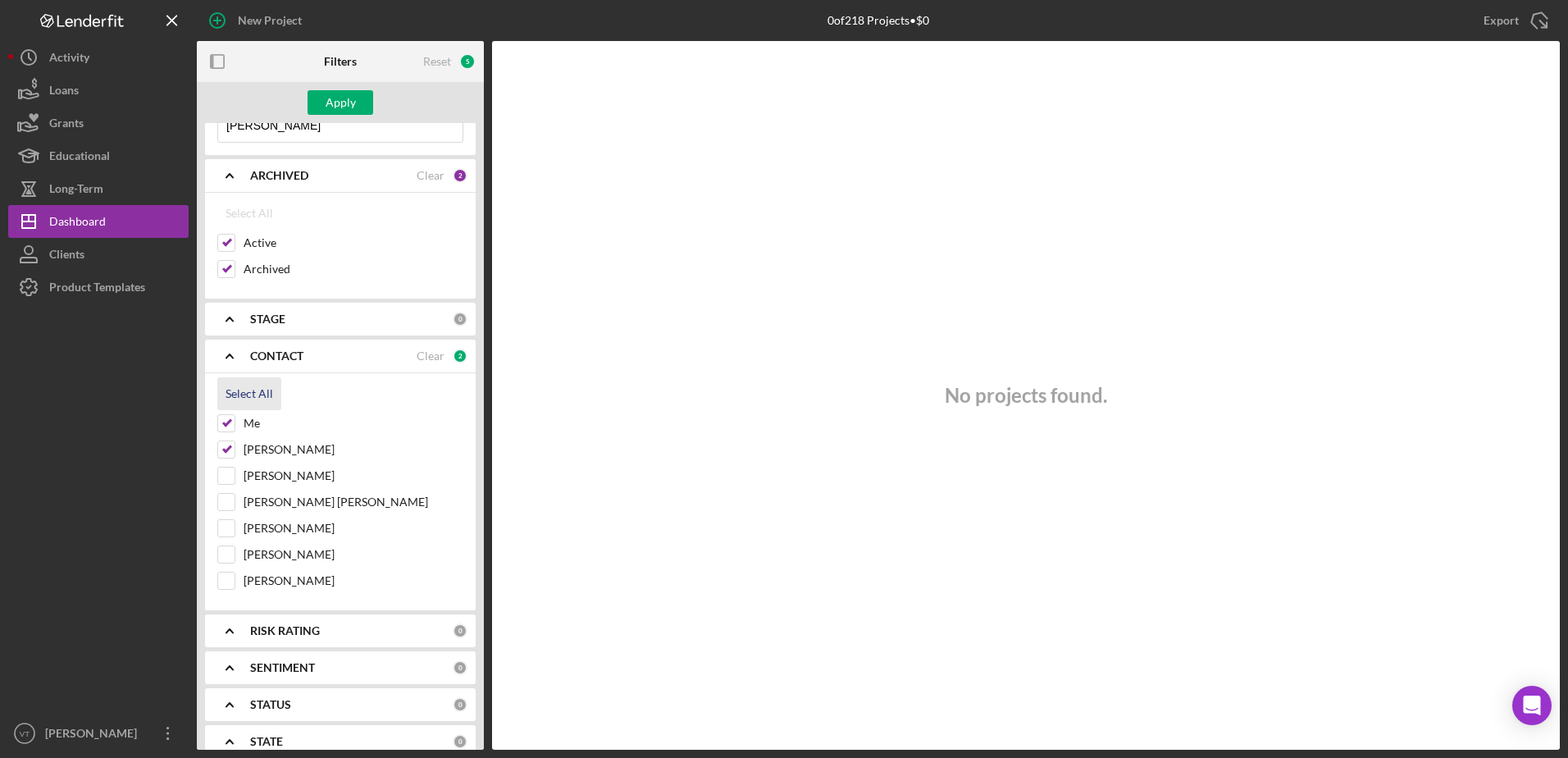
checkbox input "true"
click at [367, 104] on button "Apply" at bounding box center [340, 102] width 66 height 24
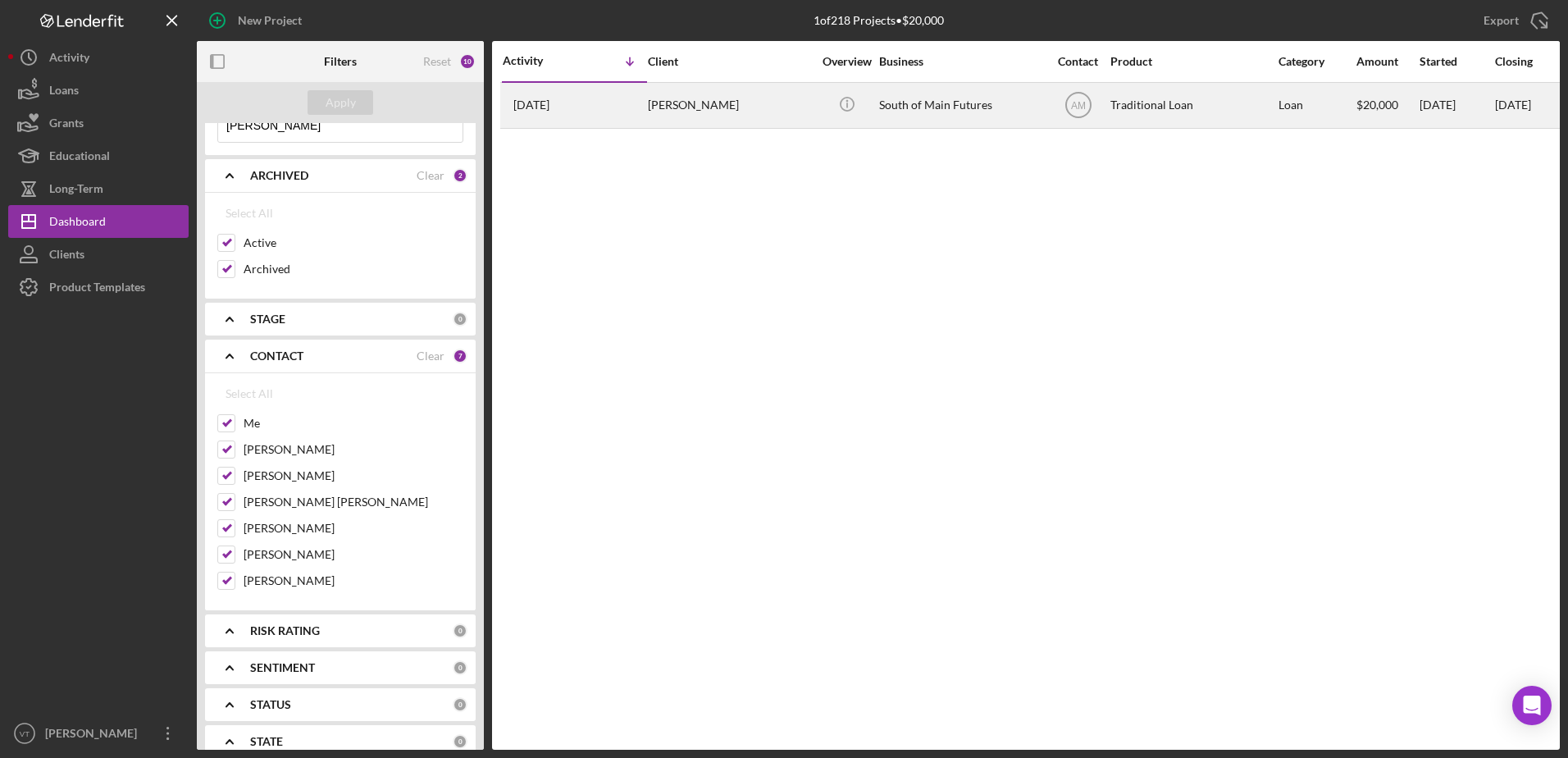
click at [679, 103] on div "[PERSON_NAME]" at bounding box center [730, 105] width 164 height 44
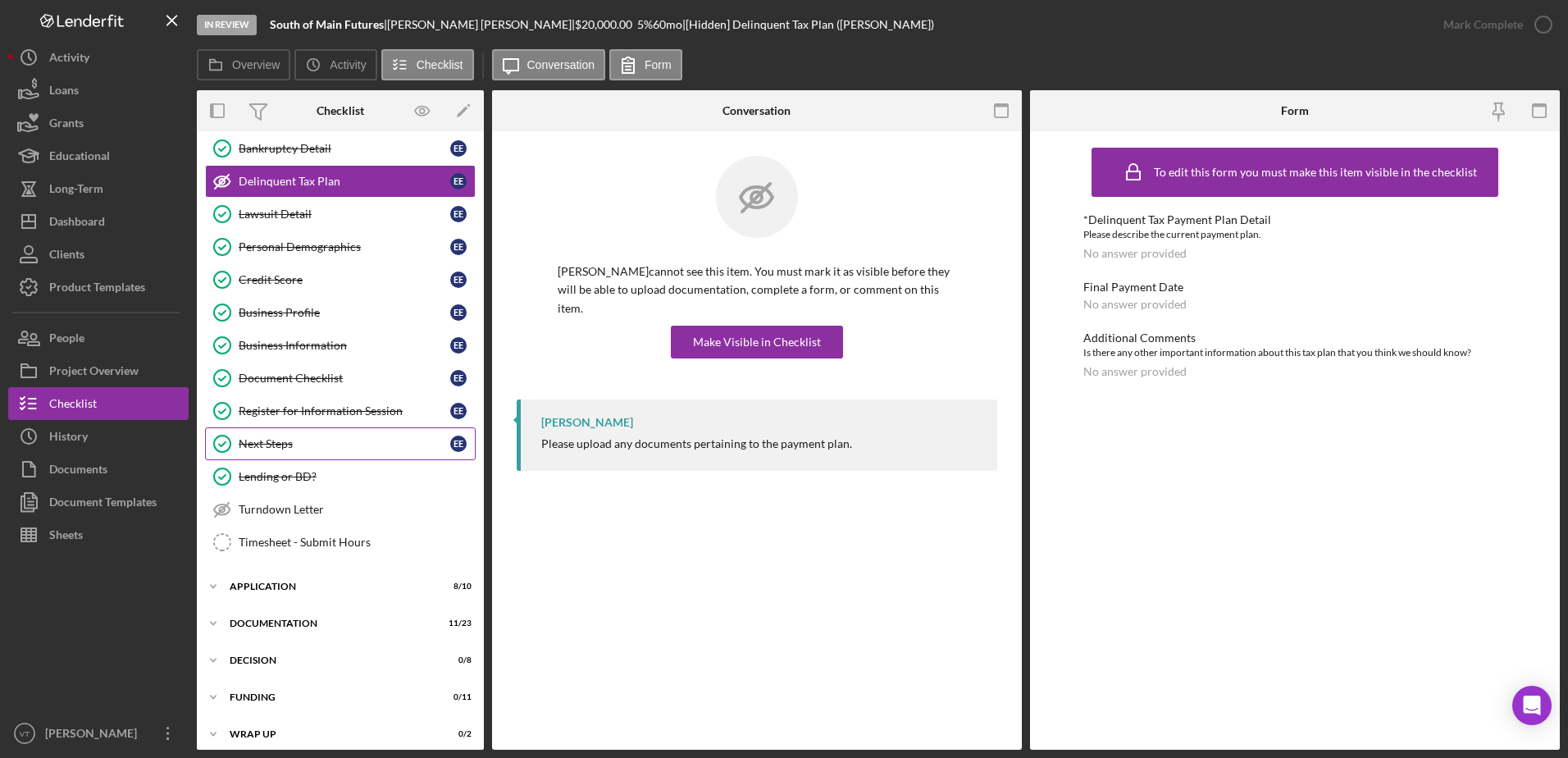
scroll to position [116, 0]
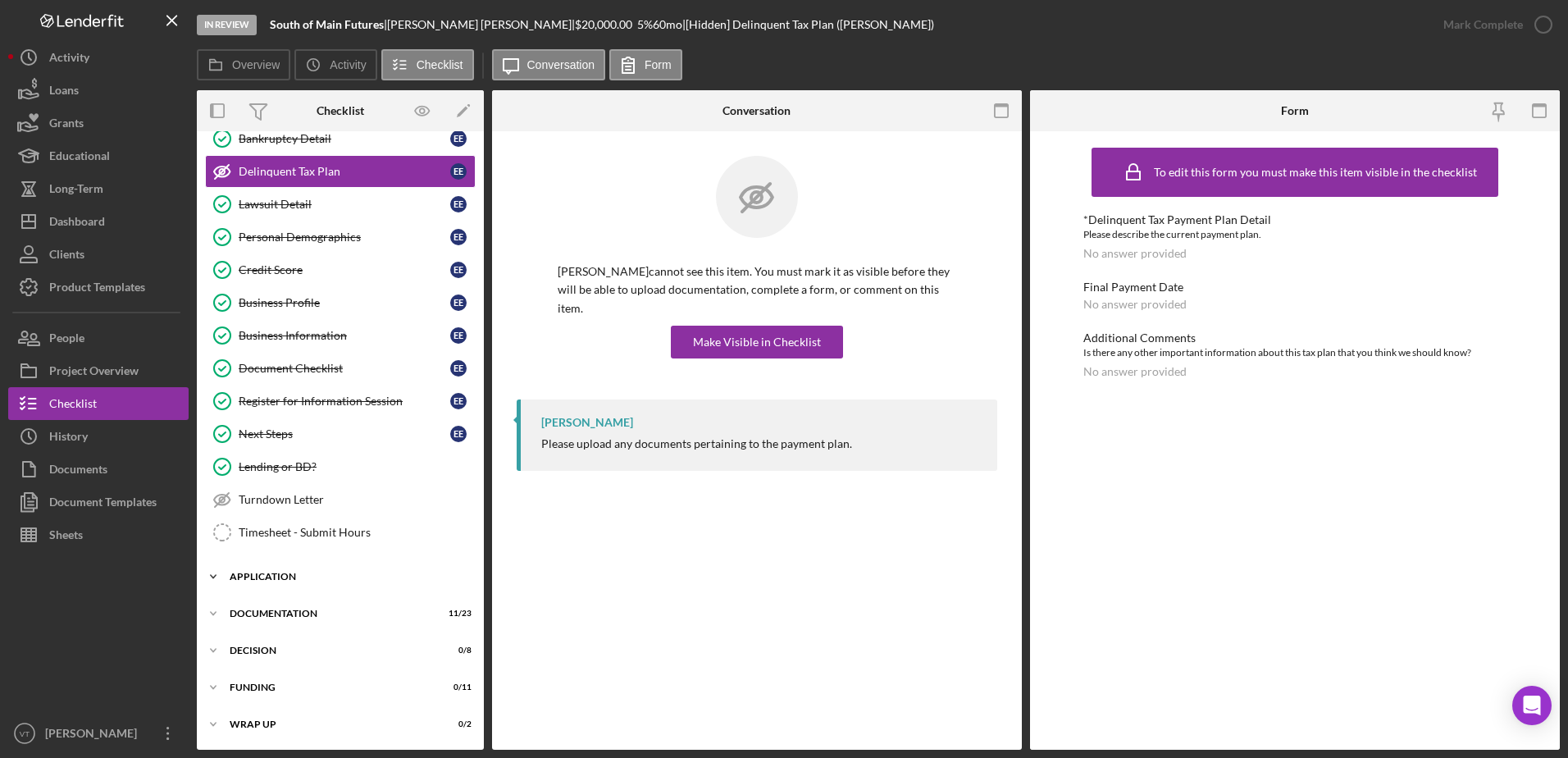
click at [278, 579] on div "Application" at bounding box center [346, 577] width 233 height 10
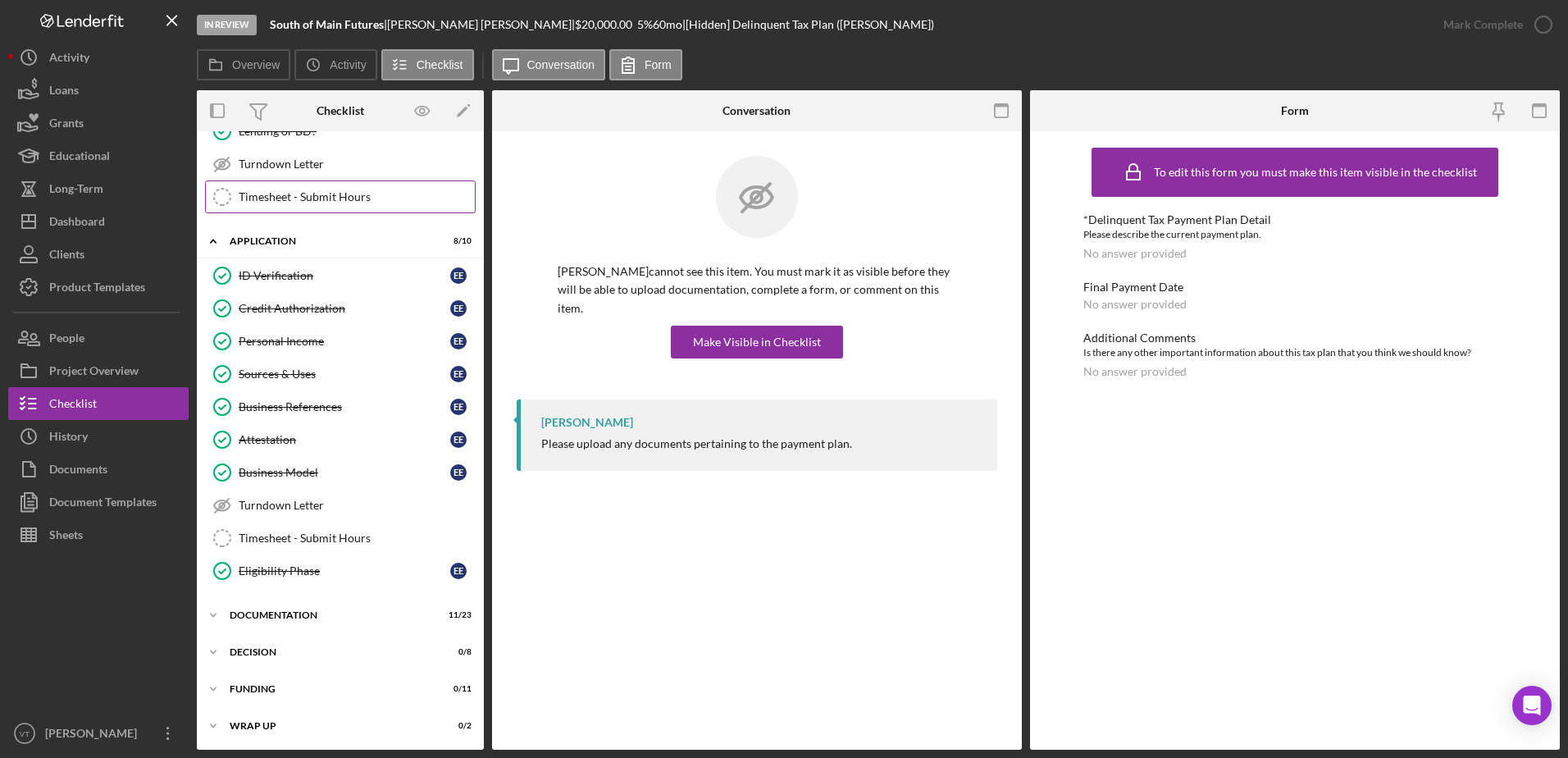
scroll to position [454, 0]
click at [297, 611] on div "Documentation" at bounding box center [346, 614] width 233 height 10
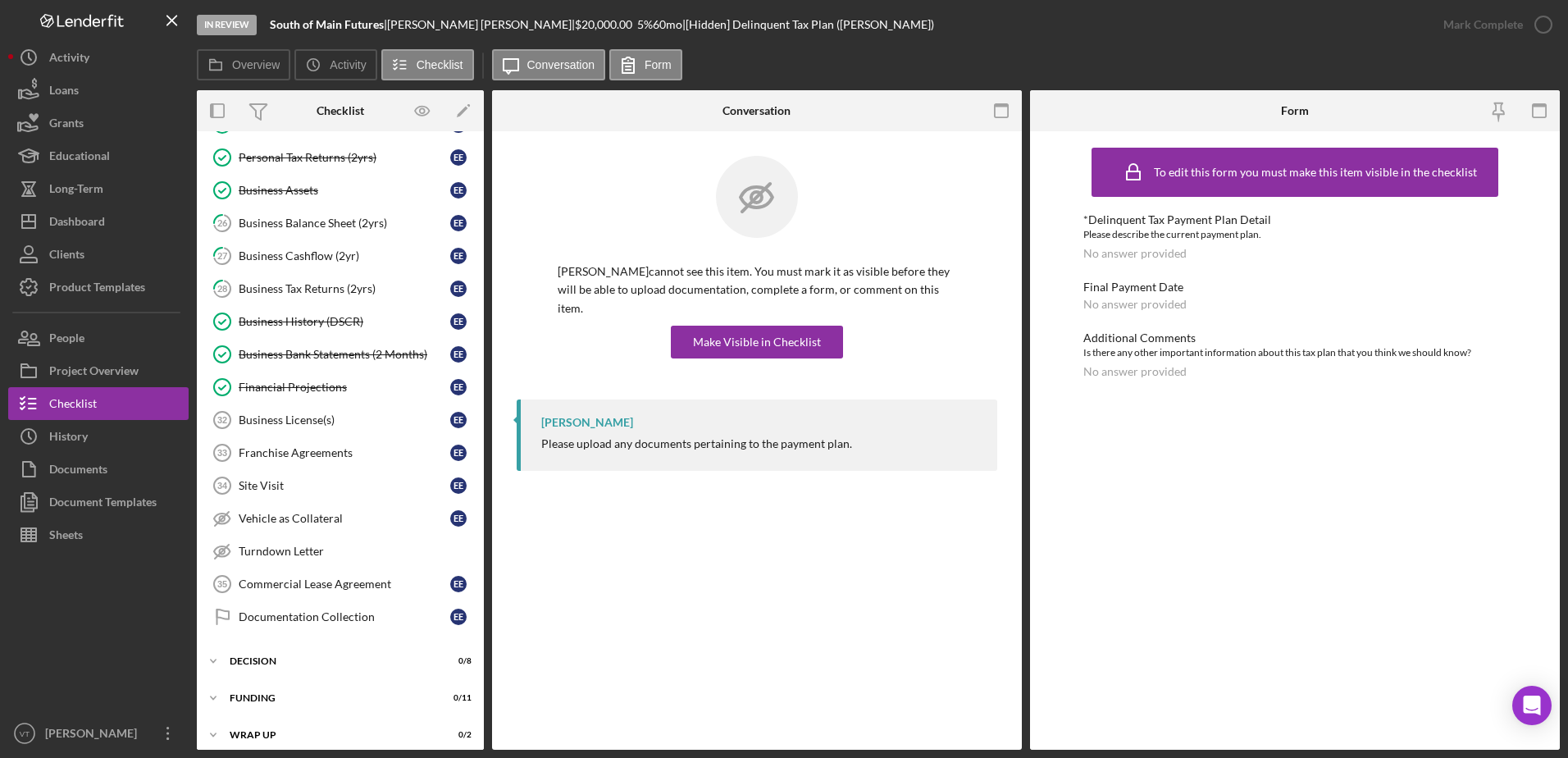
scroll to position [1217, 0]
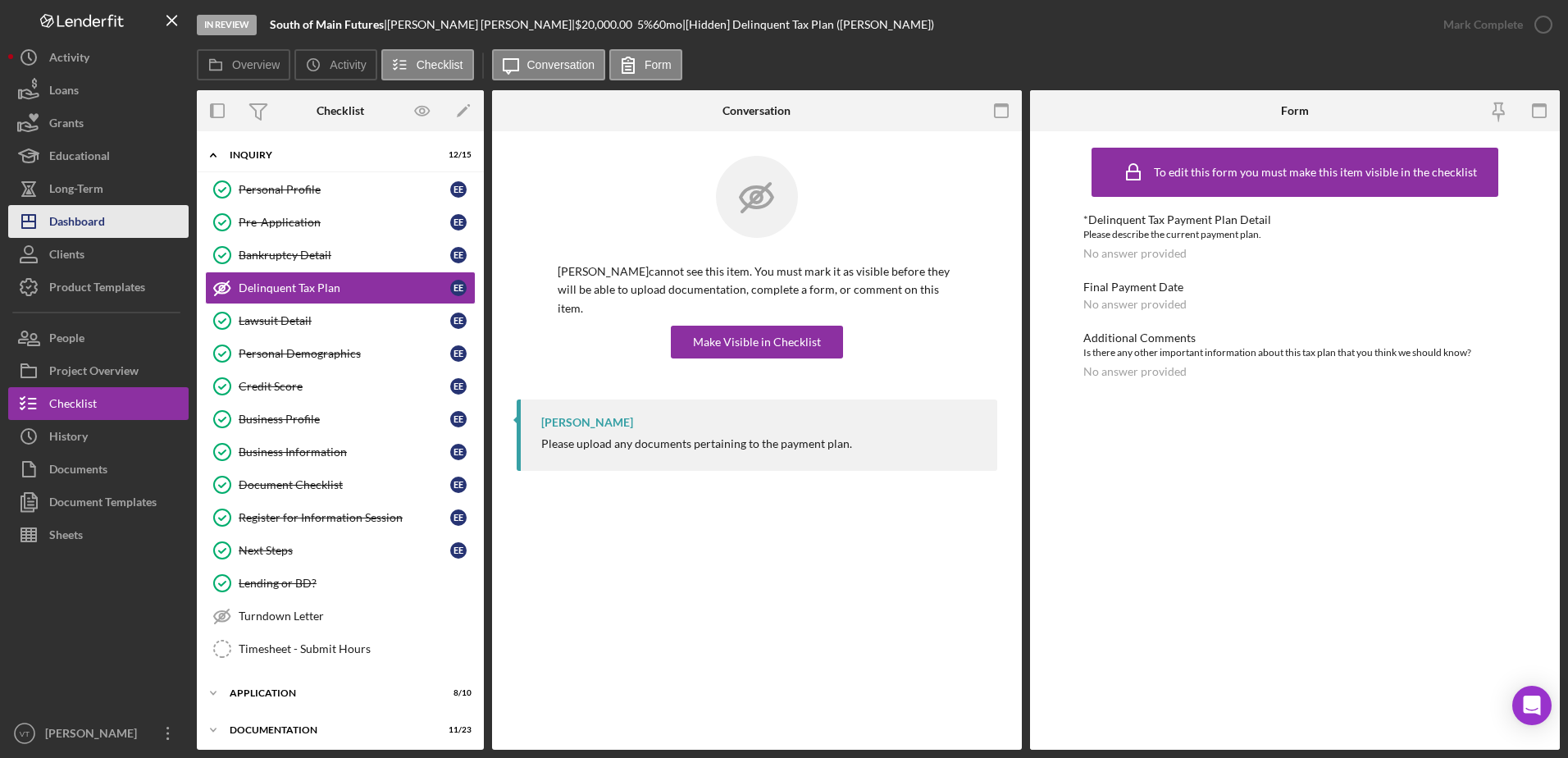
click at [109, 219] on button "Icon/Dashboard Dashboard" at bounding box center [99, 221] width 180 height 33
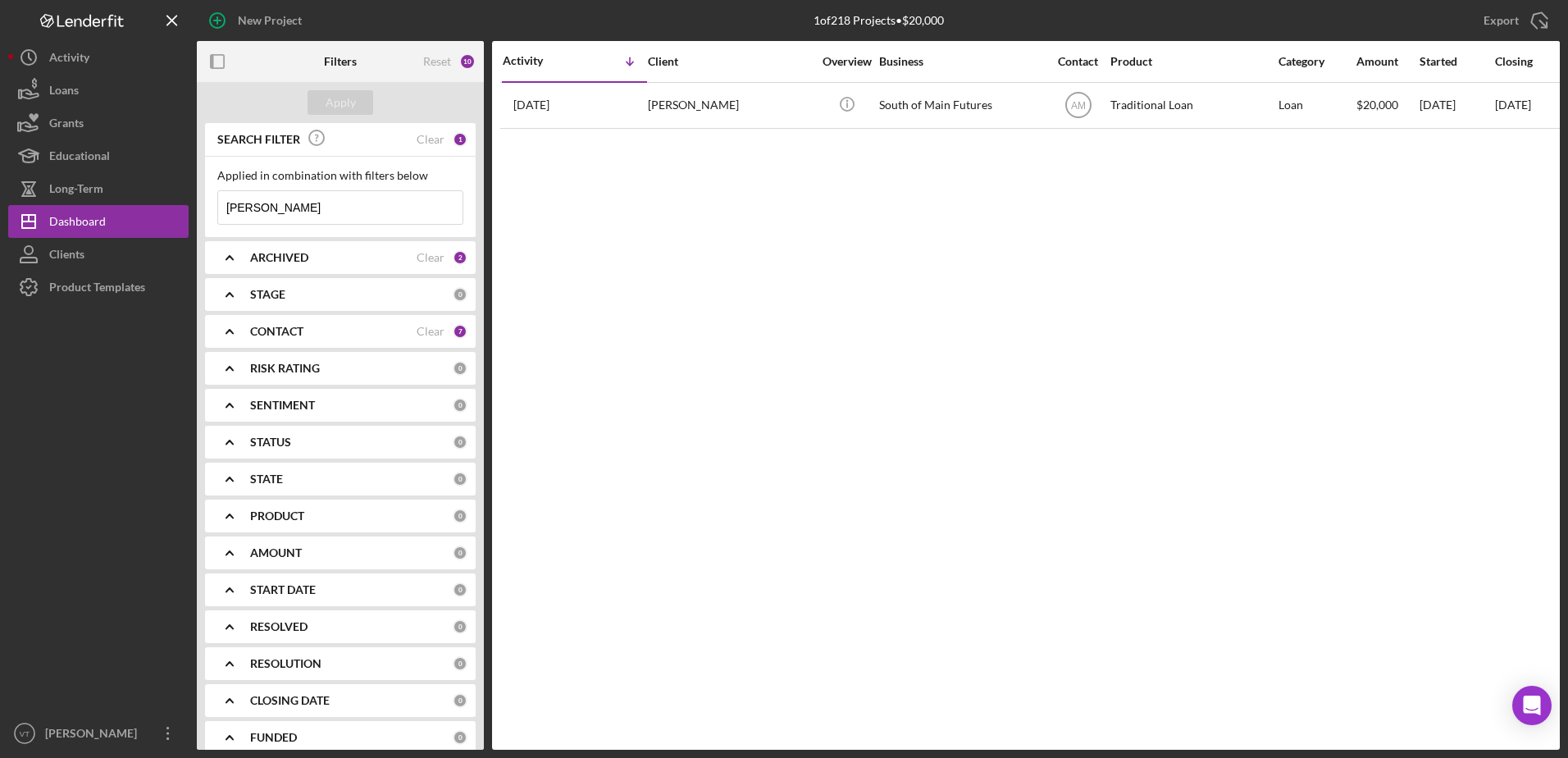
click at [290, 302] on div "STAGE 0" at bounding box center [359, 295] width 217 height 15
click at [301, 325] on div "Select All" at bounding box center [340, 332] width 246 height 33
click at [287, 294] on div "STAGE" at bounding box center [351, 295] width 203 height 13
click at [301, 335] on b "CONTACT" at bounding box center [276, 331] width 53 height 13
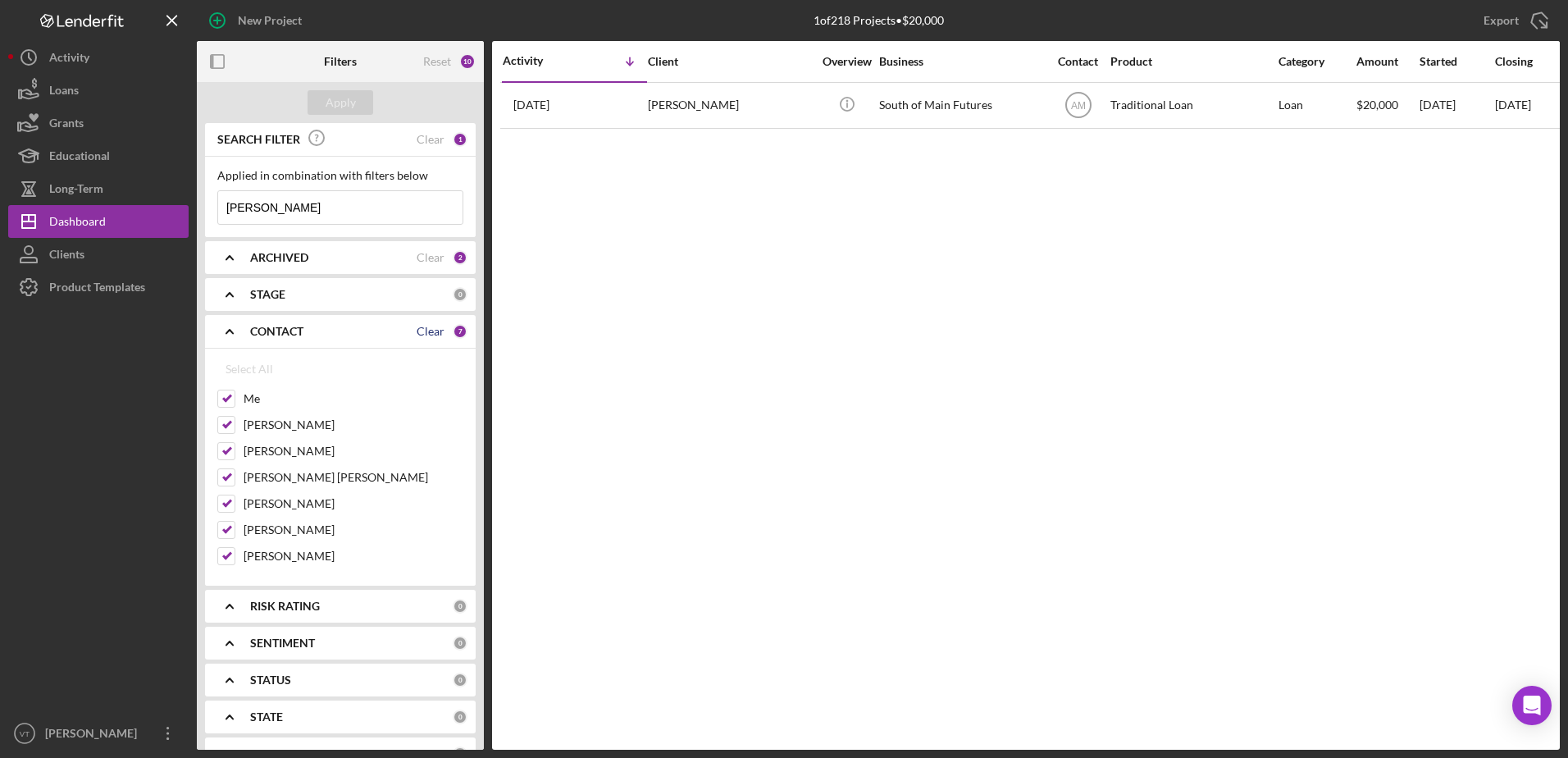
click at [429, 326] on div "Clear" at bounding box center [430, 331] width 28 height 13
checkbox input "false"
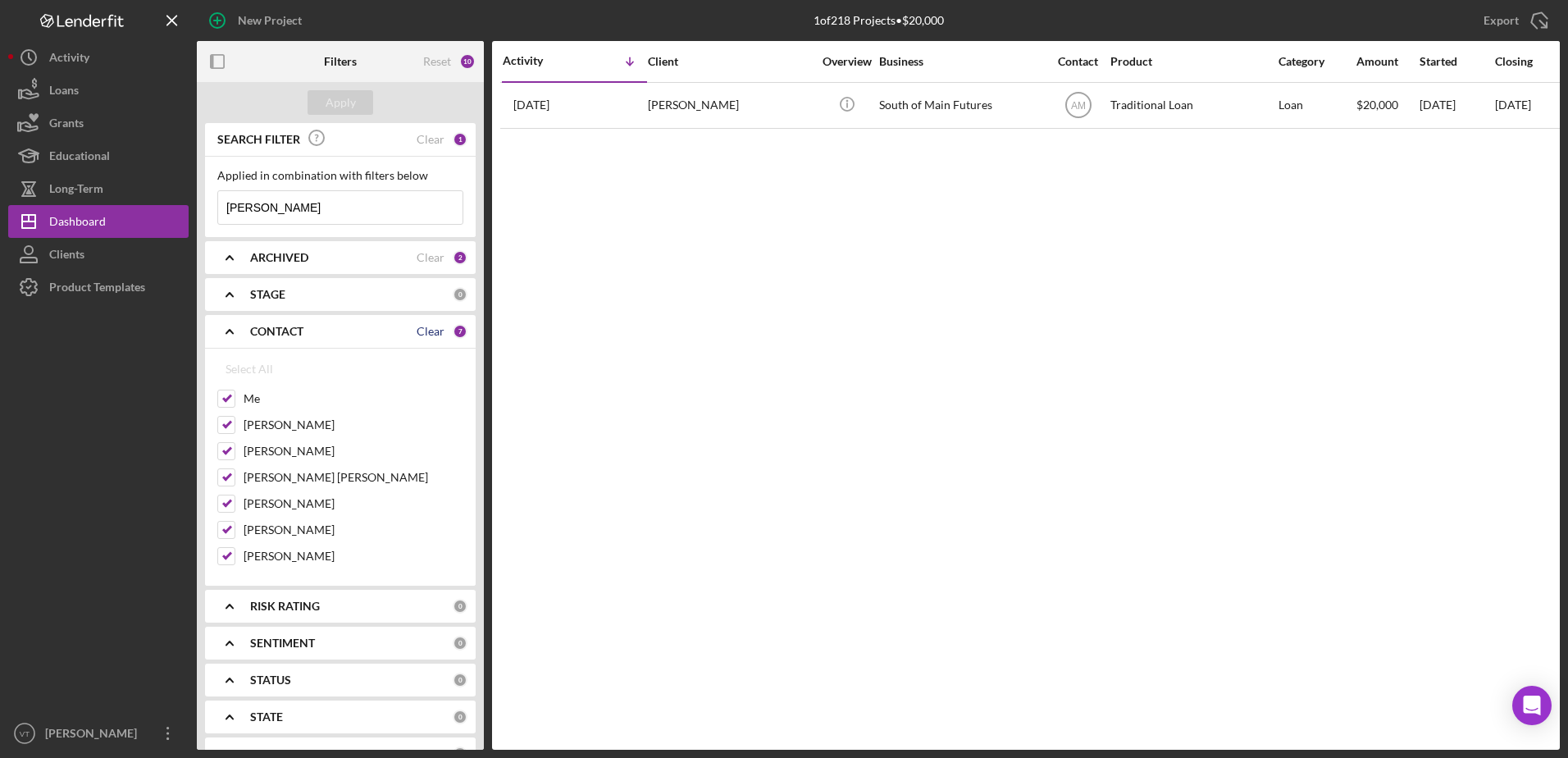
checkbox input "false"
click at [350, 99] on div "Apply" at bounding box center [340, 102] width 31 height 24
drag, startPoint x: 281, startPoint y: 203, endPoint x: 87, endPoint y: 217, distance: 194.5
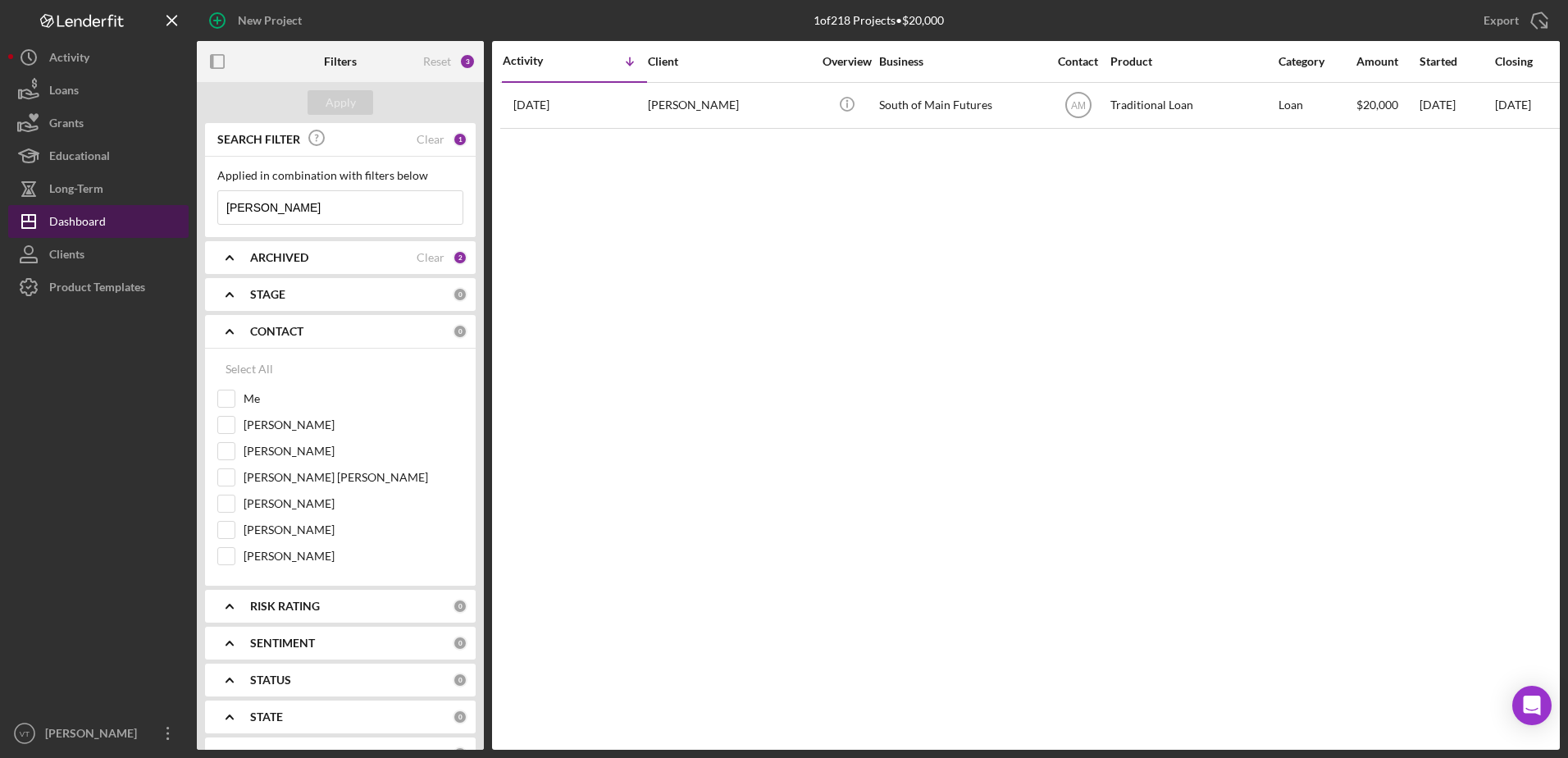
click at [87, 217] on div "New Project 1 of 218 Projects • $20,000 [PERSON_NAME] Export Icon/Export Filter…" at bounding box center [784, 375] width 1551 height 750
click at [224, 554] on input "[PERSON_NAME]" at bounding box center [227, 556] width 17 height 17
checkbox input "true"
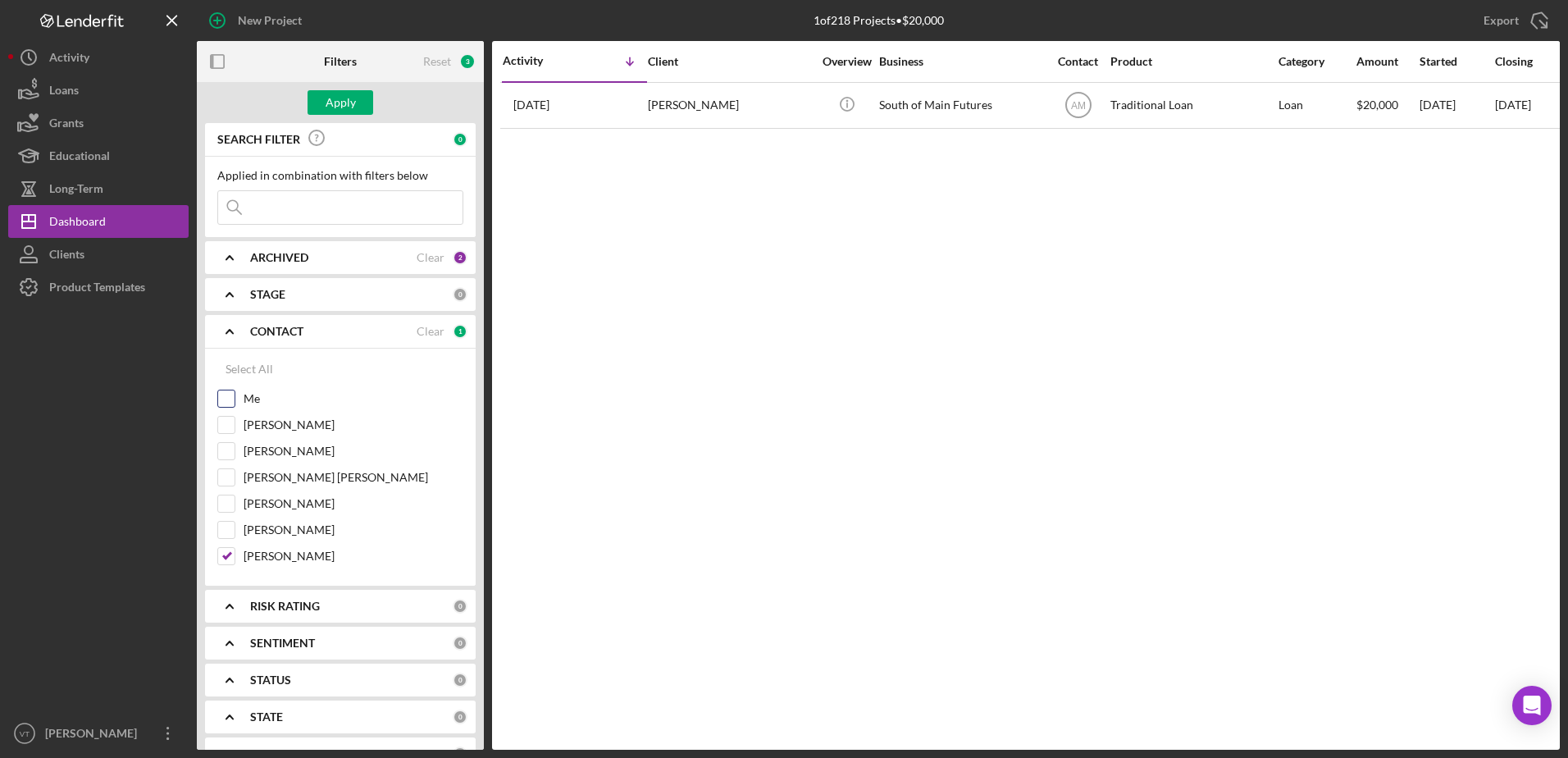
click at [219, 410] on div "Me" at bounding box center [340, 403] width 246 height 26
click at [231, 404] on input "Me" at bounding box center [227, 399] width 17 height 17
checkbox input "true"
click at [359, 104] on button "Apply" at bounding box center [340, 102] width 66 height 24
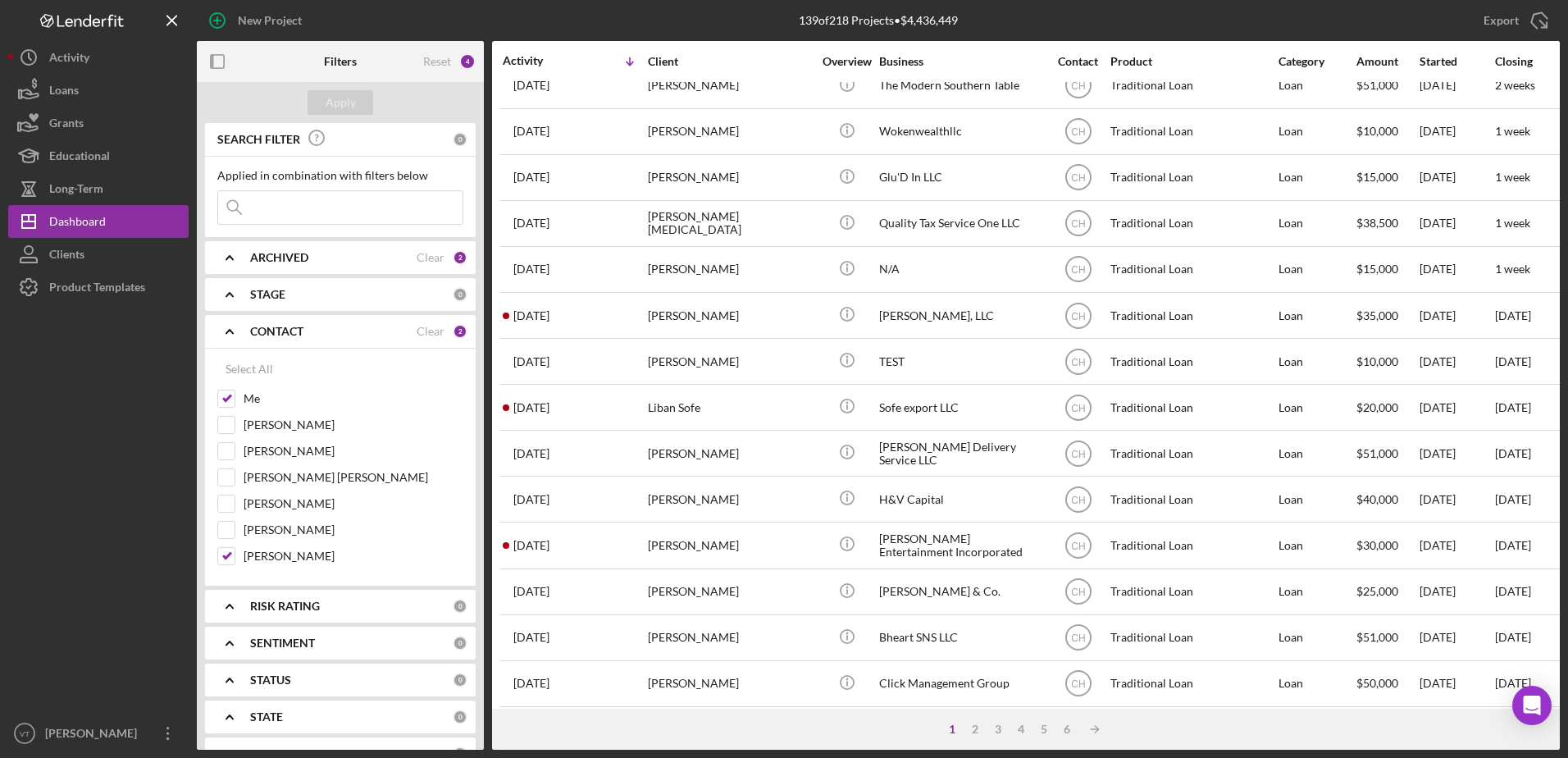
scroll to position [545, 0]
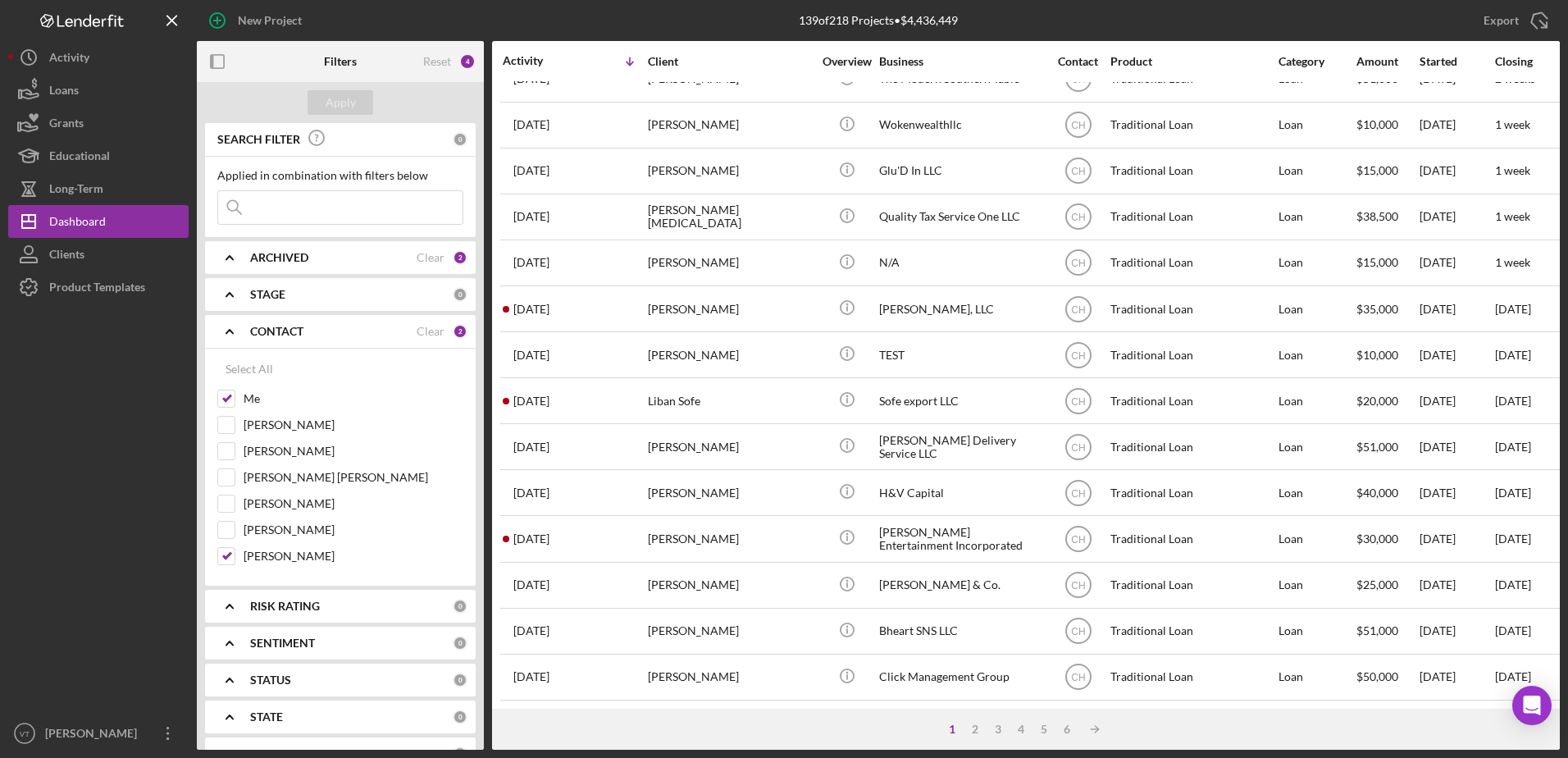
click at [331, 261] on div "ARCHIVED" at bounding box center [333, 258] width 166 height 13
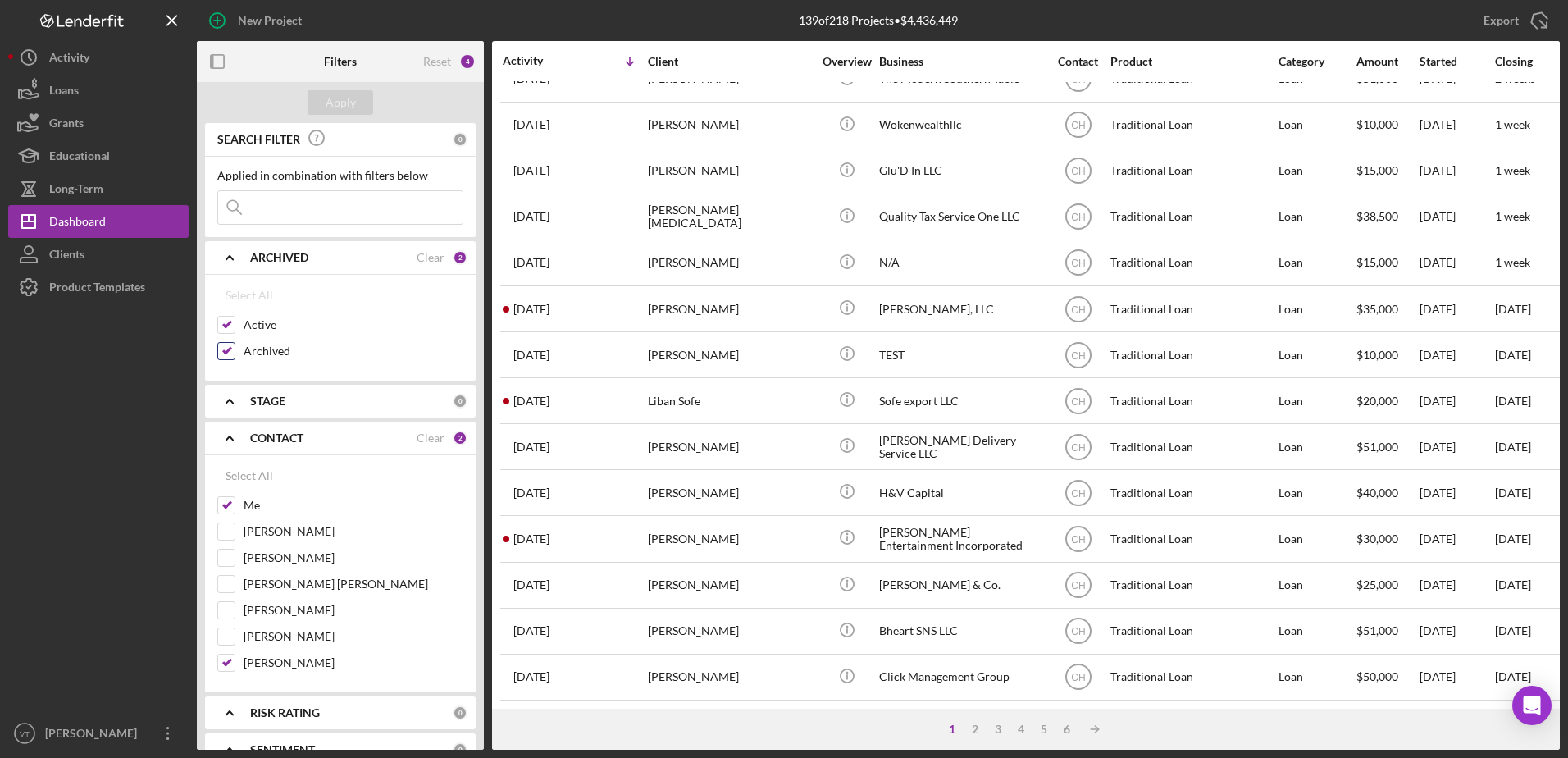
click at [226, 352] on input "Archived" at bounding box center [227, 352] width 17 height 17
checkbox input "false"
click at [330, 97] on div "Apply" at bounding box center [340, 102] width 31 height 24
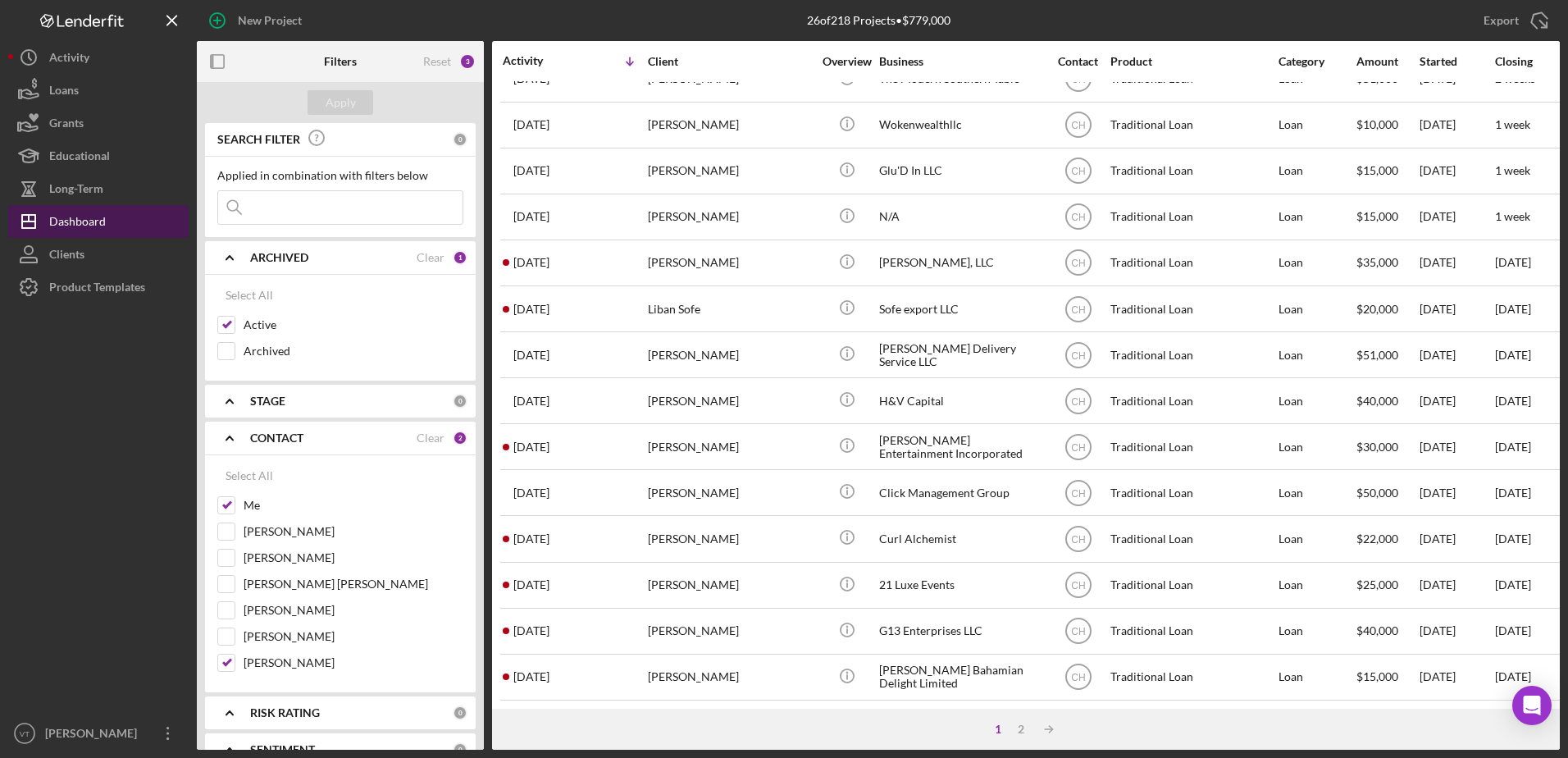
click at [88, 211] on div "Dashboard" at bounding box center [77, 224] width 57 height 37
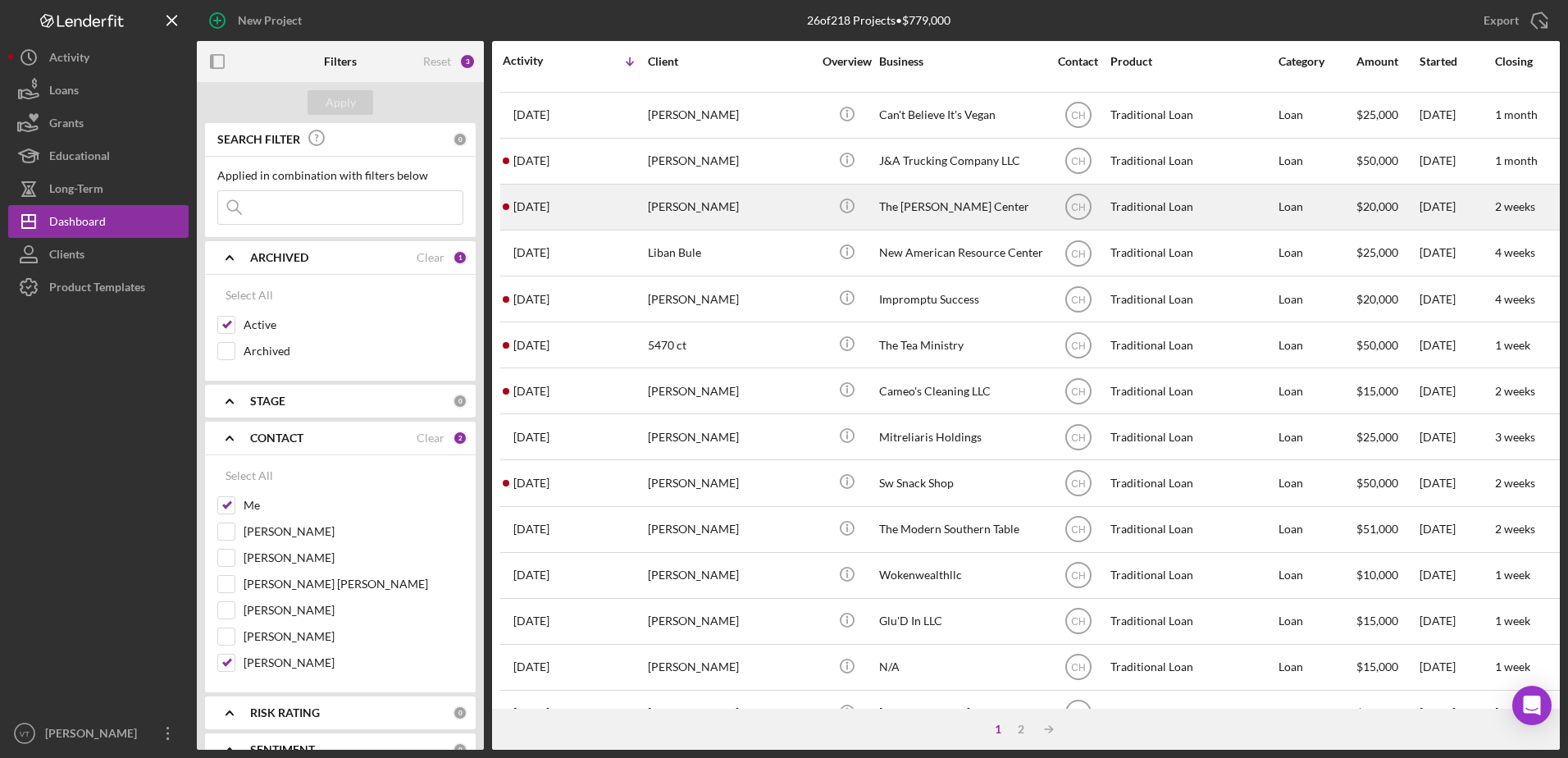
scroll to position [0, 0]
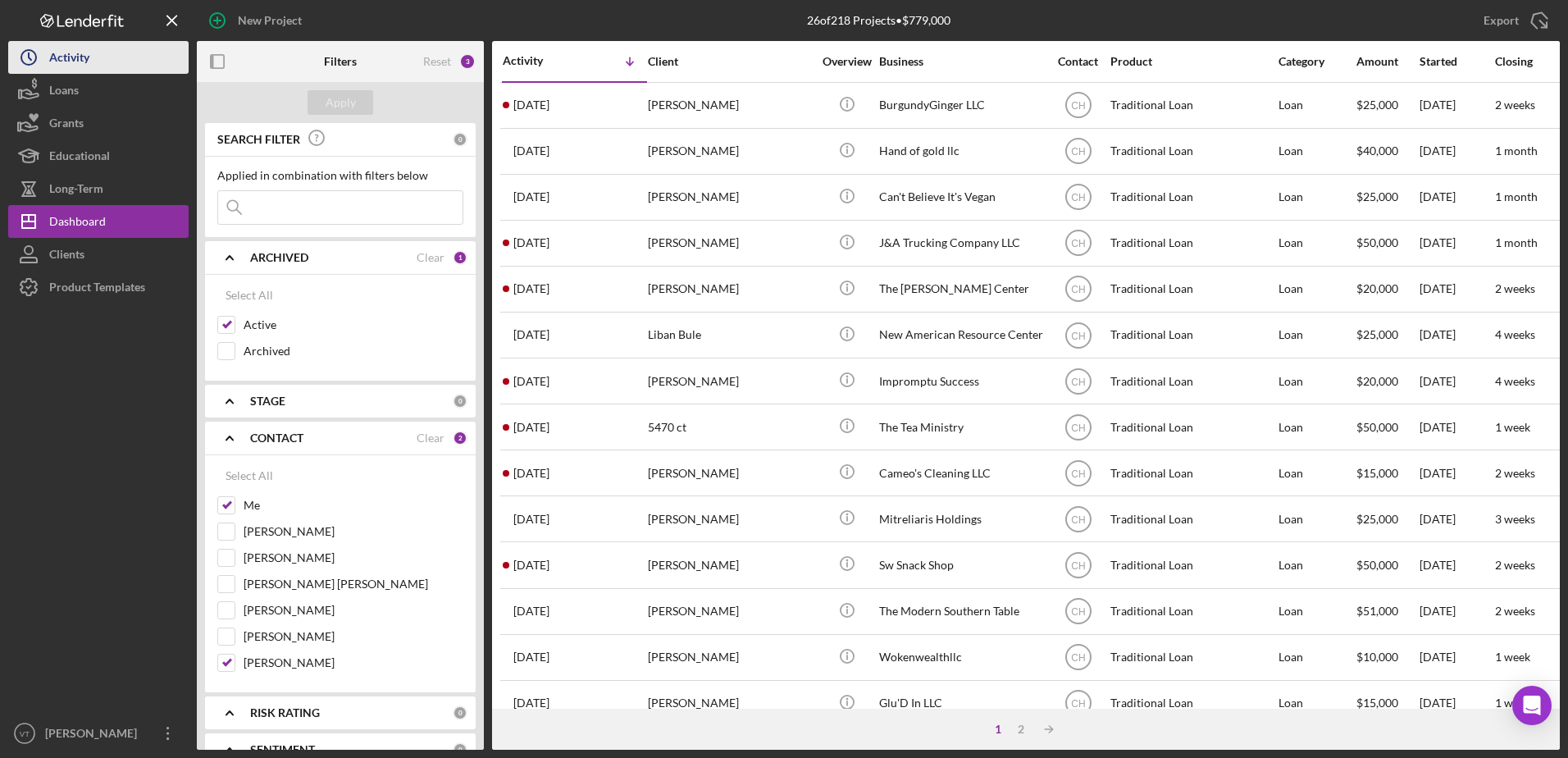
click at [53, 63] on div "Activity" at bounding box center [69, 60] width 40 height 37
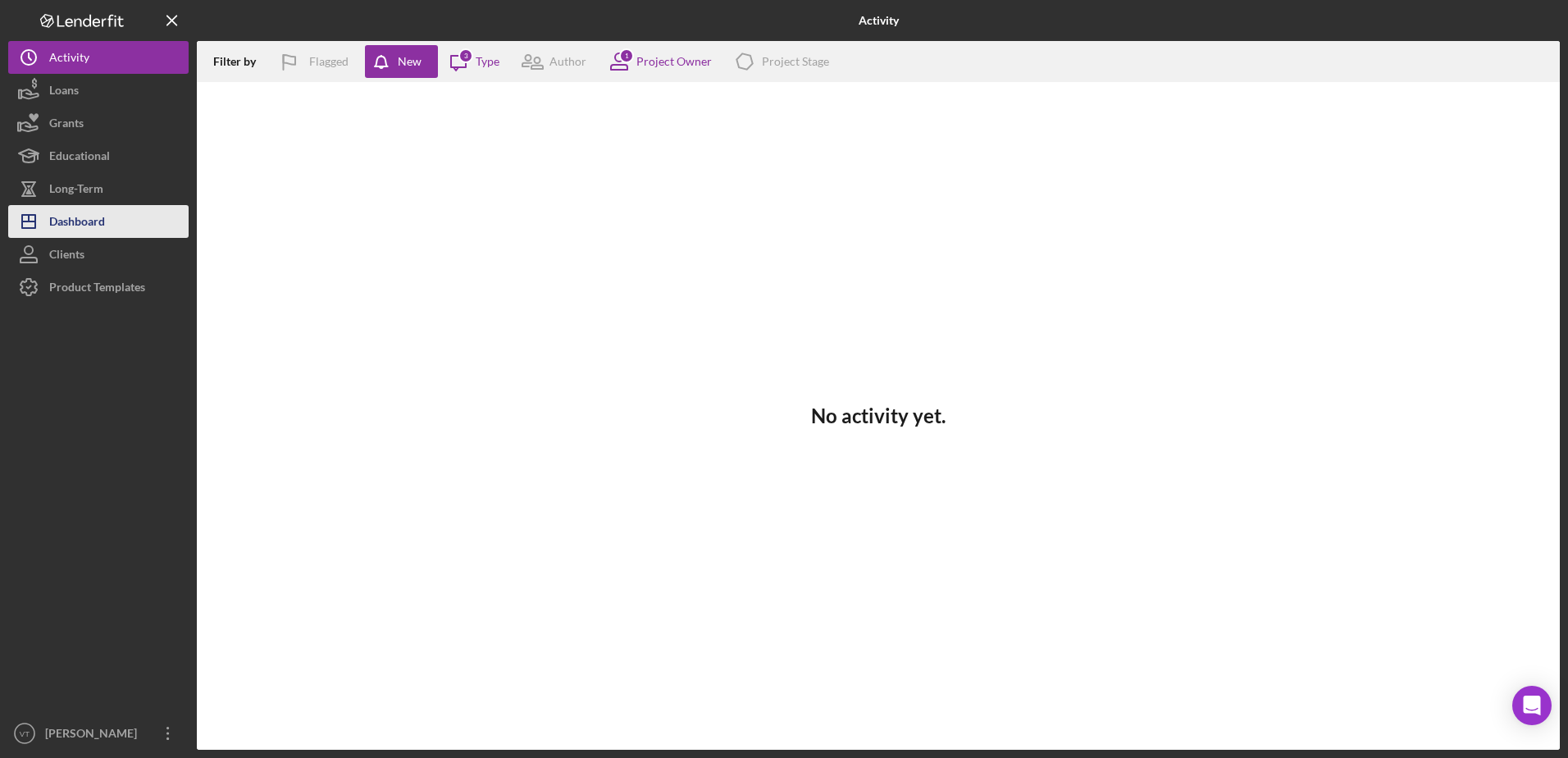
click at [99, 236] on div "Dashboard" at bounding box center [77, 224] width 56 height 37
